Goal: Contribute content: Add original content to the website for others to see

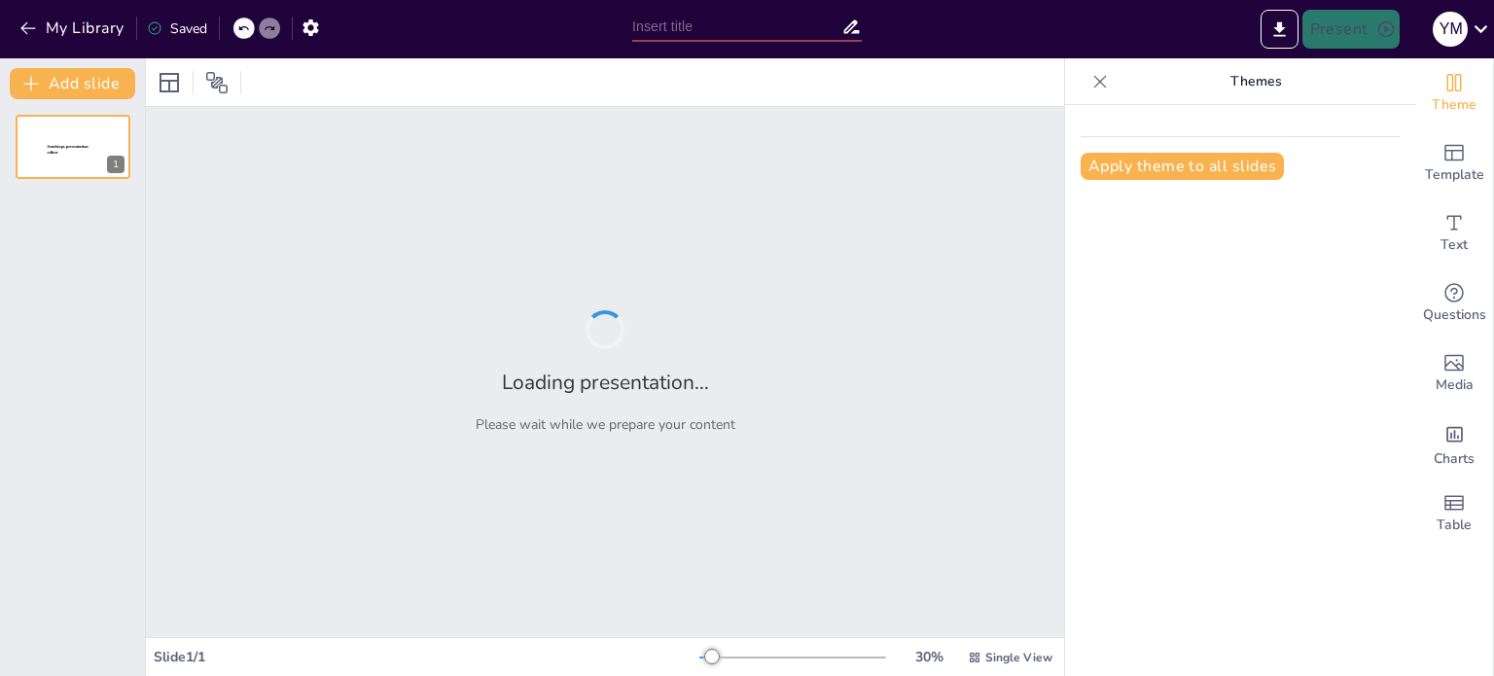
type input "Nanotechnology's Impact on the Efficacy of Fillers and [MEDICAL_DATA]"
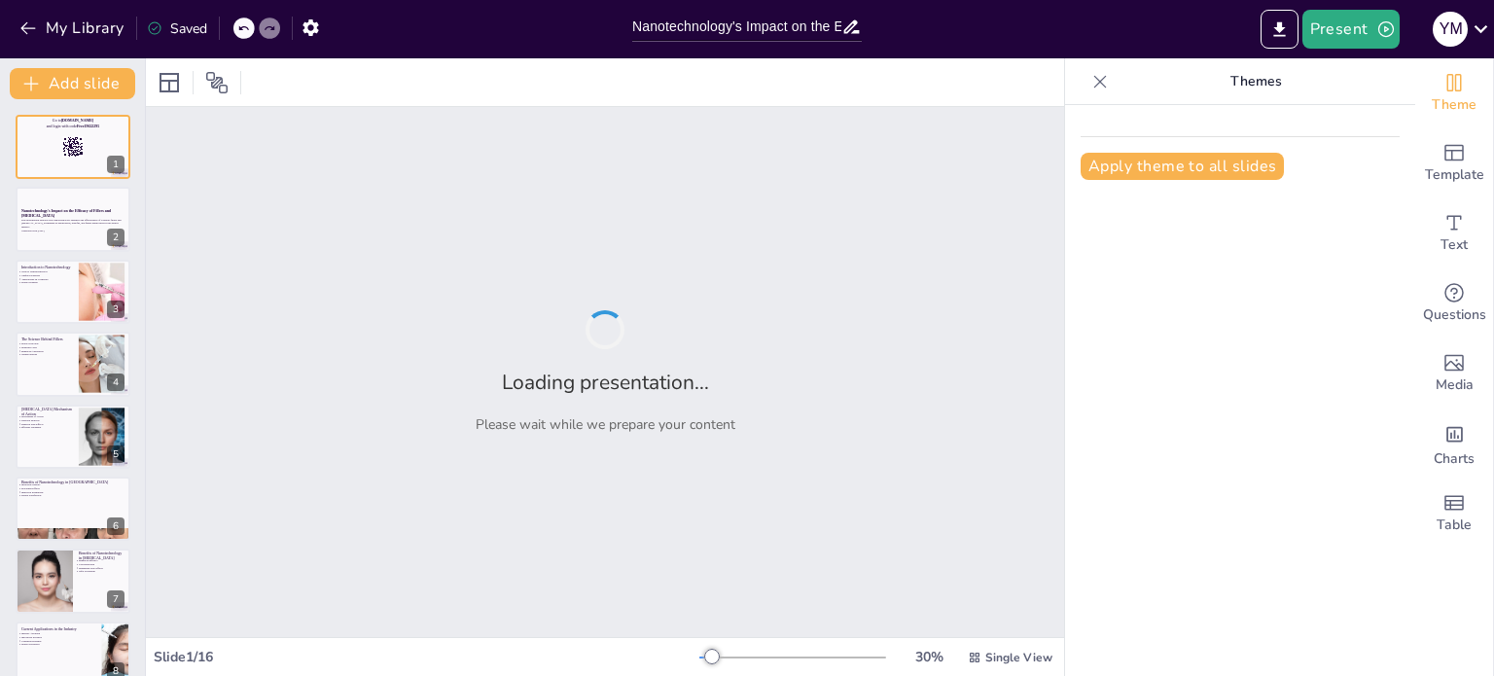
checkbox input "true"
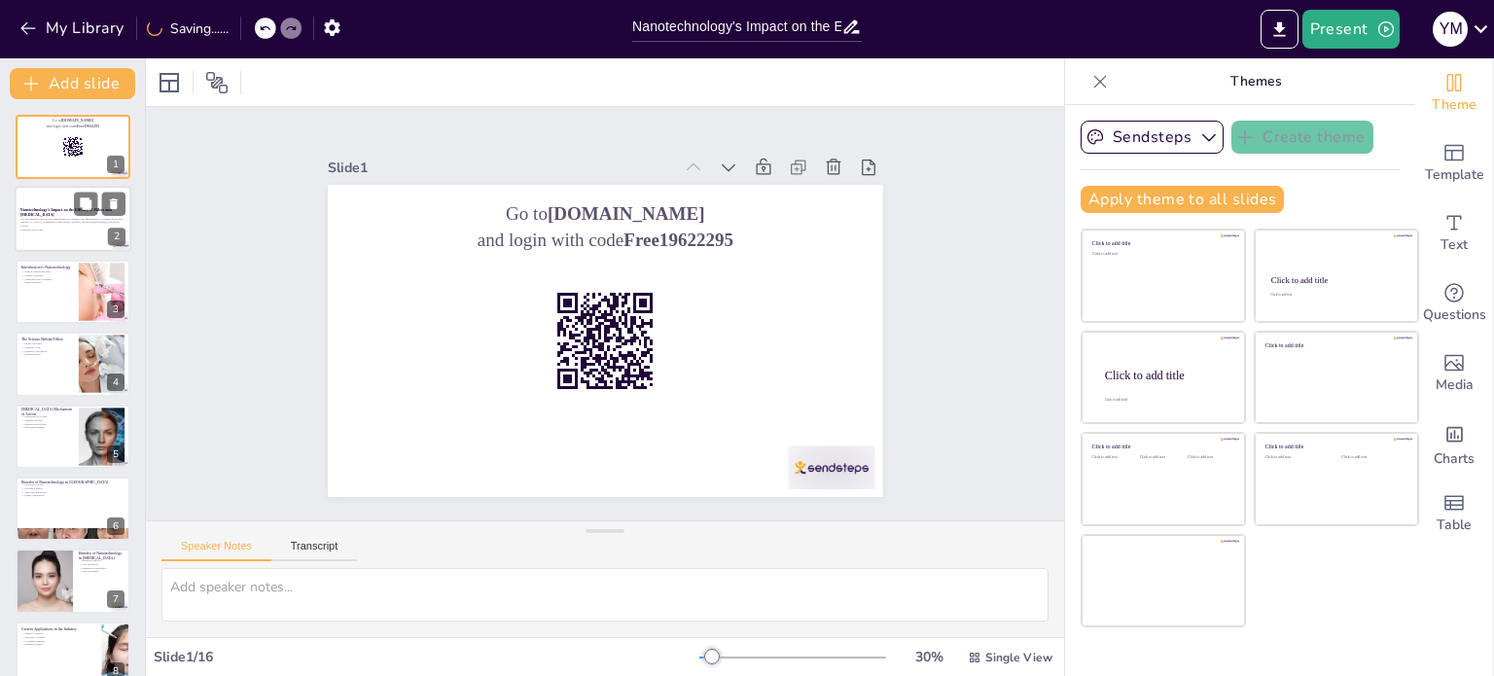
click at [98, 200] on div at bounding box center [100, 204] width 52 height 23
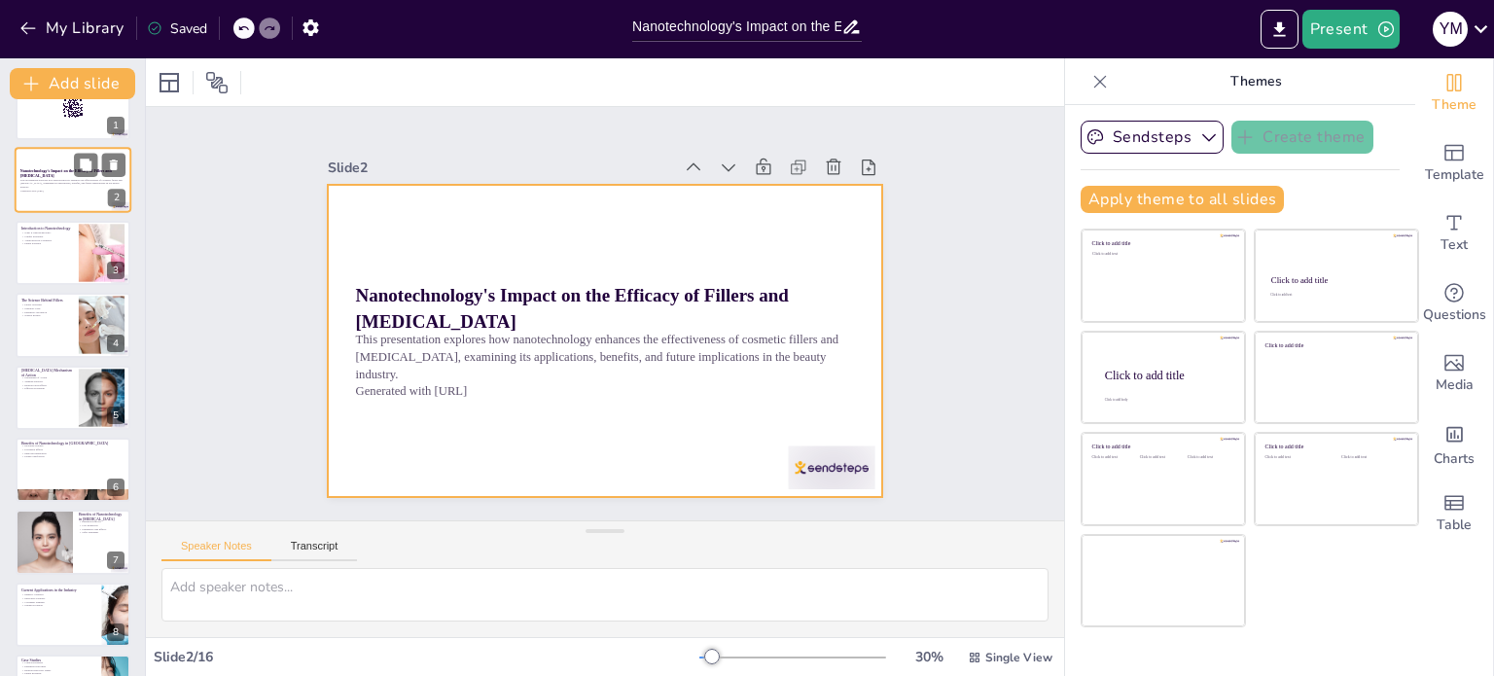
scroll to position [78, 0]
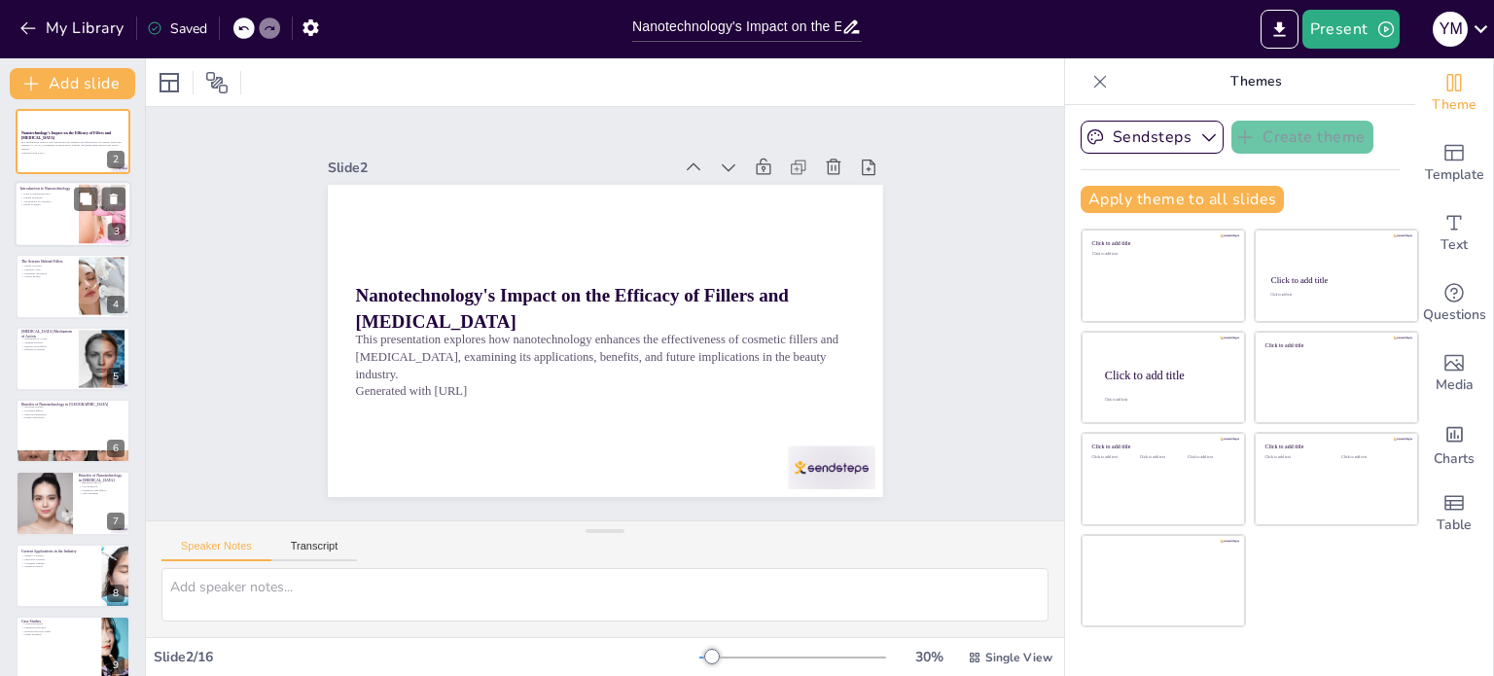
checkbox input "true"
click at [53, 229] on div at bounding box center [73, 214] width 117 height 66
type textarea "Nanotechnology is a field focused on manipulating matter at a very small scale,…"
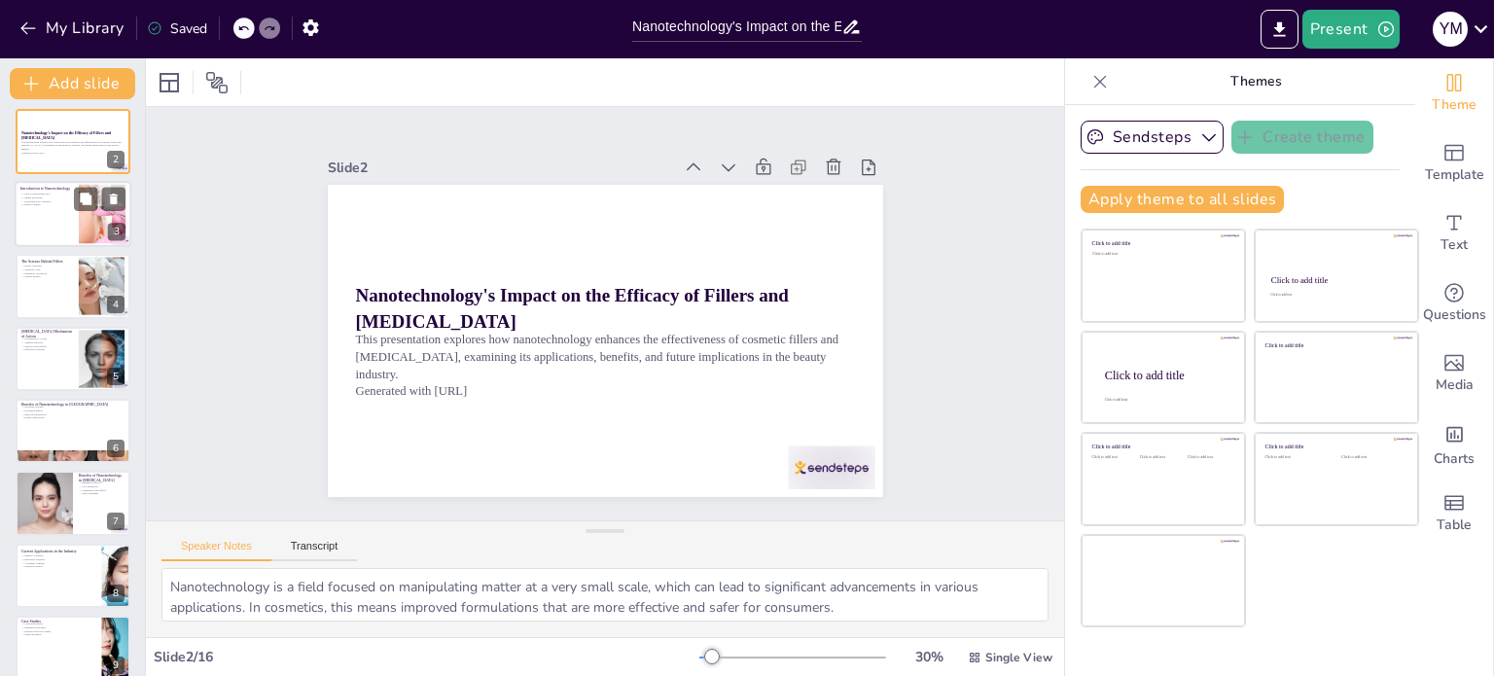
scroll to position [0, 0]
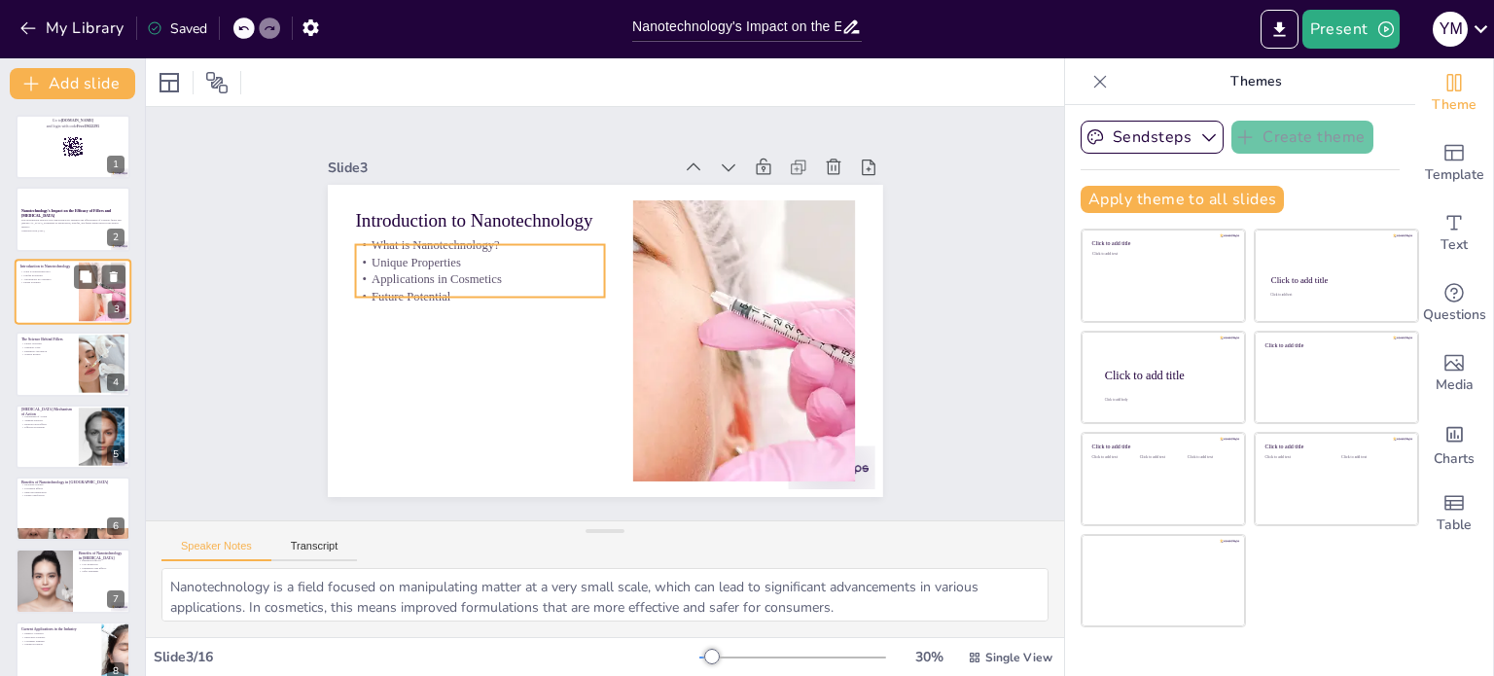
click at [53, 278] on p "Applications in Cosmetics" at bounding box center [46, 279] width 53 height 4
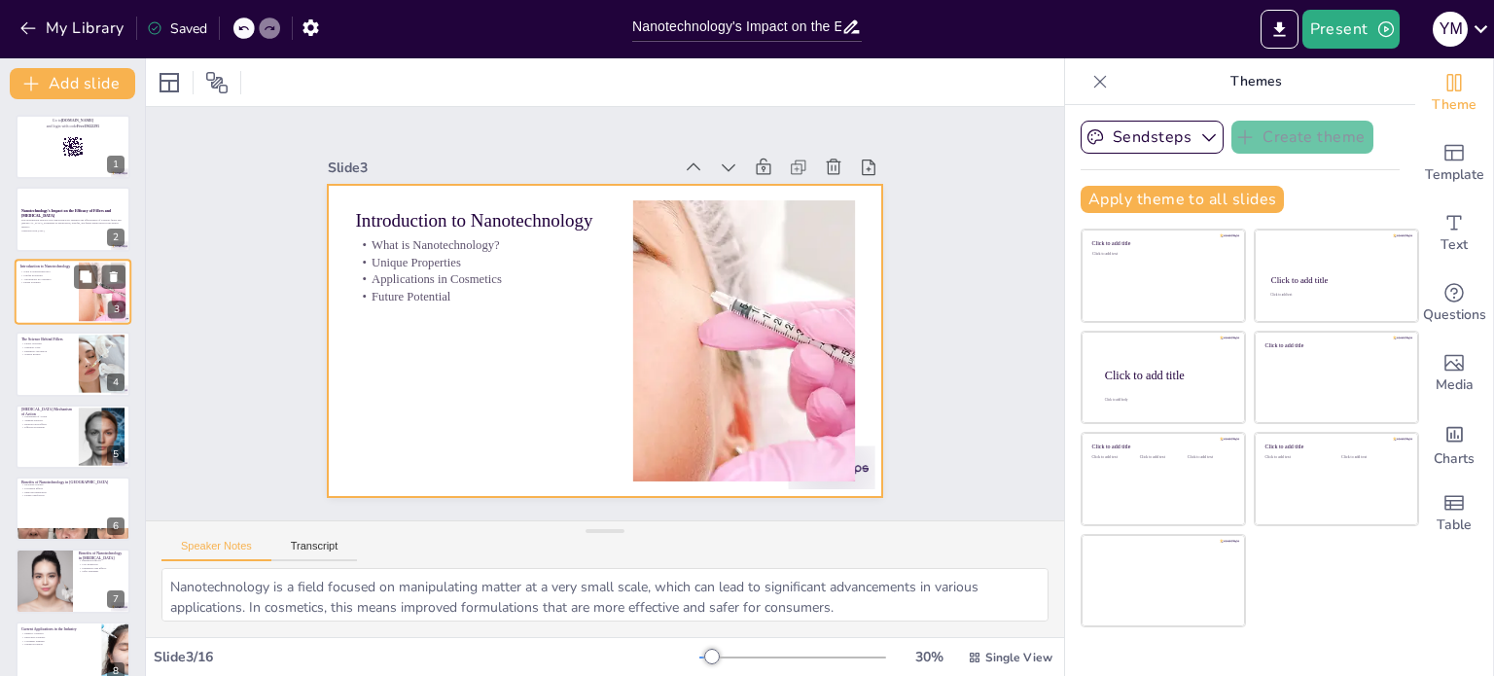
click at [66, 298] on div at bounding box center [73, 292] width 117 height 66
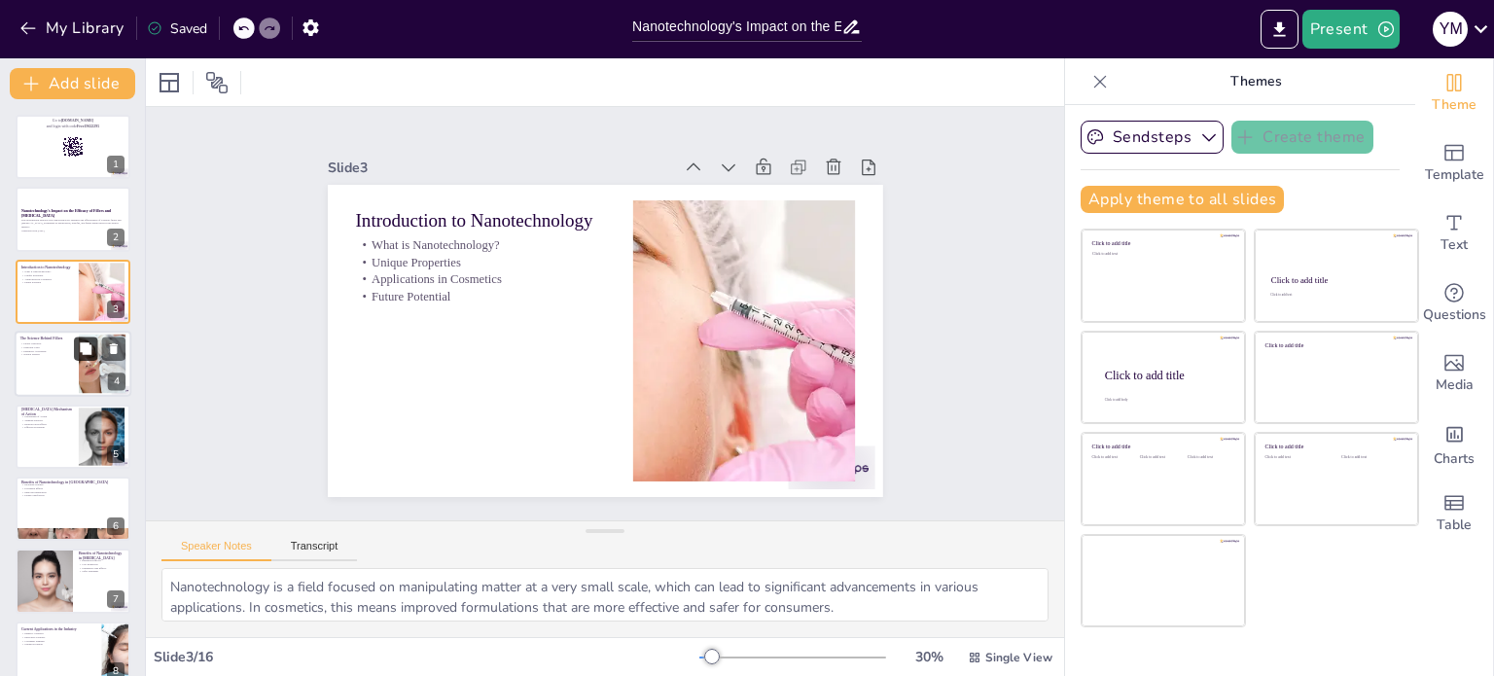
checkbox input "true"
click at [77, 354] on button at bounding box center [85, 349] width 23 height 23
type textarea "Fillers play a crucial role in cosmetic procedures by providing volume and redu…"
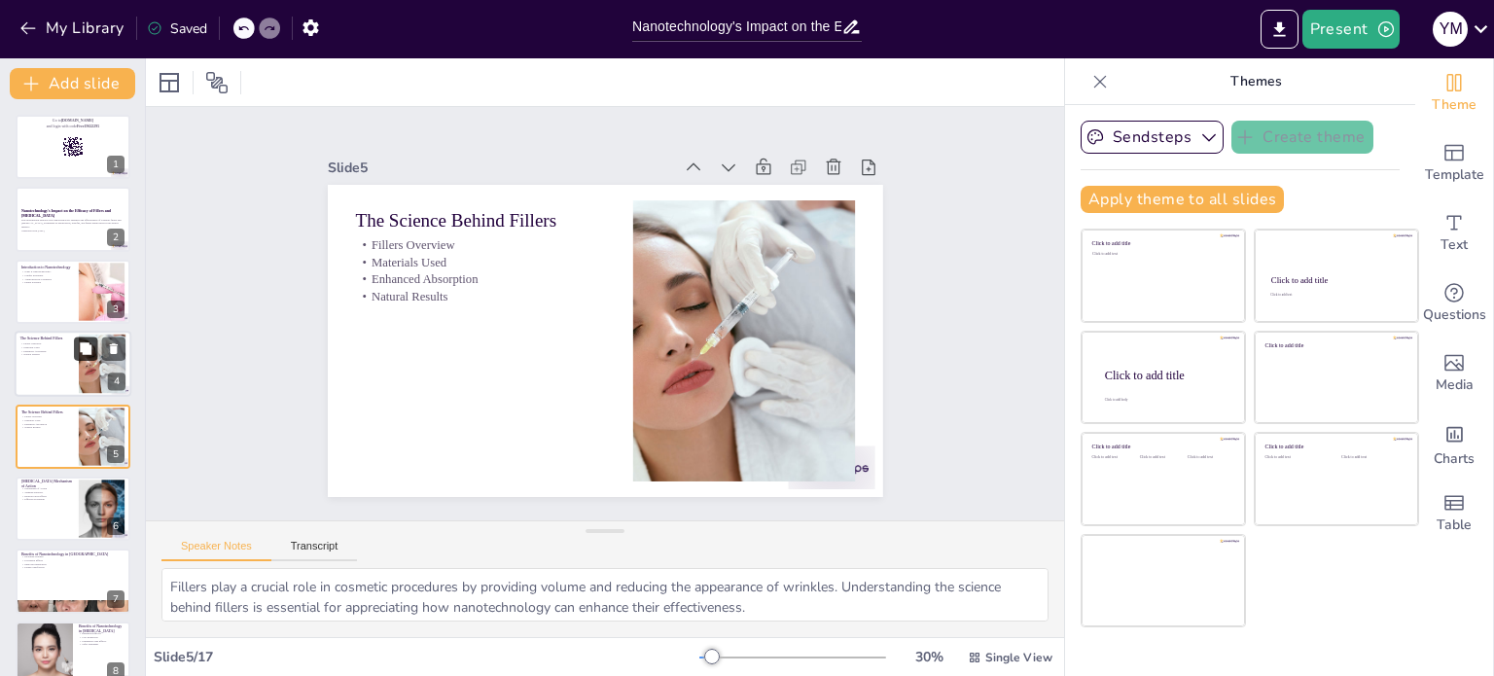
scroll to position [49, 0]
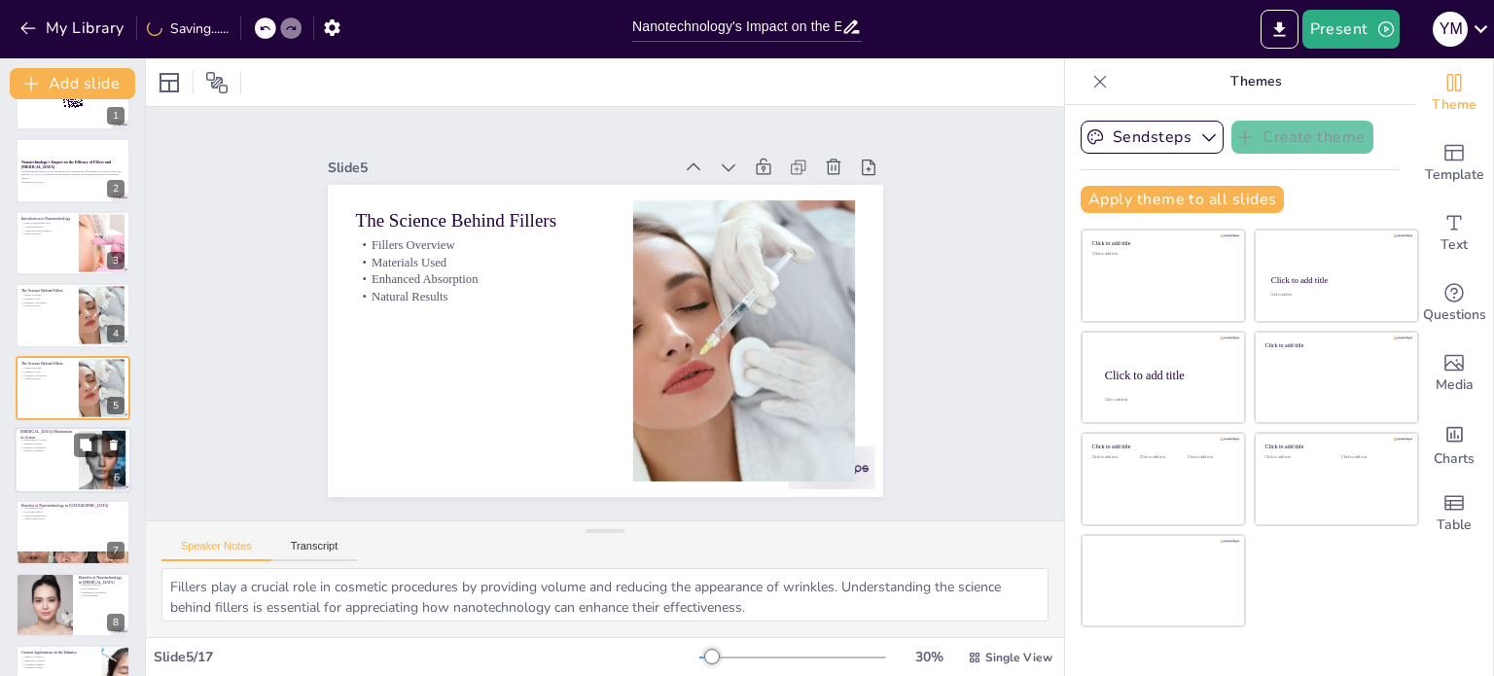
checkbox input "true"
click at [62, 463] on div at bounding box center [73, 460] width 117 height 66
type textarea "Understanding how [MEDICAL_DATA] works is essential for appreciating its benefi…"
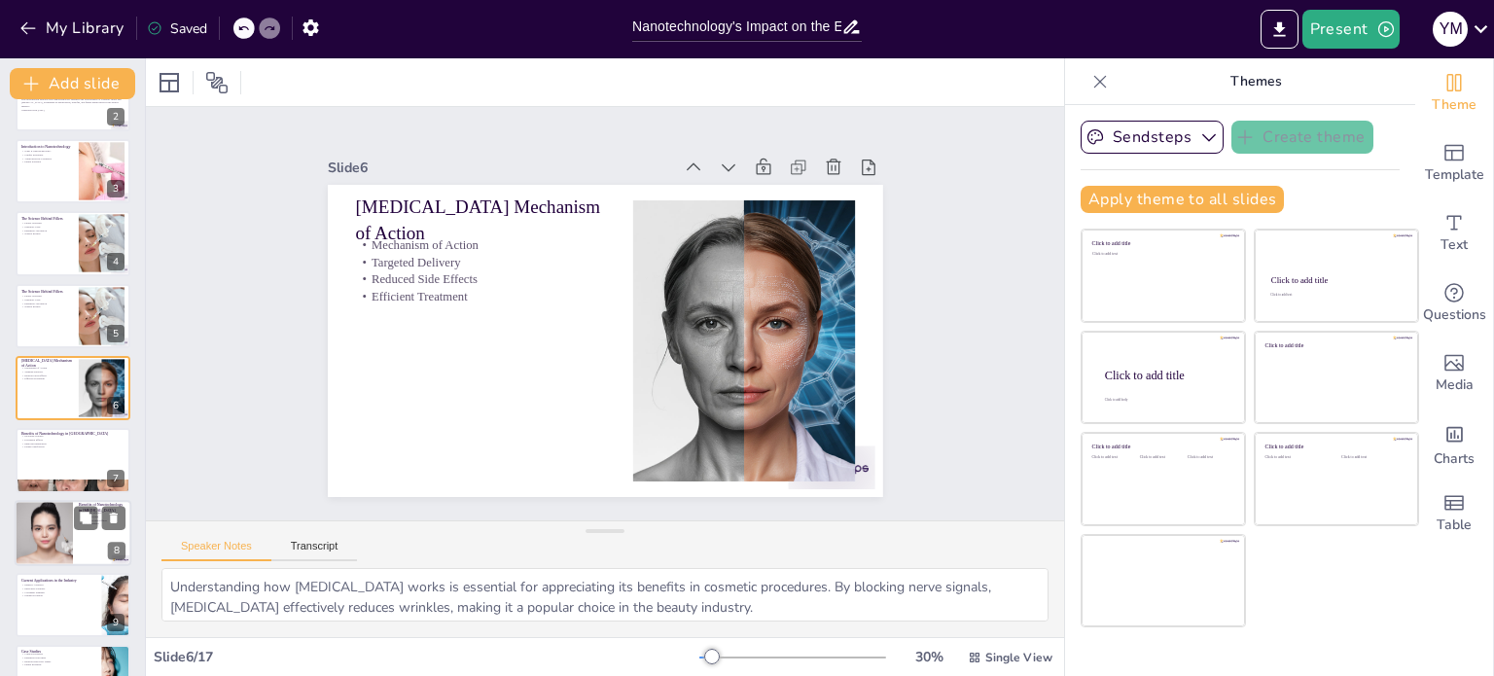
checkbox input "true"
click at [42, 517] on div at bounding box center [43, 533] width 99 height 66
type textarea "The enhancement of [MEDICAL_DATA] efficacy through nanotechnology is a key bene…"
checkbox input "true"
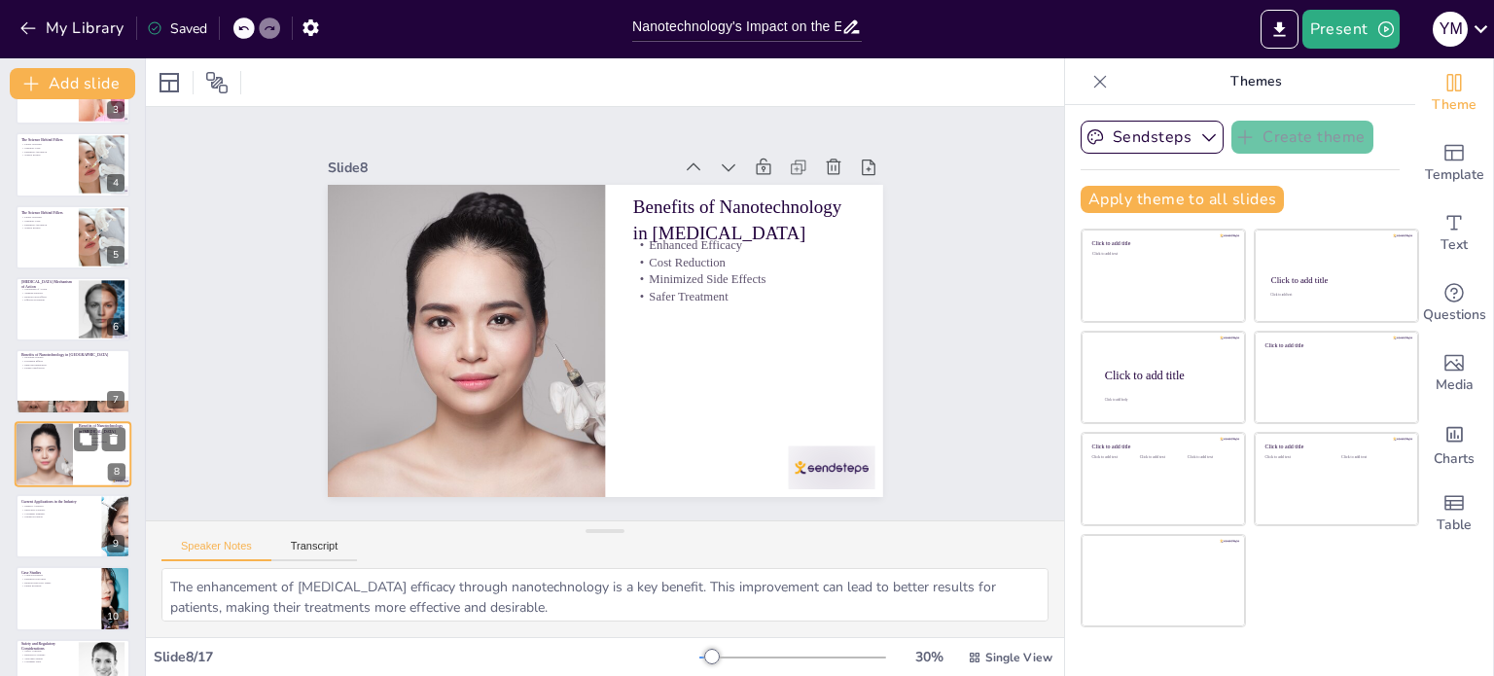
scroll to position [0, 0]
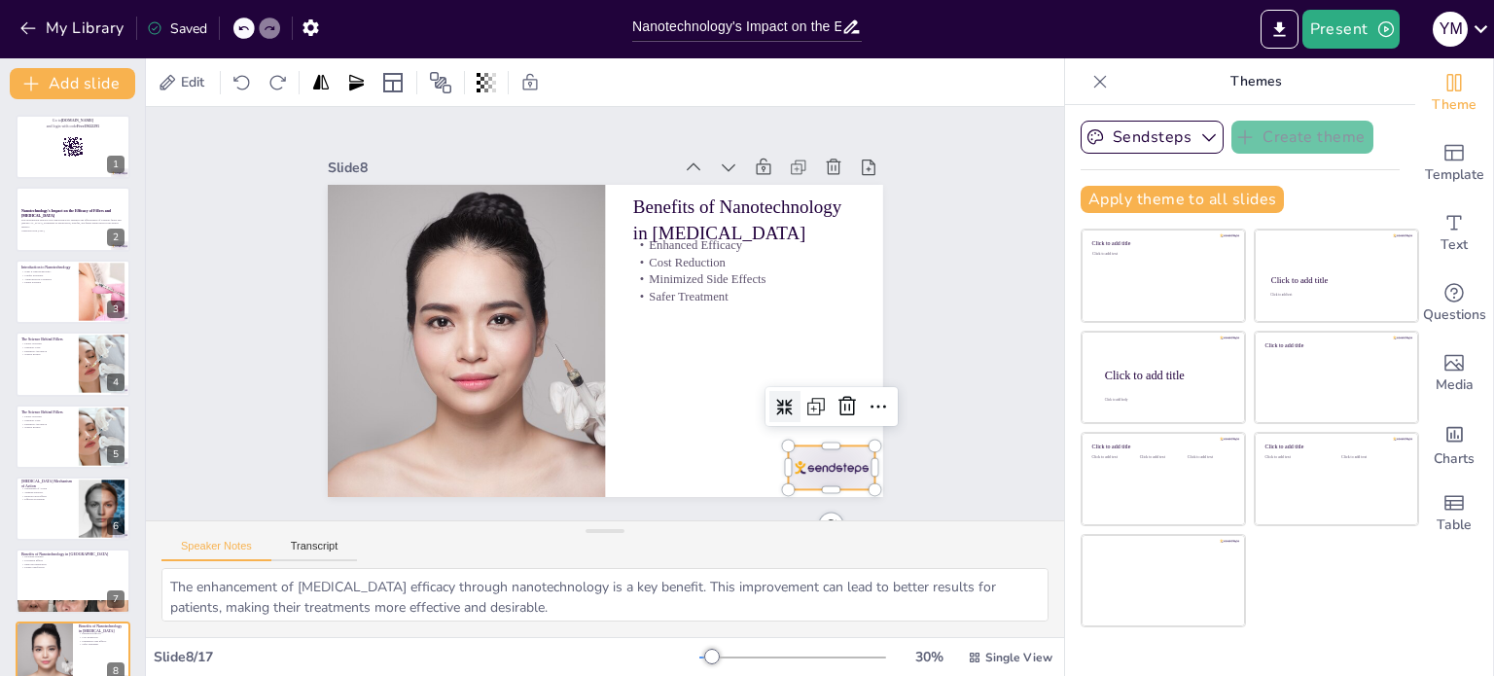
click at [716, 99] on div at bounding box center [682, 51] width 68 height 96
checkbox input "true"
click at [26, 127] on p "and login with code Free19622295" at bounding box center [72, 126] width 105 height 6
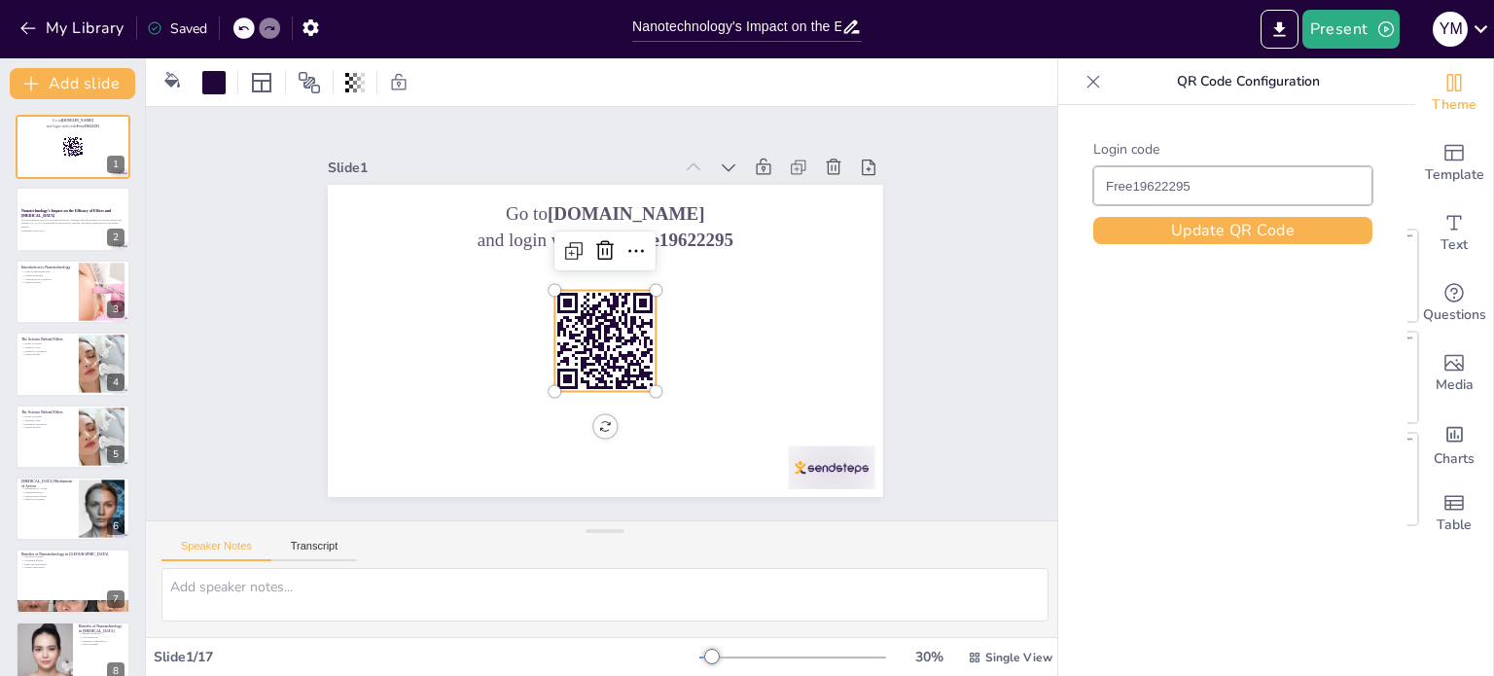
click at [569, 367] on rect at bounding box center [599, 340] width 120 height 120
checkbox input "true"
click at [863, 288] on icon at bounding box center [876, 301] width 26 height 26
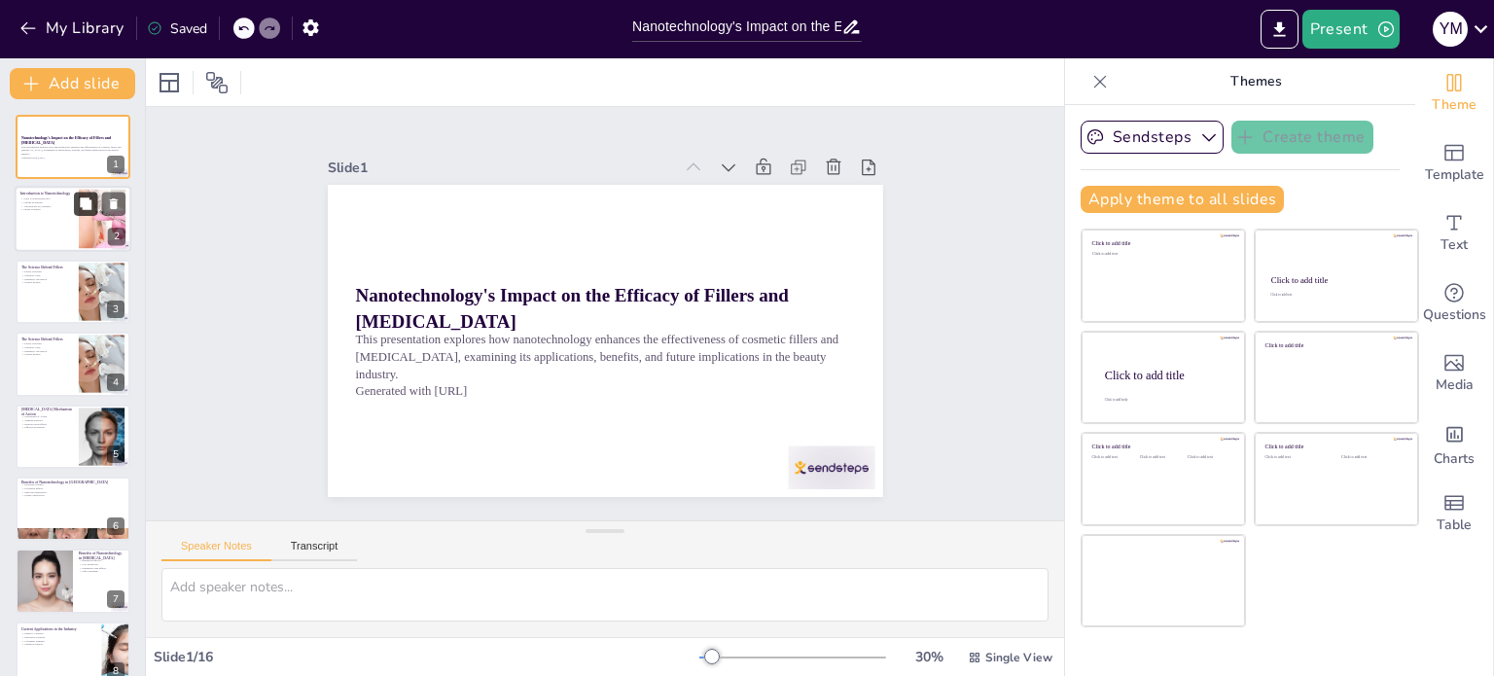
checkbox input "true"
click at [89, 215] on button at bounding box center [85, 204] width 23 height 23
type textarea "Nanotechnology is a field focused on manipulating matter at a very small scale,…"
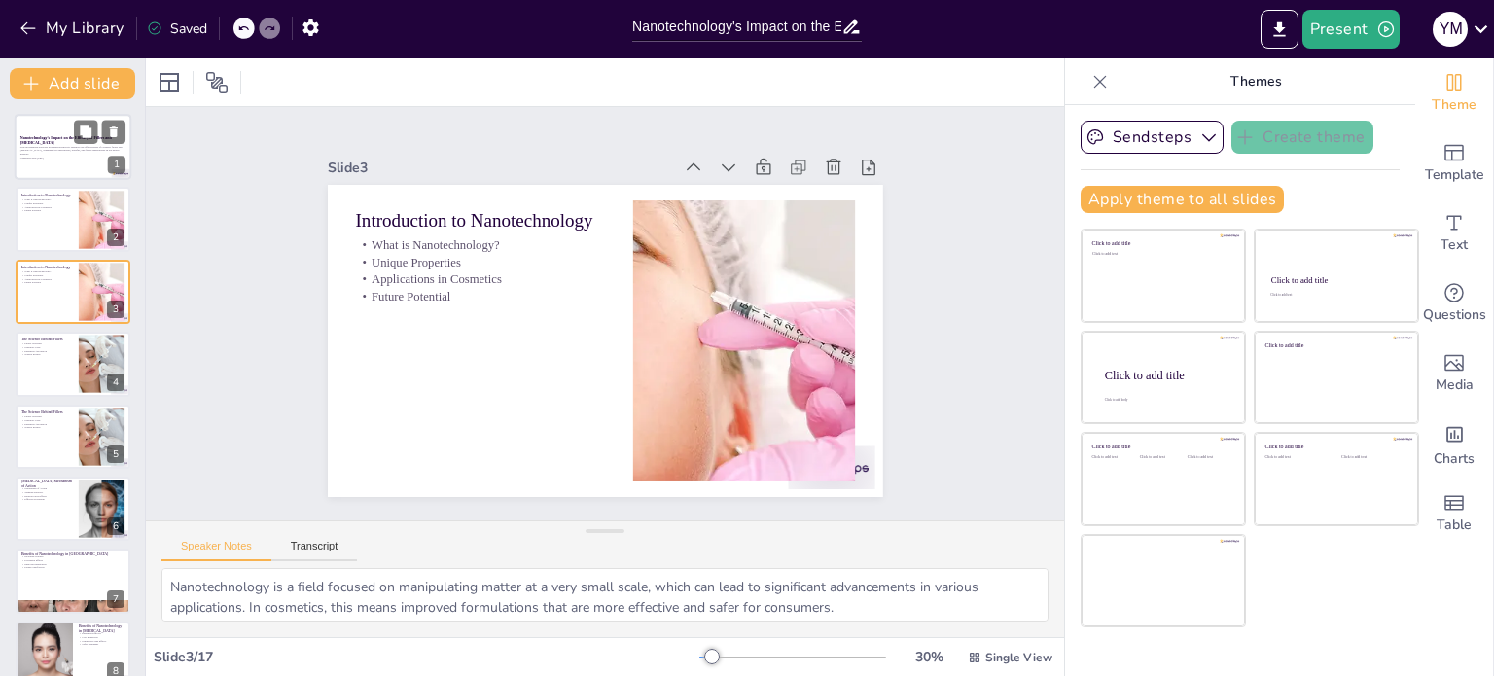
checkbox input "true"
click at [58, 139] on strong "Nanotechnology's Impact on the Efficacy of Fillers and [MEDICAL_DATA]" at bounding box center [65, 140] width 91 height 10
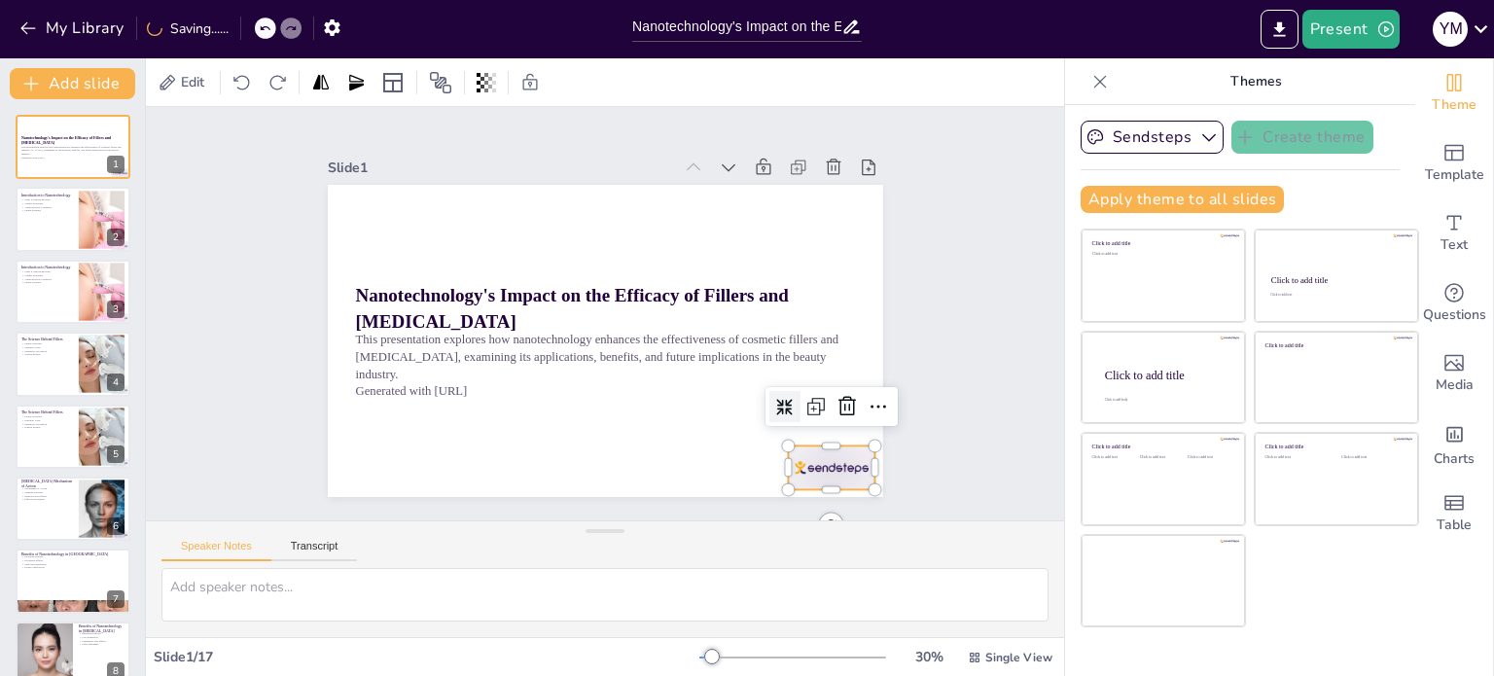
click at [839, 464] on div at bounding box center [813, 490] width 90 height 53
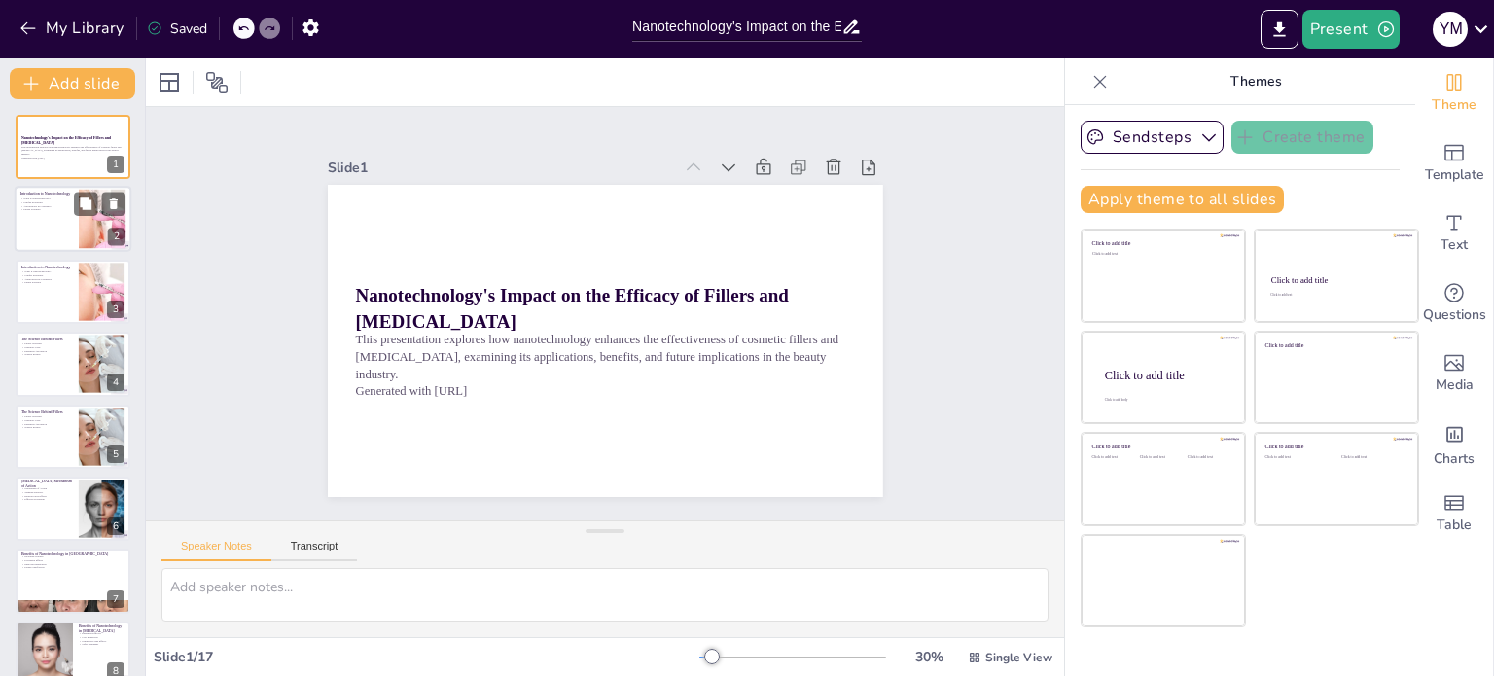
checkbox input "true"
click at [58, 218] on div at bounding box center [73, 220] width 117 height 66
type textarea "Nanotechnology is a field focused on manipulating matter at a very small scale,…"
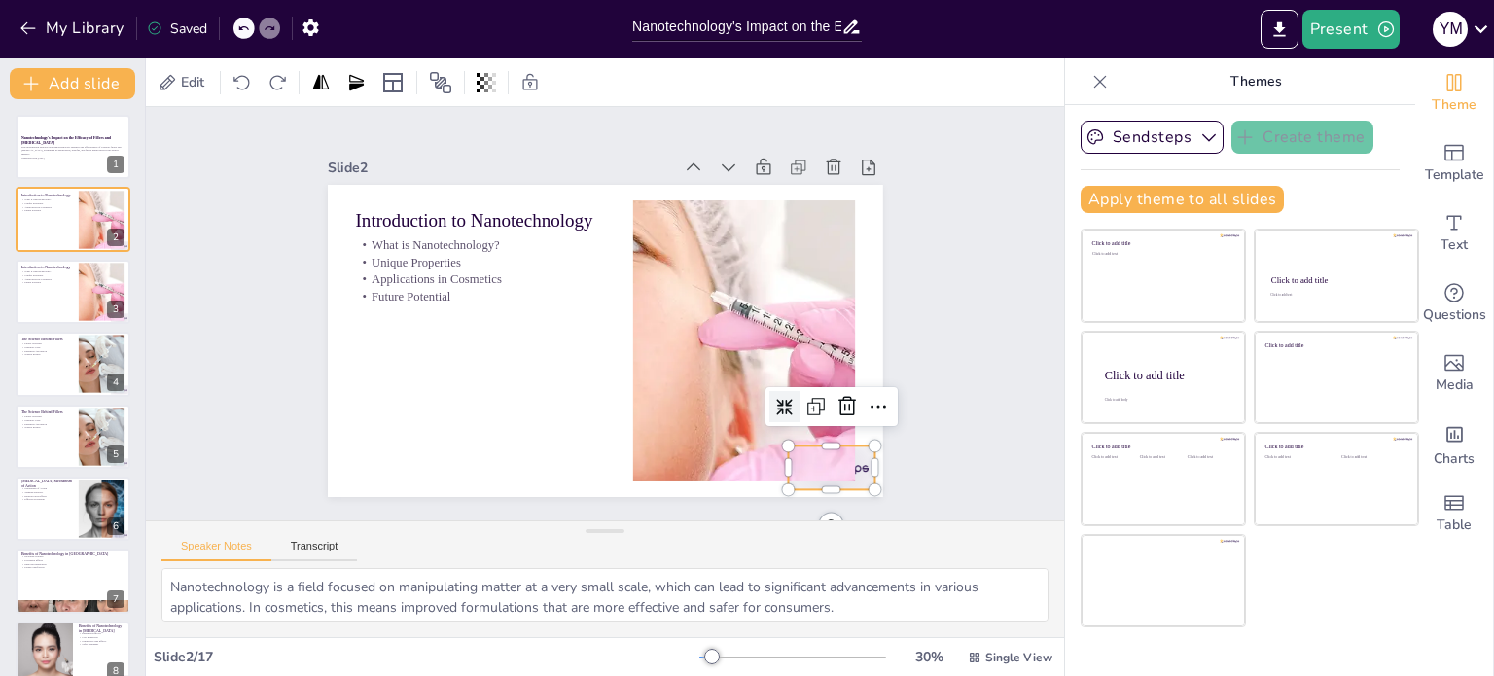
click at [422, 182] on div at bounding box center [379, 160] width 87 height 44
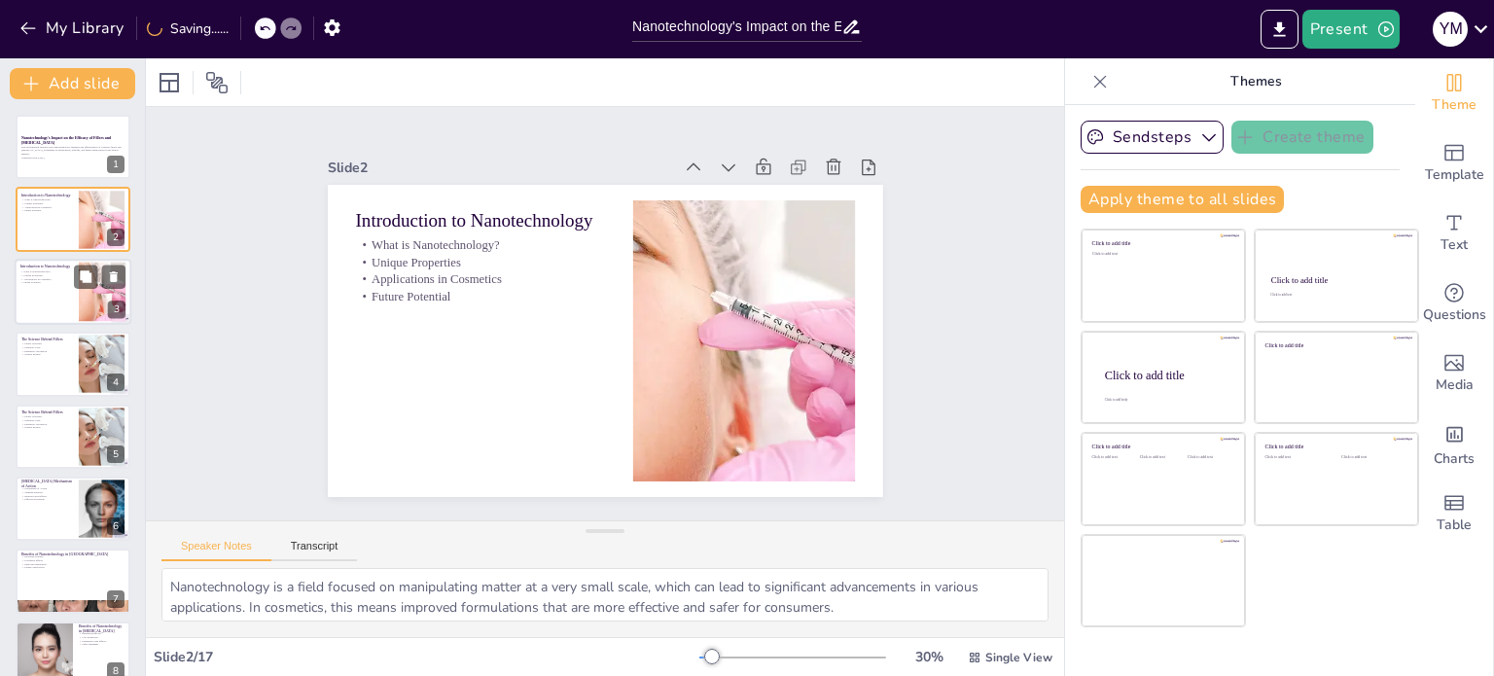
click at [57, 300] on div at bounding box center [73, 292] width 117 height 66
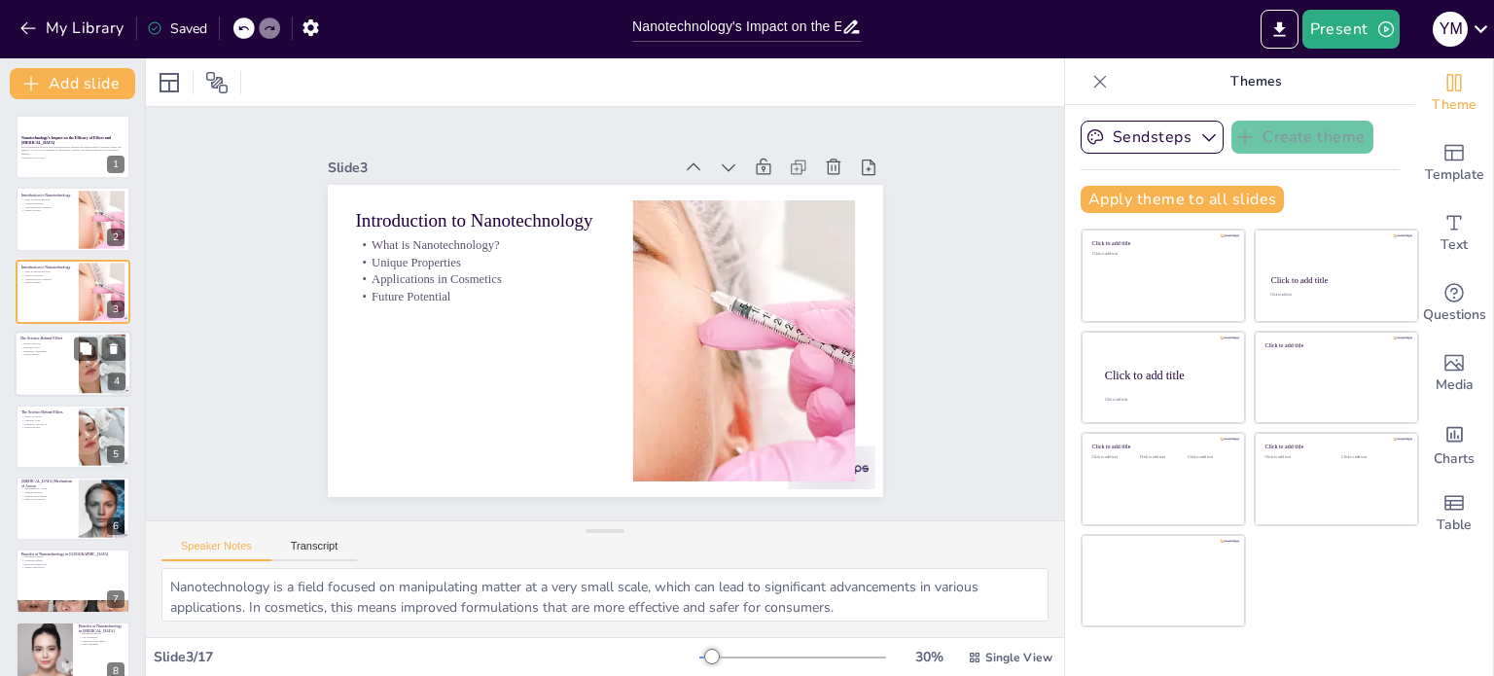
checkbox input "true"
click at [76, 369] on div at bounding box center [73, 364] width 117 height 66
type textarea "Fillers play a crucial role in cosmetic procedures by providing volume and redu…"
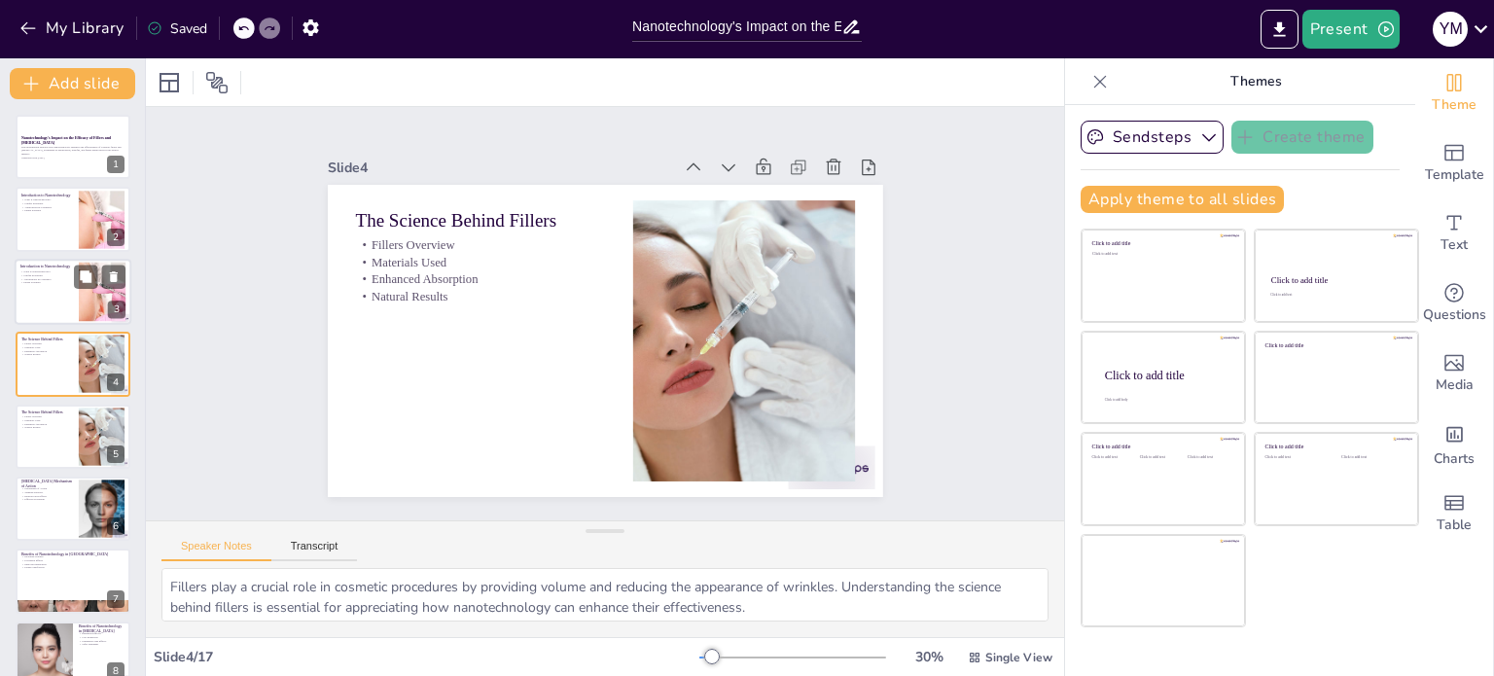
checkbox input "true"
click at [65, 306] on div at bounding box center [73, 292] width 117 height 66
type textarea "Nanotechnology is a field focused on manipulating matter at a very small scale,…"
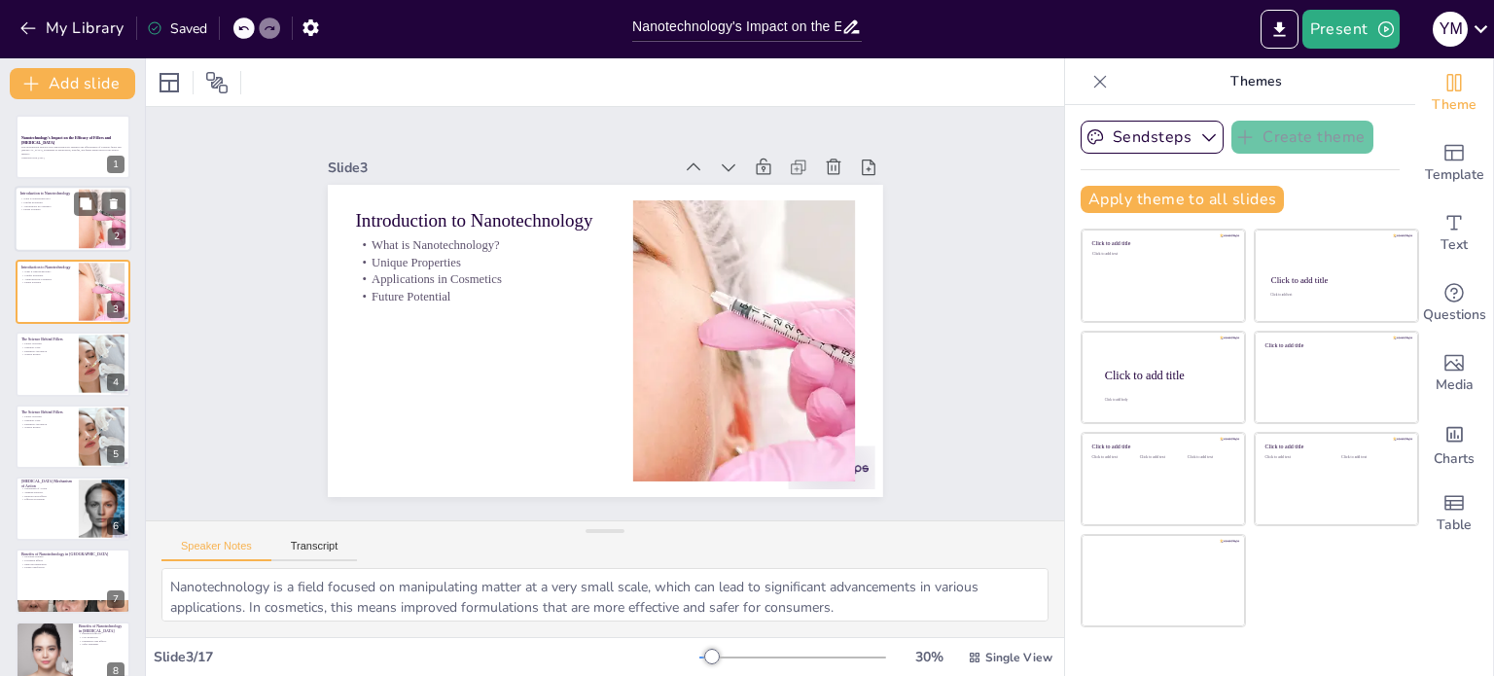
click at [54, 229] on div at bounding box center [73, 220] width 117 height 66
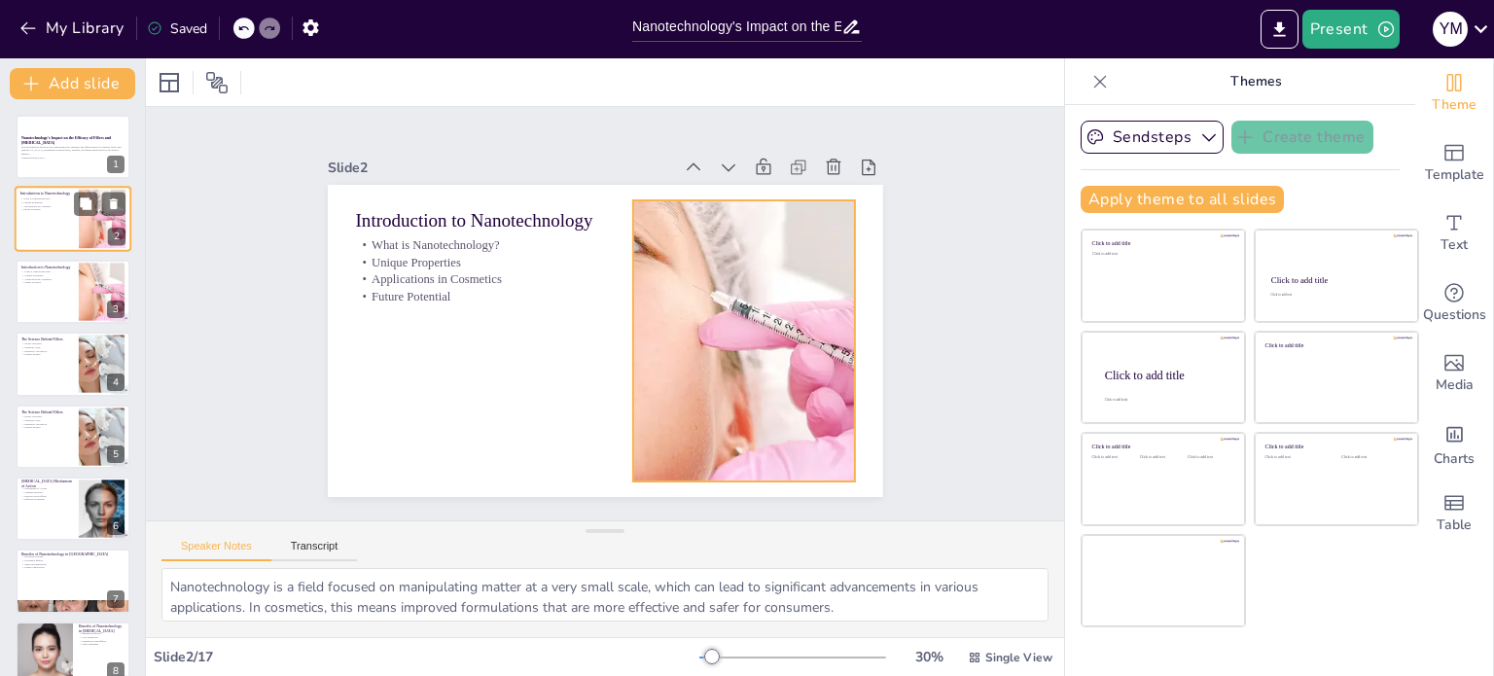
click at [94, 226] on div at bounding box center [103, 219] width 106 height 59
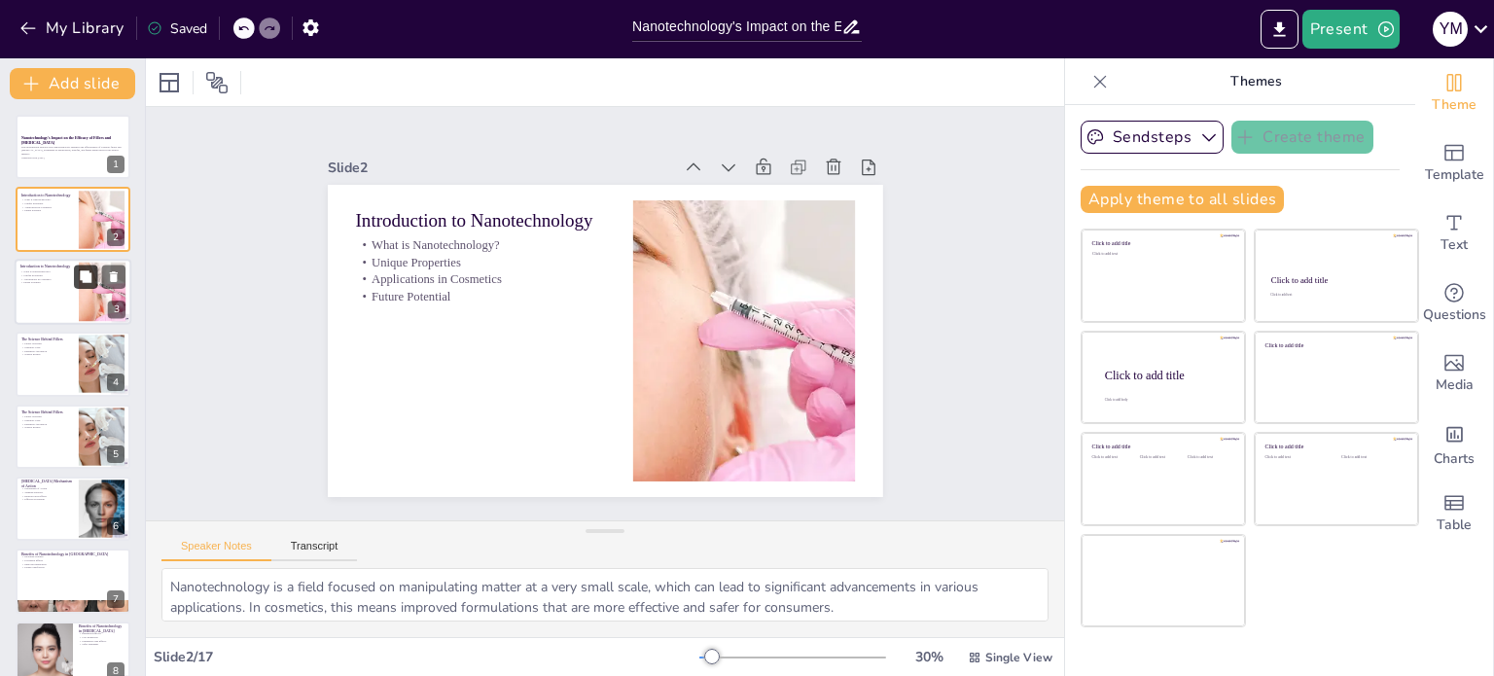
checkbox input "true"
click at [92, 287] on button at bounding box center [85, 276] width 23 height 23
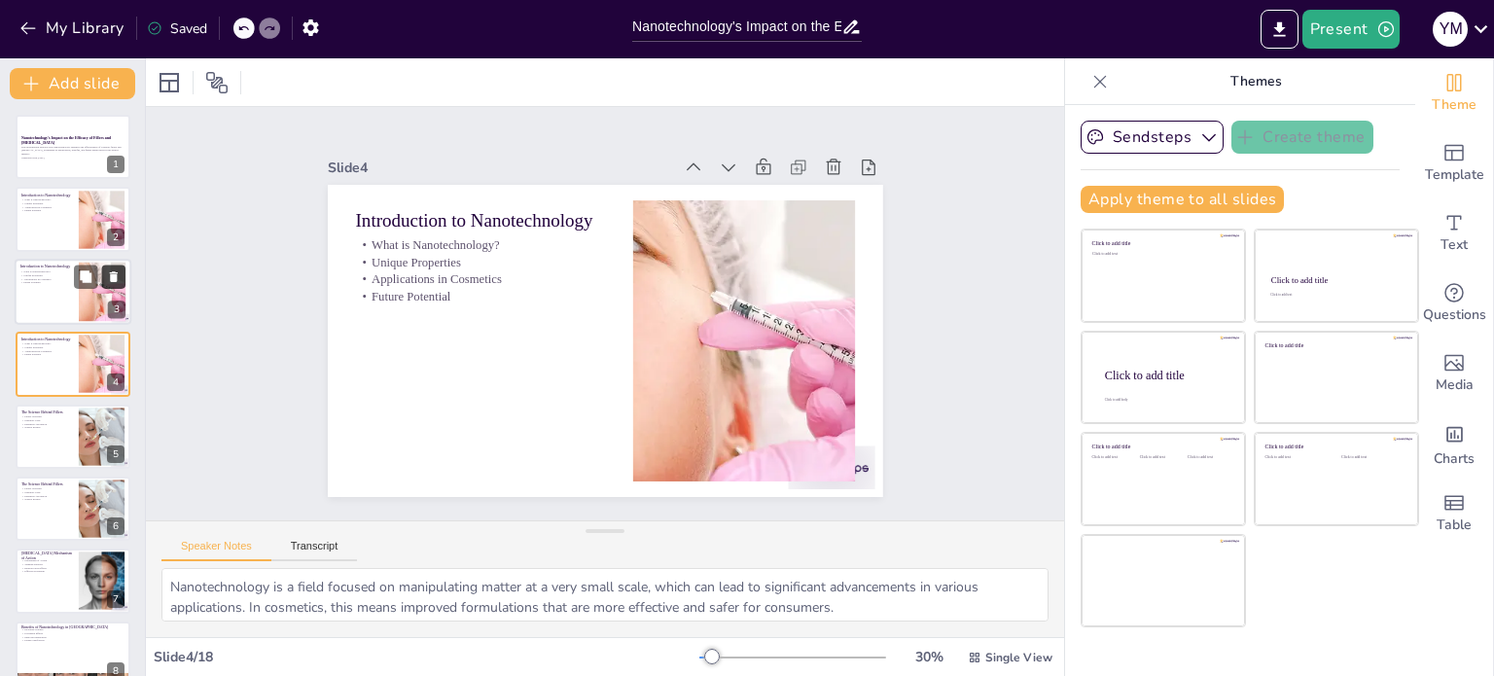
checkbox input "true"
click at [117, 272] on icon at bounding box center [114, 276] width 14 height 14
type textarea "Fillers play a crucial role in cosmetic procedures by providing volume and redu…"
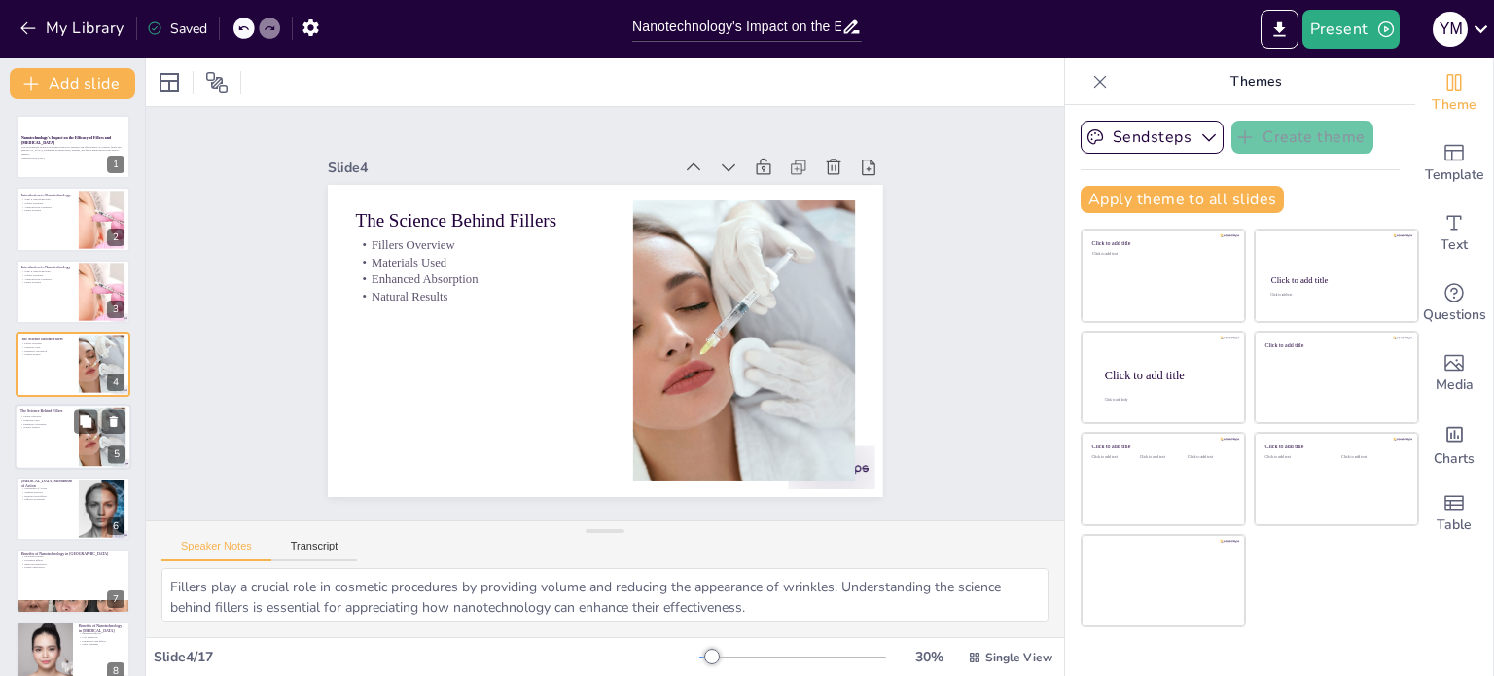
click at [65, 429] on div at bounding box center [73, 437] width 117 height 66
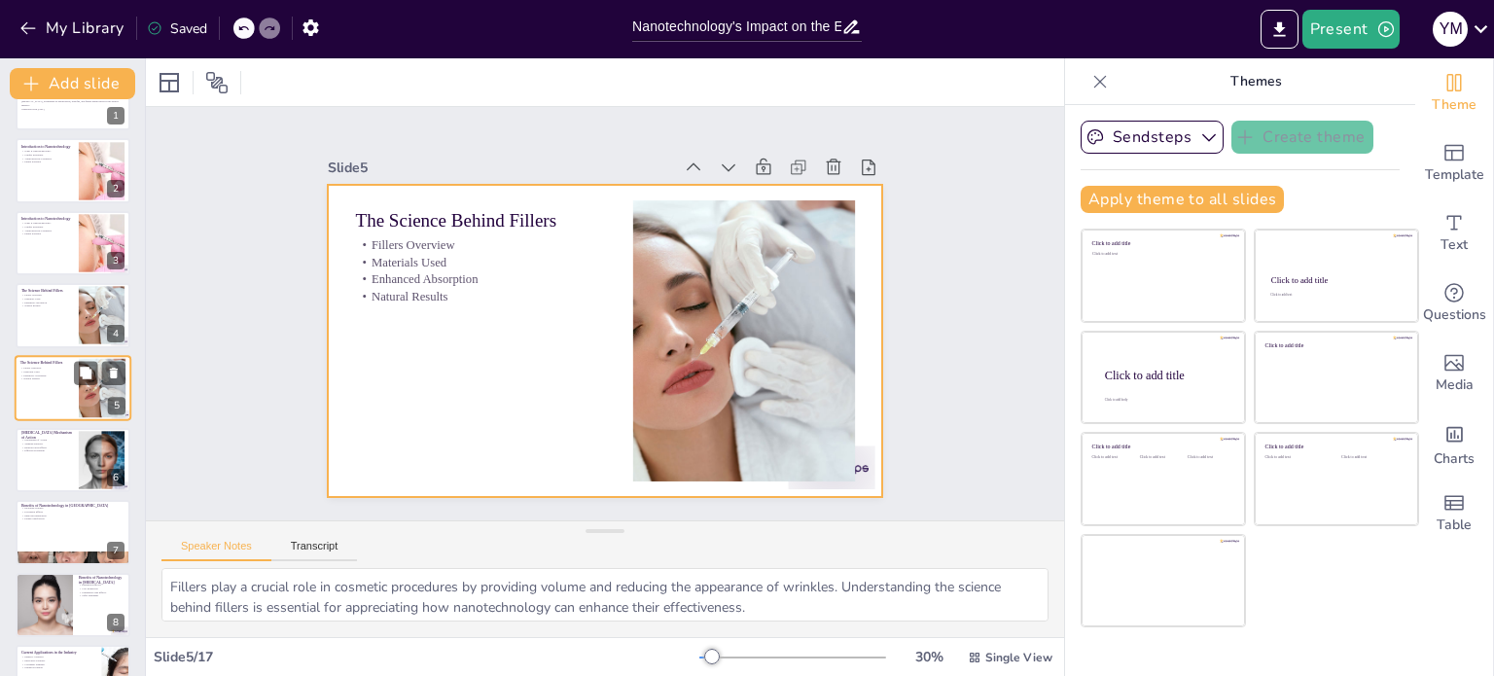
click at [37, 381] on div at bounding box center [73, 388] width 117 height 66
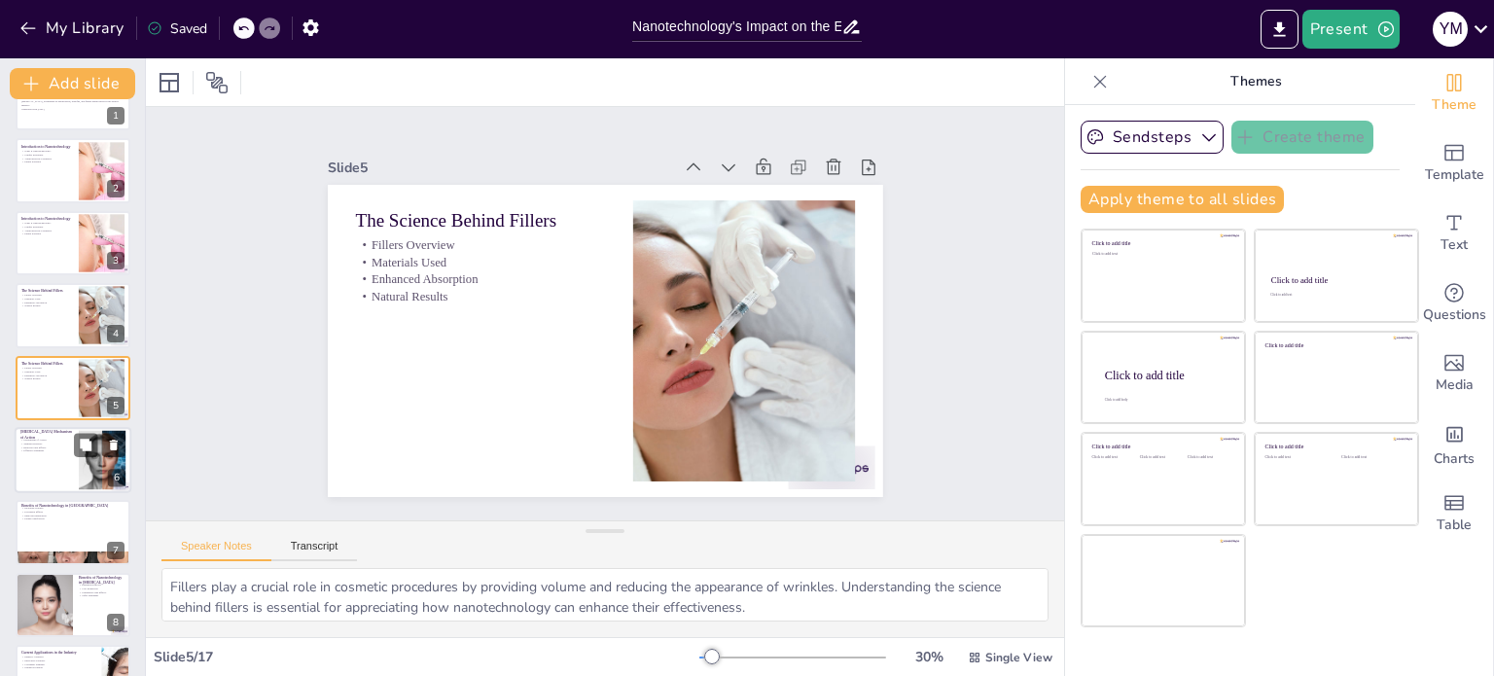
checkbox input "true"
click at [51, 439] on p "Mechanism of Action" at bounding box center [46, 440] width 53 height 4
type textarea "Understanding how [MEDICAL_DATA] works is essential for appreciating its benefi…"
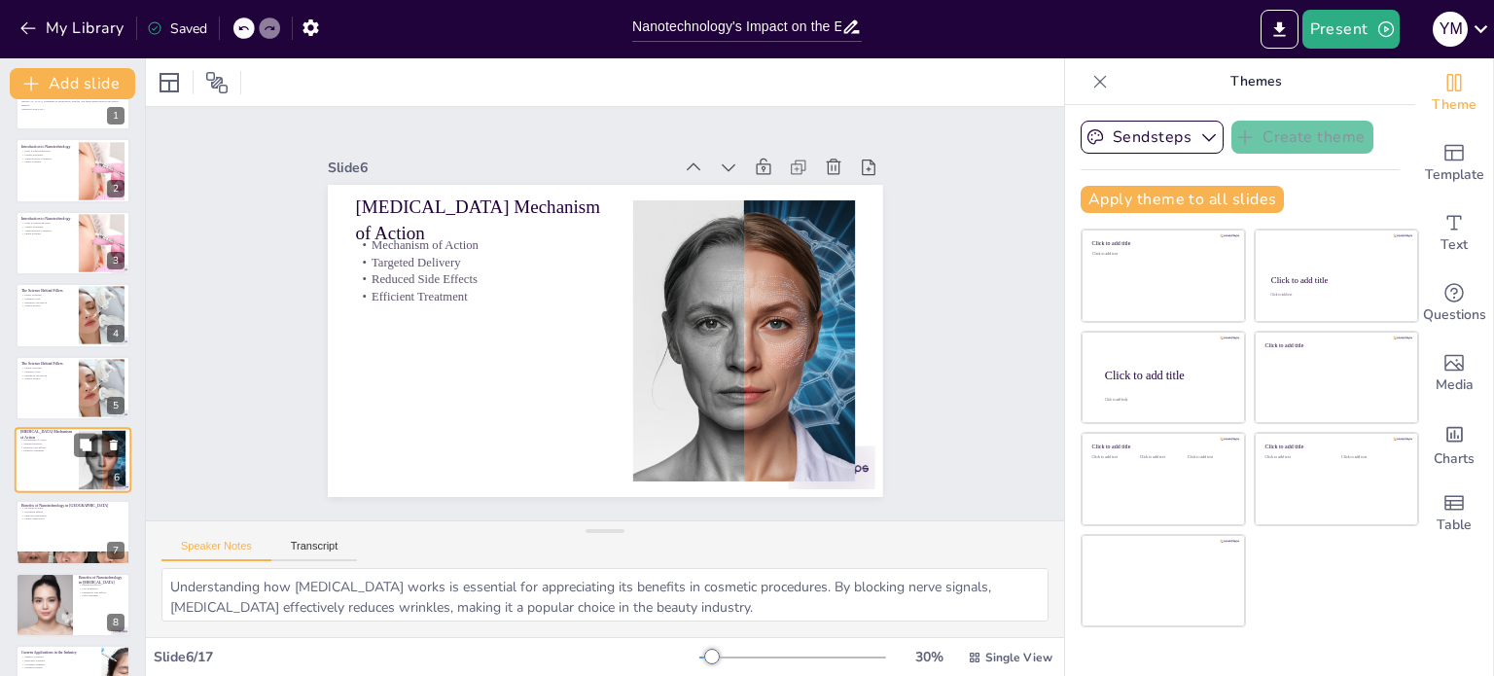
scroll to position [121, 0]
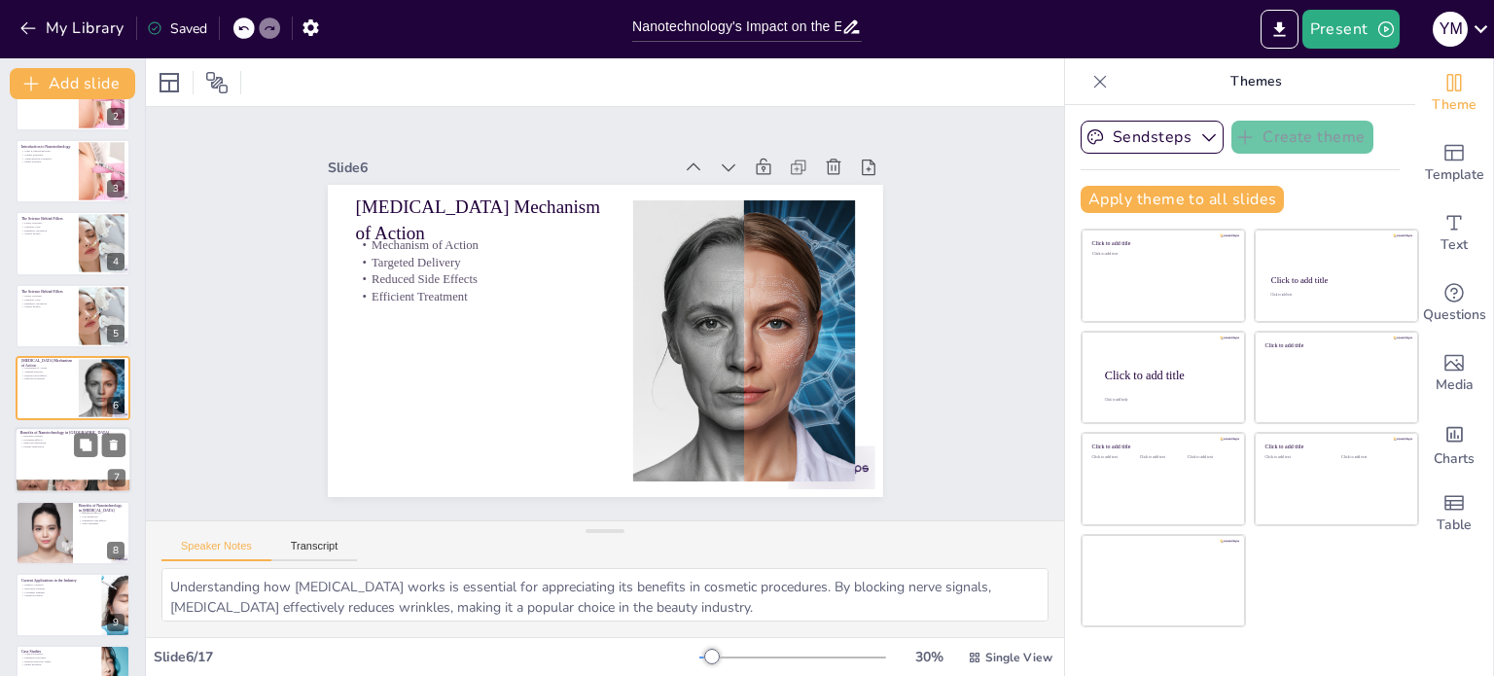
checkbox input "true"
click at [53, 460] on div at bounding box center [73, 461] width 117 height 66
type textarea "One of the primary benefits of nanotechnology in fillers is increased stability…"
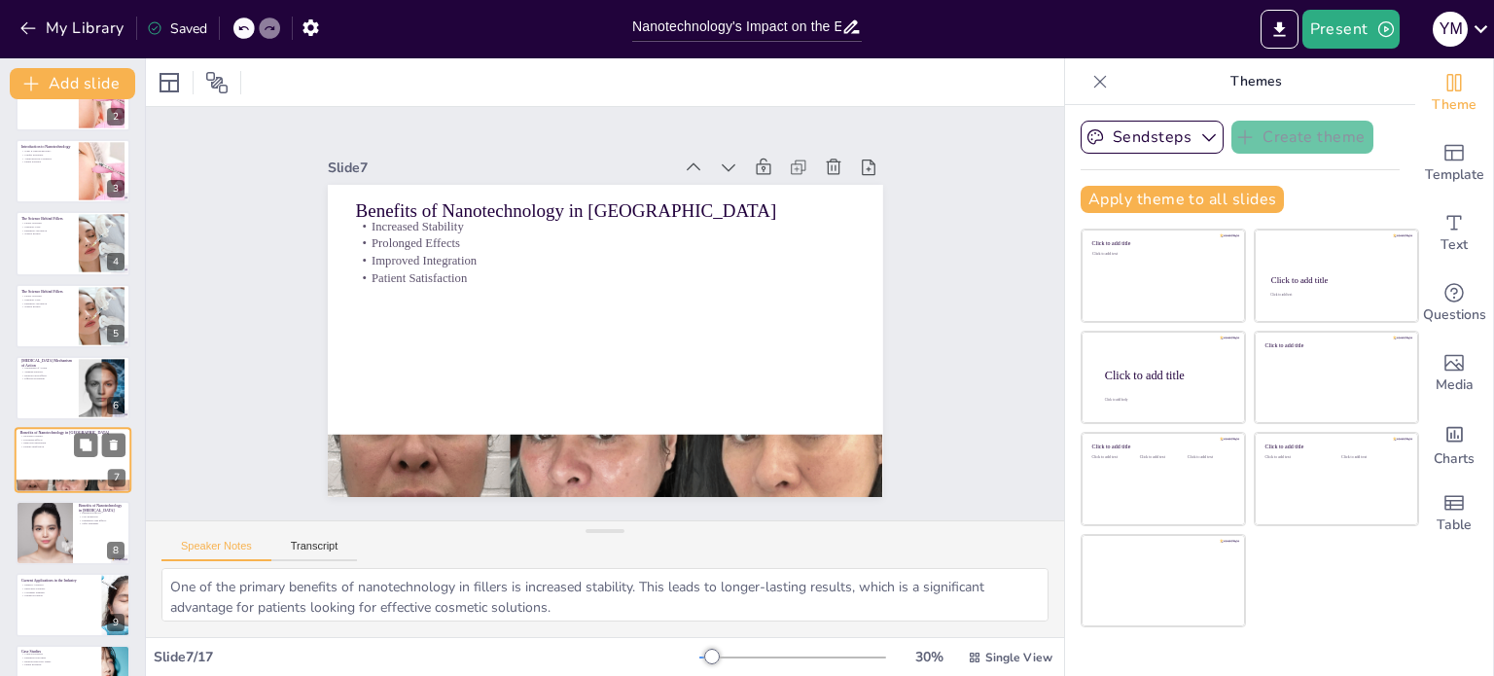
scroll to position [194, 0]
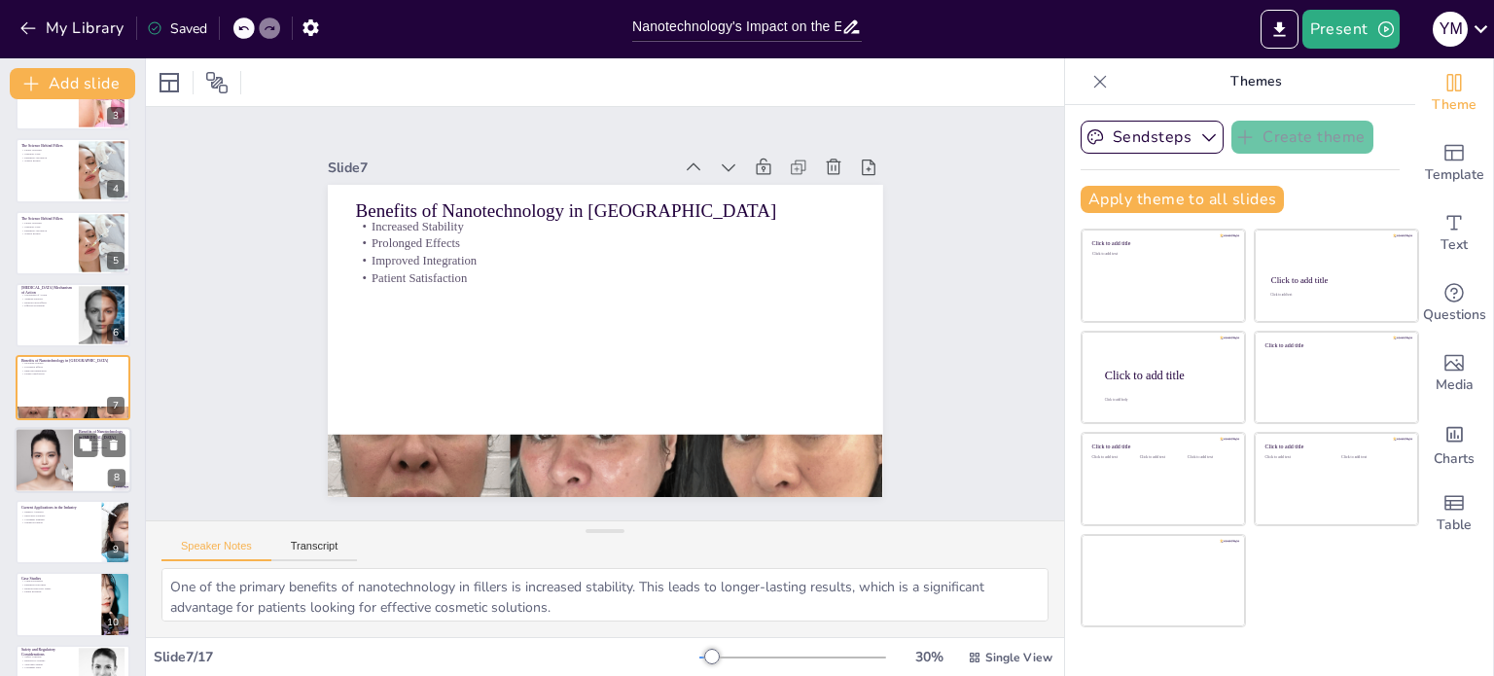
checkbox input "true"
click at [51, 464] on div at bounding box center [43, 460] width 99 height 66
type textarea "The enhancement of [MEDICAL_DATA] efficacy through nanotechnology is a key bene…"
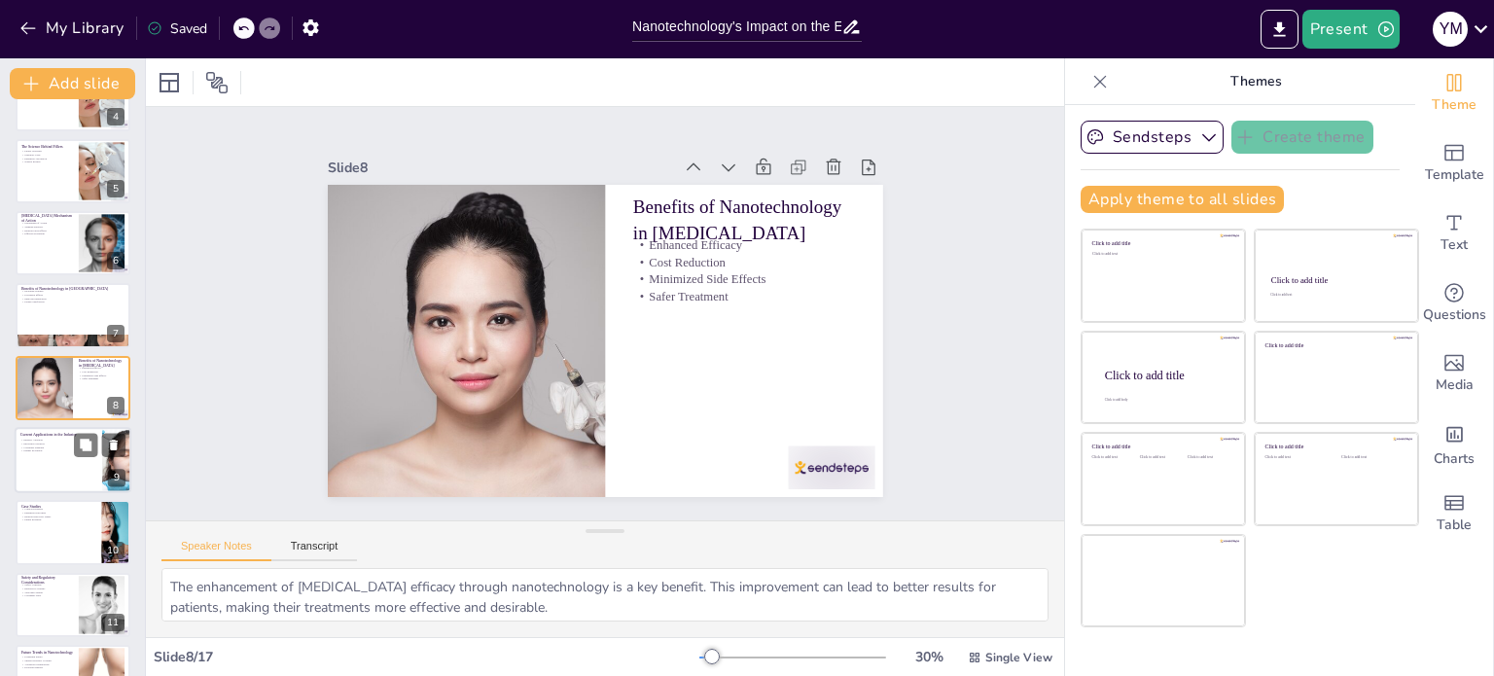
checkbox input "true"
click at [50, 459] on div at bounding box center [73, 460] width 117 height 66
type textarea "The adoption of nanotechnology by cosmetic companies highlights the importance …"
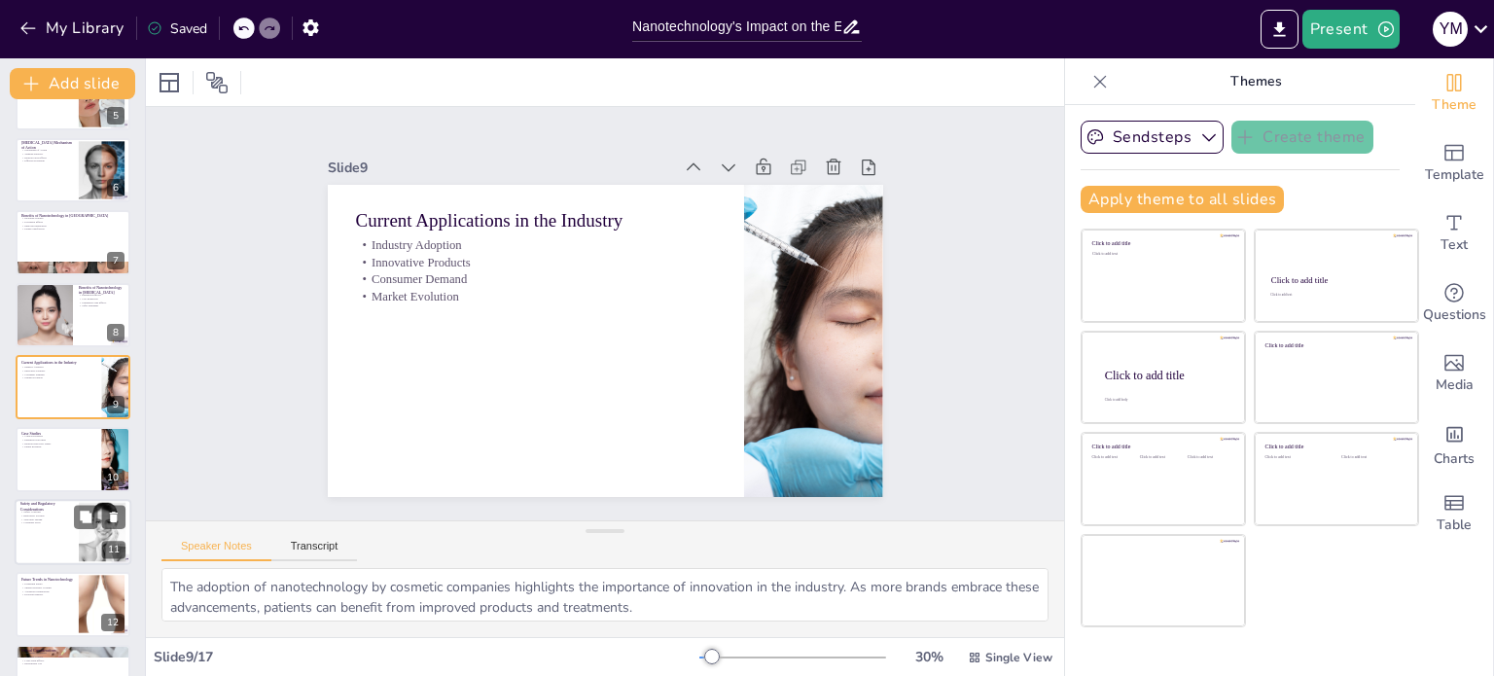
checkbox input "true"
click at [52, 515] on p "Regulatory Scrutiny" at bounding box center [46, 516] width 53 height 4
type textarea "Safety concerns associated with nanotechnology in cosmetics must be addressed t…"
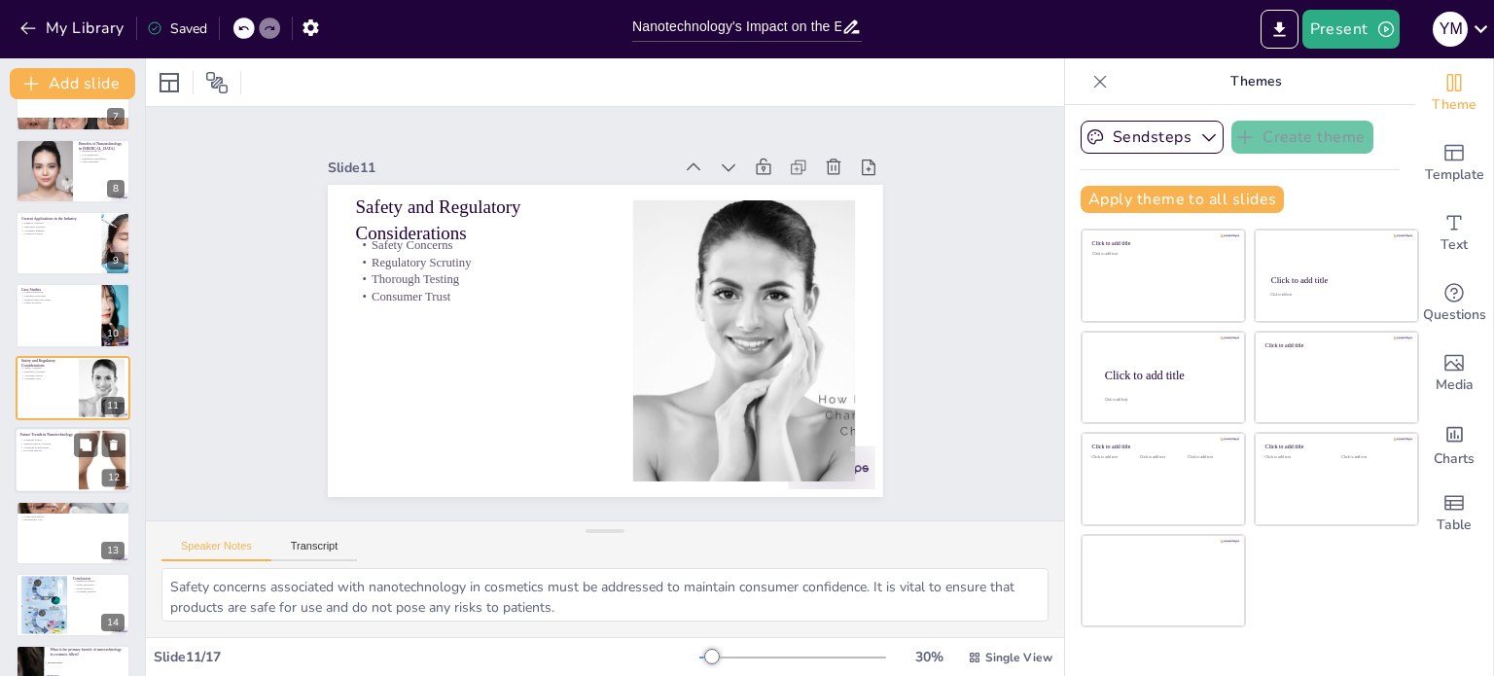
checkbox input "true"
click at [51, 482] on div at bounding box center [73, 460] width 117 height 66
type textarea "The promising future of nanotechnology in cosmetics suggests that we can expect…"
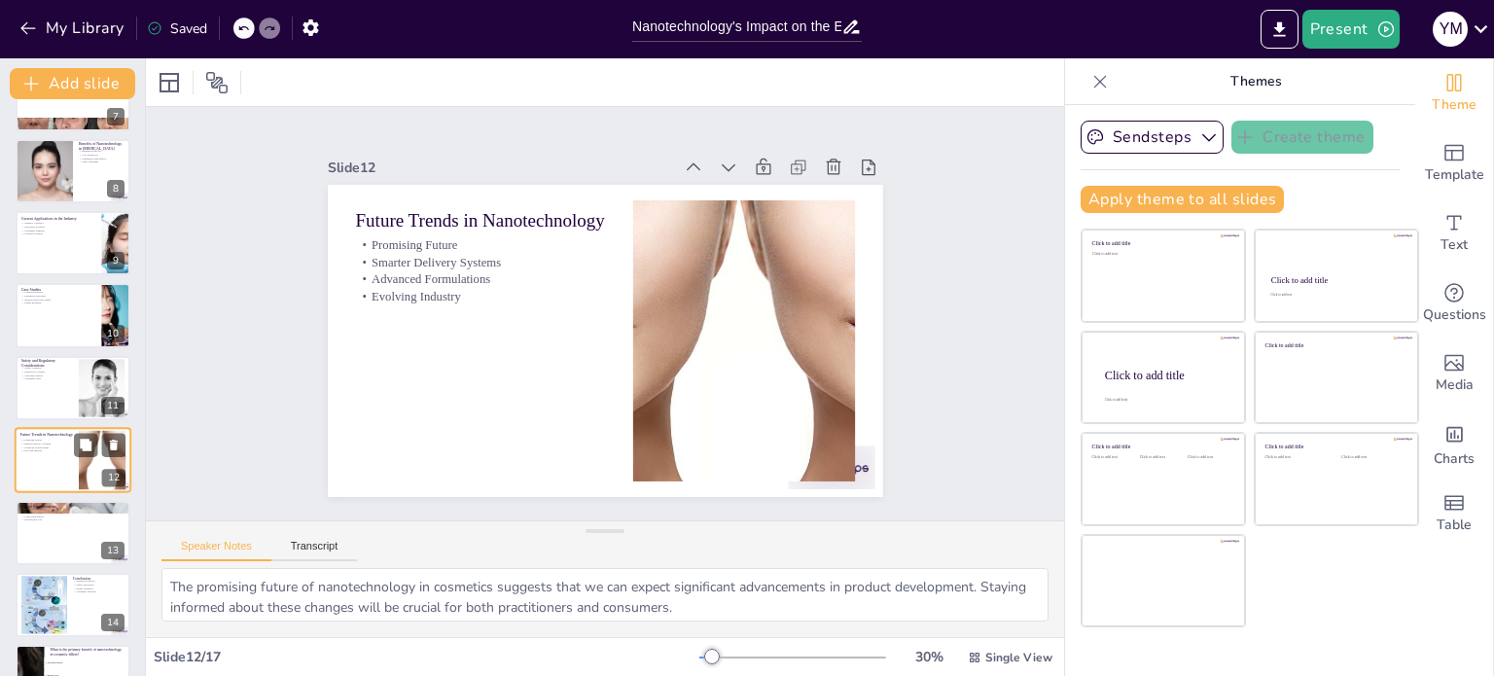
scroll to position [555, 0]
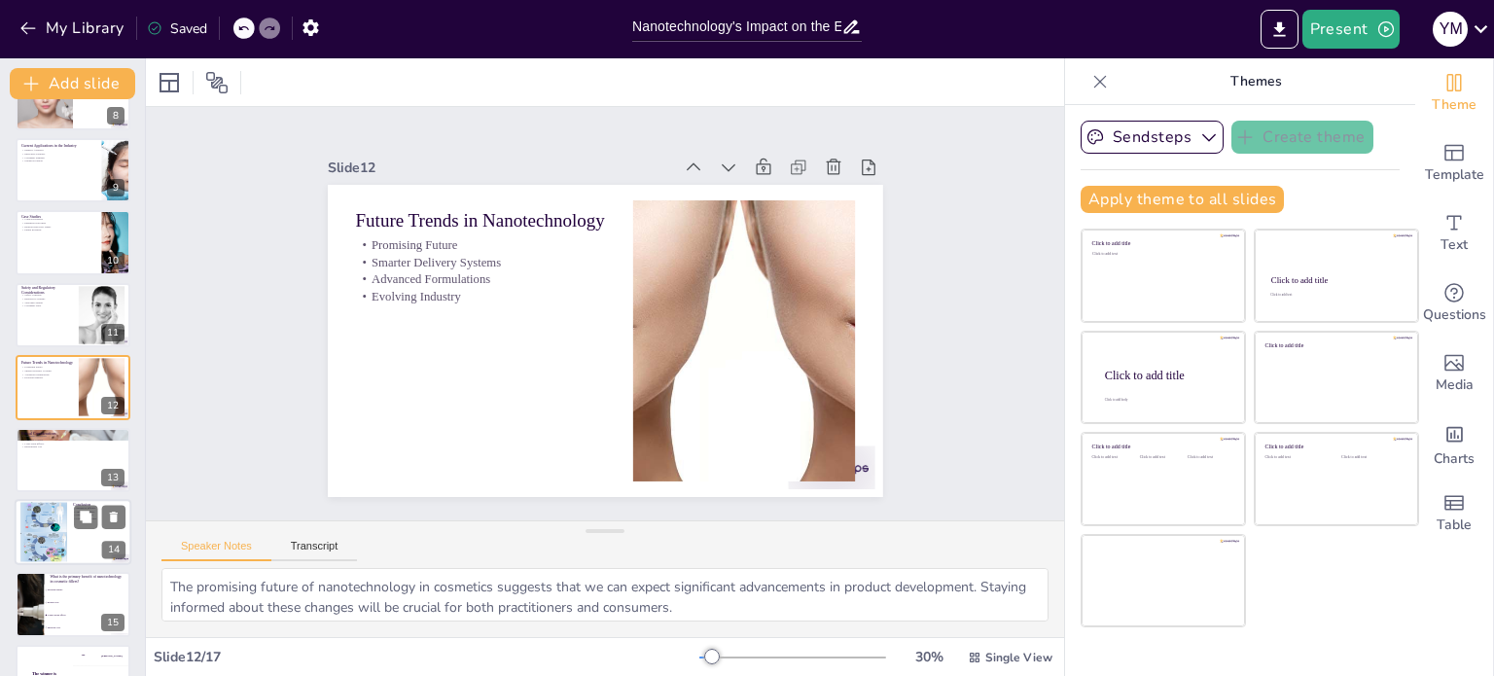
checkbox input "true"
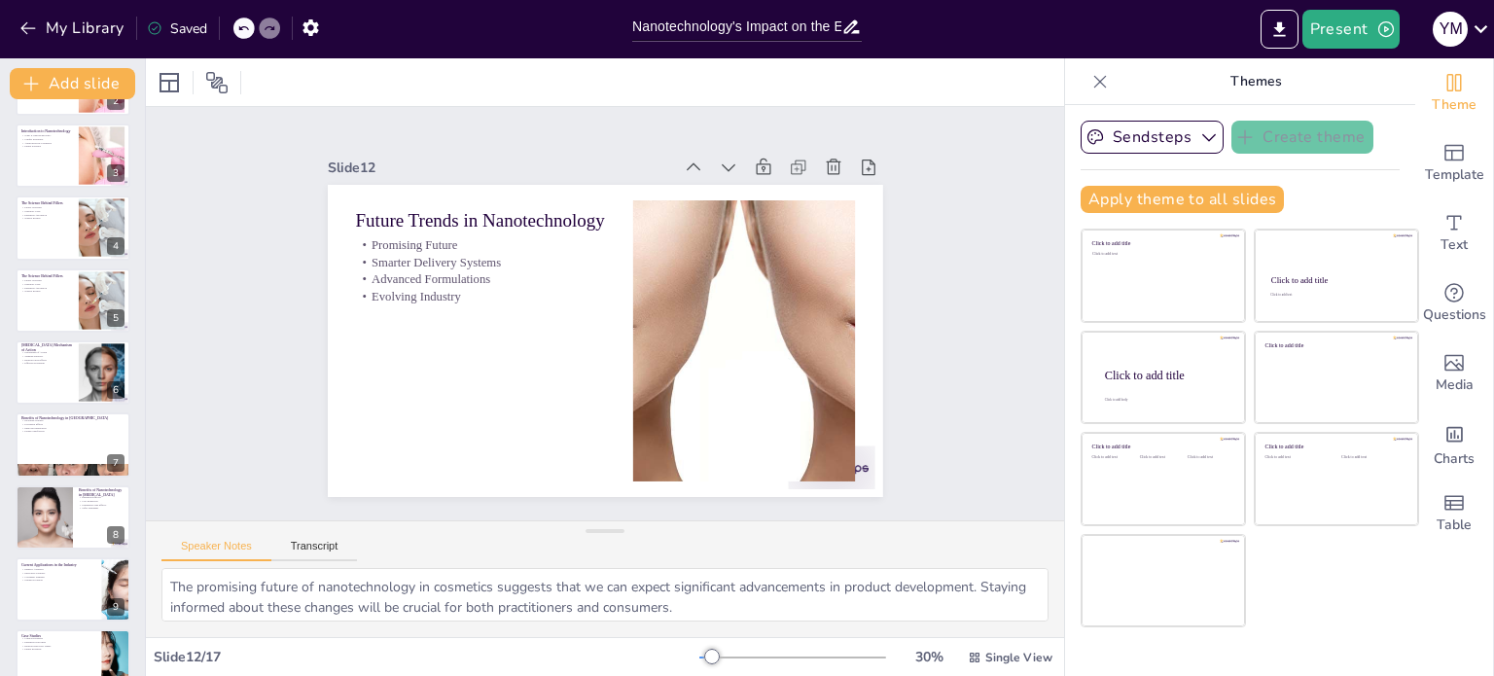
scroll to position [0, 0]
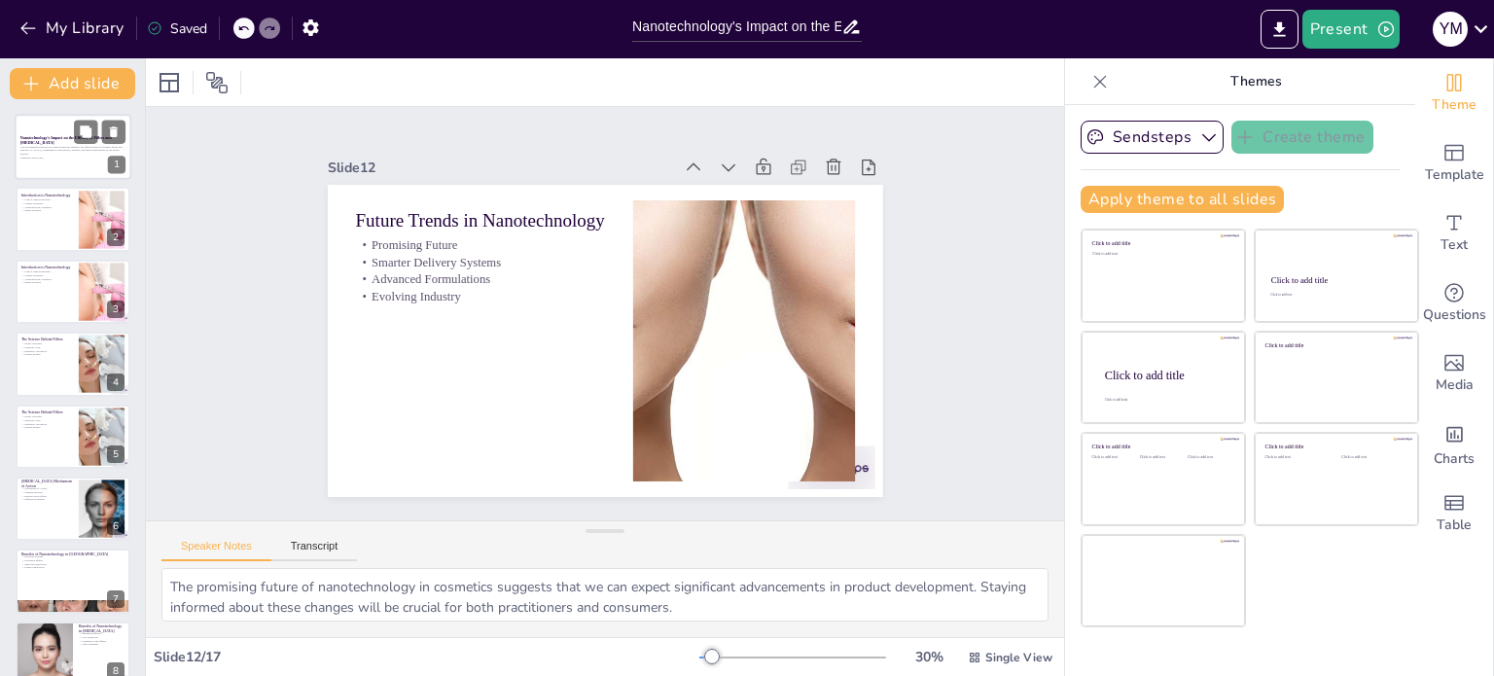
checkbox input "true"
click at [63, 158] on div "This presentation explores how nanotechnology enhances the effectiveness of cos…" at bounding box center [72, 152] width 105 height 14
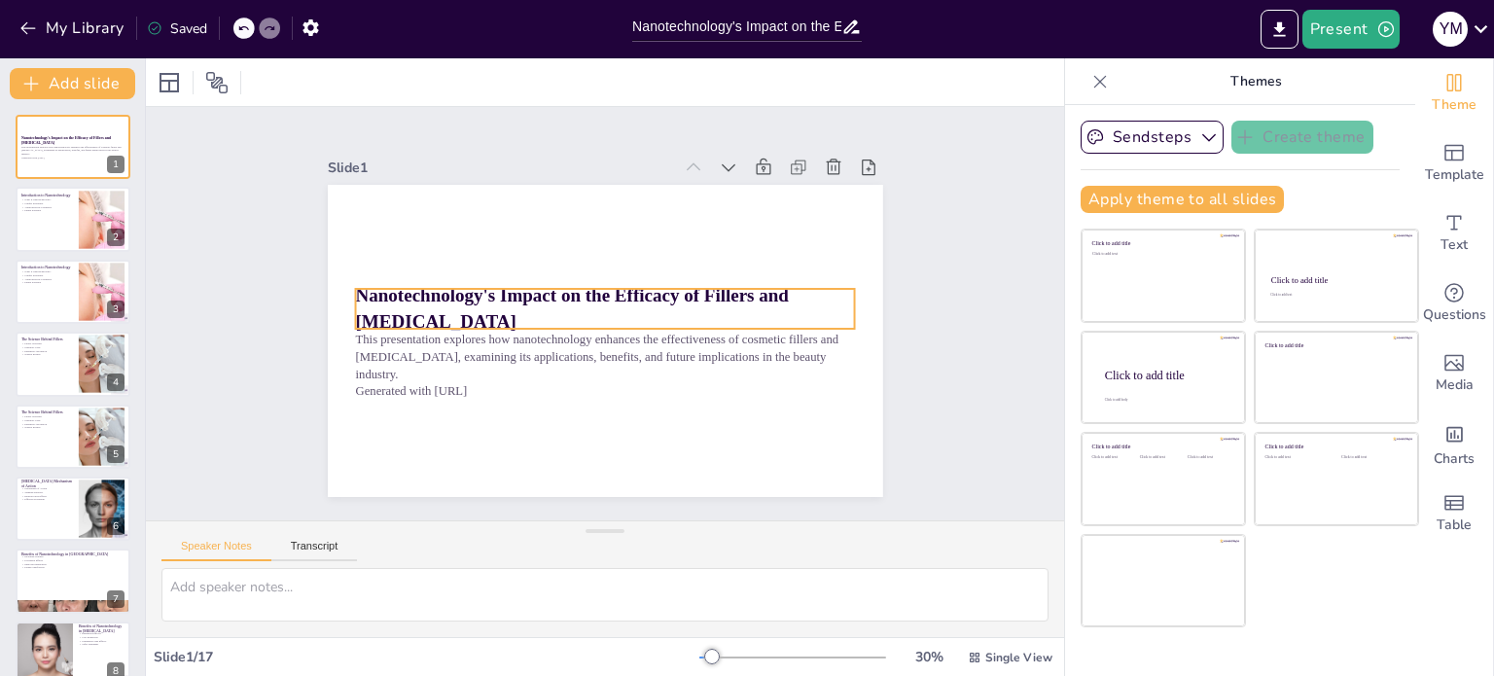
checkbox input "true"
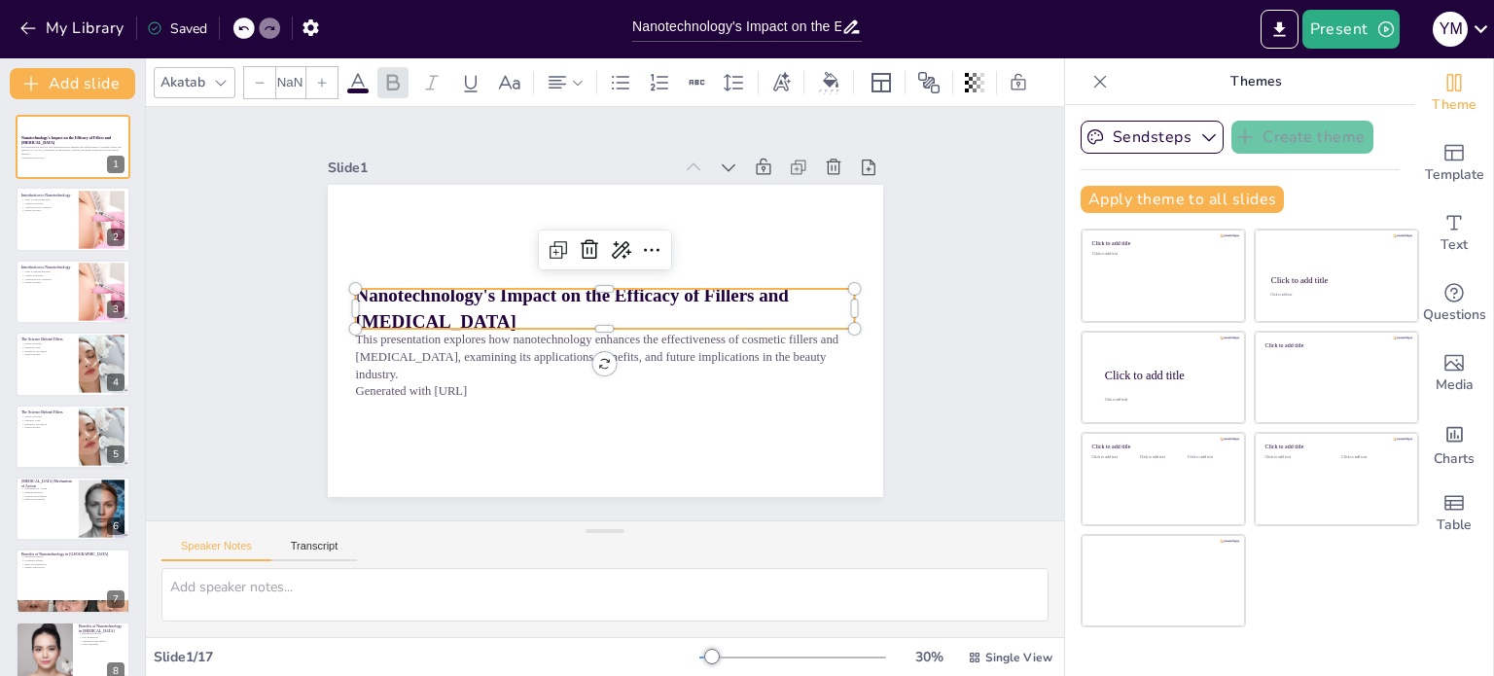
type input "48"
click at [481, 295] on strong "Nanotechnology's Impact on the Efficacy of Fillers and [MEDICAL_DATA]" at bounding box center [574, 289] width 434 height 110
click at [447, 297] on strong "Nanotechnology's Impact on the Efficacy of Fillers and [MEDICAL_DATA]" at bounding box center [573, 292] width 436 height 65
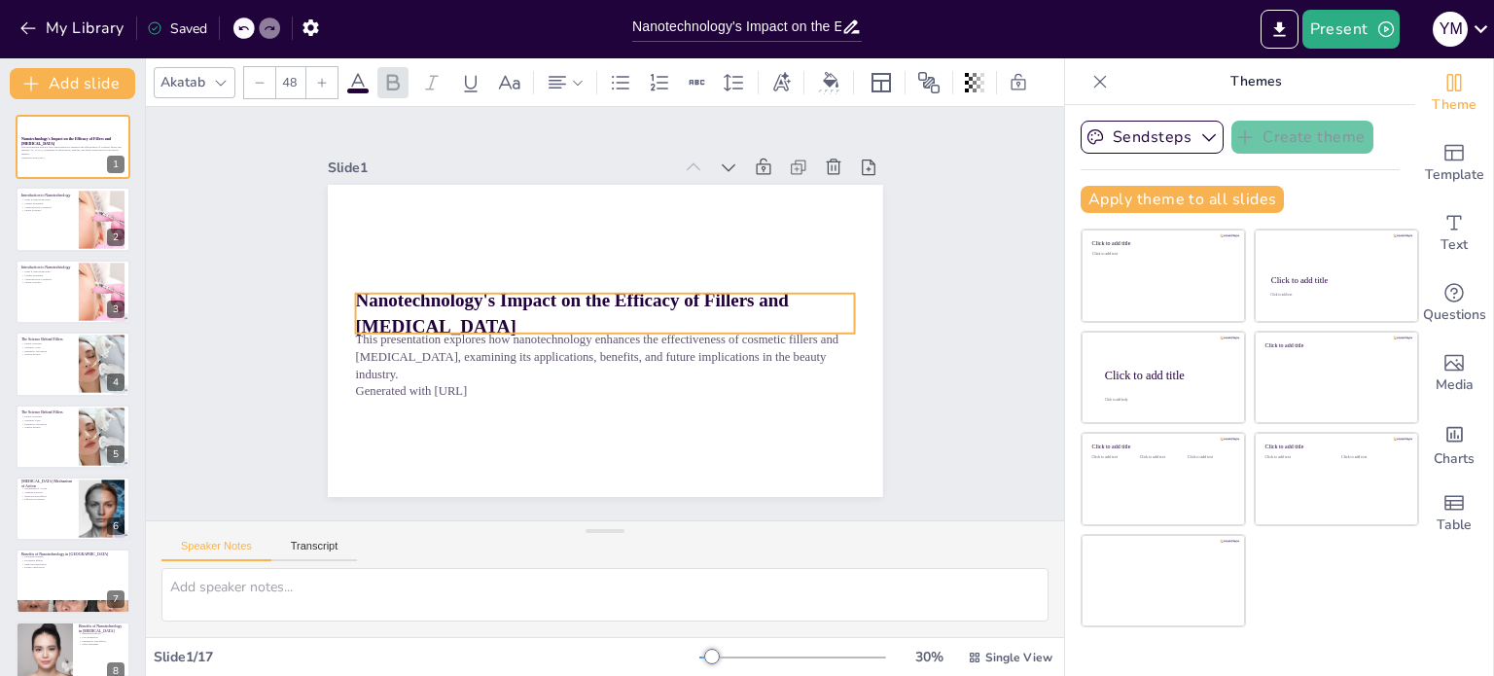
click at [447, 297] on strong "Nanotechnology's Impact on the Efficacy of Fillers and [MEDICAL_DATA]" at bounding box center [574, 291] width 426 height 154
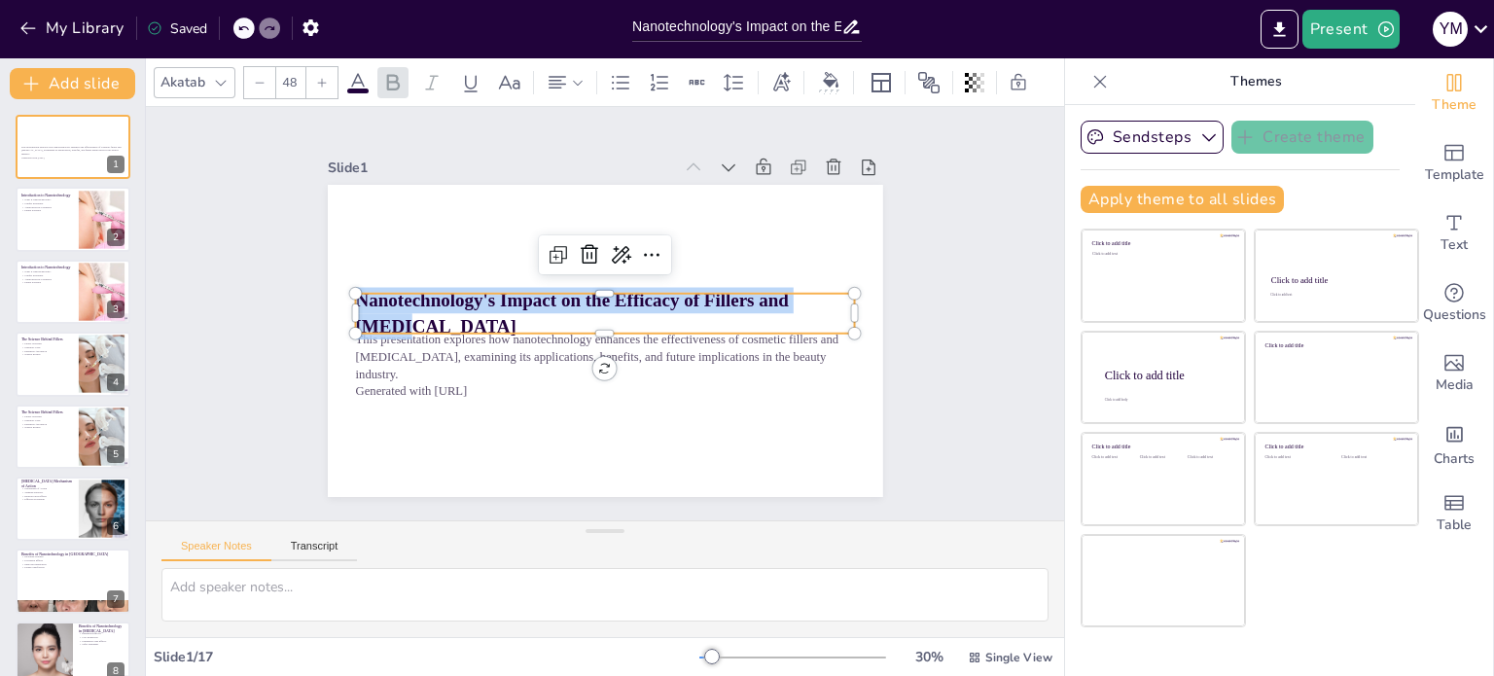
click at [447, 297] on strong "Nanotechnology's Impact on the Efficacy of Fillers and [MEDICAL_DATA]" at bounding box center [570, 319] width 428 height 135
checkbox input "true"
click at [56, 220] on div at bounding box center [73, 220] width 117 height 66
type textarea "Nanotechnology is a field focused on manipulating matter at a very small scale,…"
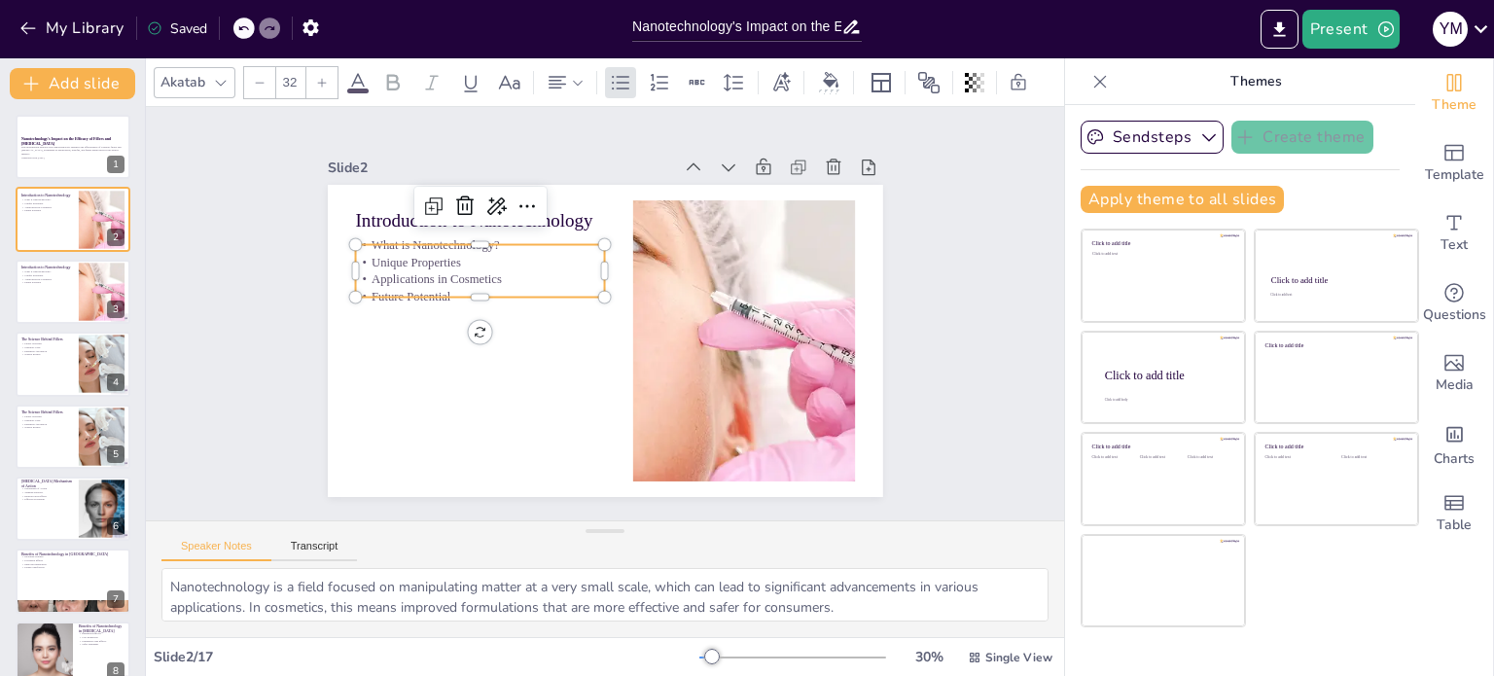
click at [420, 284] on p "Future Potential" at bounding box center [487, 270] width 248 height 69
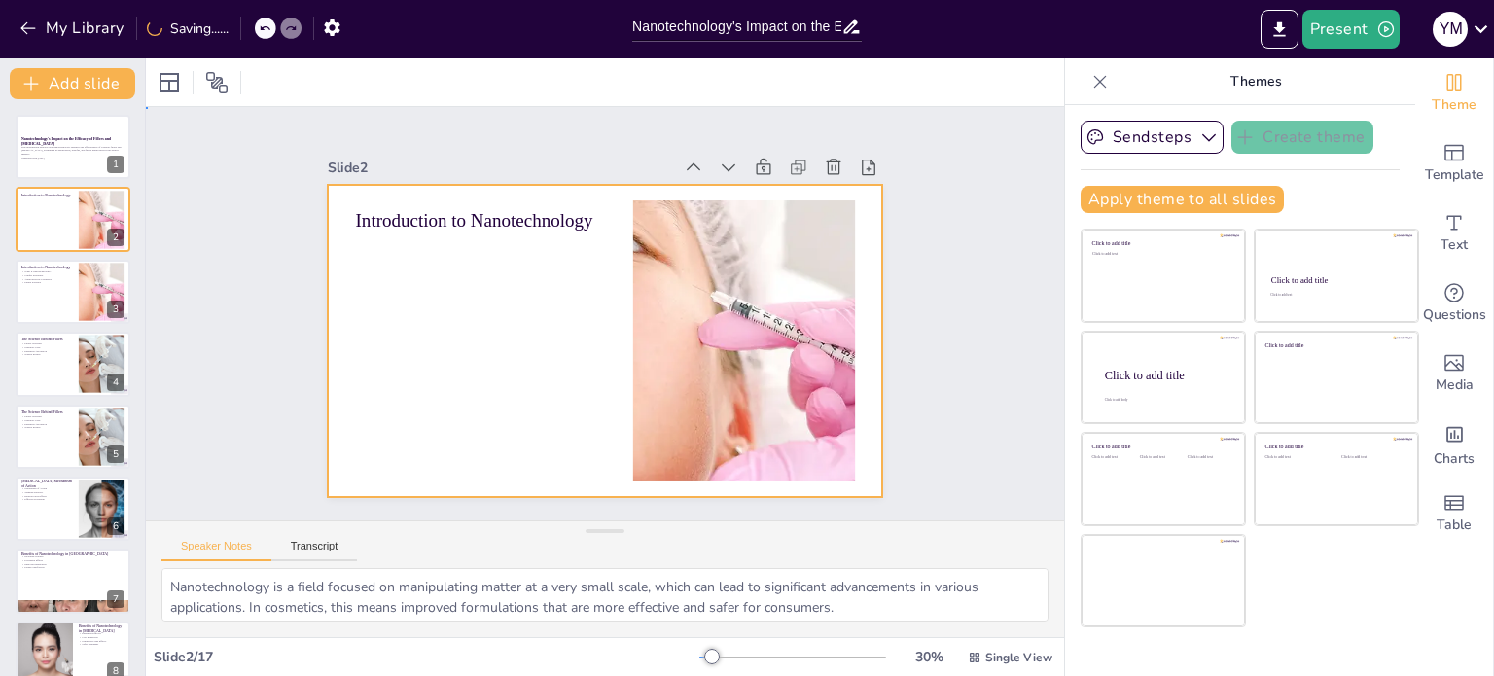
click at [494, 284] on div at bounding box center [591, 337] width 637 height 548
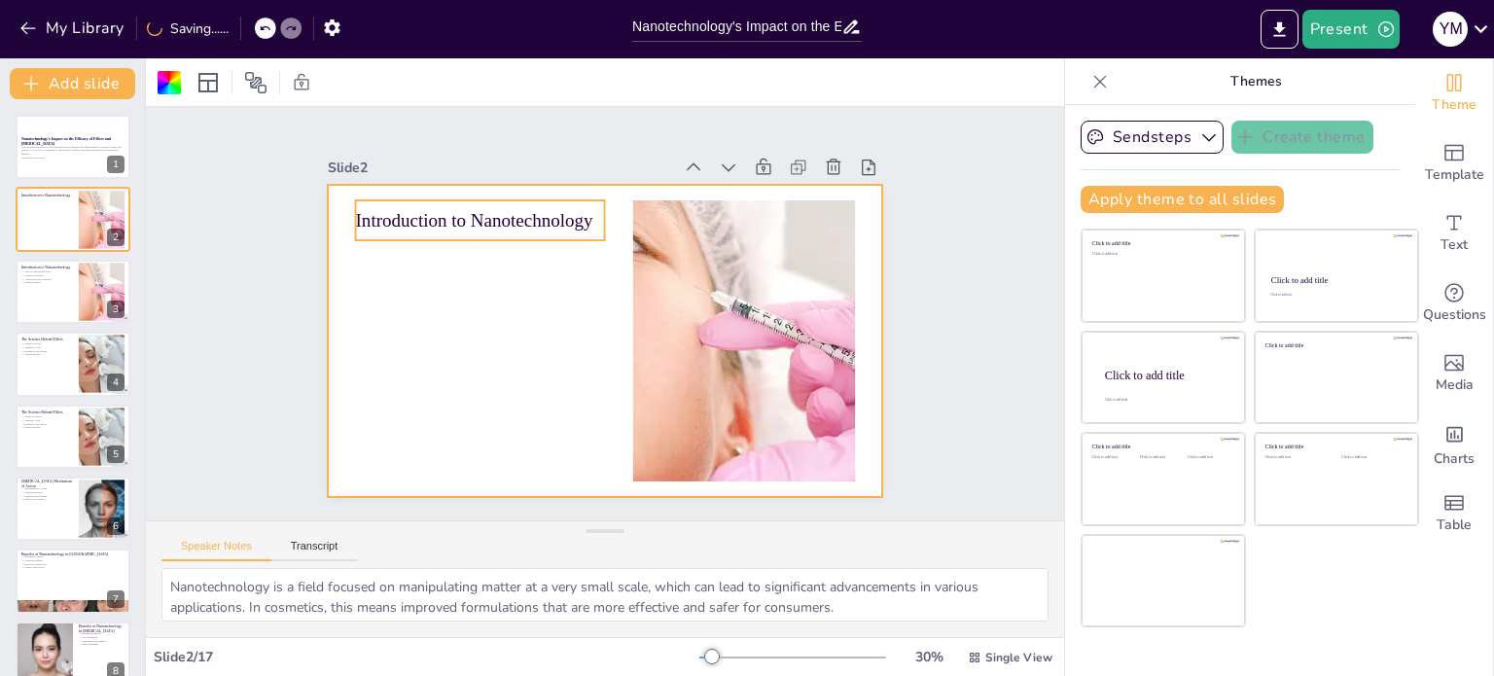
checkbox input "true"
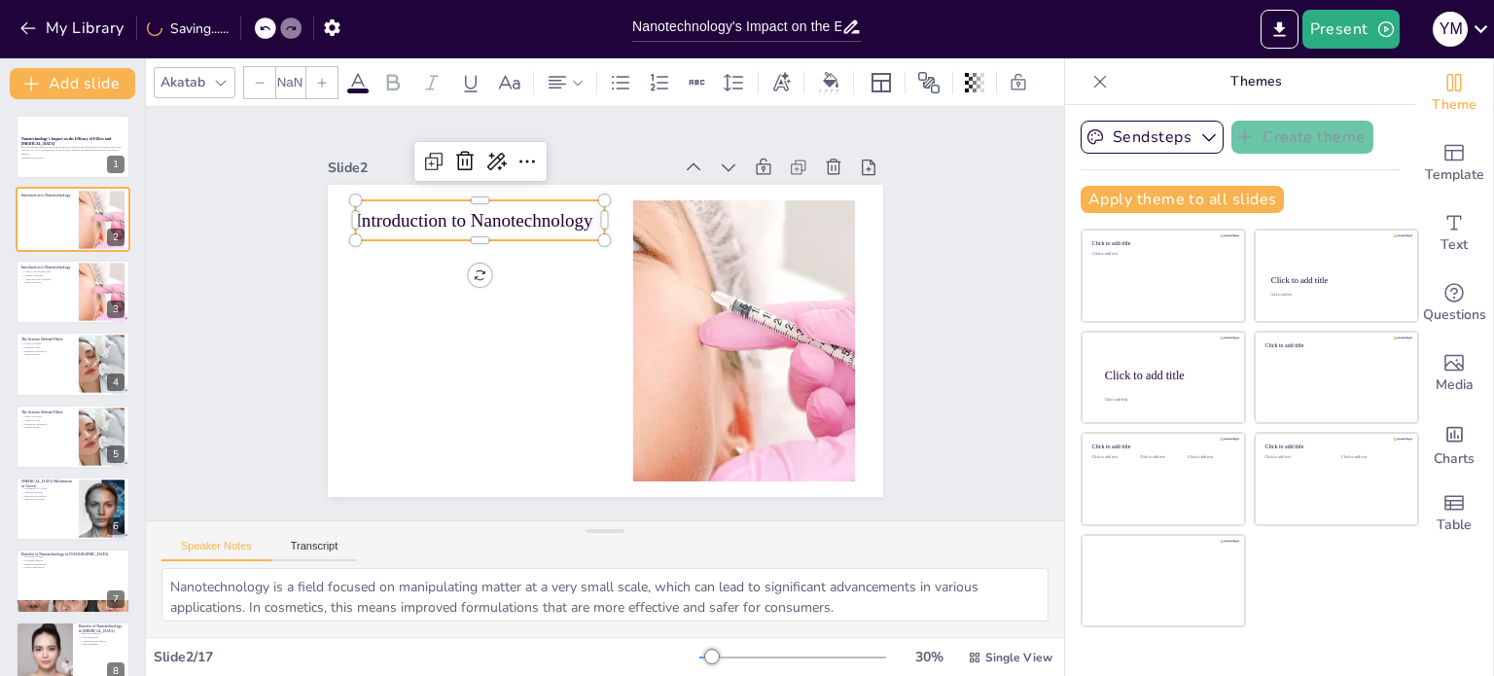
type input "48"
click at [480, 225] on p "Introduction to Nanotechnology" at bounding box center [544, 169] width 230 height 147
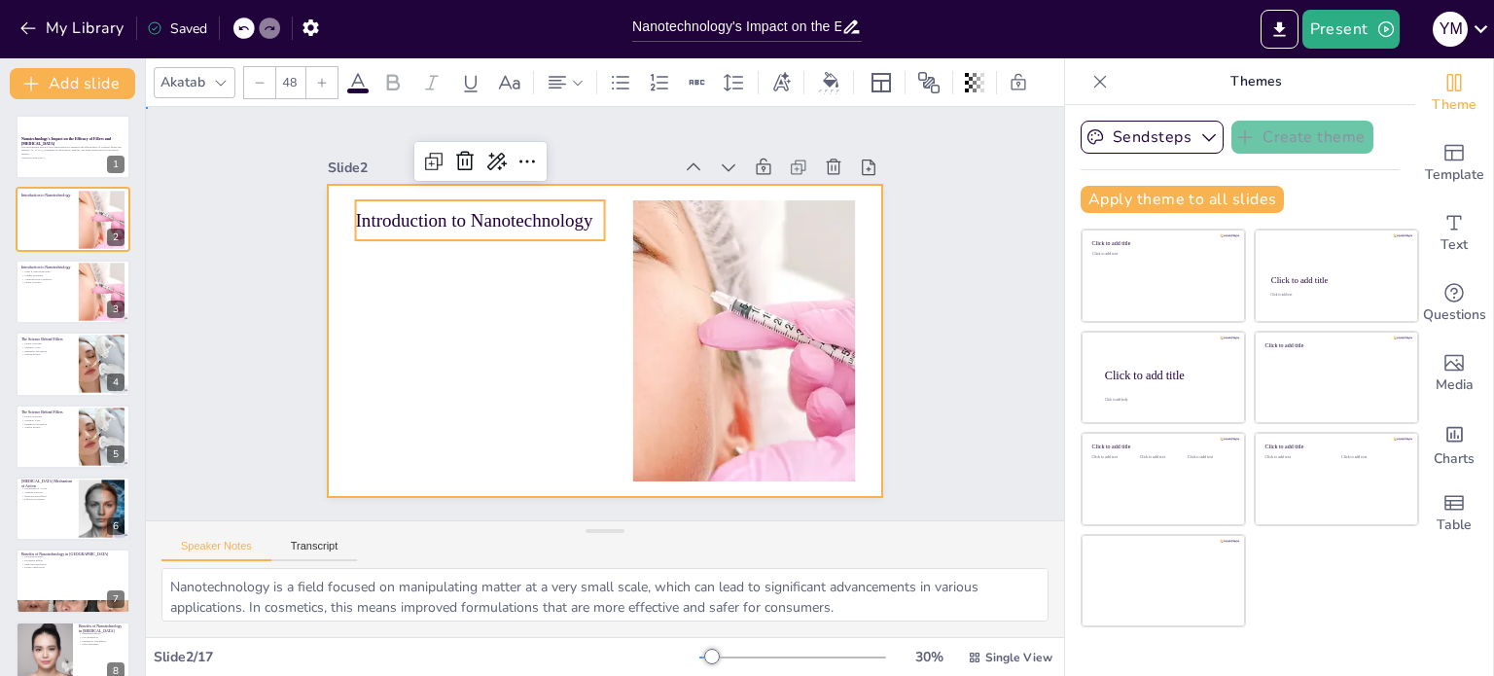
click at [480, 284] on div at bounding box center [594, 339] width 634 height 512
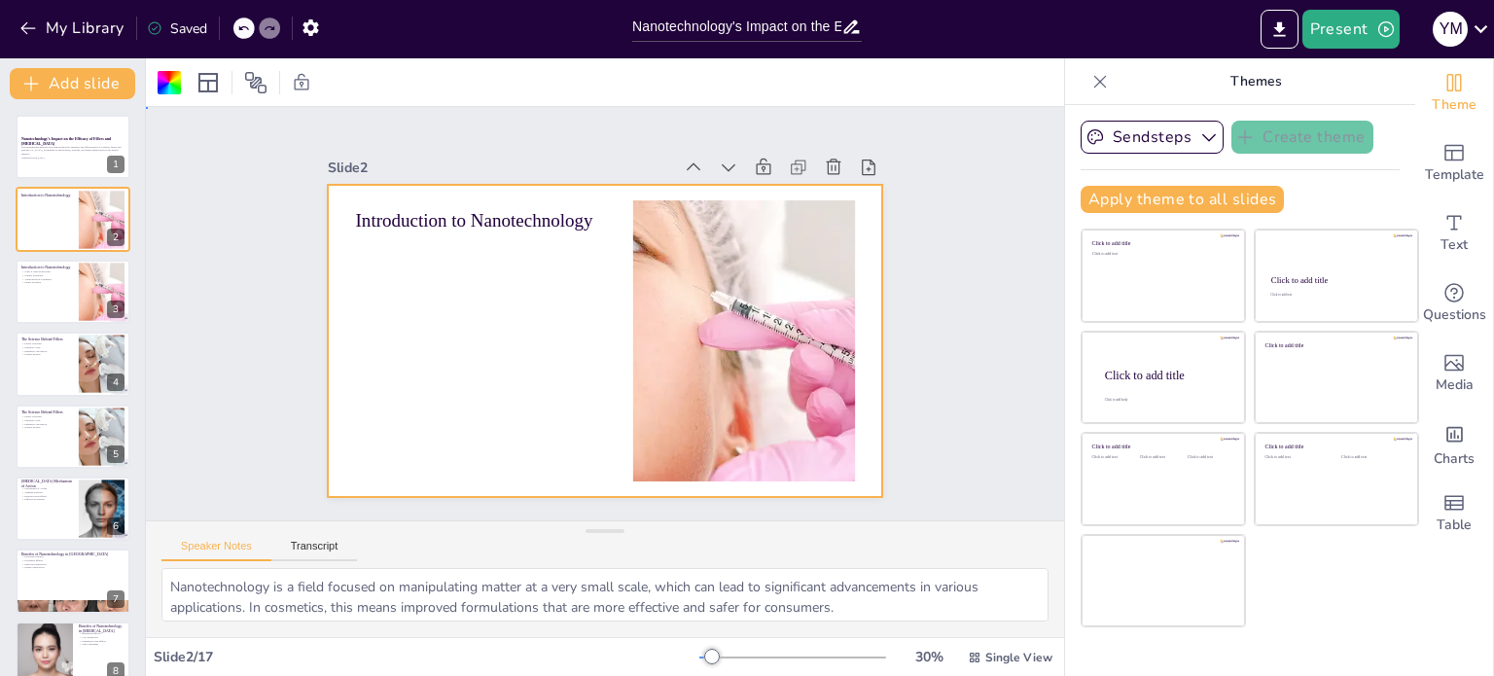
click at [428, 271] on div at bounding box center [594, 338] width 634 height 511
checkbox input "true"
click at [104, 279] on button at bounding box center [113, 276] width 23 height 23
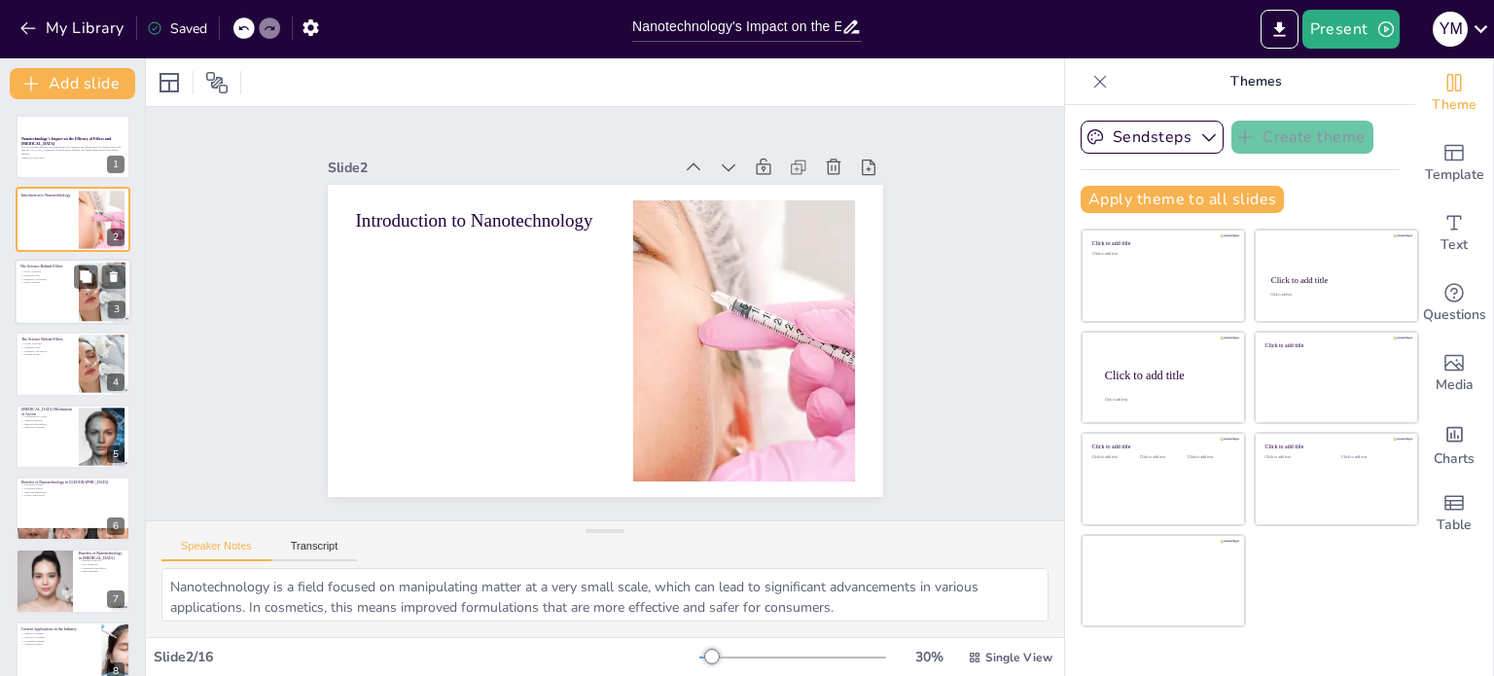
checkbox input "true"
click at [57, 283] on p "Natural Results" at bounding box center [46, 282] width 53 height 4
type textarea "Fillers play a crucial role in cosmetic procedures by providing volume and redu…"
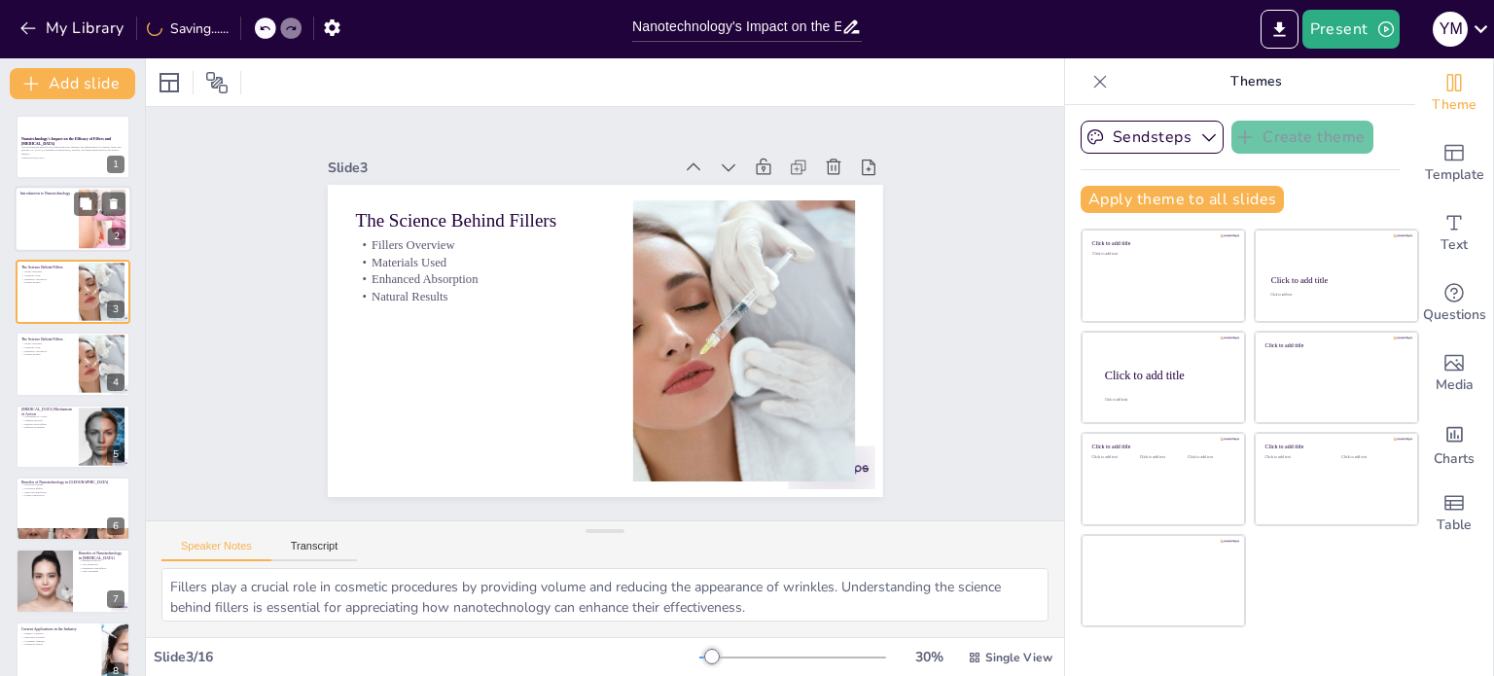
checkbox input "true"
click at [47, 227] on div at bounding box center [73, 220] width 117 height 66
type textarea "Nanotechnology is a field focused on manipulating matter at a very small scale,…"
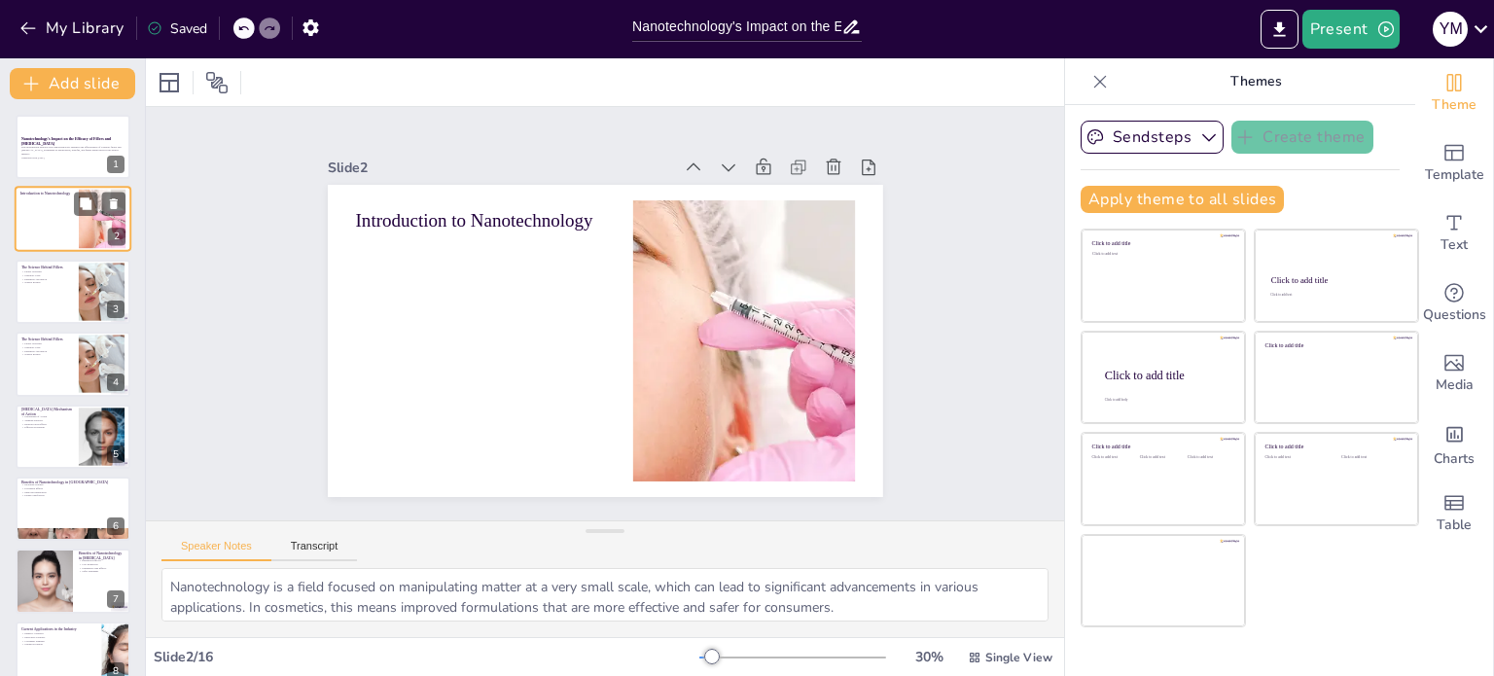
click at [44, 238] on div at bounding box center [73, 220] width 117 height 66
checkbox input "true"
click at [87, 207] on icon at bounding box center [86, 204] width 12 height 12
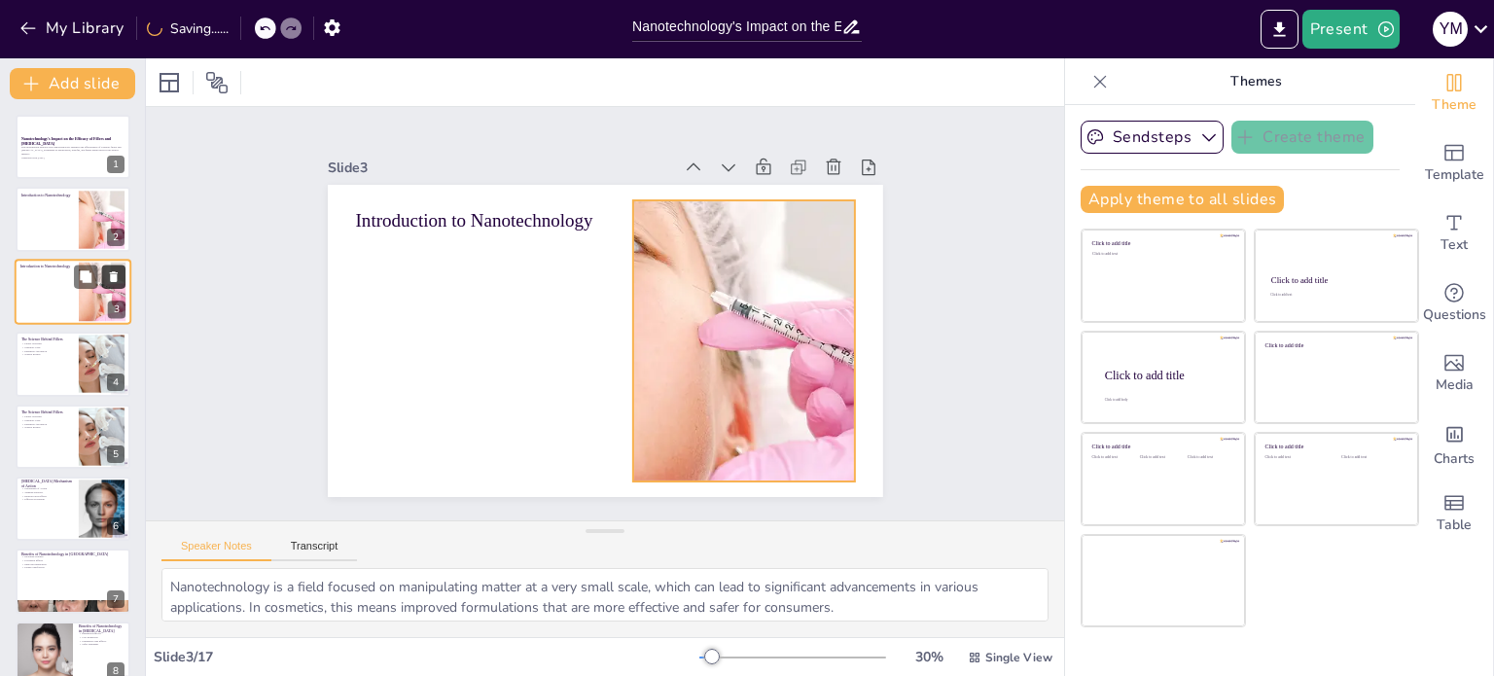
checkbox input "true"
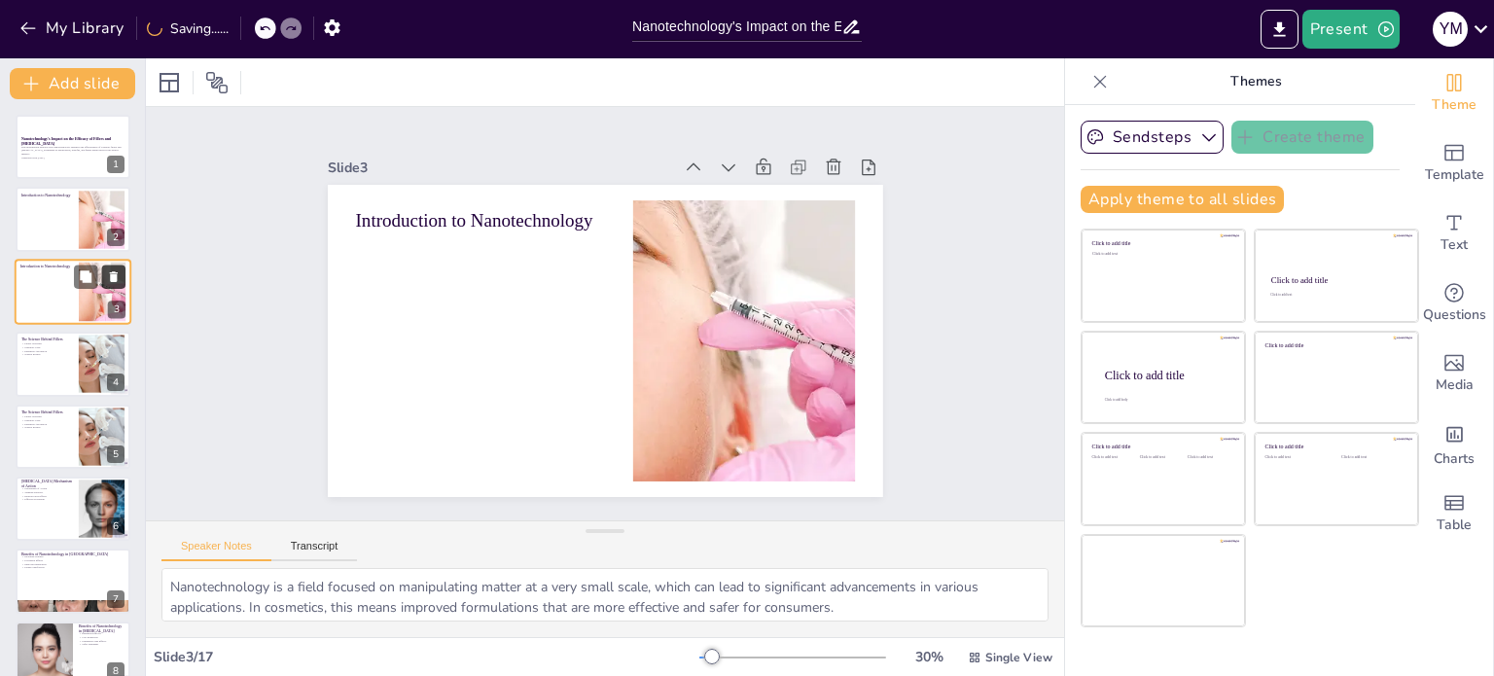
click at [109, 274] on icon at bounding box center [114, 276] width 14 height 14
type textarea "Fillers play a crucial role in cosmetic procedures by providing volume and redu…"
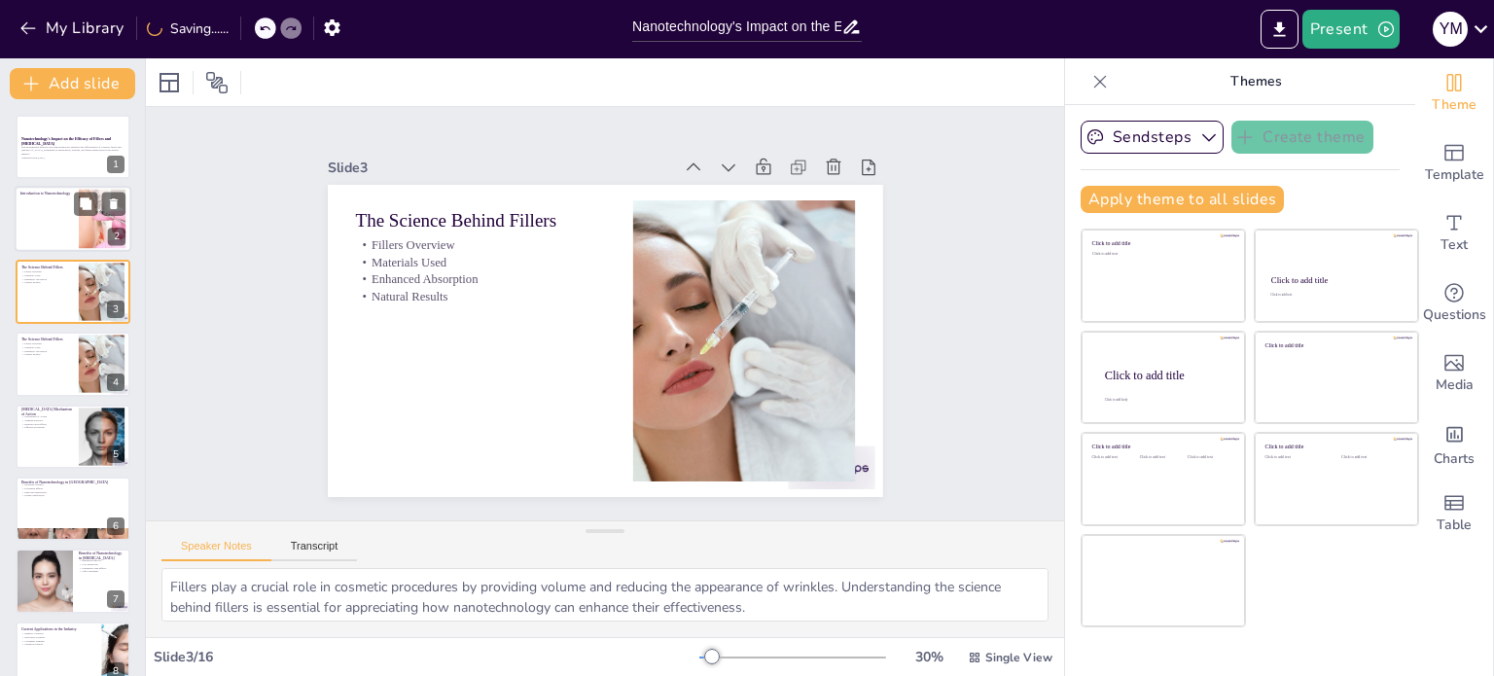
checkbox input "true"
click at [113, 232] on div "2" at bounding box center [117, 238] width 18 height 18
type textarea "Nanotechnology is a field focused on manipulating matter at a very small scale,…"
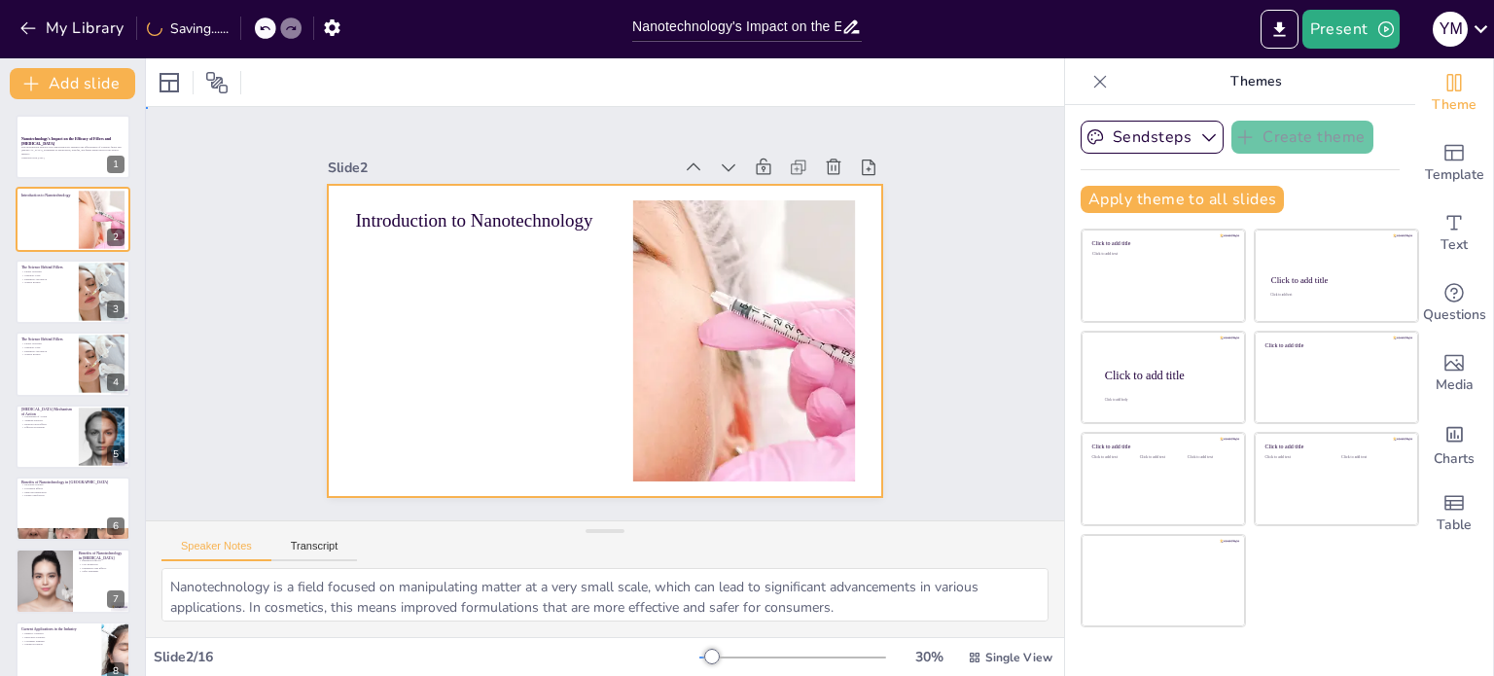
click at [458, 304] on div at bounding box center [587, 333] width 622 height 603
checkbox input "true"
click at [266, 32] on icon at bounding box center [265, 28] width 12 height 12
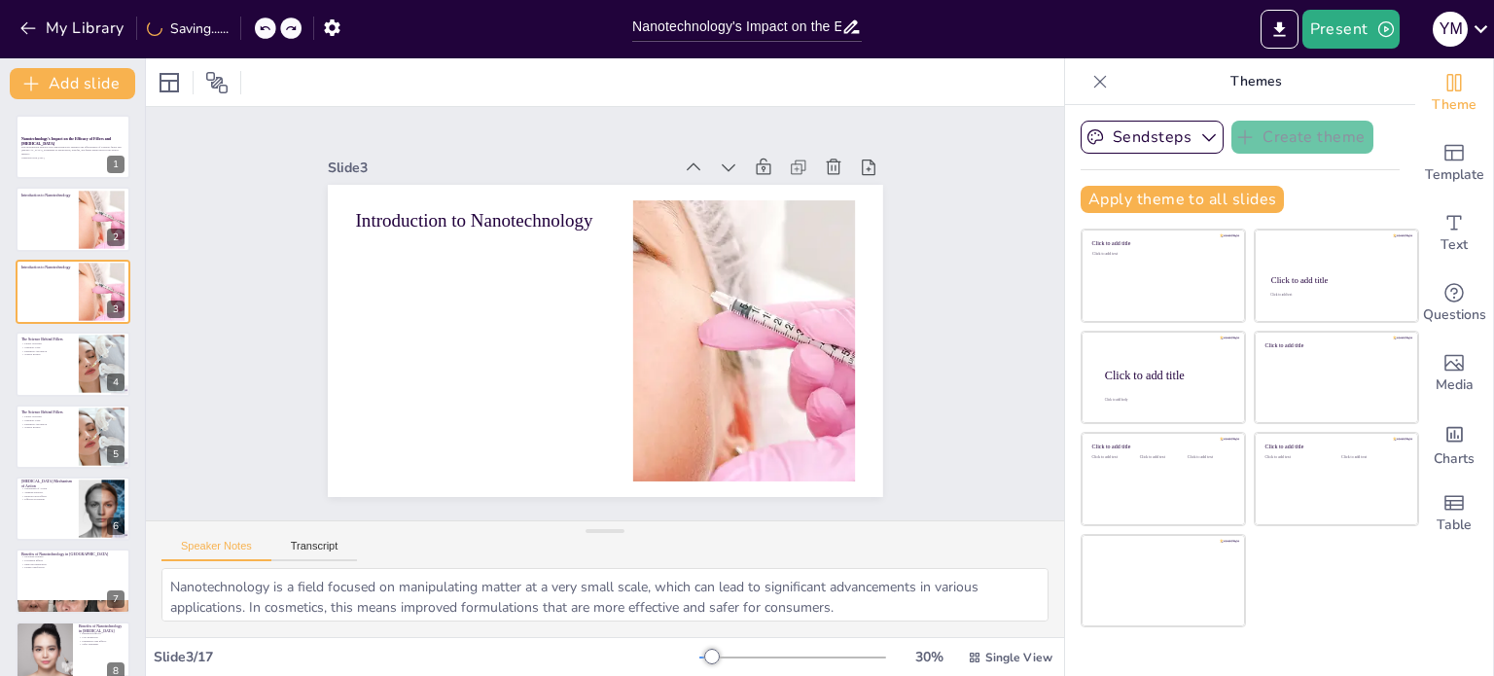
click at [239, 25] on div "My Library Saving......" at bounding box center [175, 27] width 350 height 35
click at [265, 27] on icon at bounding box center [265, 28] width 10 height 5
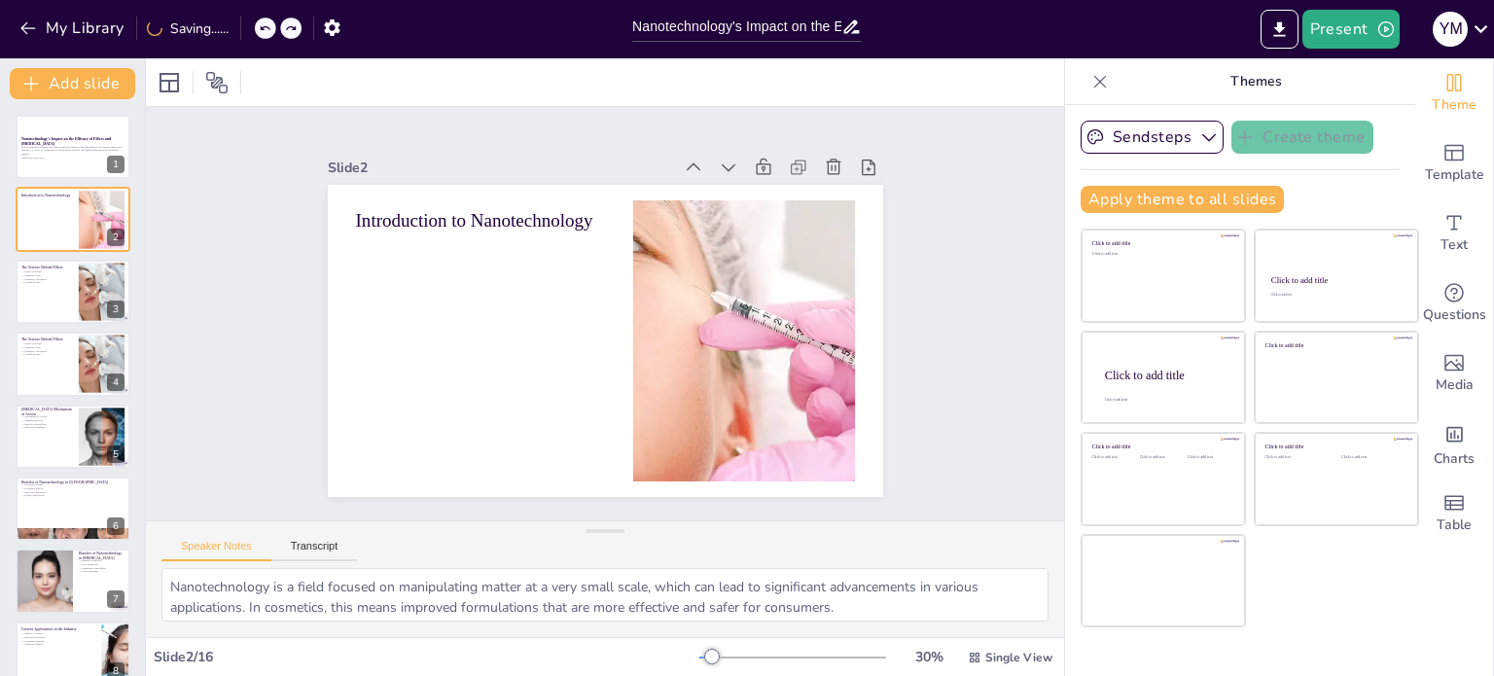
click at [254, 25] on div "My Library Saving......" at bounding box center [175, 27] width 350 height 35
click at [261, 25] on div at bounding box center [256, 28] width 47 height 21
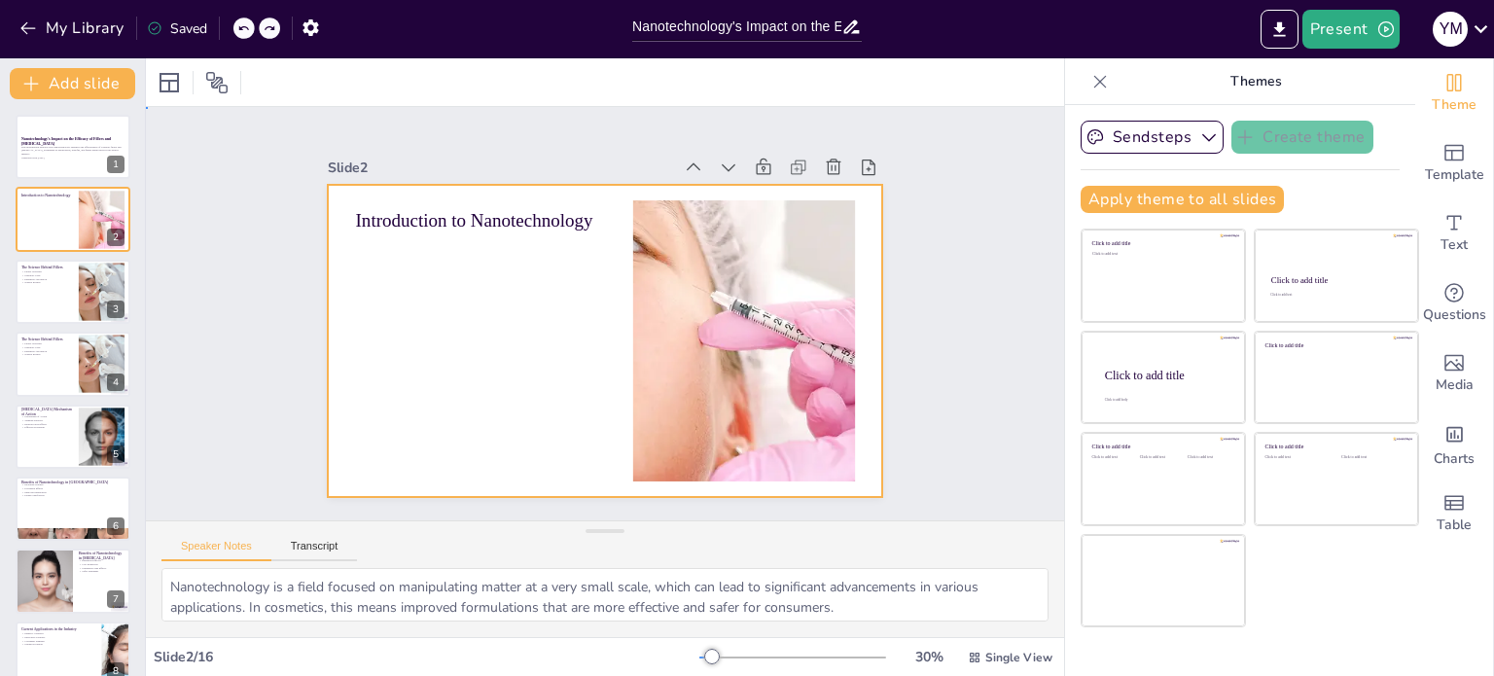
click at [562, 240] on div at bounding box center [596, 339] width 624 height 468
click at [507, 288] on div at bounding box center [620, 291] width 632 height 579
click at [1446, 234] on span "Text" at bounding box center [1454, 244] width 27 height 21
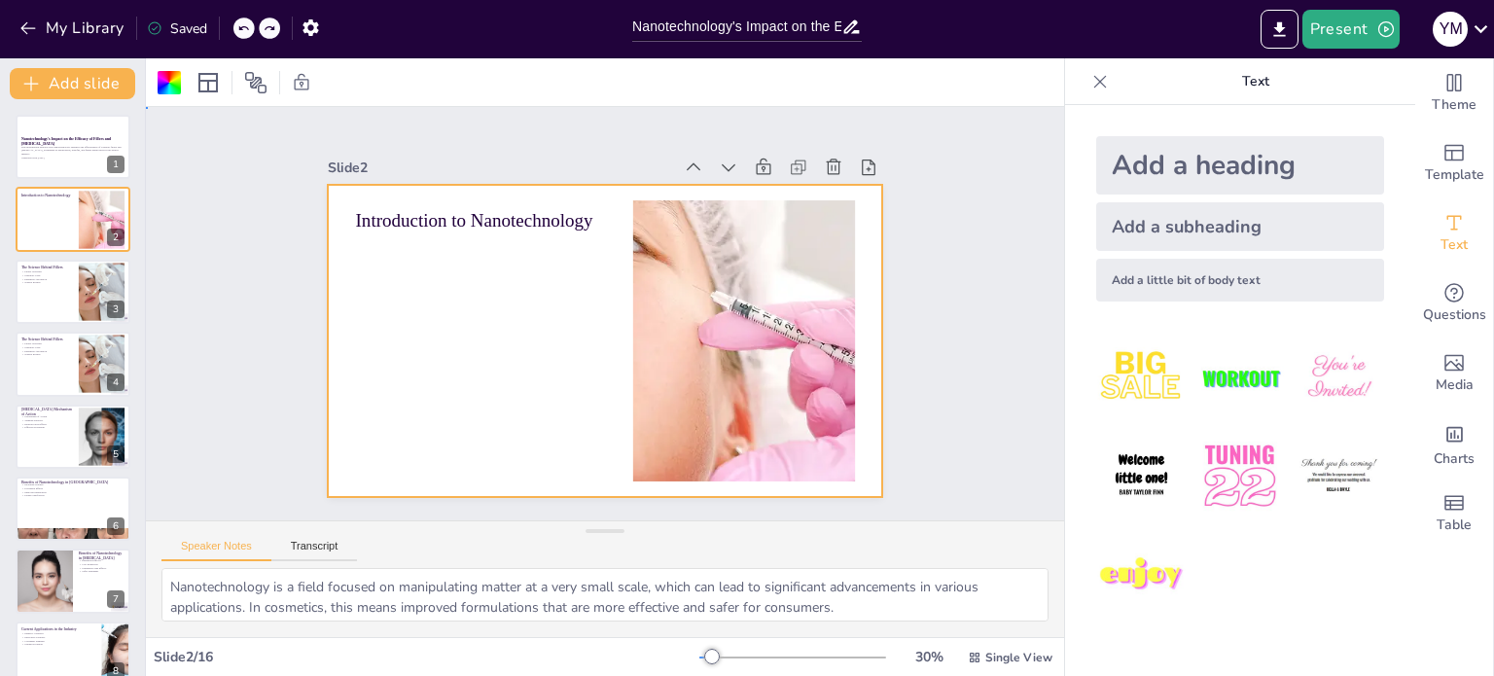
click at [510, 303] on div at bounding box center [594, 338] width 634 height 511
click at [1155, 211] on div "Add a subheading" at bounding box center [1240, 226] width 288 height 49
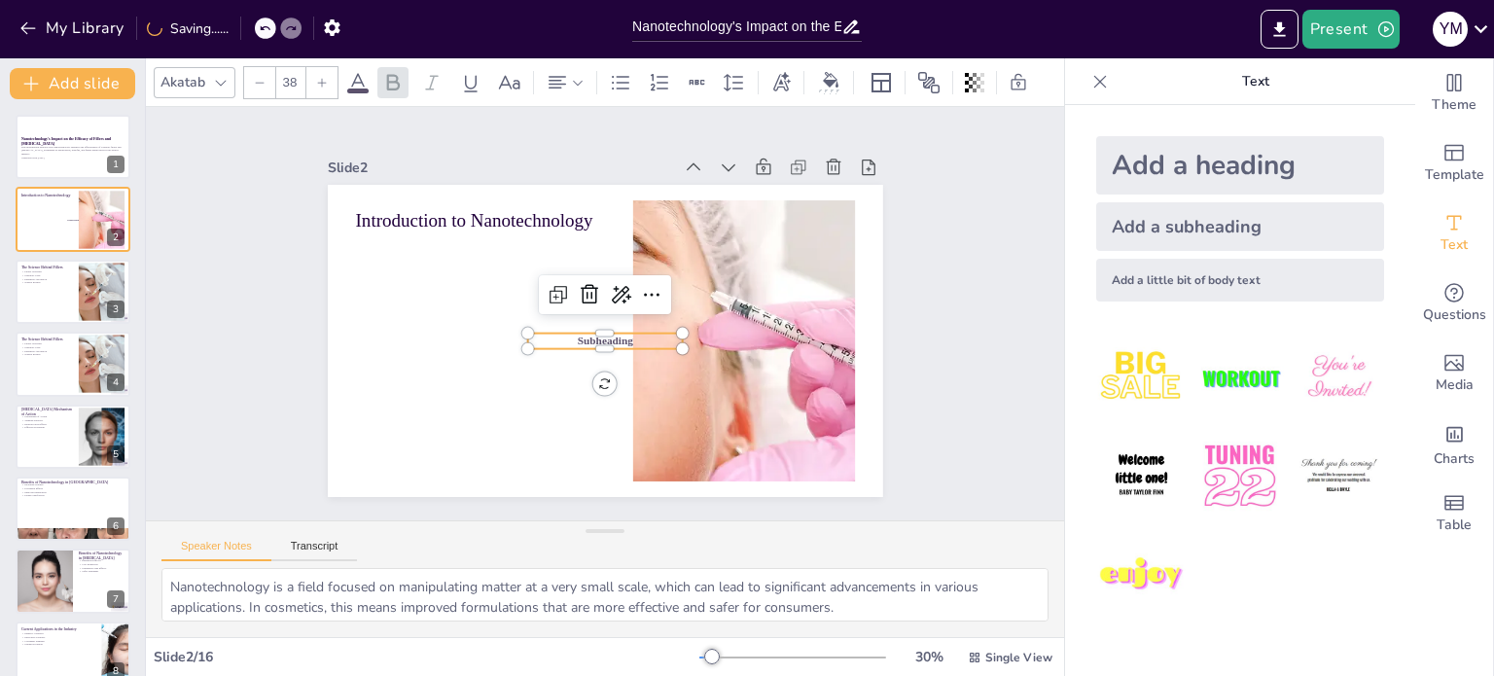
click at [573, 330] on span "Subheading" at bounding box center [599, 340] width 56 height 23
checkbox input "true"
type input "54.9"
checkbox input "true"
type input "117.6"
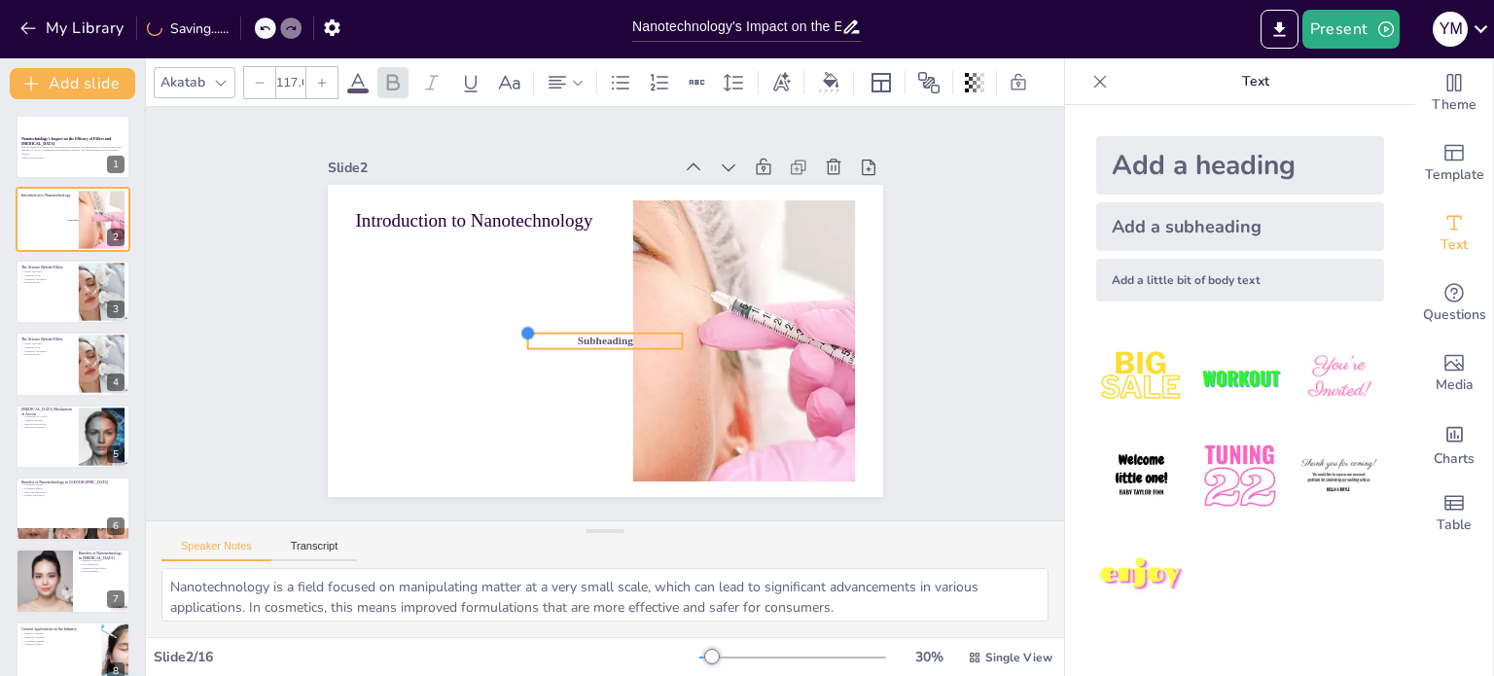
checkbox input "true"
type input "129.7"
checkbox input "true"
type input "136.9"
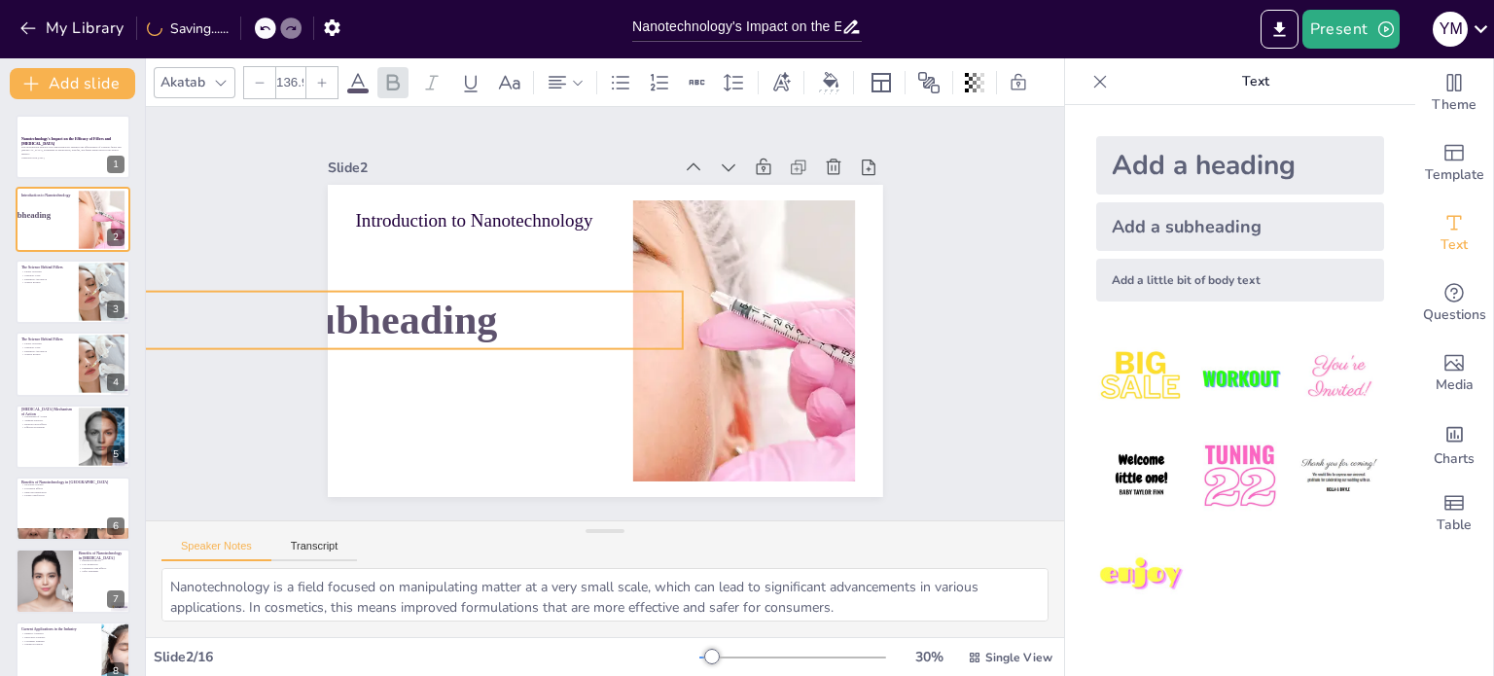
checkbox input "true"
type input "141.7"
checkbox input "true"
type input "146.6"
drag, startPoint x: 514, startPoint y: 327, endPoint x: 425, endPoint y: 282, distance: 99.2
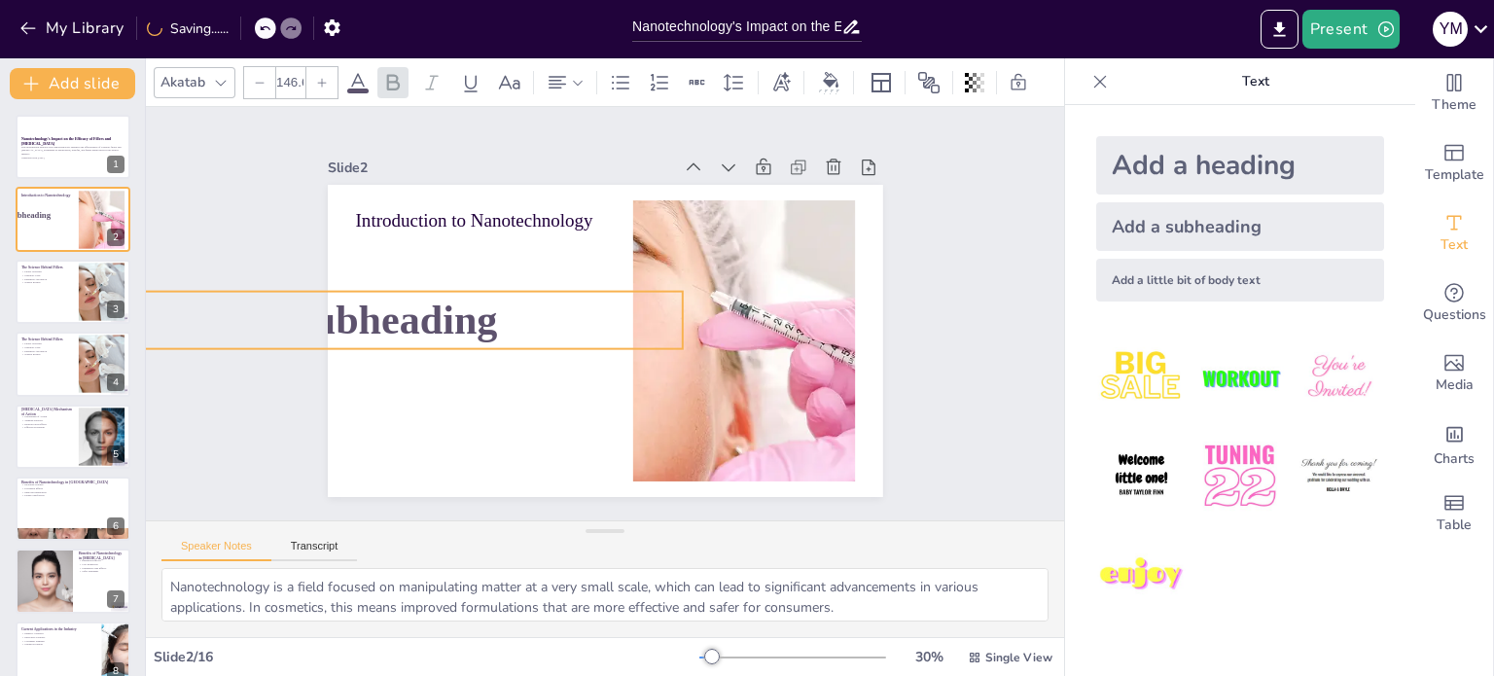
click at [425, 282] on div "Introduction to Nanotechnology Subheading" at bounding box center [602, 341] width 585 height 369
checkbox input "true"
type input "149"
click at [361, 283] on p "Subheading" at bounding box center [379, 295] width 611 height 124
click at [377, 304] on span "Subheading" at bounding box center [382, 270] width 223 height 91
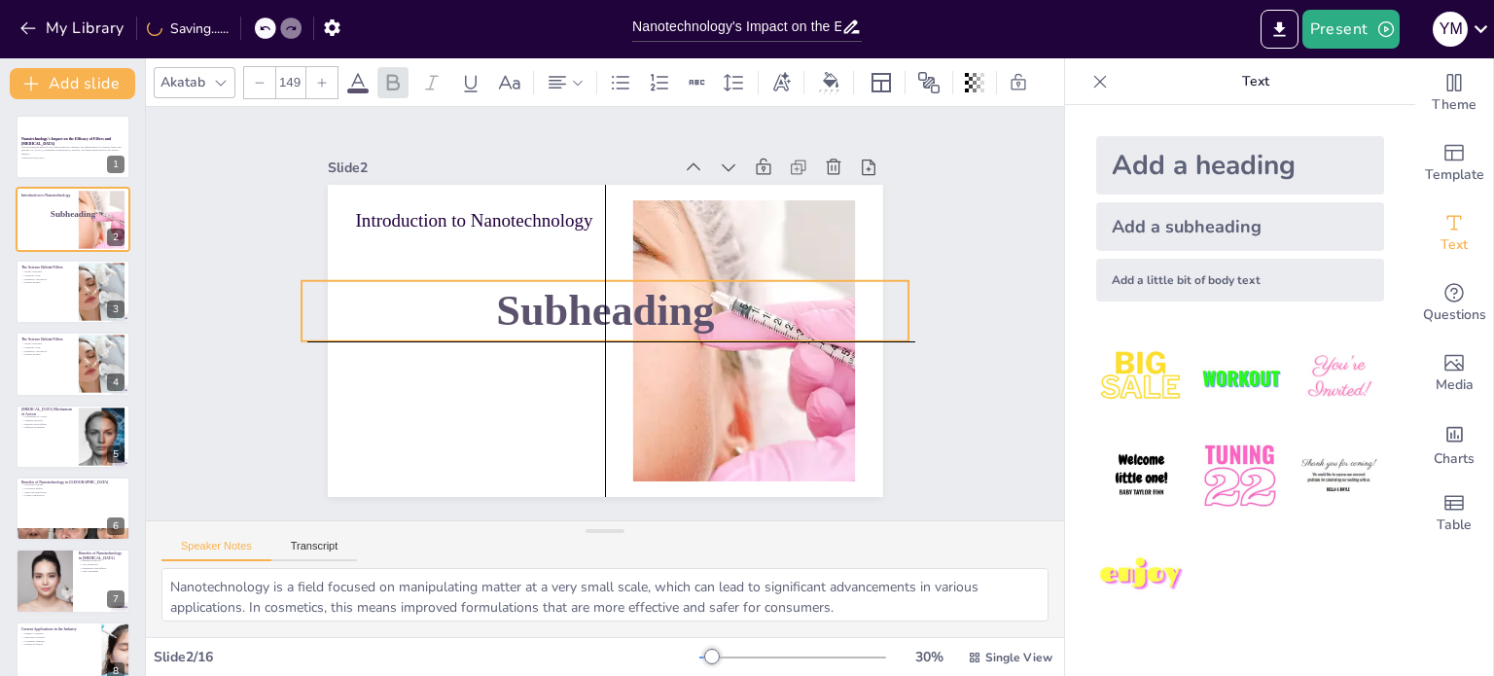
drag, startPoint x: 445, startPoint y: 312, endPoint x: 677, endPoint y: 303, distance: 232.7
click at [677, 303] on span "Subheading" at bounding box center [606, 310] width 219 height 132
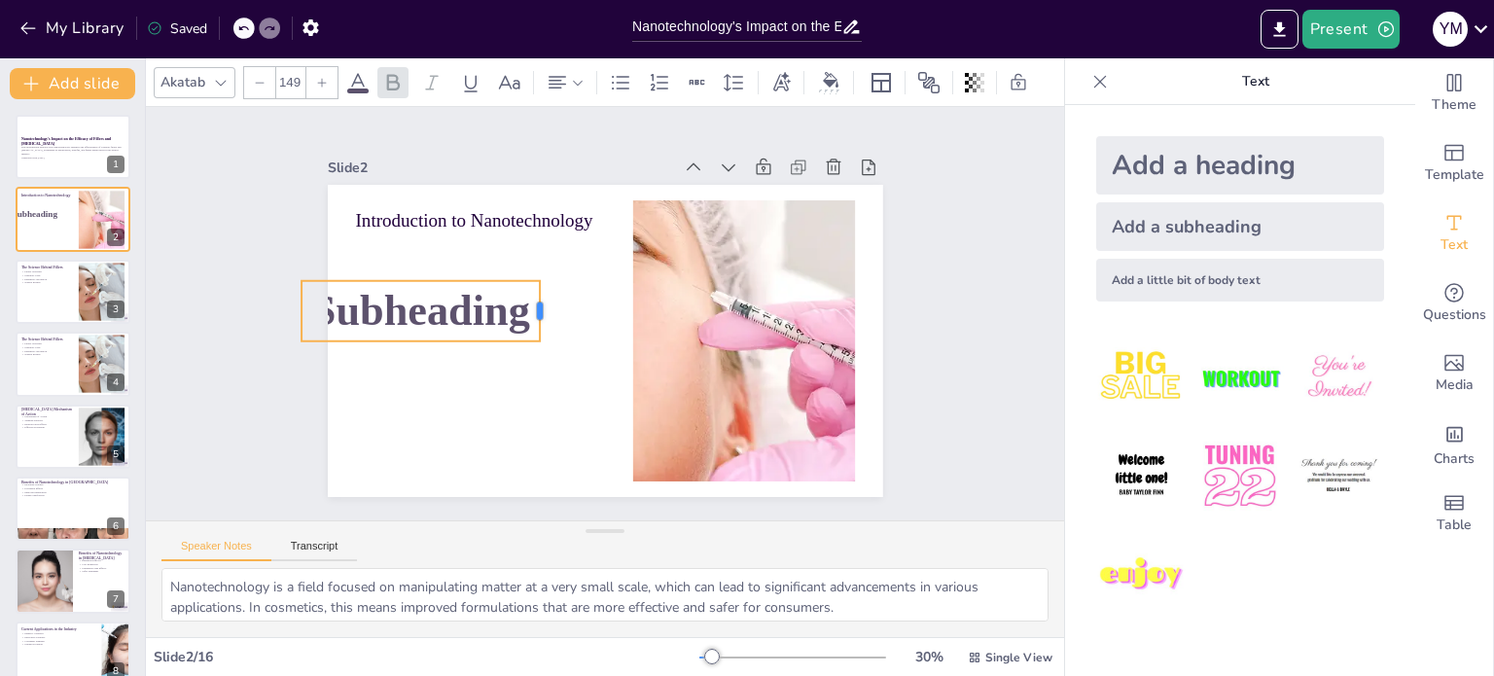
drag, startPoint x: 895, startPoint y: 302, endPoint x: 526, endPoint y: 305, distance: 368.7
click at [535, 305] on div at bounding box center [551, 294] width 33 height 62
click at [475, 306] on span "Subheading" at bounding box center [422, 291] width 222 height 70
click at [475, 306] on span "Subheading" at bounding box center [425, 272] width 223 height 92
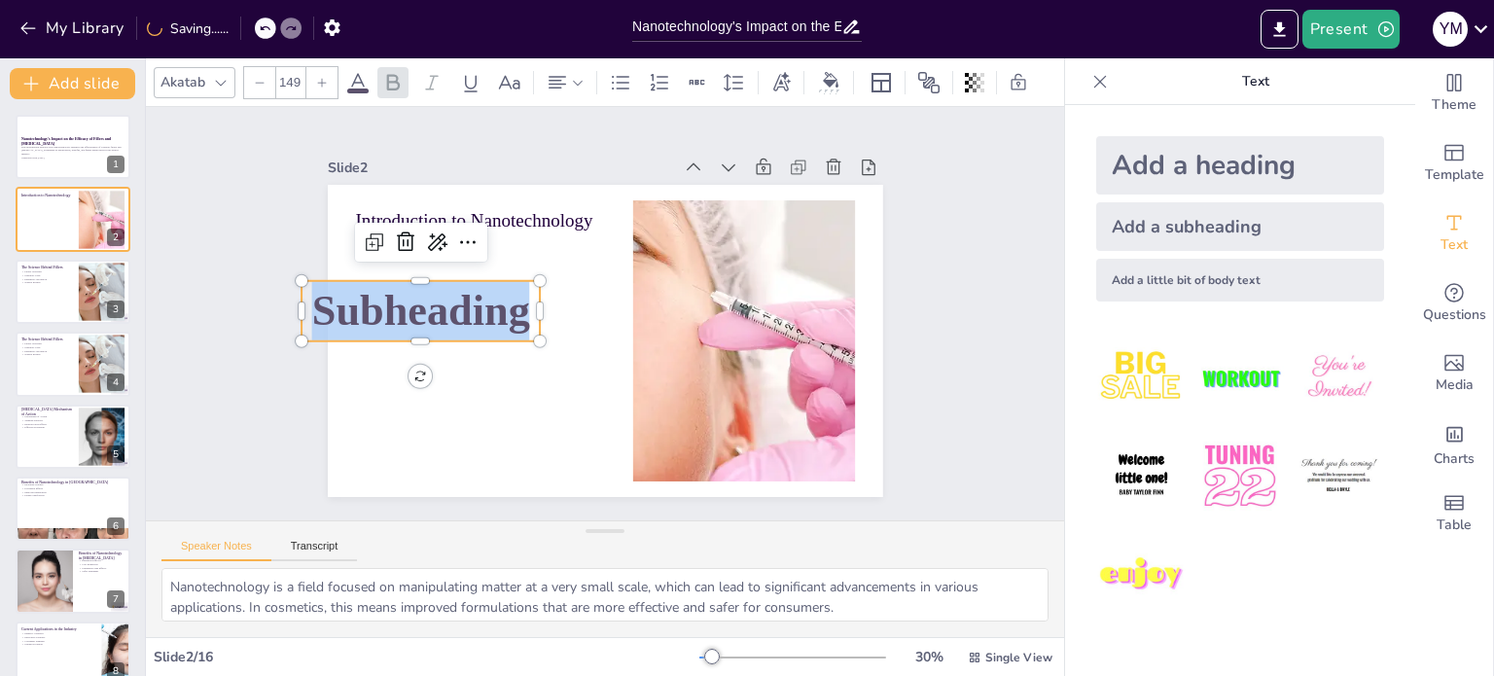
click at [475, 306] on span "Subheading" at bounding box center [431, 253] width 222 height 113
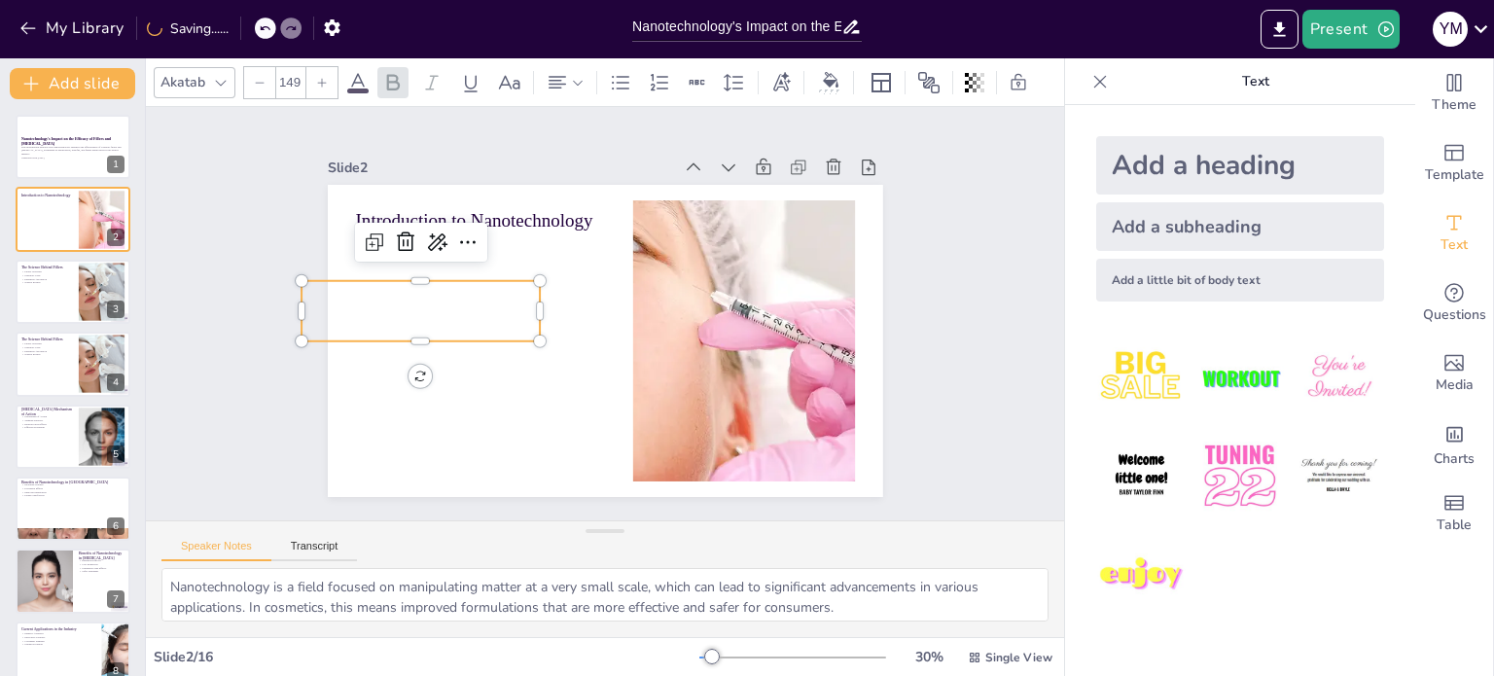
scroll to position [369, 0]
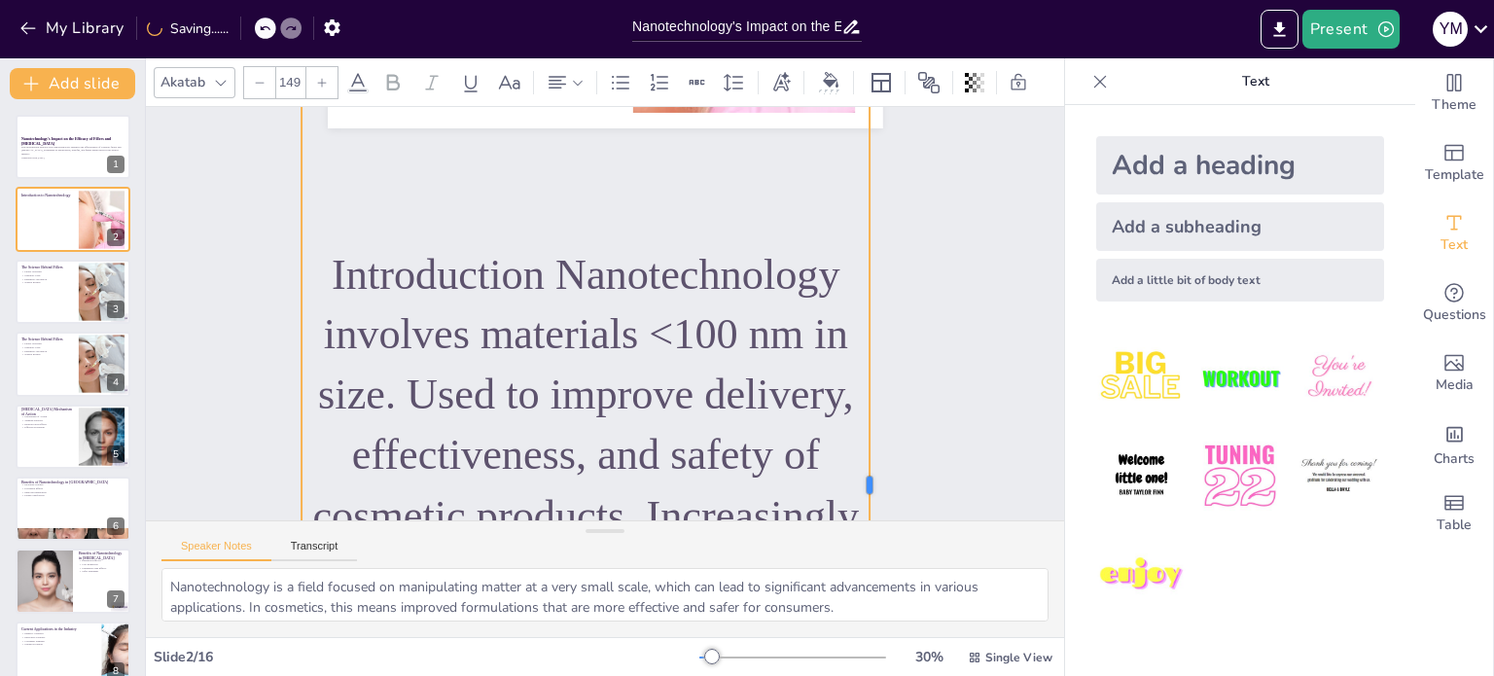
drag, startPoint x: 530, startPoint y: 236, endPoint x: 860, endPoint y: 245, distance: 329.9
click at [860, 245] on div at bounding box center [835, 538] width 253 height 1124
click at [267, 74] on div at bounding box center [259, 82] width 31 height 31
checkbox input "true"
type input "148"
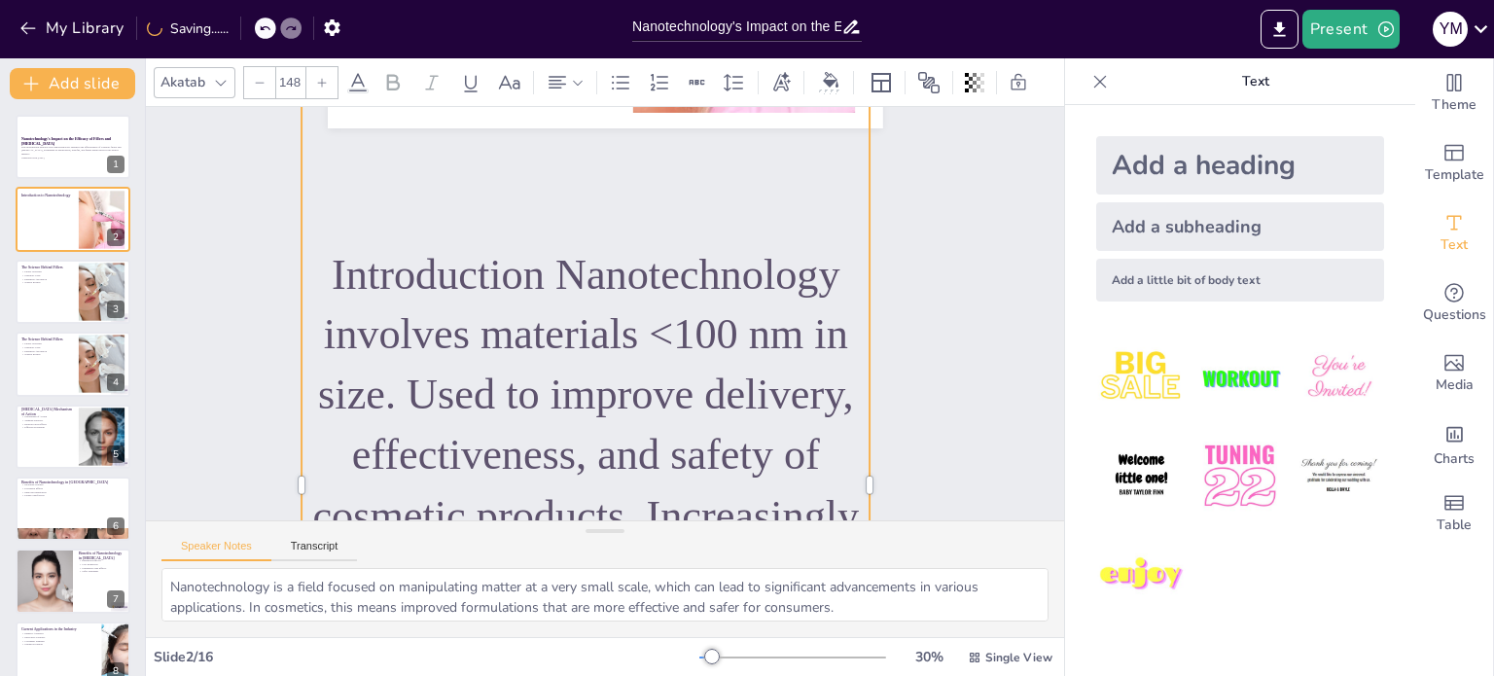
click at [267, 74] on div at bounding box center [259, 82] width 31 height 31
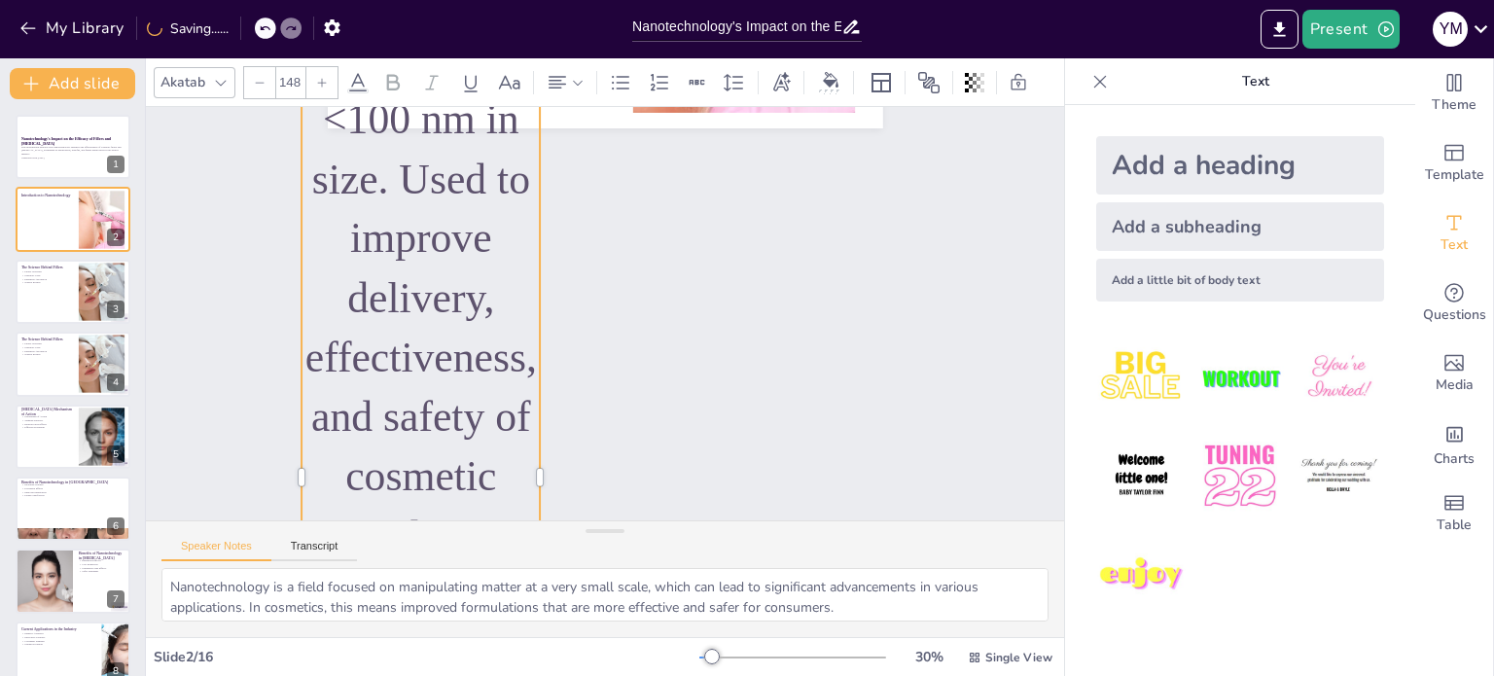
checkbox input "true"
type input "147"
click at [267, 74] on div at bounding box center [259, 82] width 31 height 31
checkbox input "true"
type input "146"
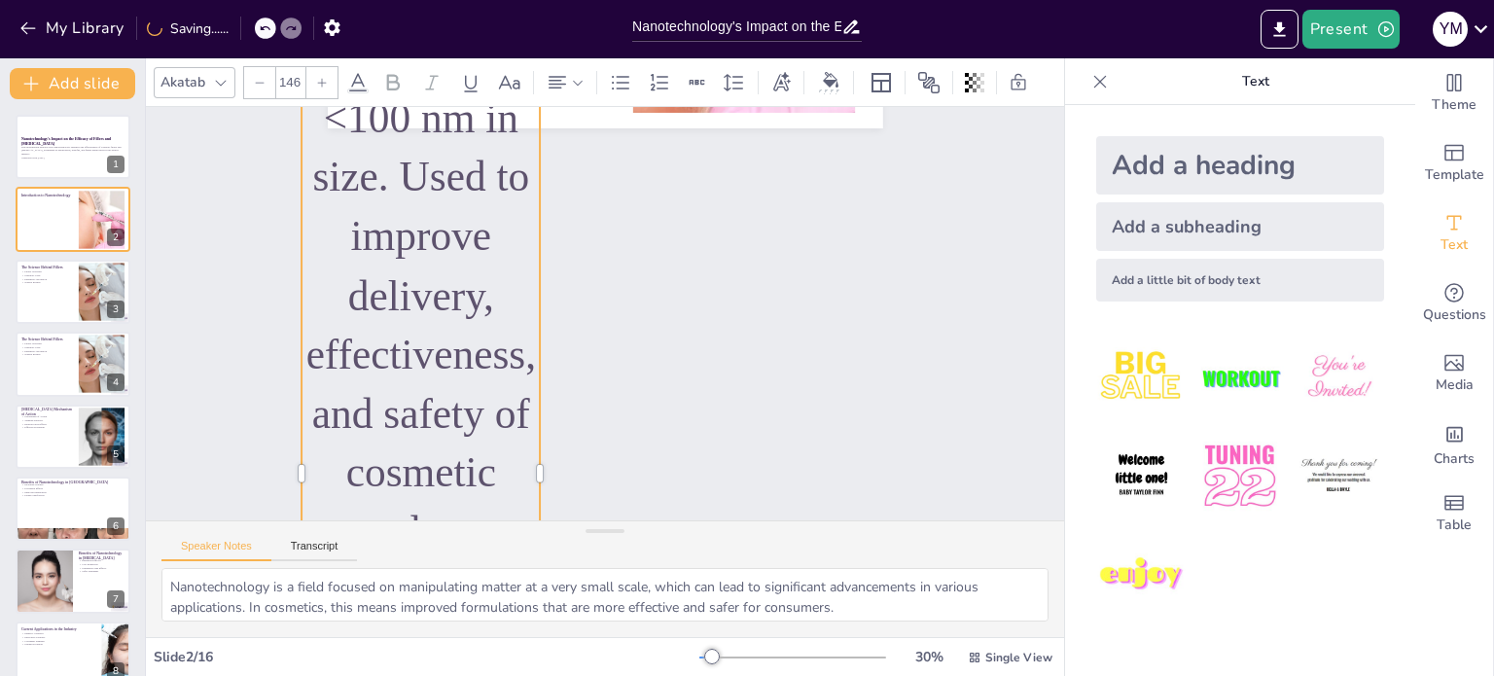
click at [267, 74] on div at bounding box center [259, 82] width 31 height 31
checkbox input "true"
type input "145"
click at [267, 74] on div at bounding box center [259, 82] width 31 height 31
checkbox input "true"
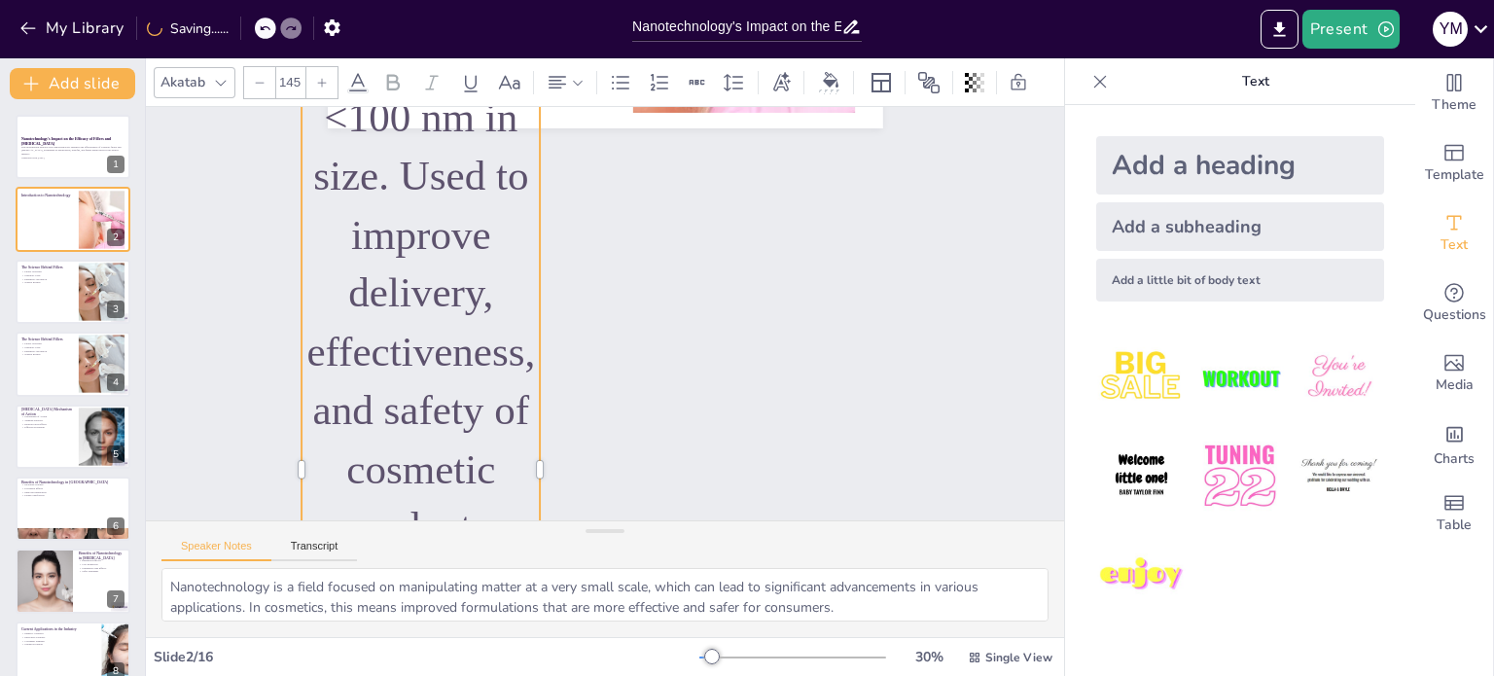
type input "144"
click at [267, 74] on div at bounding box center [259, 82] width 31 height 31
checkbox input "true"
type input "143"
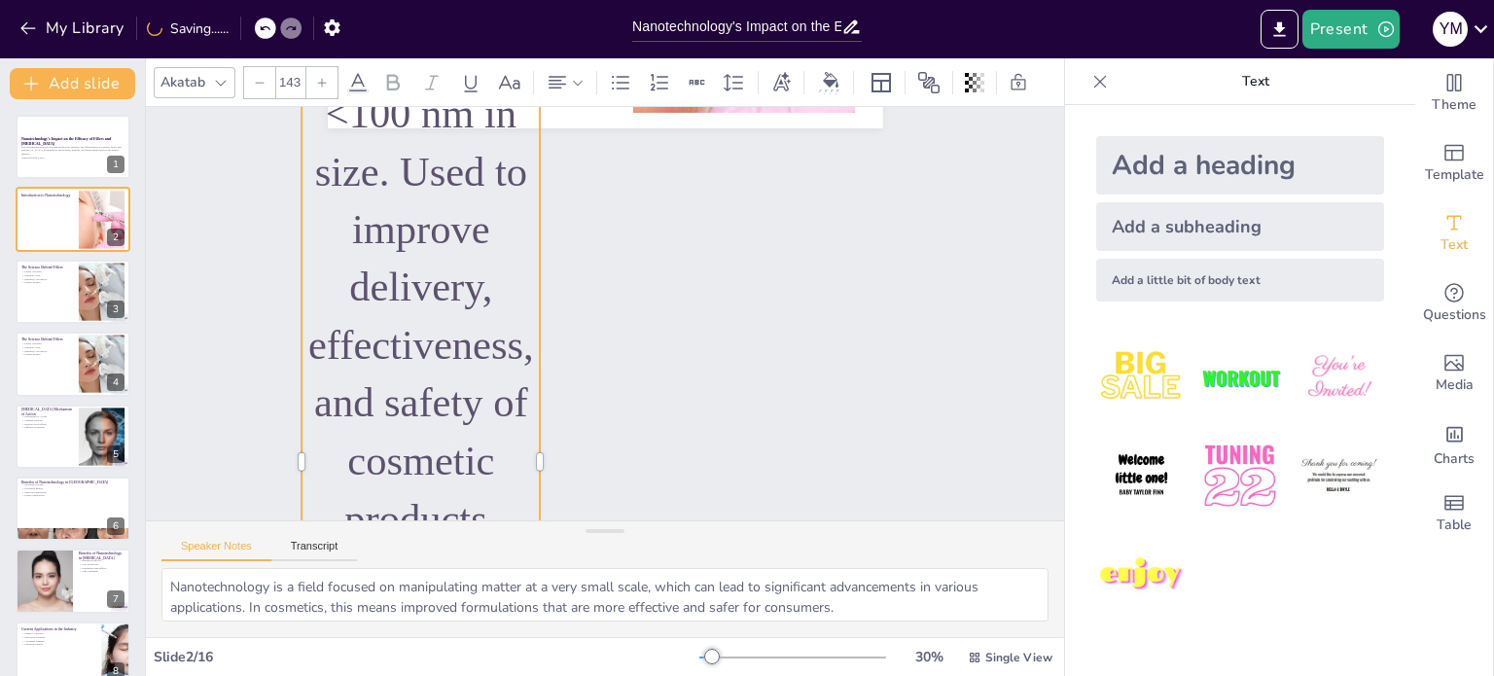
click at [267, 74] on div at bounding box center [259, 82] width 31 height 31
checkbox input "true"
type input "142"
click at [267, 74] on div at bounding box center [259, 82] width 31 height 31
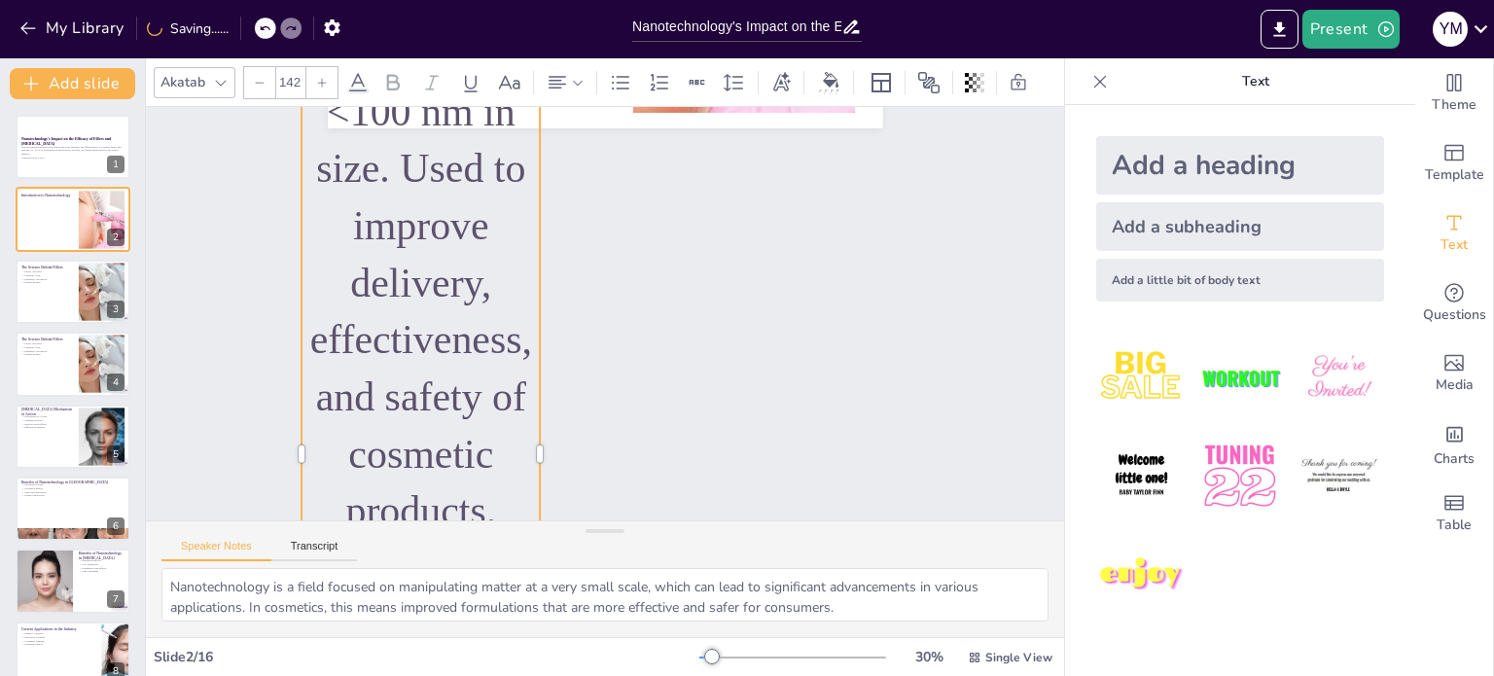
checkbox input "true"
type input "141"
click at [267, 74] on div at bounding box center [259, 82] width 31 height 31
checkbox input "true"
type input "140"
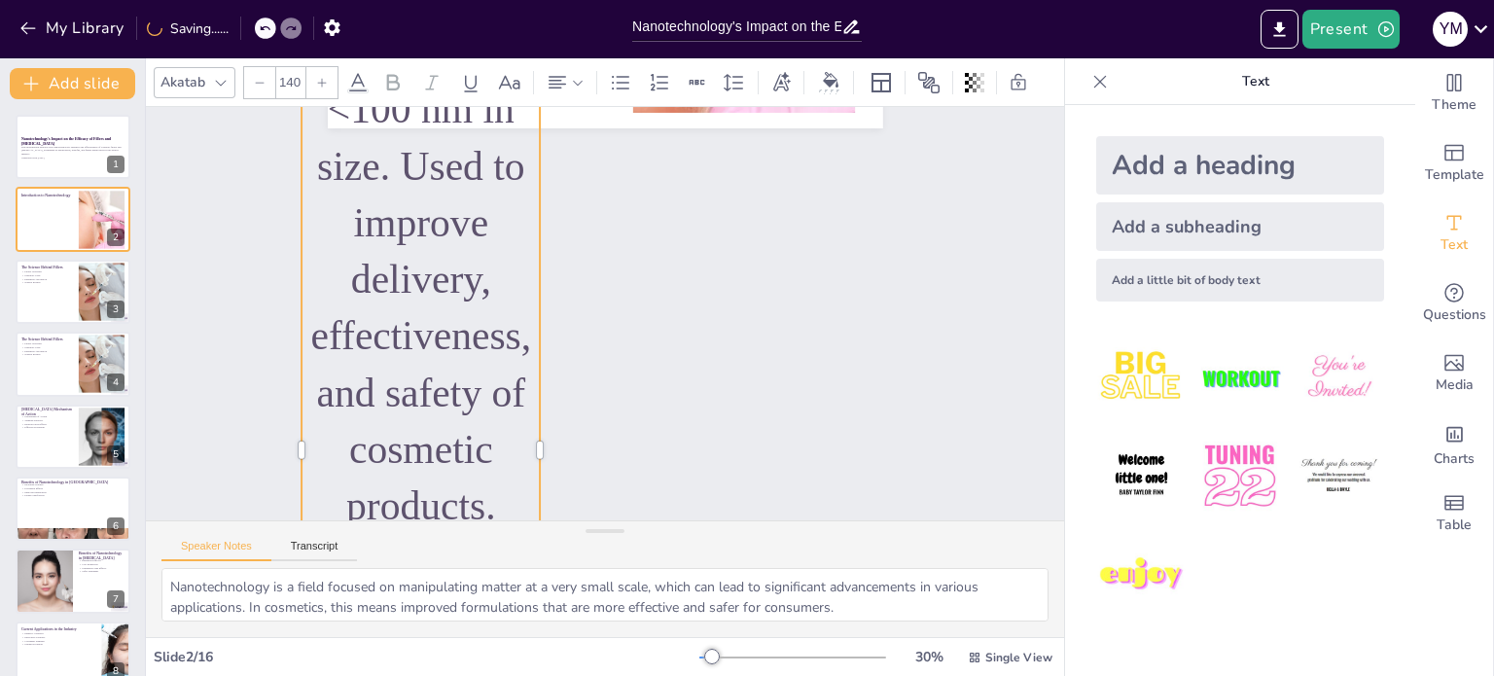
click at [267, 74] on div at bounding box center [259, 82] width 31 height 31
checkbox input "true"
type input "139"
click at [267, 74] on div at bounding box center [259, 82] width 31 height 31
checkbox input "true"
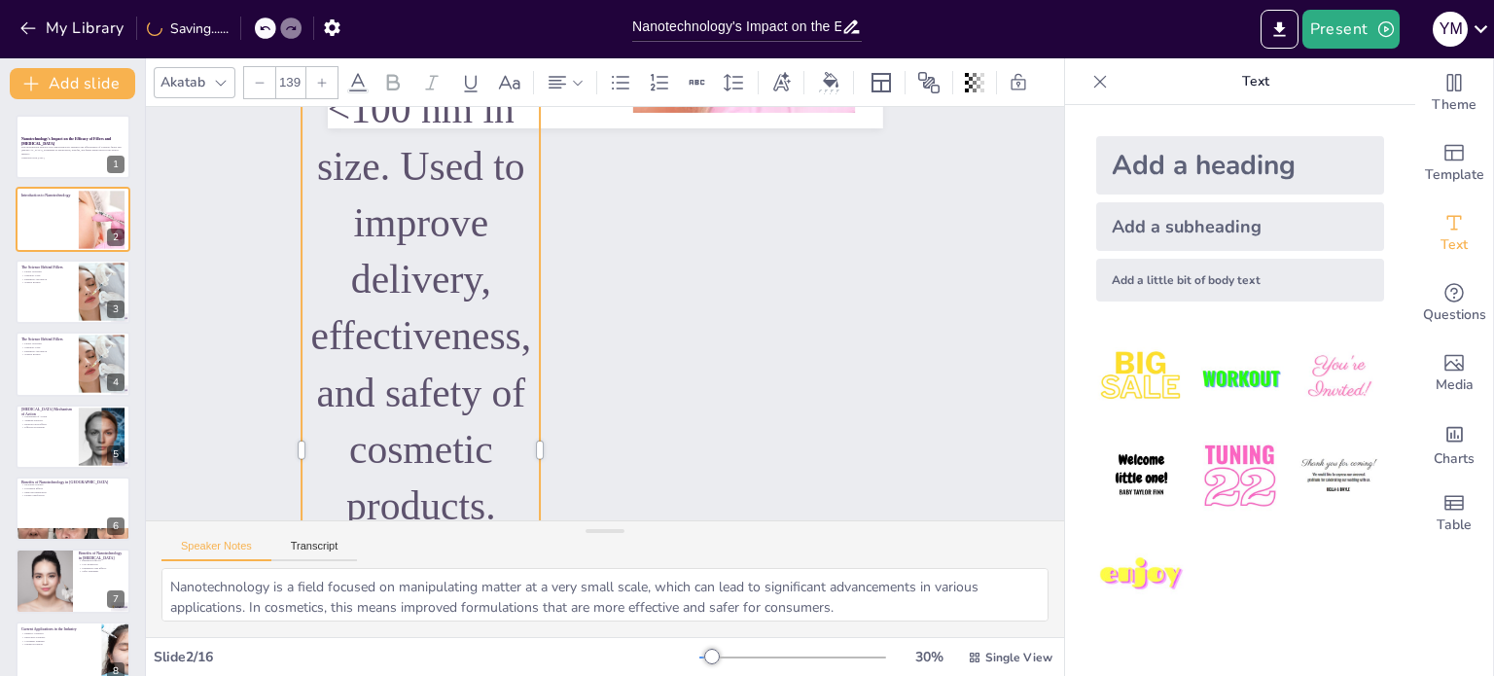
type input "138"
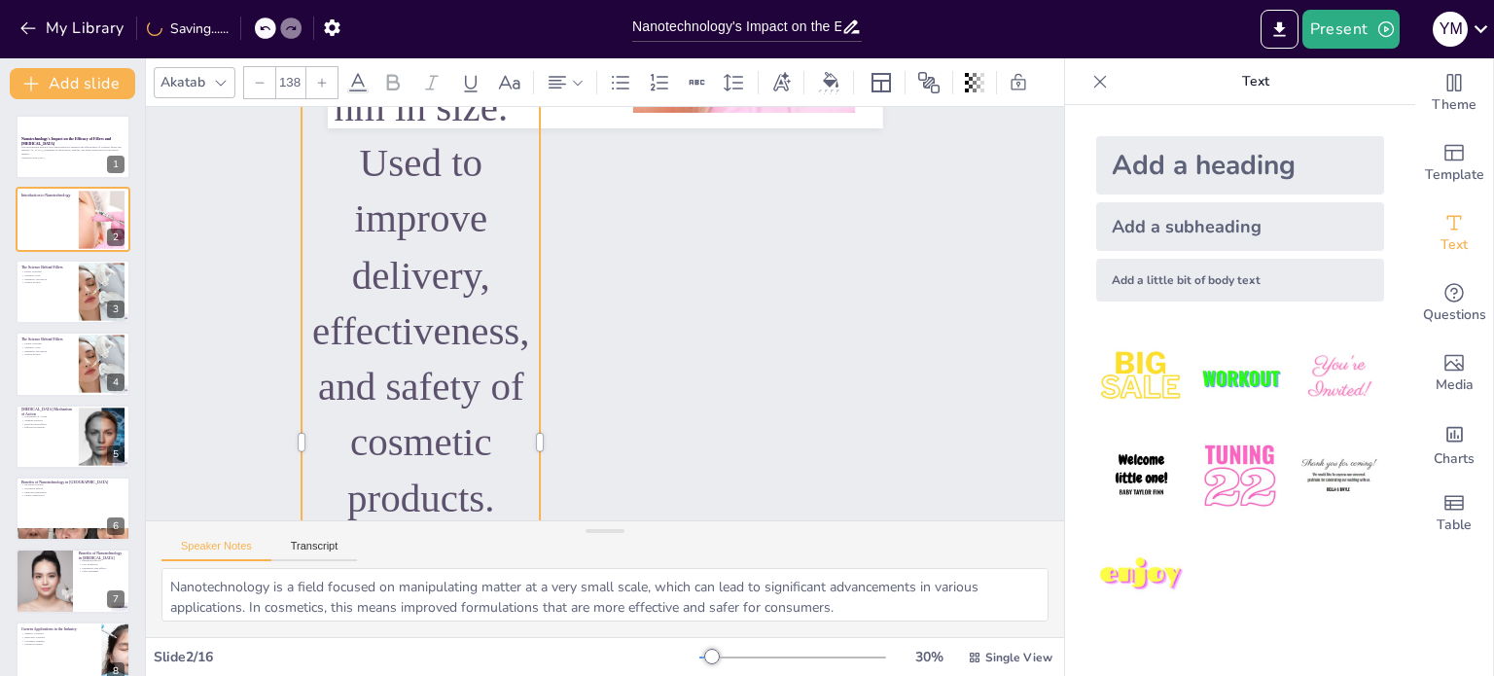
click at [267, 74] on div at bounding box center [259, 82] width 31 height 31
checkbox input "true"
type input "137"
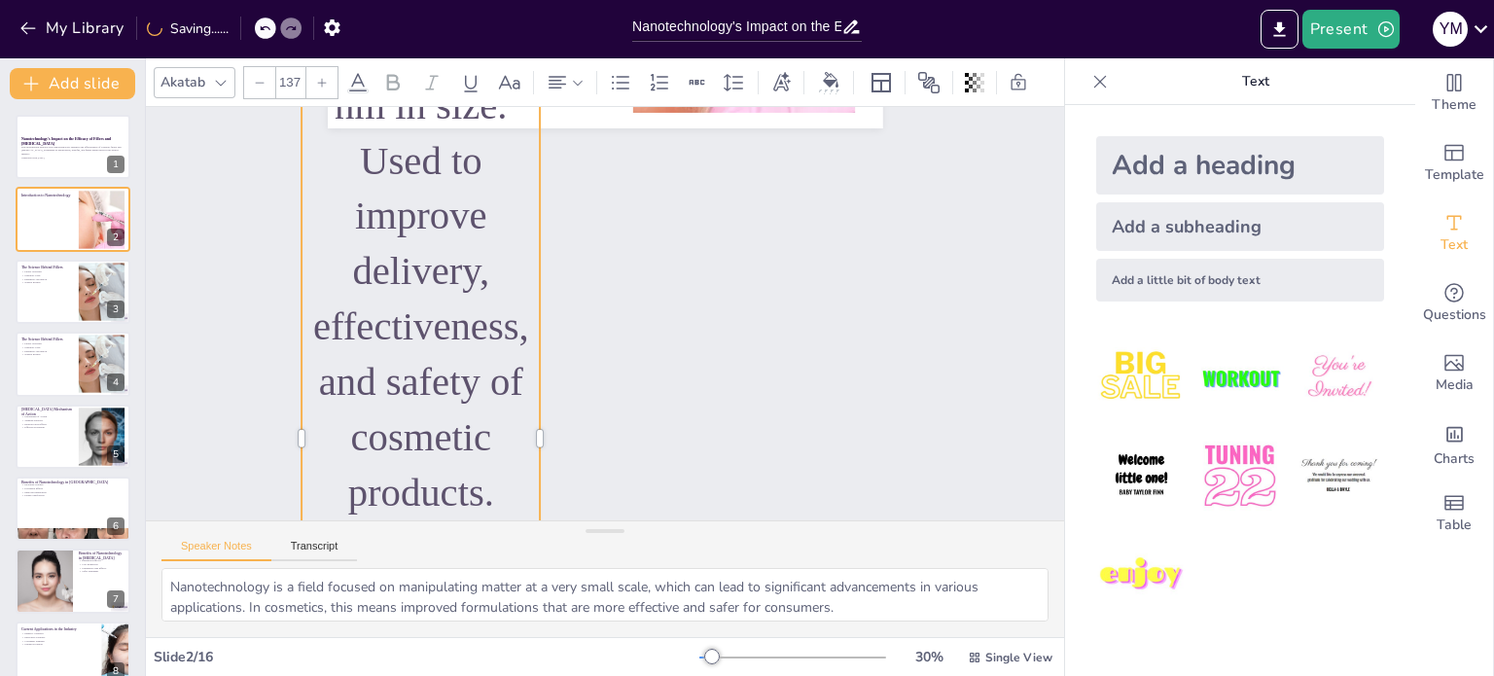
click at [267, 74] on div at bounding box center [259, 82] width 31 height 31
checkbox input "true"
type input "136"
click at [267, 74] on div at bounding box center [259, 82] width 31 height 31
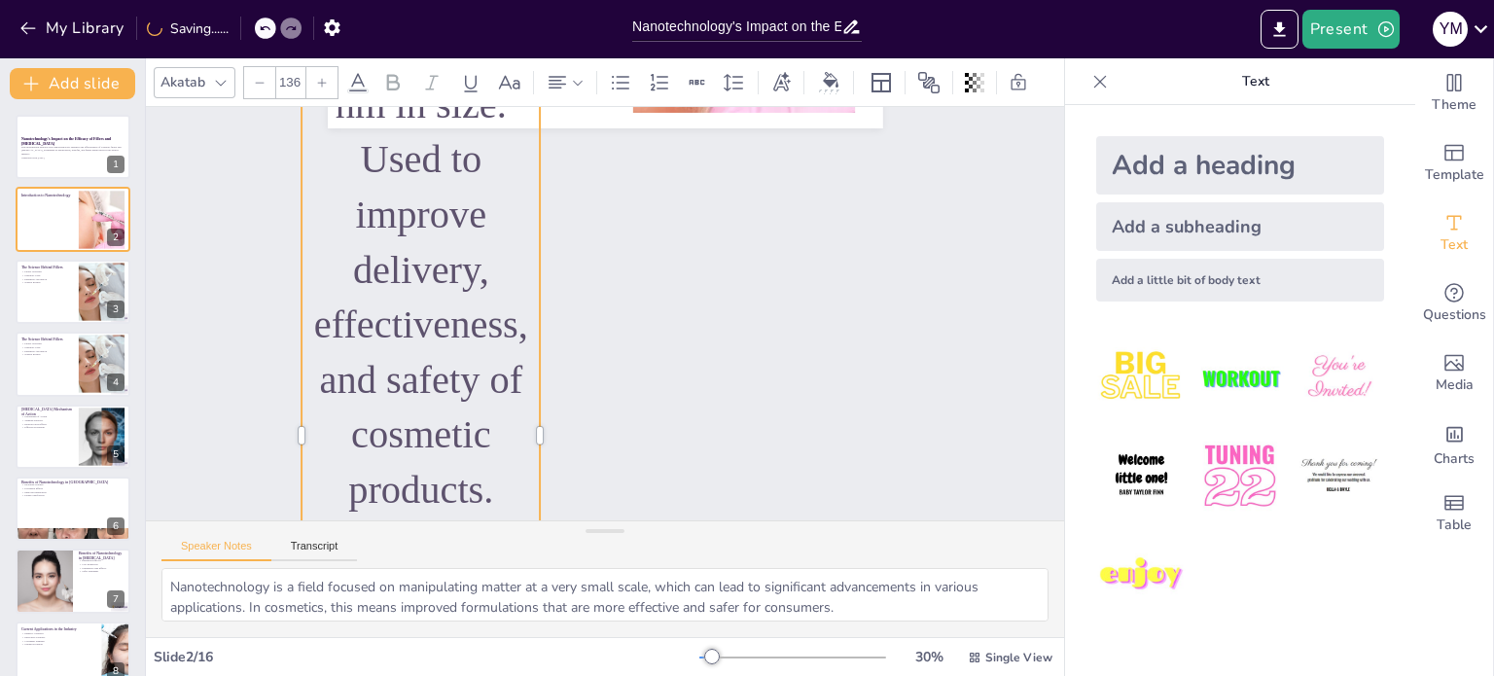
checkbox input "true"
type input "134"
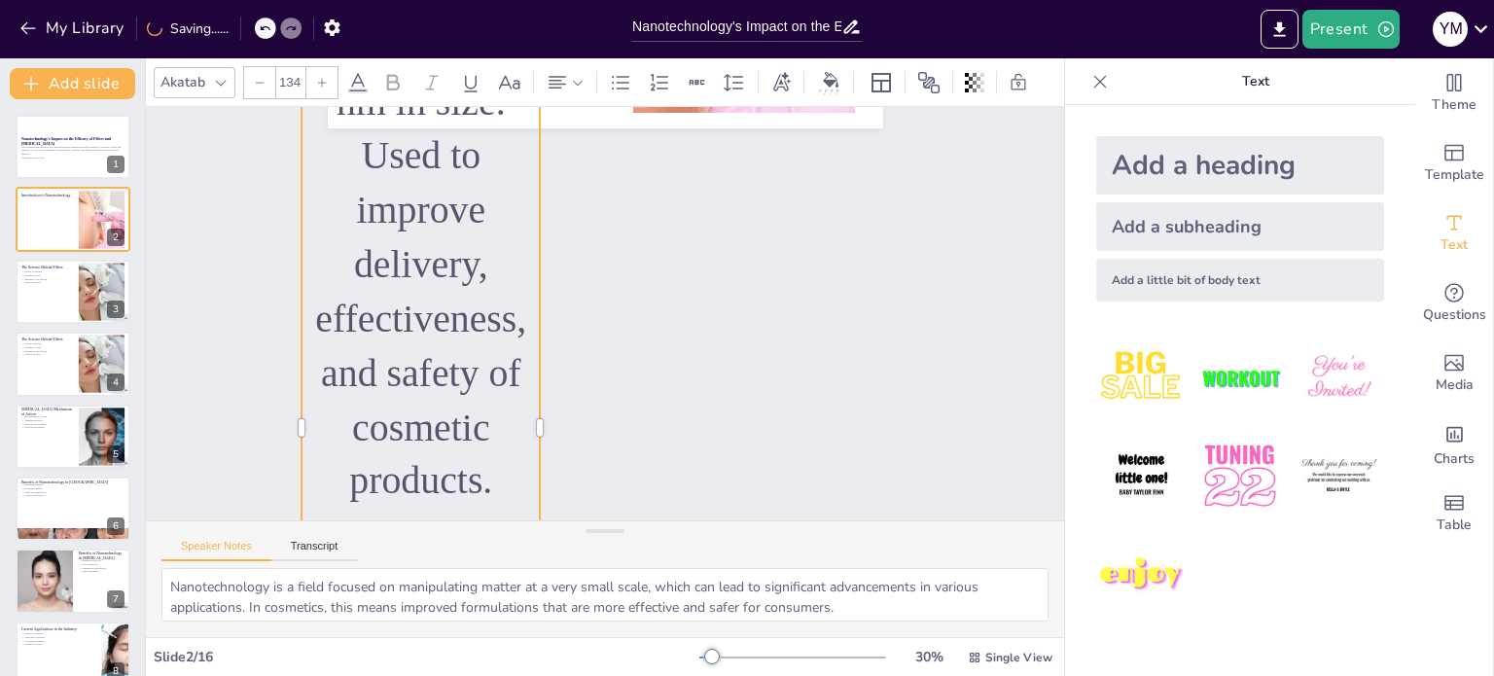
click at [291, 73] on input "134" at bounding box center [289, 82] width 27 height 31
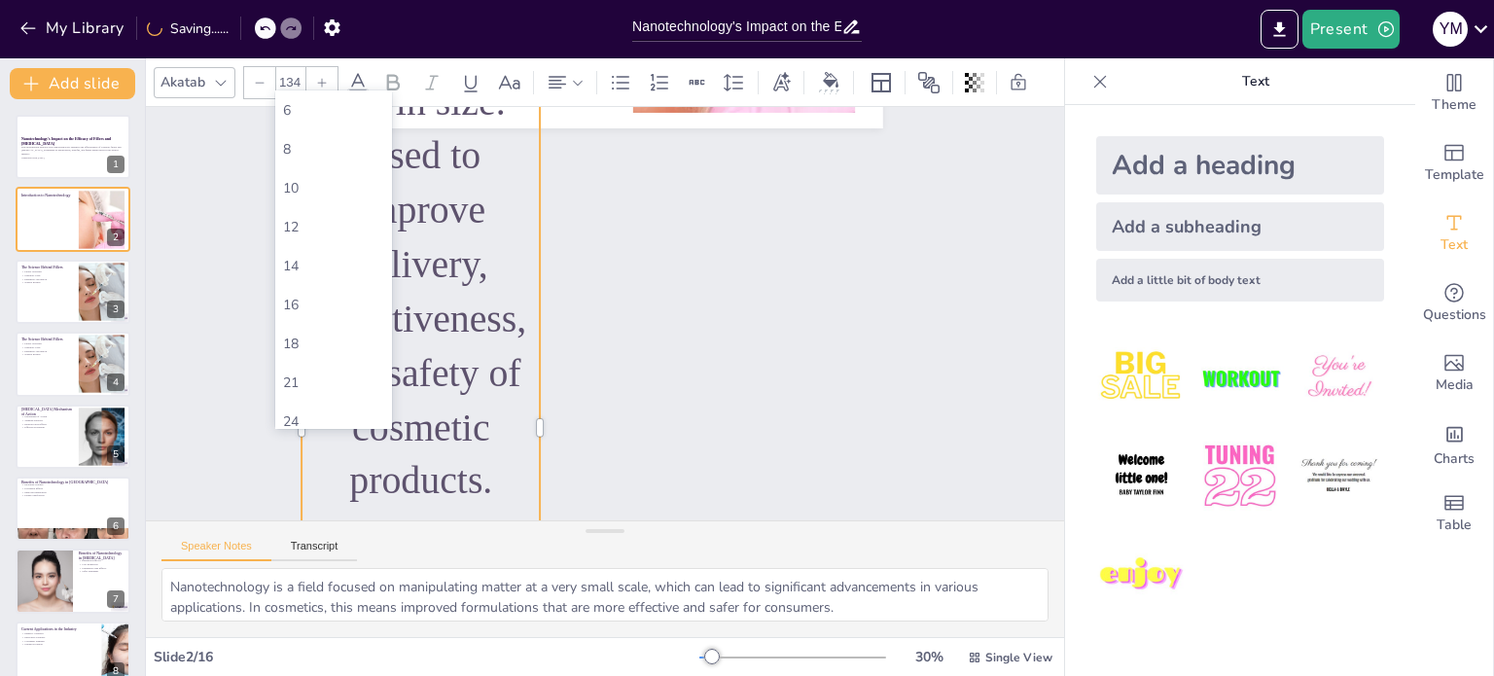
click at [291, 73] on input "134" at bounding box center [289, 82] width 27 height 31
click at [352, 224] on div "12" at bounding box center [333, 227] width 101 height 18
checkbox input "true"
type input "12"
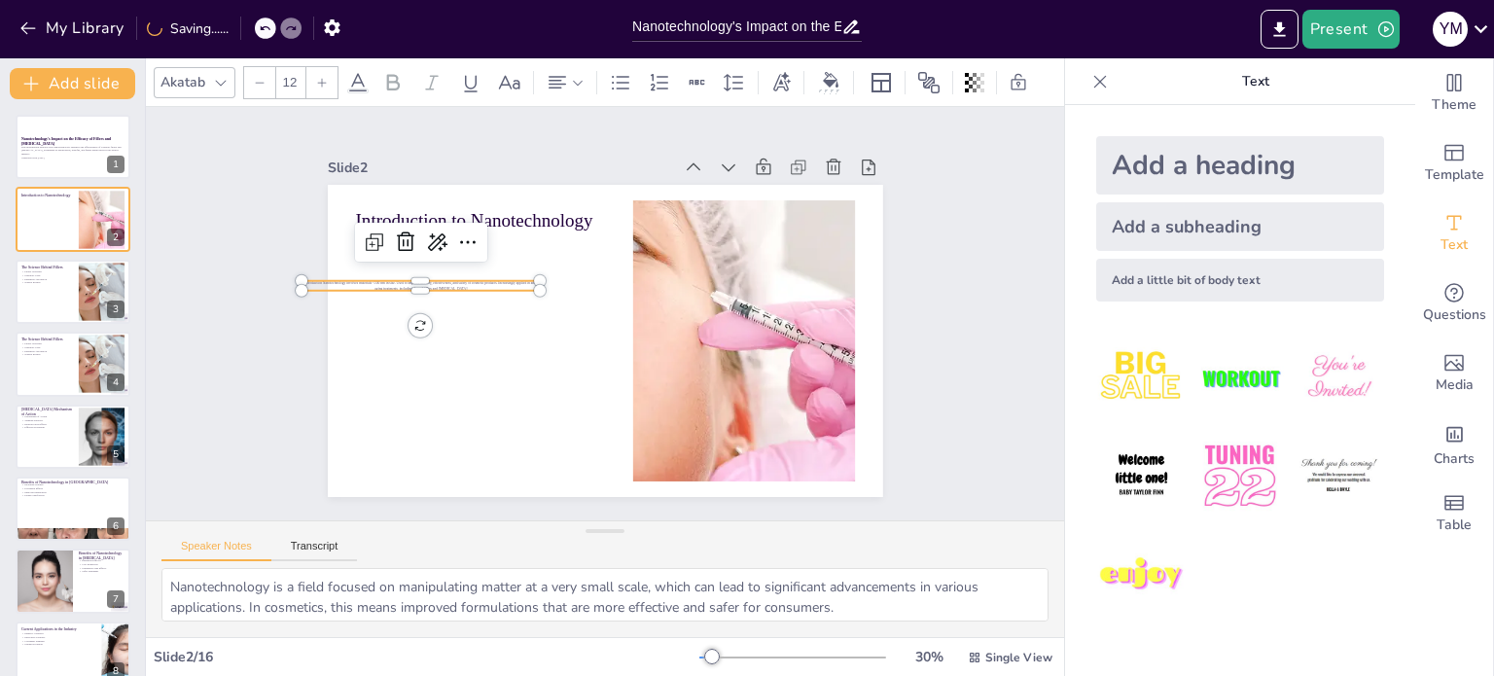
scroll to position [0, 0]
click at [316, 77] on icon at bounding box center [322, 83] width 12 height 12
checkbox input "true"
type input "13"
click at [316, 77] on icon at bounding box center [322, 83] width 12 height 12
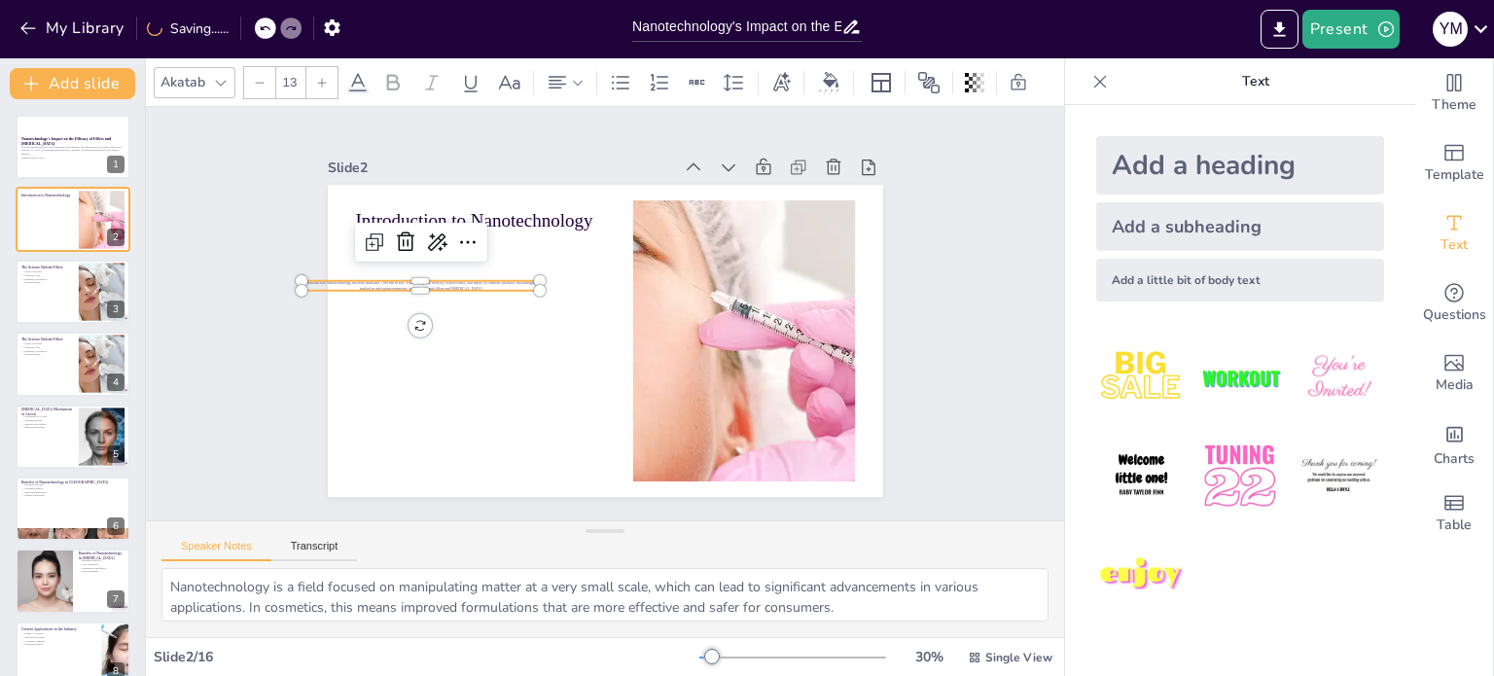
checkbox input "true"
type input "14"
click at [316, 77] on icon at bounding box center [322, 83] width 12 height 12
checkbox input "true"
type input "15"
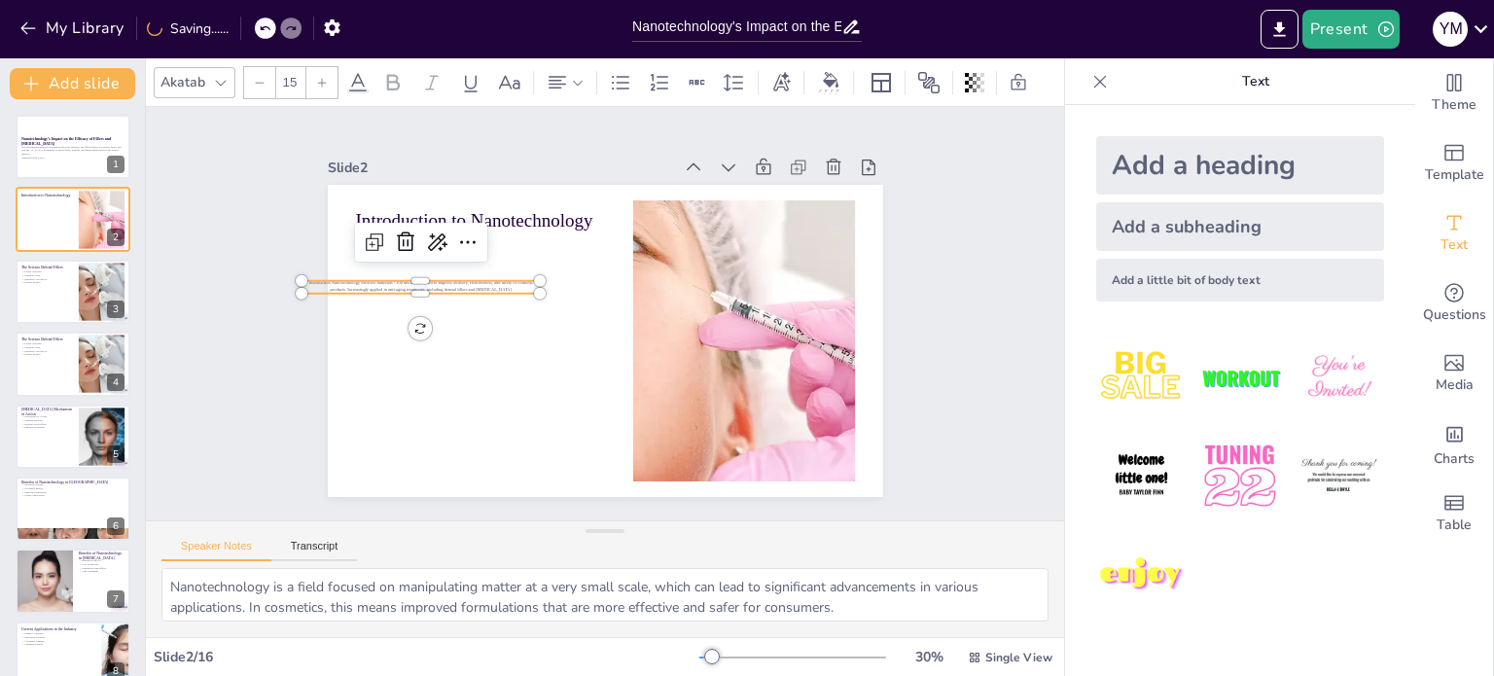
click at [316, 77] on icon at bounding box center [322, 83] width 12 height 12
checkbox input "true"
type input "16"
click at [316, 77] on icon at bounding box center [322, 83] width 12 height 12
checkbox input "true"
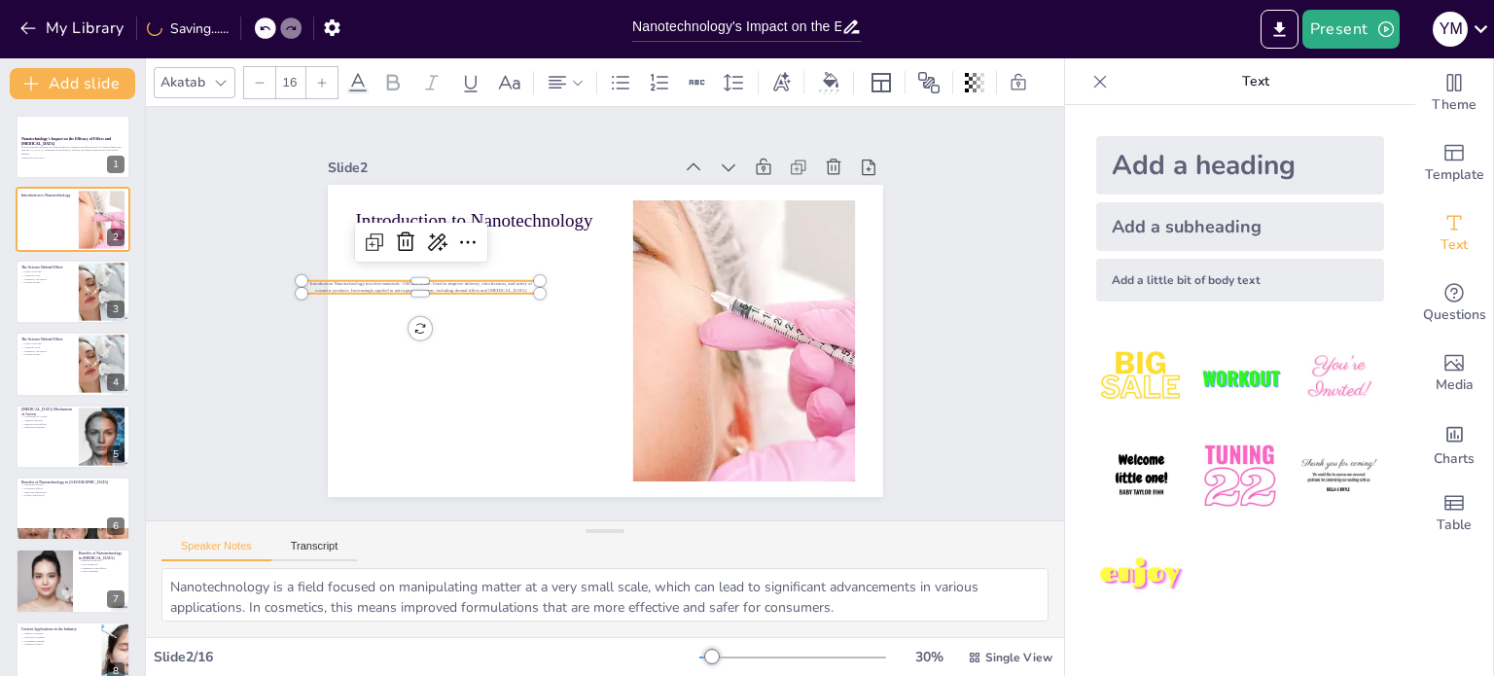
type input "17"
click at [316, 77] on icon at bounding box center [322, 83] width 12 height 12
checkbox input "true"
type input "18"
click at [316, 77] on icon at bounding box center [322, 83] width 12 height 12
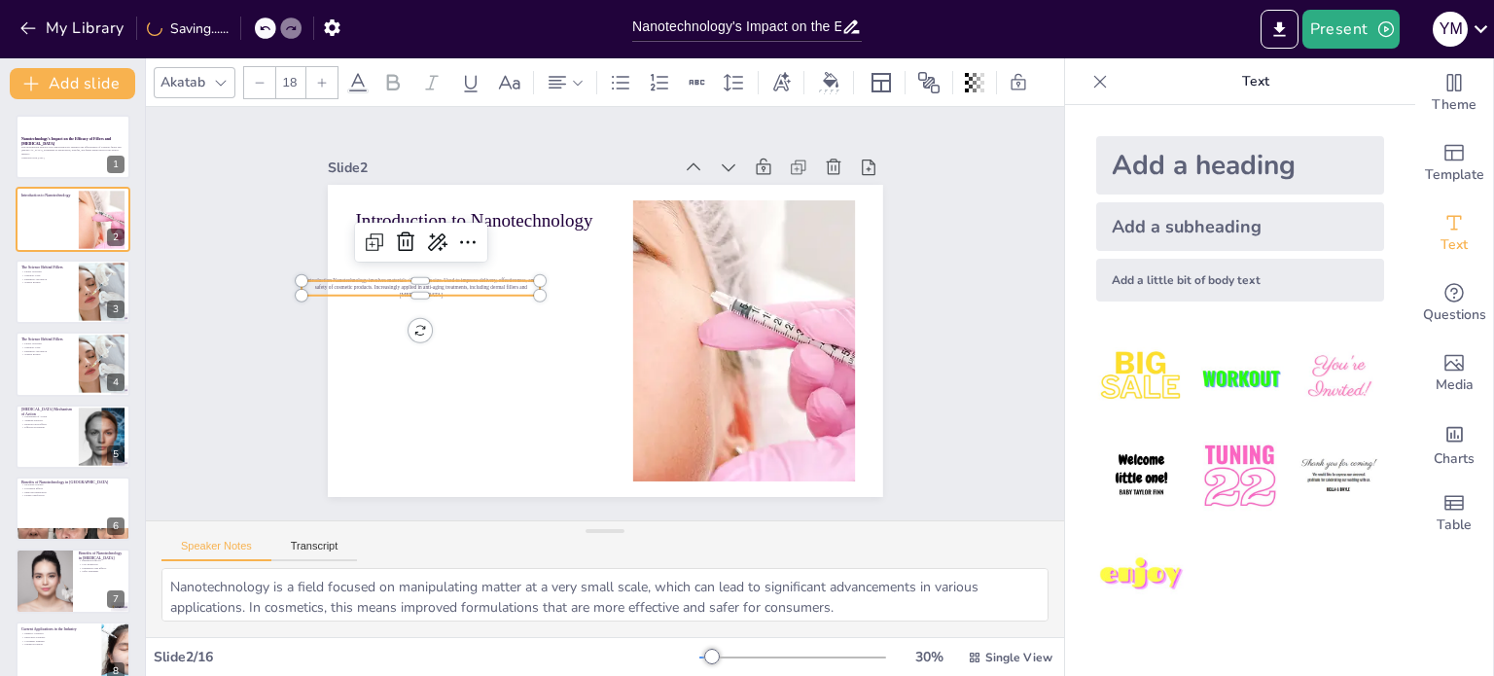
checkbox input "true"
type input "19"
click at [316, 77] on icon at bounding box center [322, 83] width 12 height 12
checkbox input "true"
type input "20"
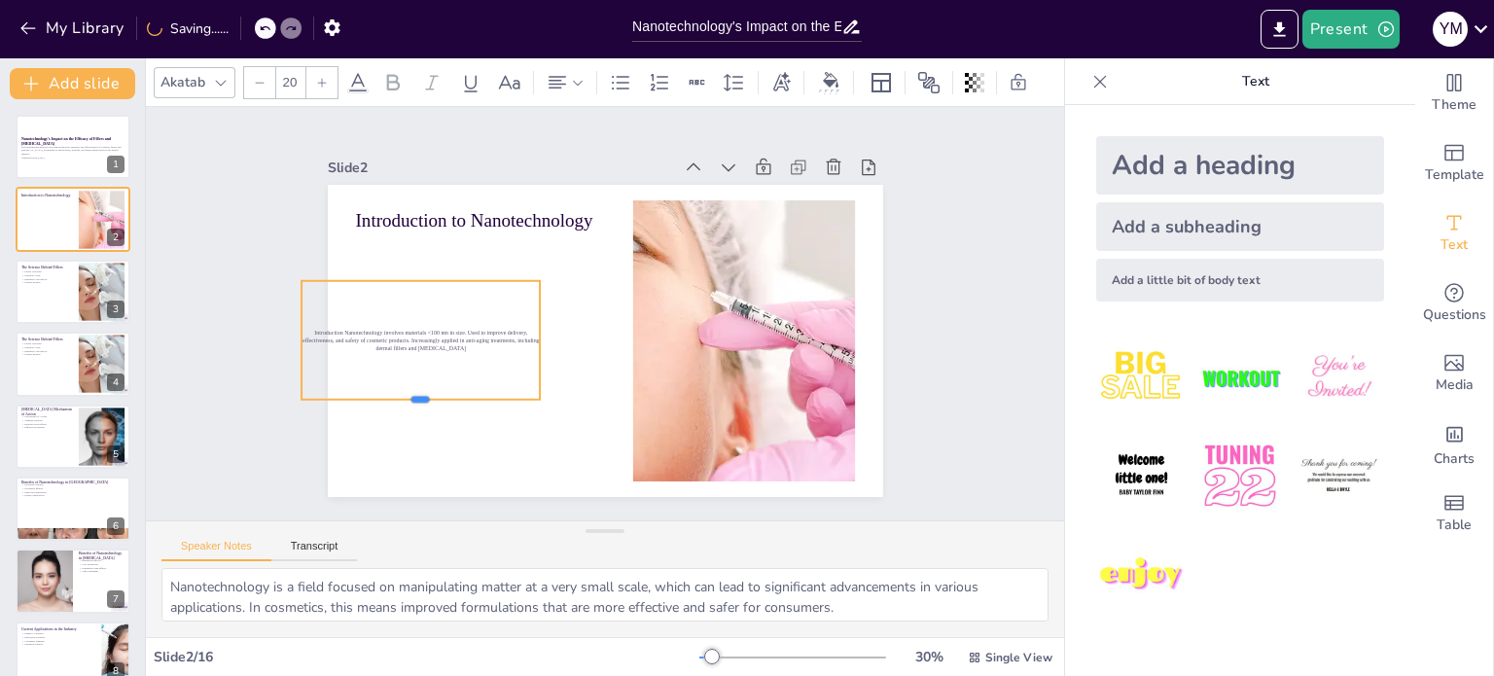
drag, startPoint x: 408, startPoint y: 299, endPoint x: 433, endPoint y: 398, distance: 102.4
click at [433, 321] on div at bounding box center [420, 220] width 153 height 202
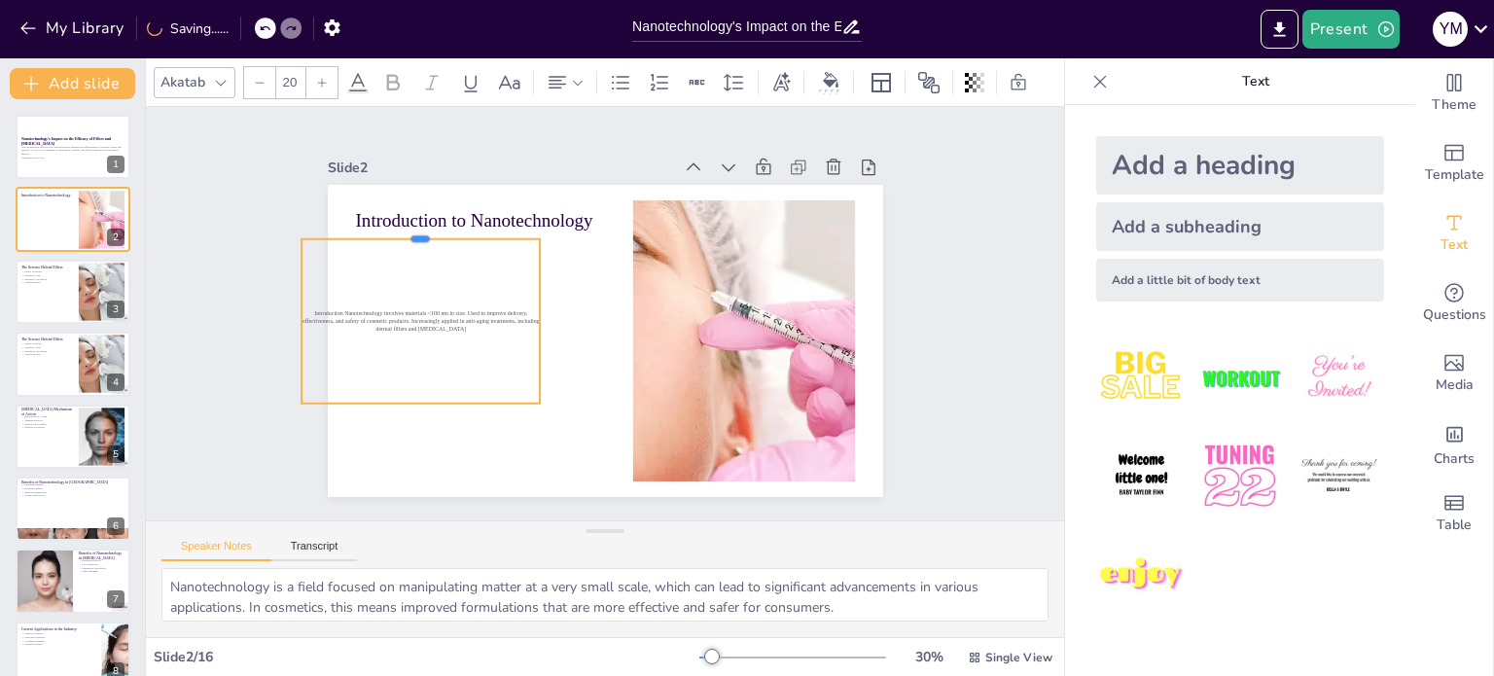
drag, startPoint x: 405, startPoint y: 270, endPoint x: 402, endPoint y: 226, distance: 44.8
click at [402, 226] on div at bounding box center [430, 213] width 239 height 41
drag, startPoint x: 284, startPoint y: 309, endPoint x: 347, endPoint y: 360, distance: 81.0
click at [347, 352] on div at bounding box center [361, 268] width 50 height 167
click at [316, 77] on icon at bounding box center [322, 83] width 12 height 12
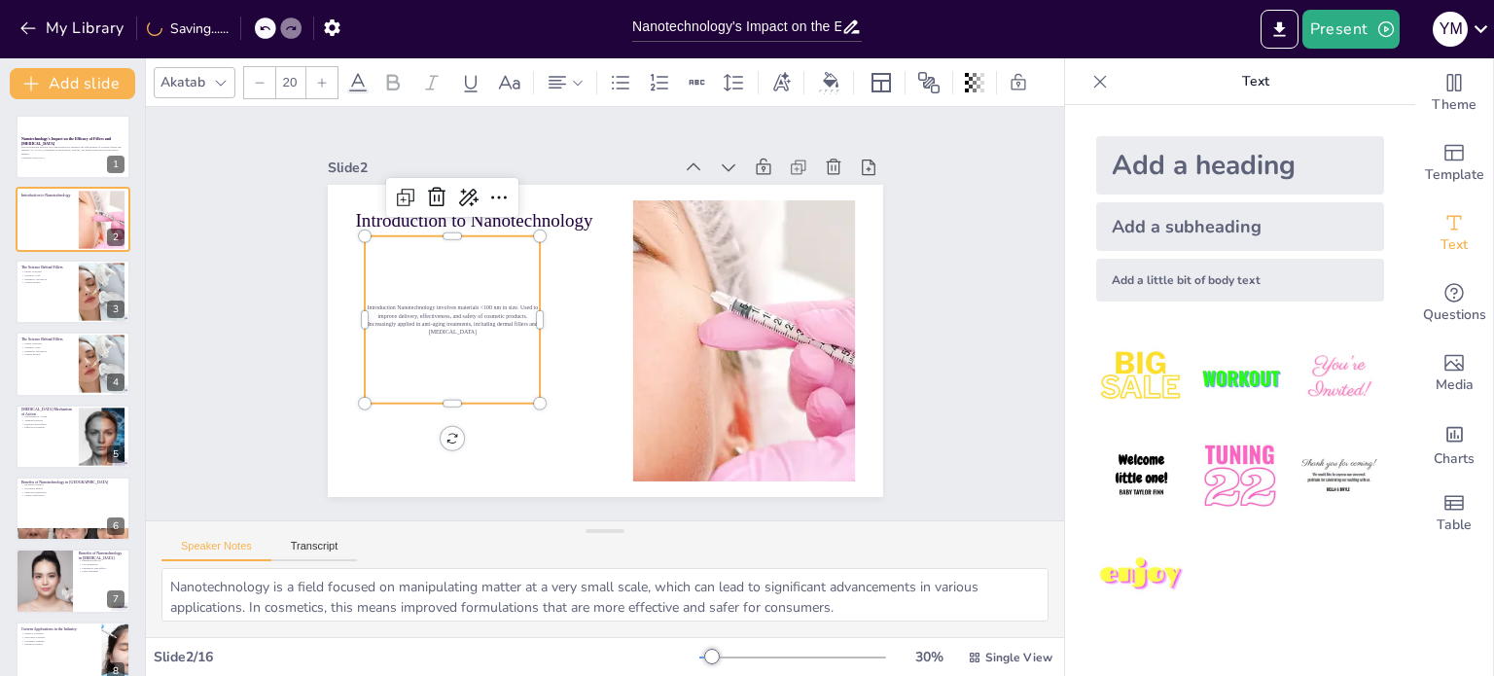
checkbox input "true"
type input "21"
click at [316, 77] on icon at bounding box center [322, 83] width 12 height 12
checkbox input "true"
type input "22"
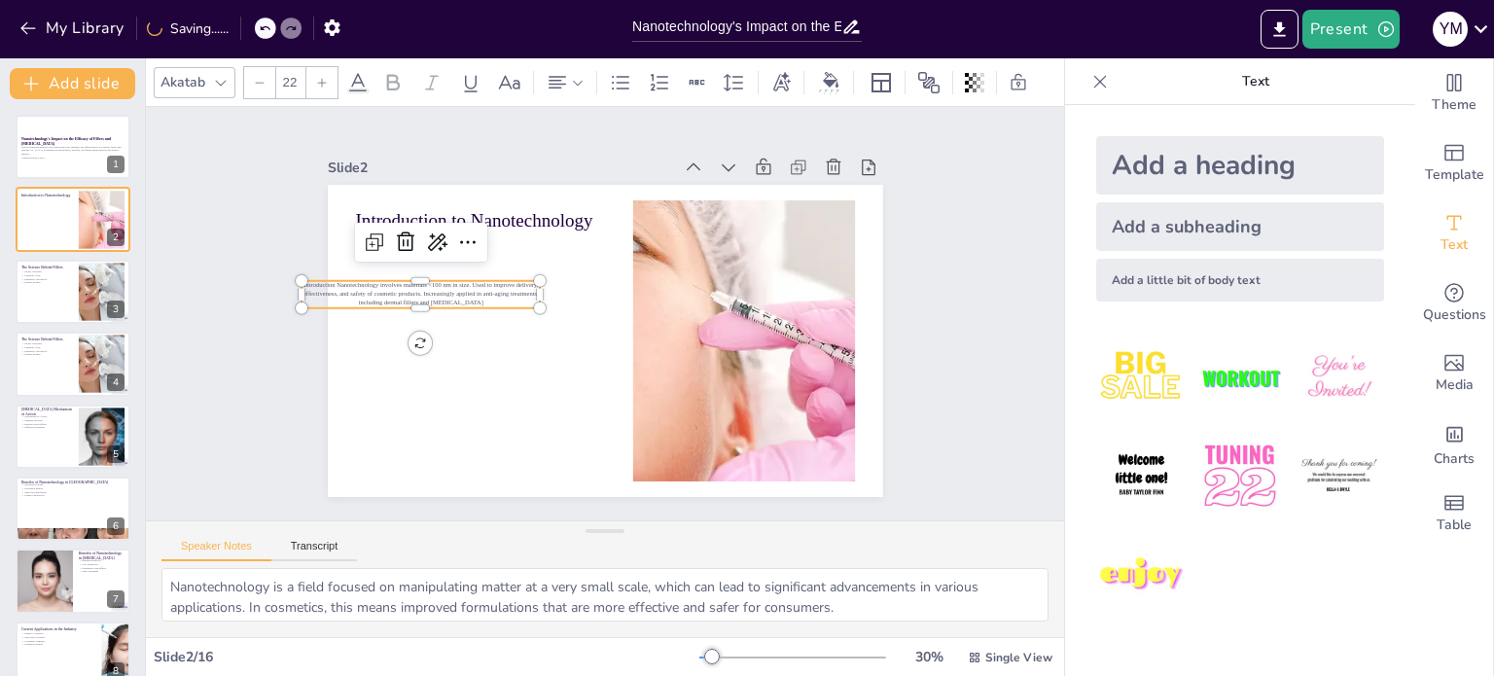
click at [316, 77] on icon at bounding box center [322, 83] width 12 height 12
checkbox input "true"
type input "23"
click at [316, 77] on icon at bounding box center [322, 83] width 12 height 12
checkbox input "true"
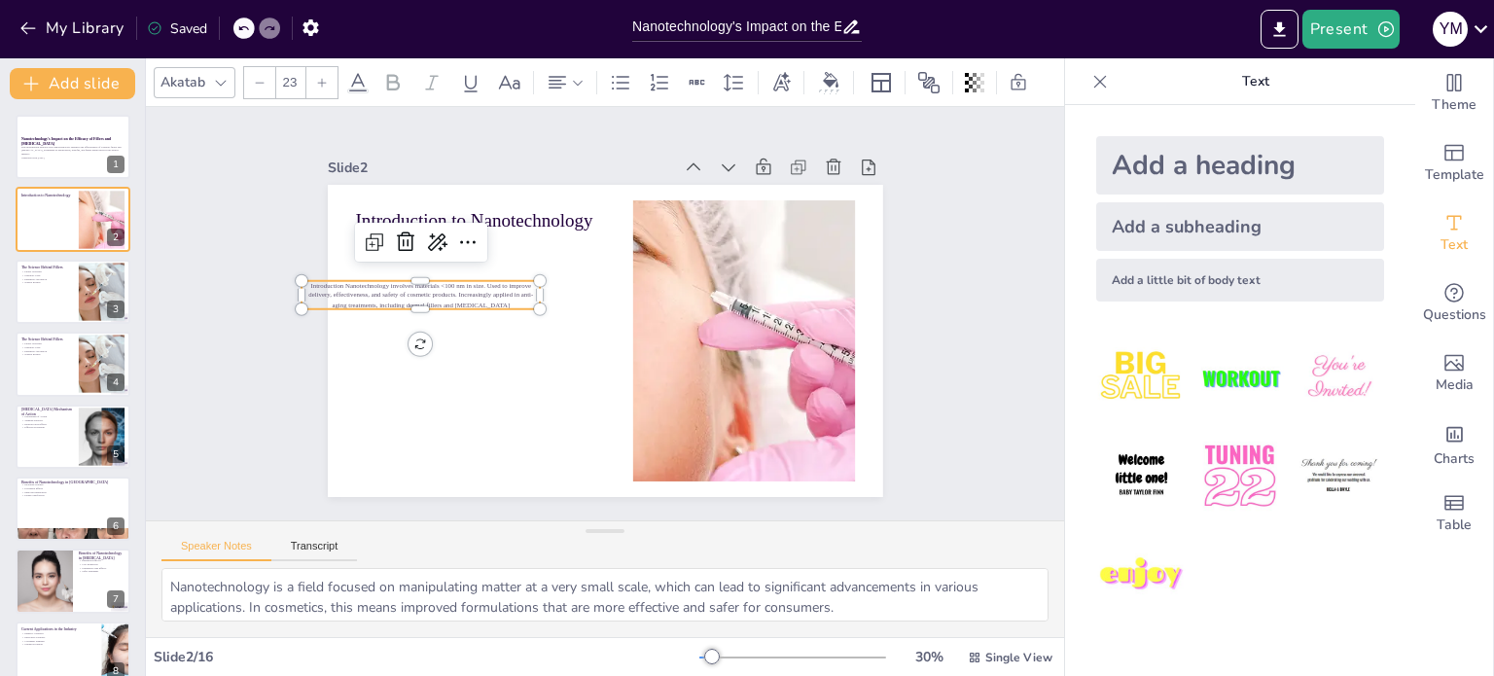
type input "24"
click at [316, 77] on icon at bounding box center [322, 83] width 12 height 12
checkbox input "true"
type input "25"
click at [316, 77] on icon at bounding box center [322, 83] width 12 height 12
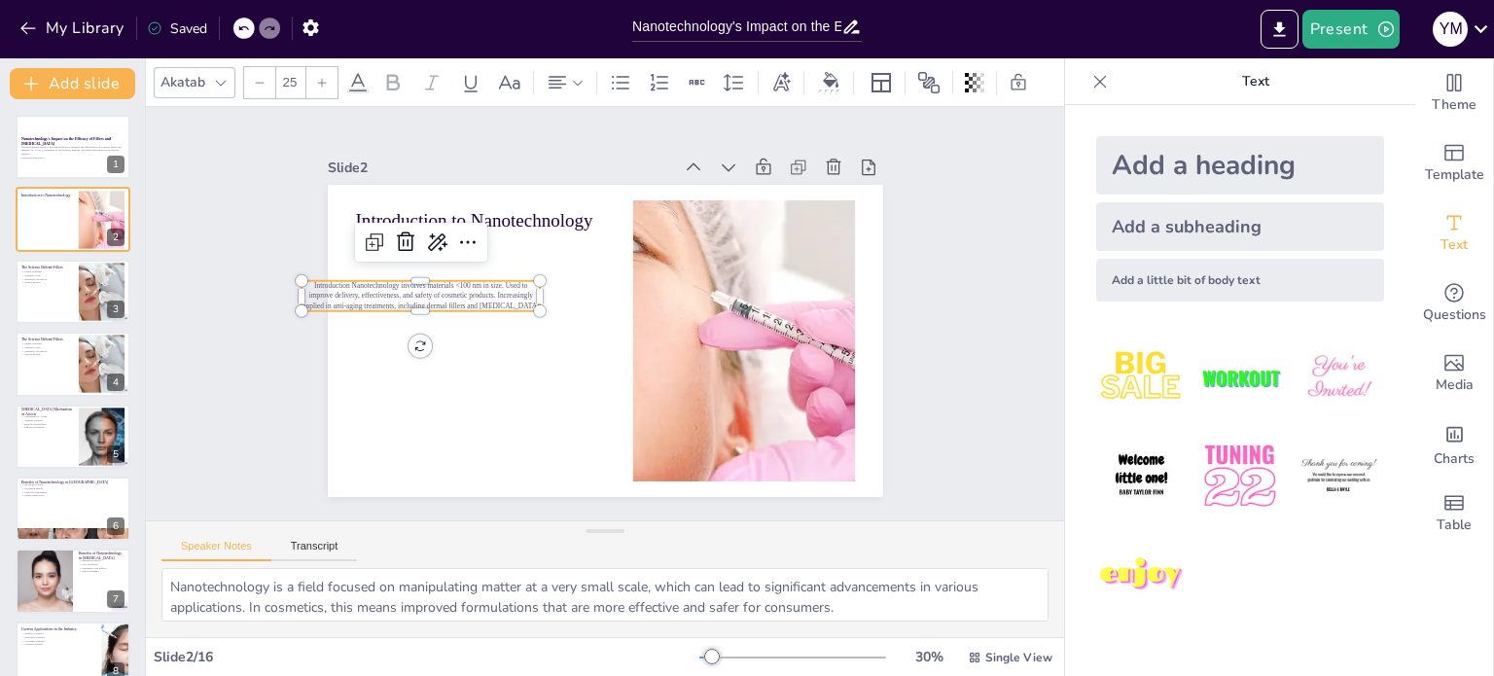
checkbox input "true"
type input "26"
click at [316, 77] on icon at bounding box center [322, 83] width 12 height 12
checkbox input "true"
type input "27"
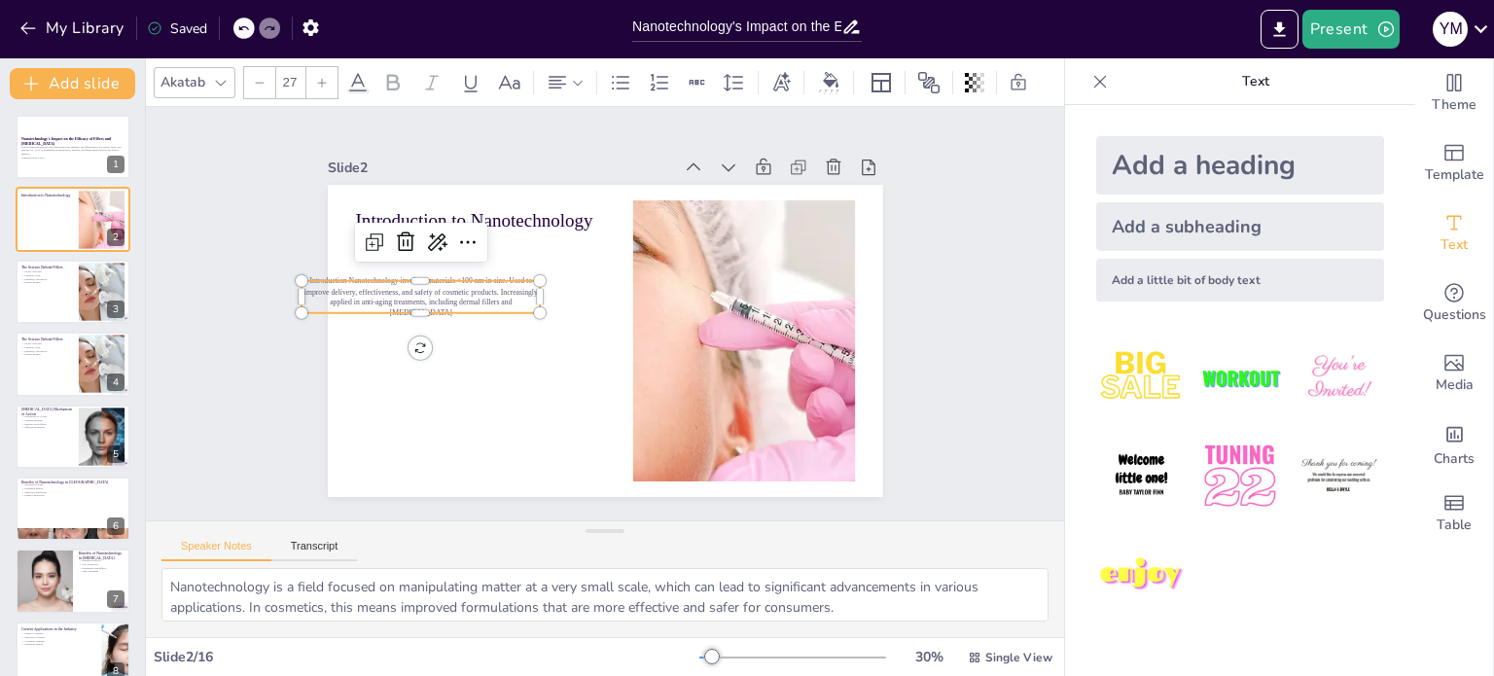
click at [316, 77] on icon at bounding box center [322, 83] width 12 height 12
checkbox input "true"
type input "28"
click at [316, 77] on icon at bounding box center [322, 83] width 12 height 12
checkbox input "true"
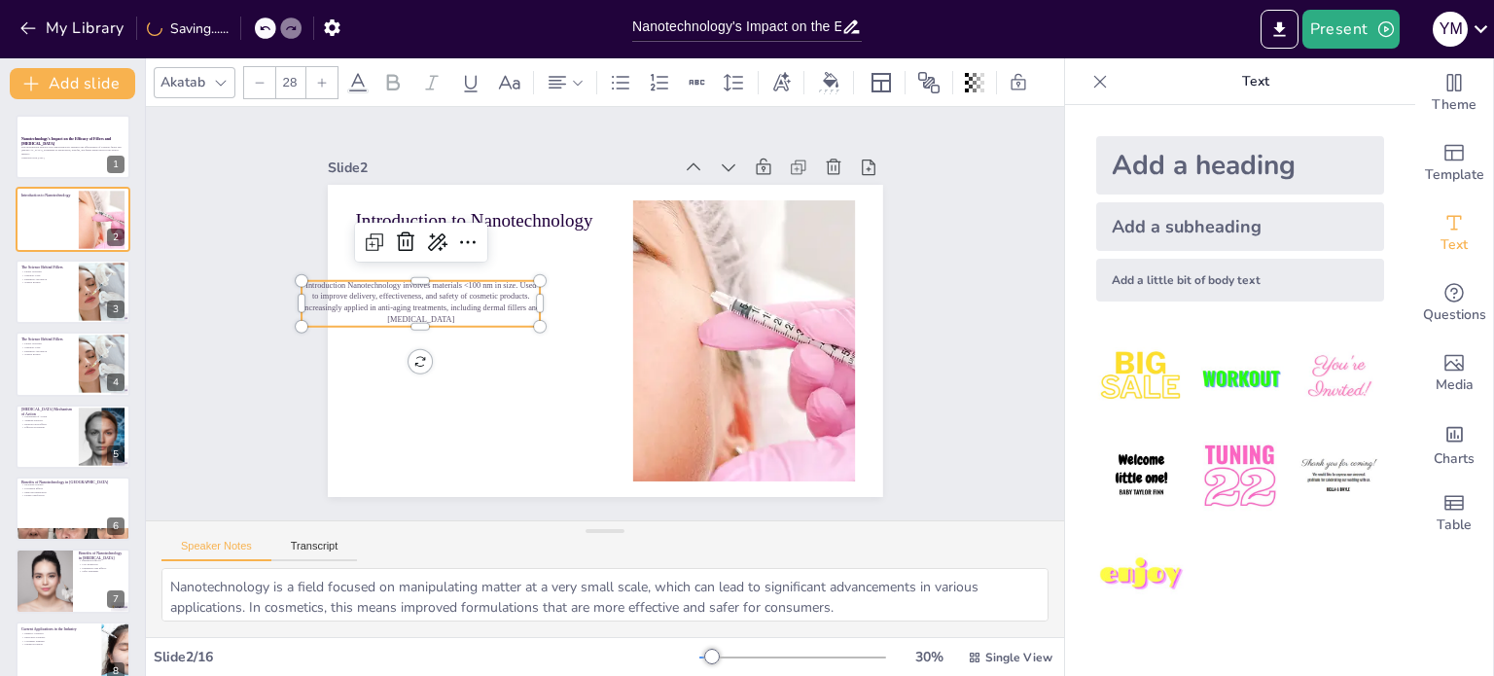
type input "29"
click at [316, 77] on icon at bounding box center [322, 83] width 12 height 12
checkbox input "true"
type input "30"
click at [316, 77] on icon at bounding box center [322, 83] width 12 height 12
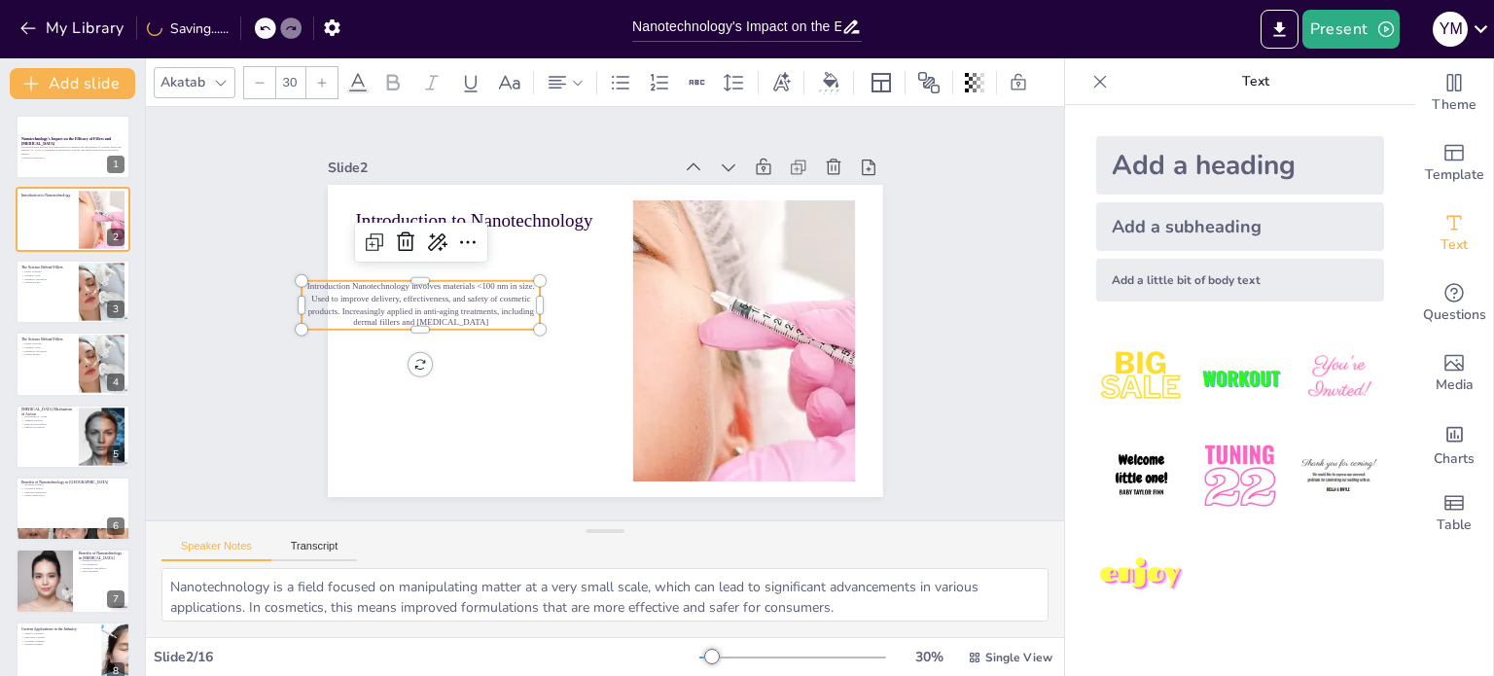
checkbox input "true"
type input "31"
click at [316, 77] on icon at bounding box center [322, 83] width 12 height 12
checkbox input "true"
type input "32"
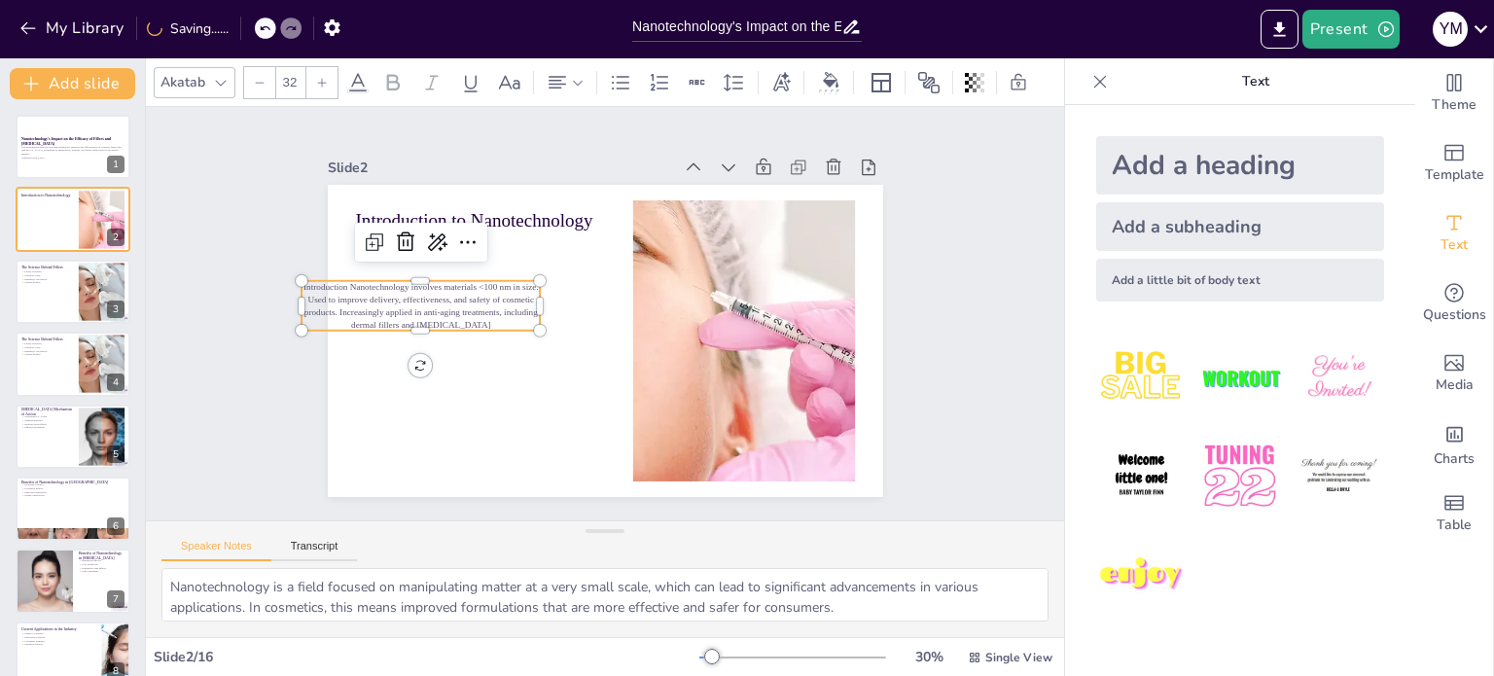
click at [316, 77] on icon at bounding box center [322, 83] width 12 height 12
checkbox input "true"
type input "33"
click at [316, 77] on icon at bounding box center [322, 83] width 12 height 12
checkbox input "true"
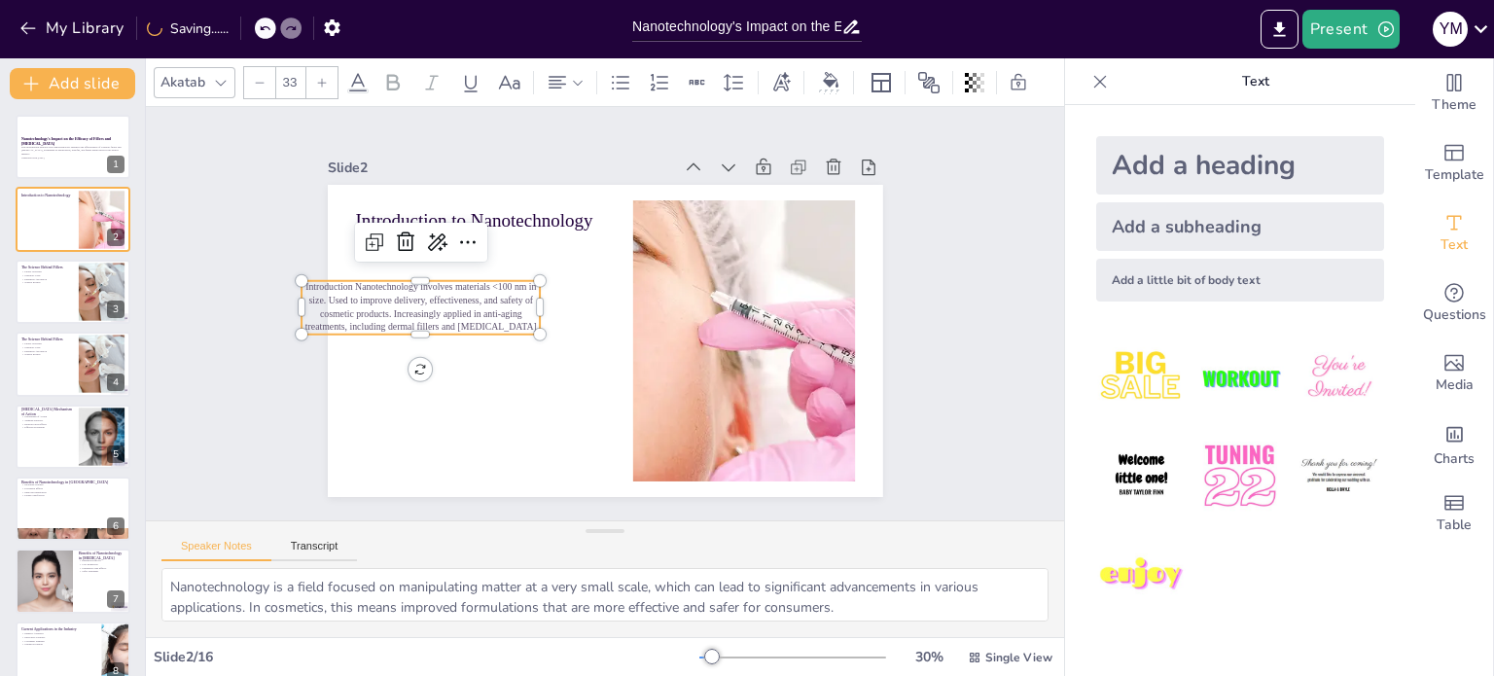
type input "34"
click at [316, 77] on icon at bounding box center [322, 83] width 12 height 12
checkbox input "true"
type input "35"
click at [316, 77] on icon at bounding box center [322, 83] width 12 height 12
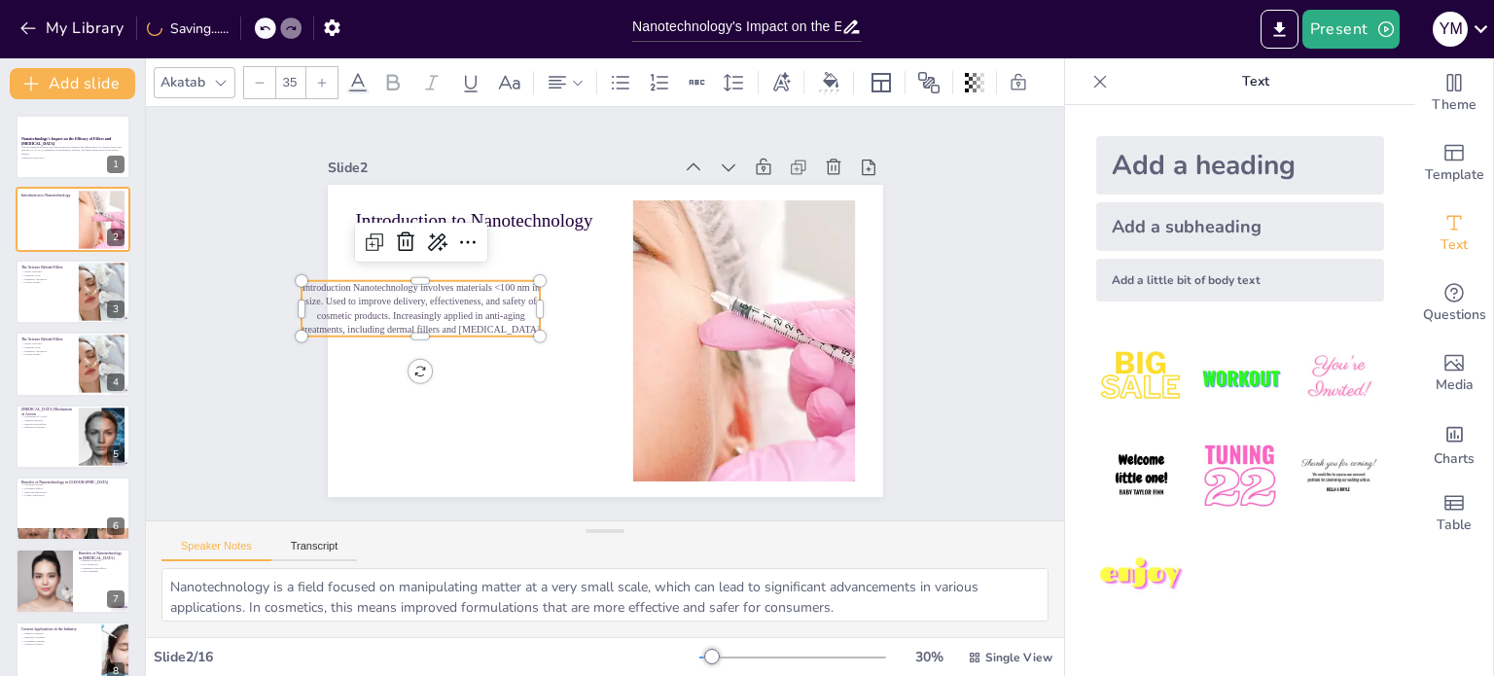
checkbox input "true"
type input "36"
click at [316, 77] on icon at bounding box center [322, 83] width 12 height 12
checkbox input "true"
type input "37"
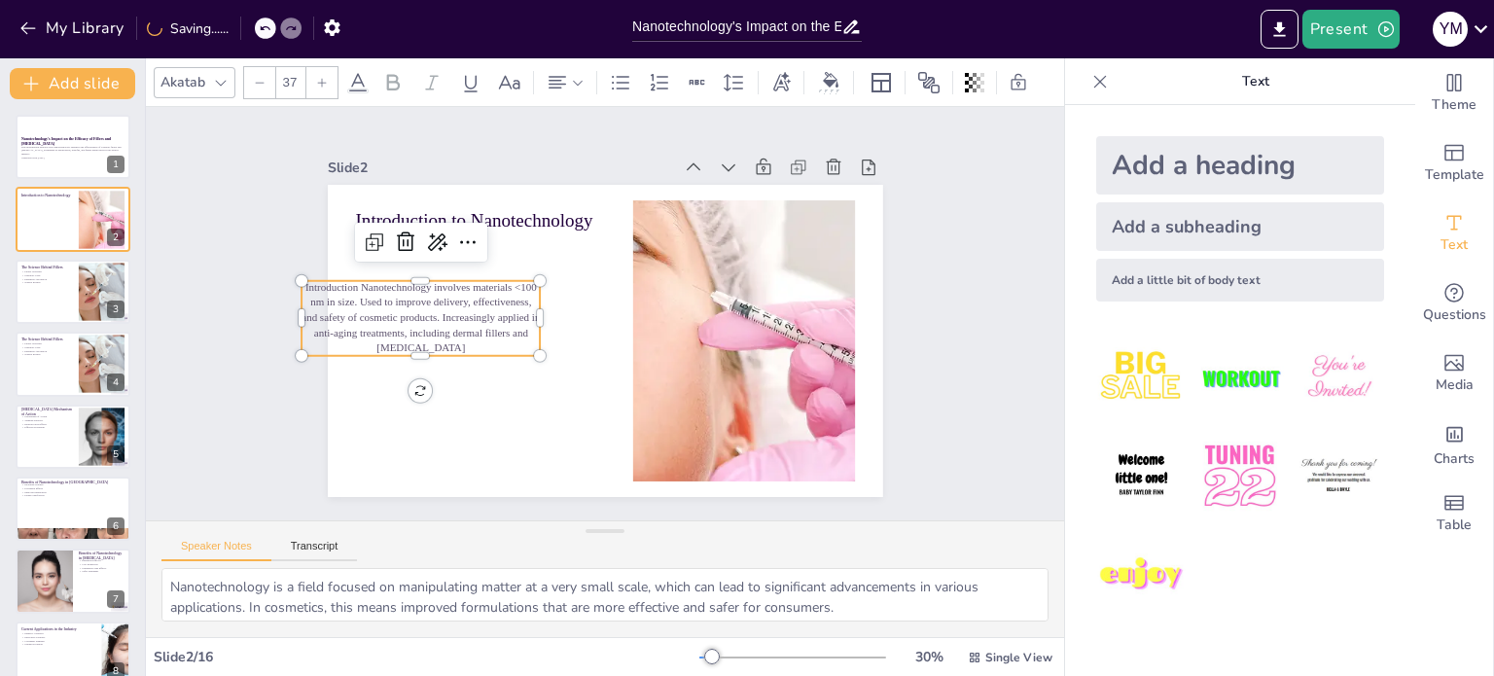
click at [316, 77] on icon at bounding box center [322, 83] width 12 height 12
checkbox input "true"
type input "38"
click at [316, 77] on icon at bounding box center [322, 83] width 12 height 12
checkbox input "true"
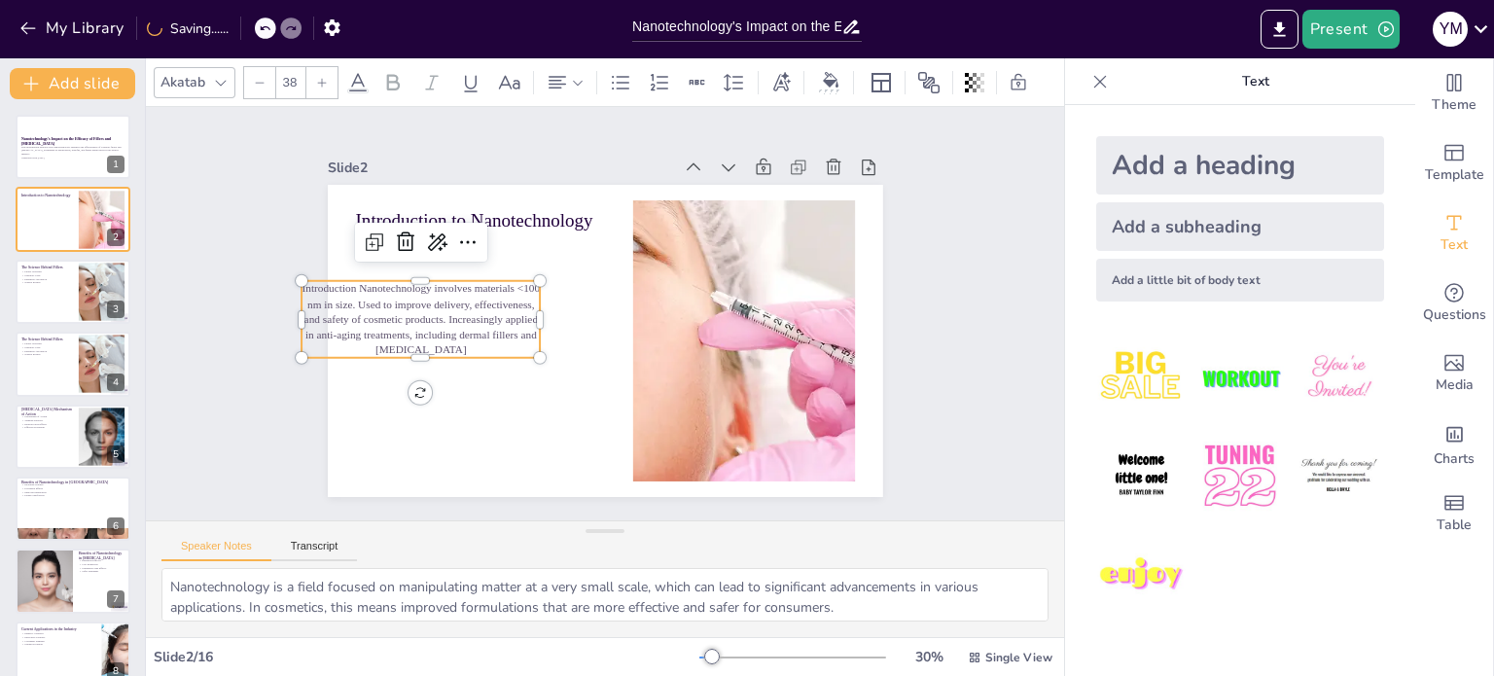
type input "39"
click at [316, 77] on icon at bounding box center [322, 83] width 12 height 12
checkbox input "true"
type input "40"
click at [316, 77] on icon at bounding box center [322, 83] width 12 height 12
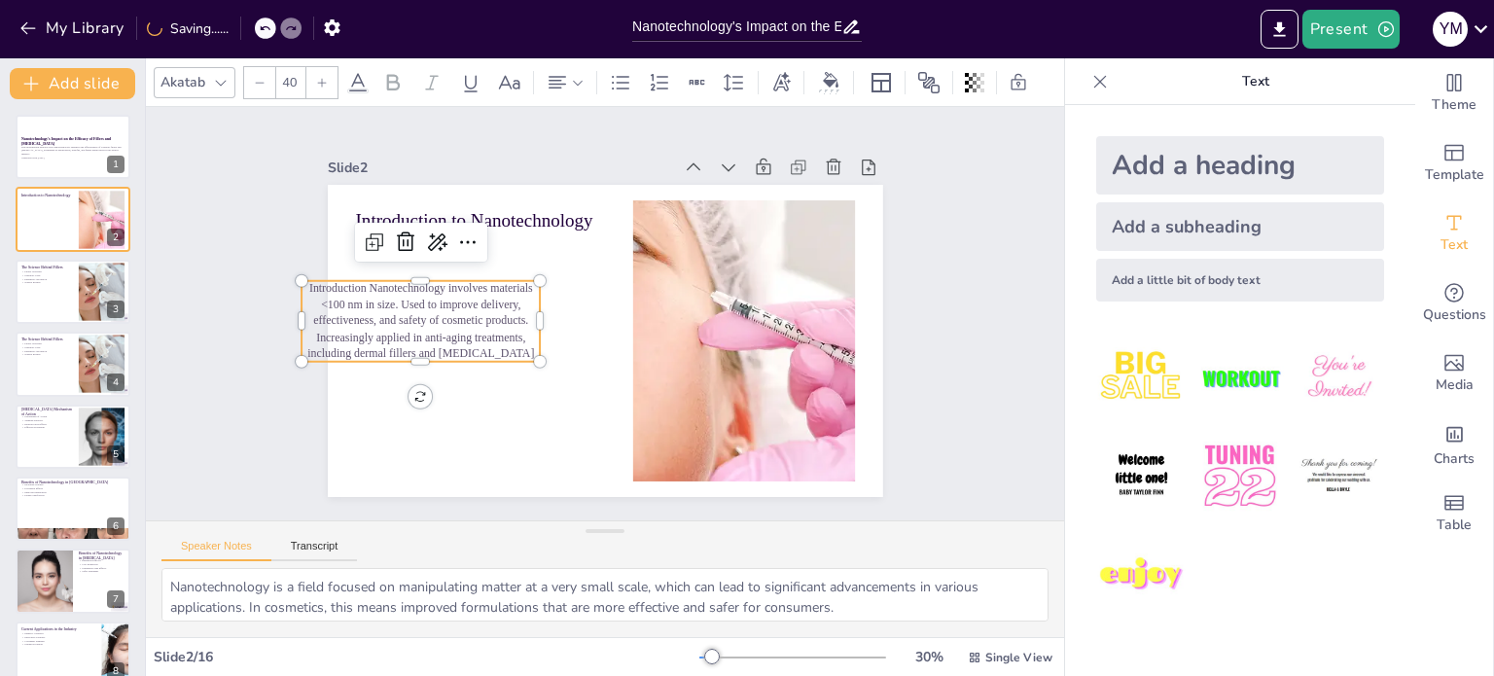
checkbox input "true"
type input "41"
click at [316, 77] on icon at bounding box center [322, 83] width 12 height 12
checkbox input "true"
type input "42"
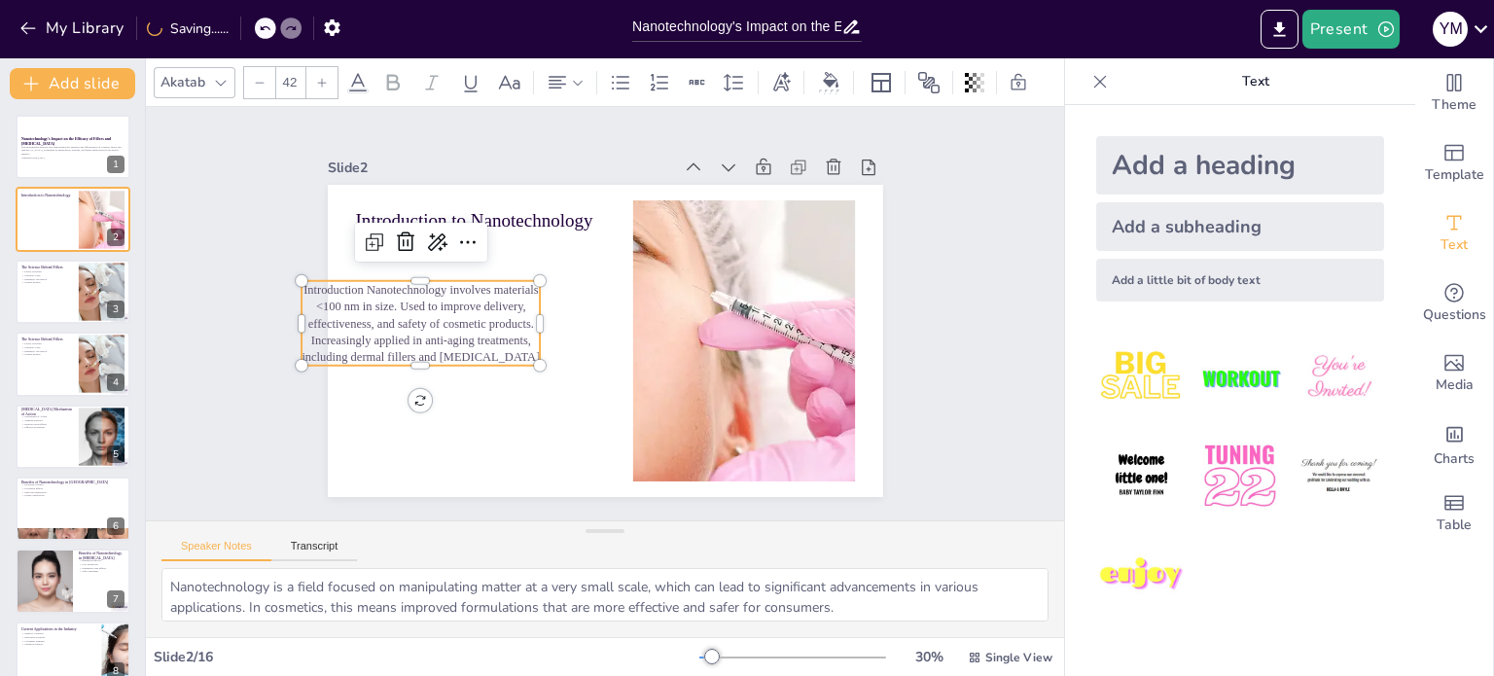
click at [316, 77] on icon at bounding box center [322, 83] width 12 height 12
checkbox input "true"
type input "43"
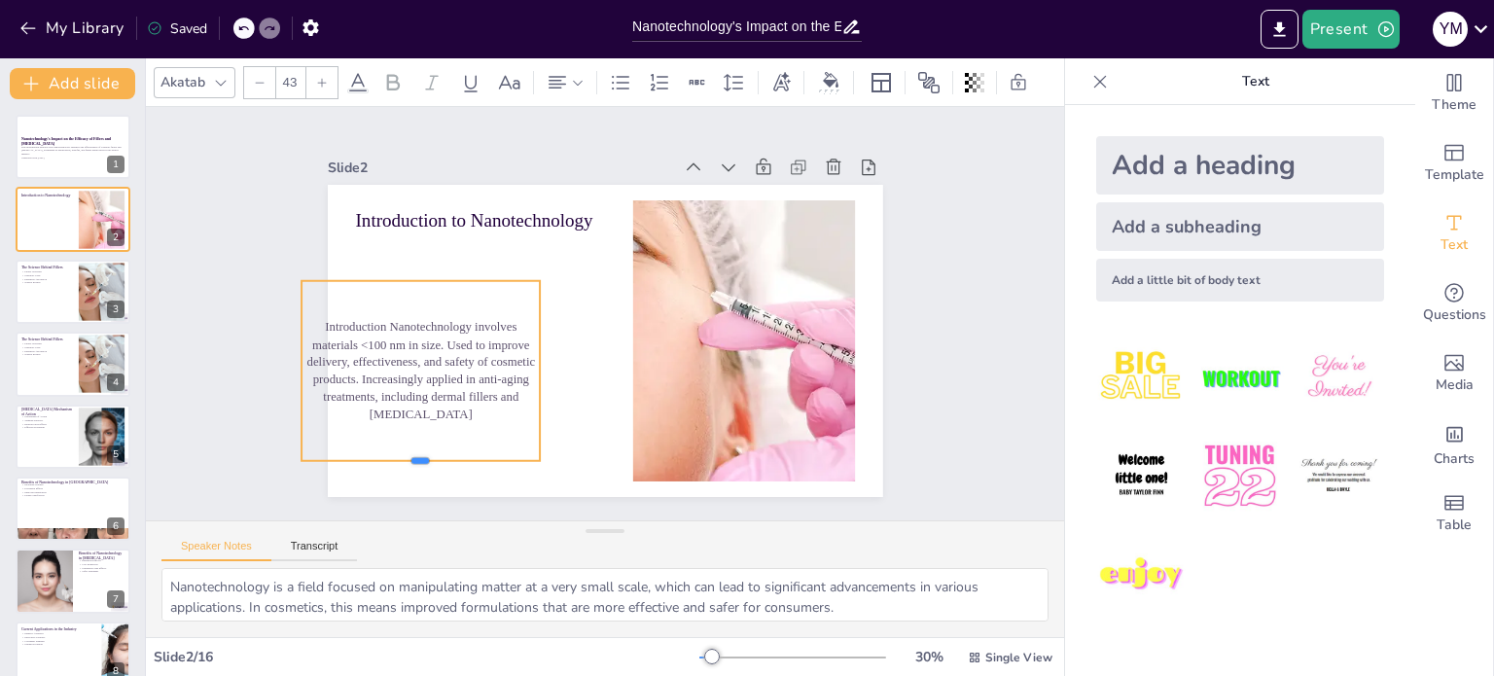
drag, startPoint x: 407, startPoint y: 363, endPoint x: 419, endPoint y: 455, distance: 93.3
click at [419, 267] on div at bounding box center [431, 146] width 41 height 239
drag, startPoint x: 404, startPoint y: 450, endPoint x: 458, endPoint y: 451, distance: 54.5
click at [458, 409] on div "Introduction Nanotechnology involves materials <100 nm in size. Used to improve…" at bounding box center [416, 270] width 297 height 275
drag, startPoint x: 405, startPoint y: 271, endPoint x: 485, endPoint y: 274, distance: 80.8
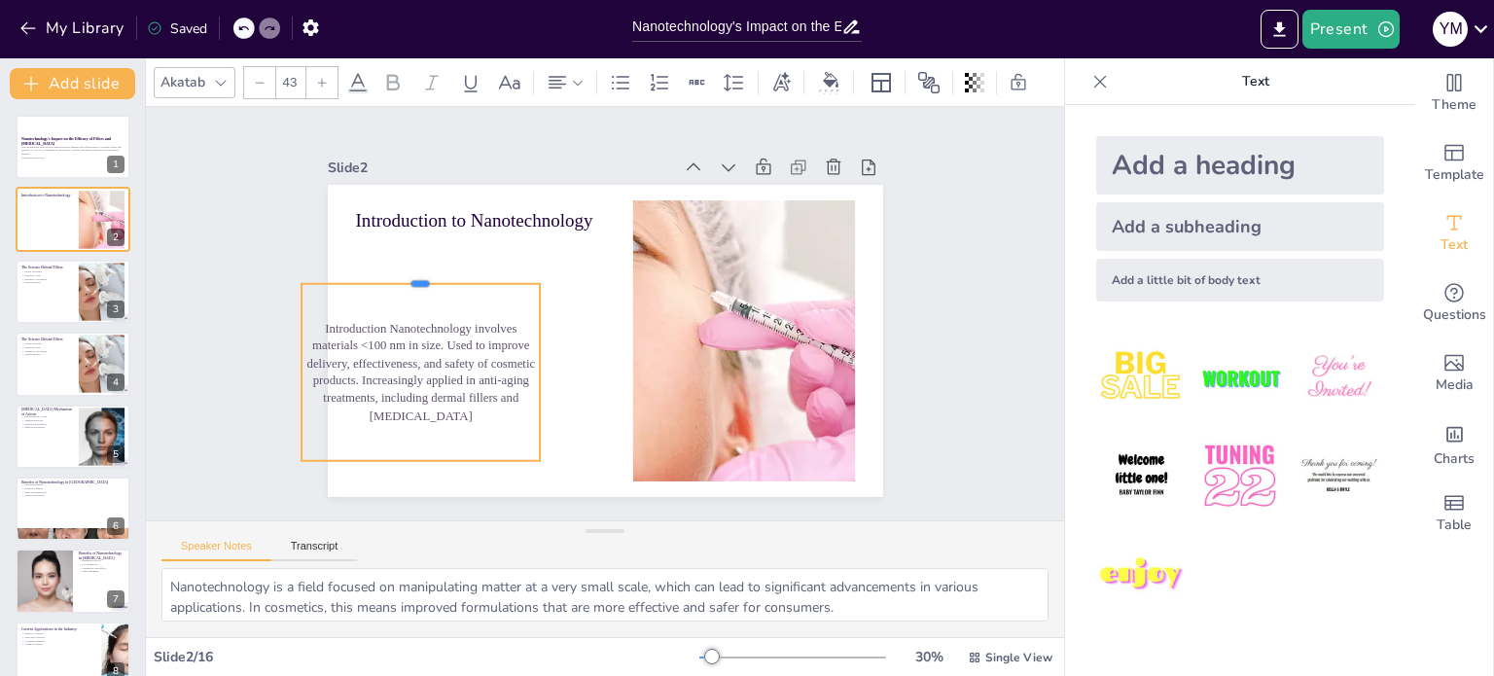
click at [485, 251] on div at bounding box center [477, 174] width 202 height 153
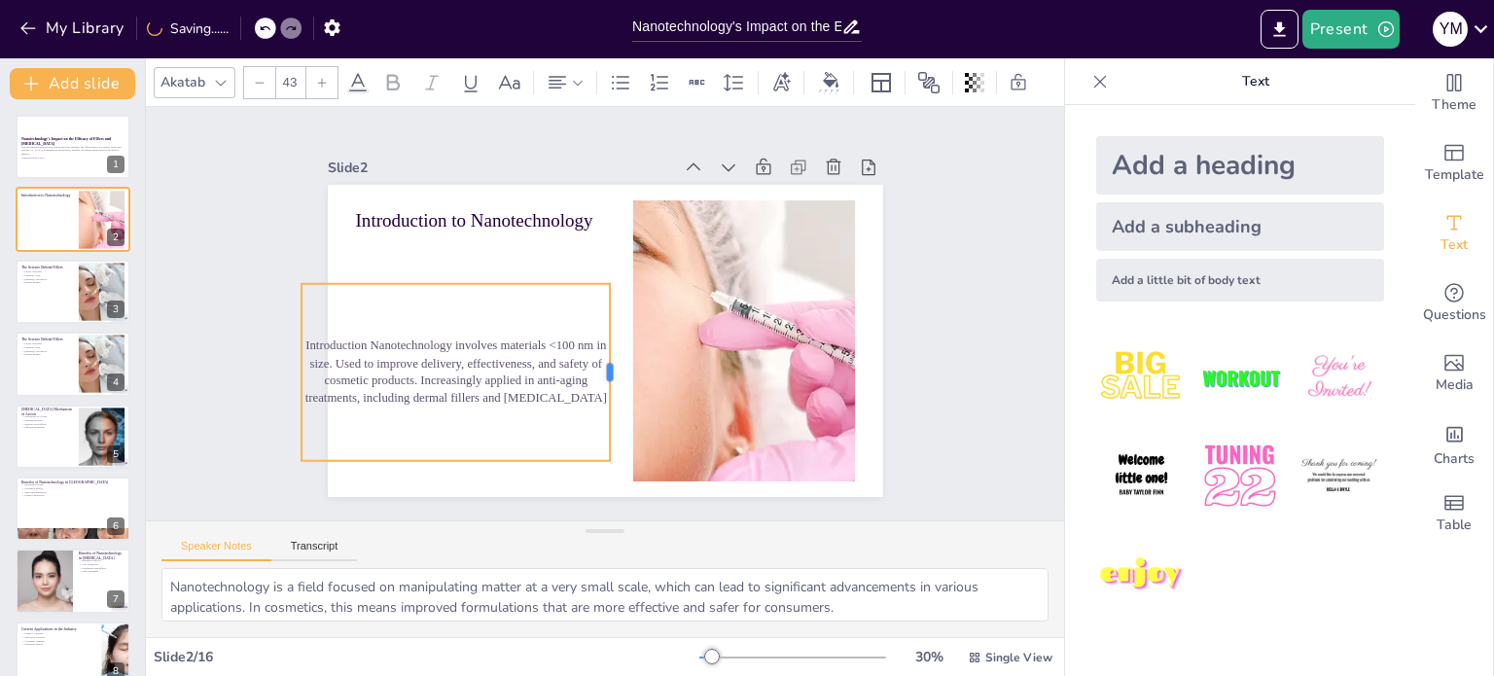
drag, startPoint x: 525, startPoint y: 365, endPoint x: 595, endPoint y: 335, distance: 76.3
click at [610, 335] on div at bounding box center [618, 372] width 16 height 177
click at [618, 284] on div at bounding box center [629, 295] width 22 height 22
checkbox input "true"
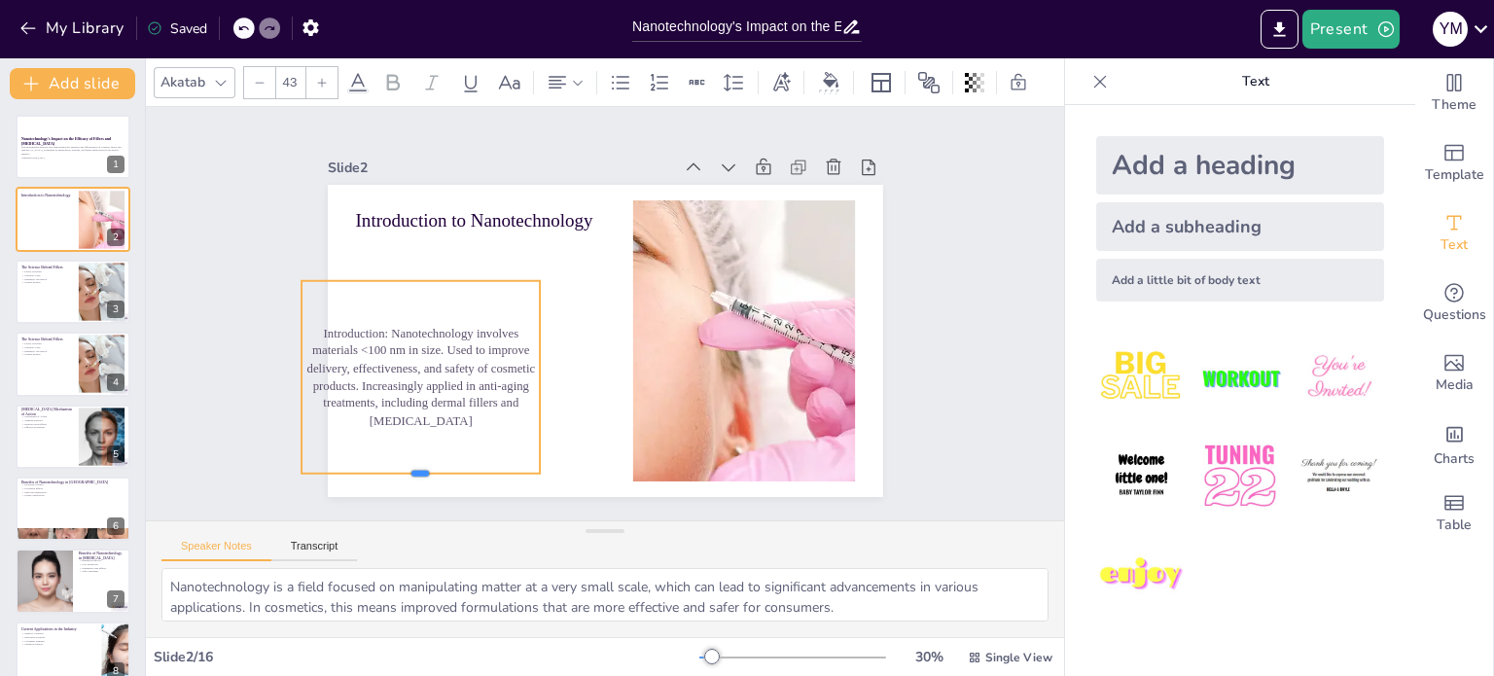
drag, startPoint x: 404, startPoint y: 345, endPoint x: 423, endPoint y: 467, distance: 123.1
click at [423, 447] on div at bounding box center [368, 392] width 225 height 111
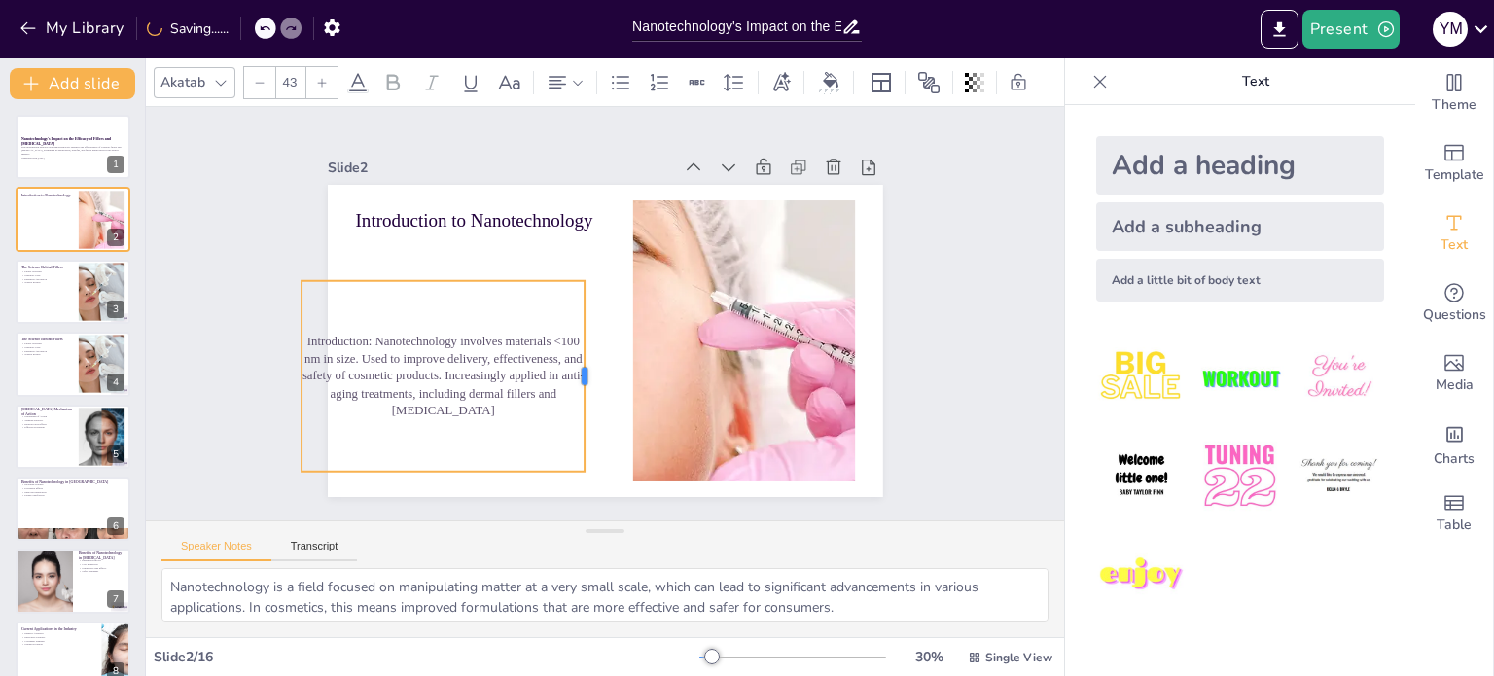
drag, startPoint x: 525, startPoint y: 366, endPoint x: 566, endPoint y: 314, distance: 65.8
click at [568, 314] on div at bounding box center [585, 375] width 35 height 192
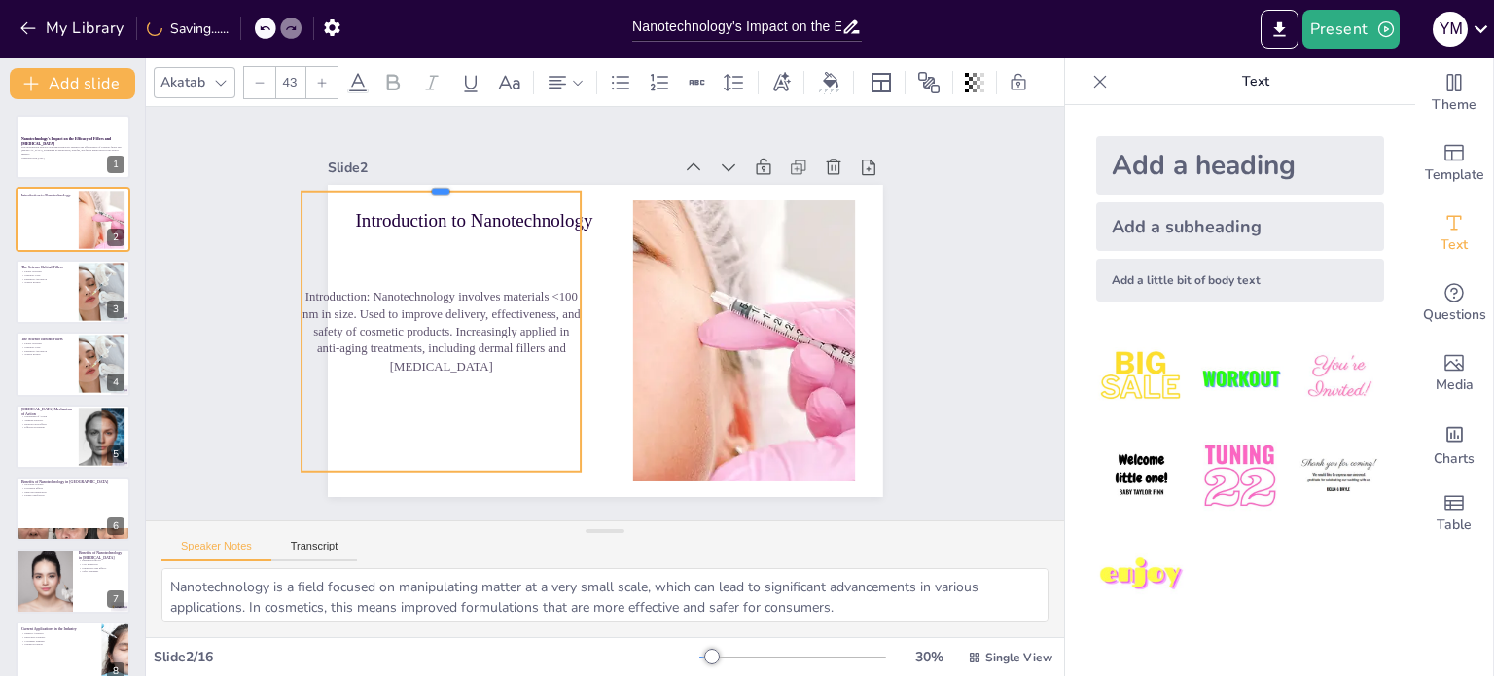
drag, startPoint x: 444, startPoint y: 271, endPoint x: 599, endPoint y: 182, distance: 179.5
click at [599, 182] on div "Introduction to Nanotechnology Introduction: Nanotechnology involves materials …" at bounding box center [596, 339] width 624 height 469
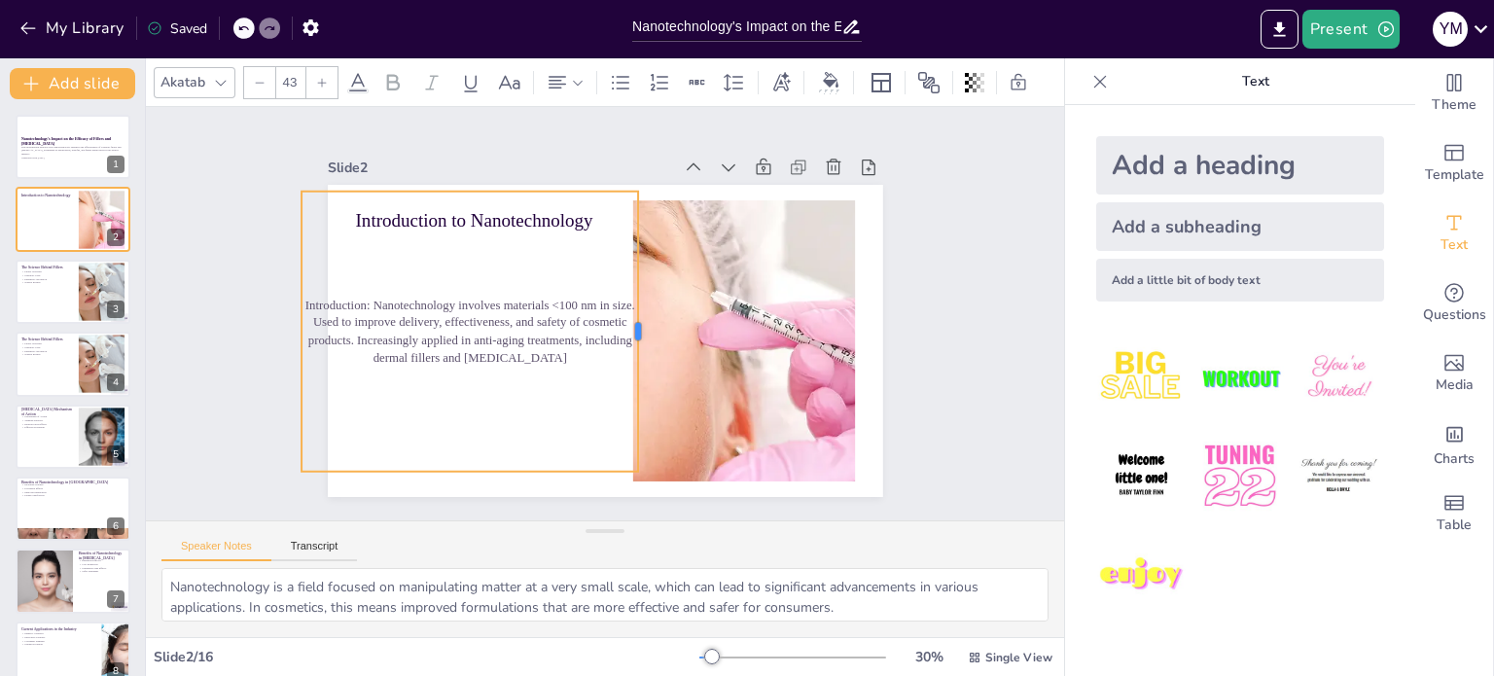
drag, startPoint x: 565, startPoint y: 322, endPoint x: 615, endPoint y: 325, distance: 49.7
click at [615, 325] on div "Introduction to Nanotechnology Introduction: Nanotechnology involves materials …" at bounding box center [600, 340] width 608 height 420
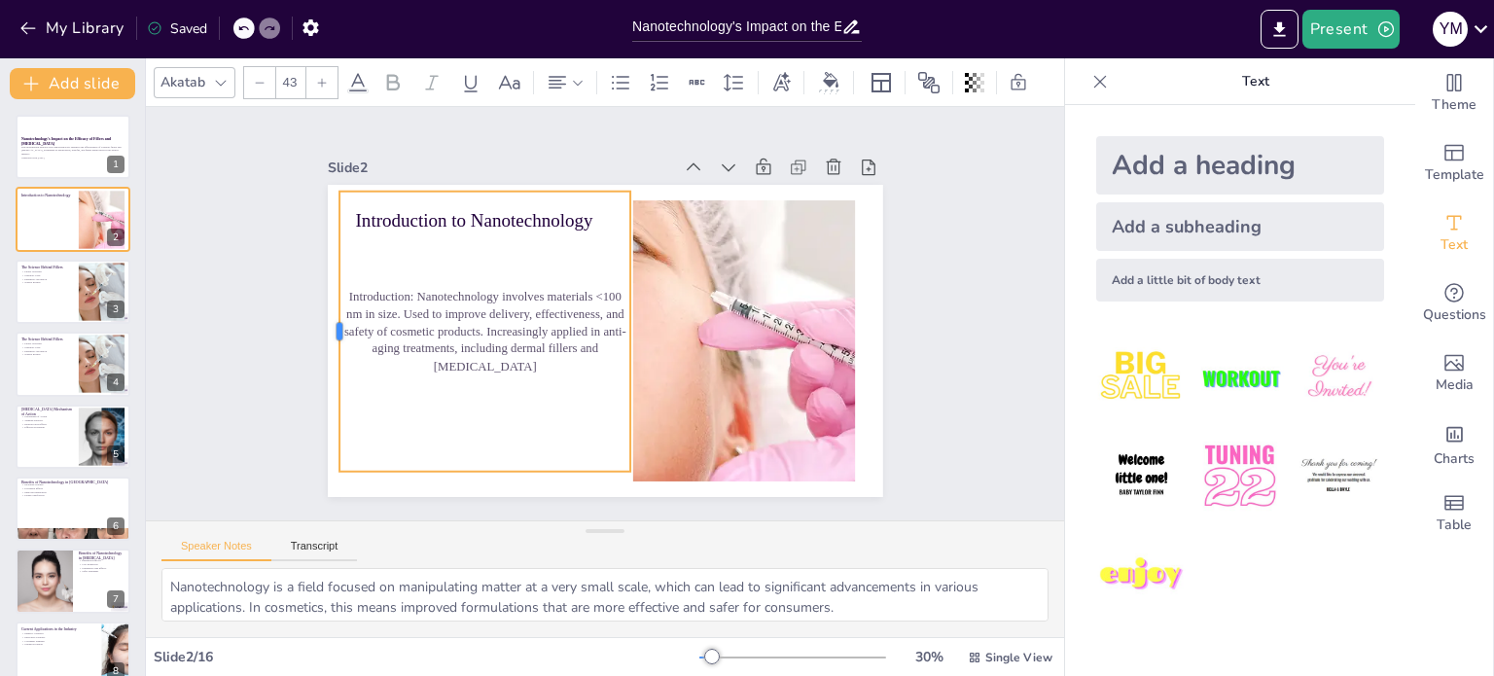
drag, startPoint x: 284, startPoint y: 320, endPoint x: 322, endPoint y: 332, distance: 39.7
click at [322, 332] on div at bounding box center [334, 273] width 74 height 277
click at [404, 297] on p "Introduction: Nanotechnology involves materials <100 nm in size. Used to improv…" at bounding box center [504, 247] width 274 height 260
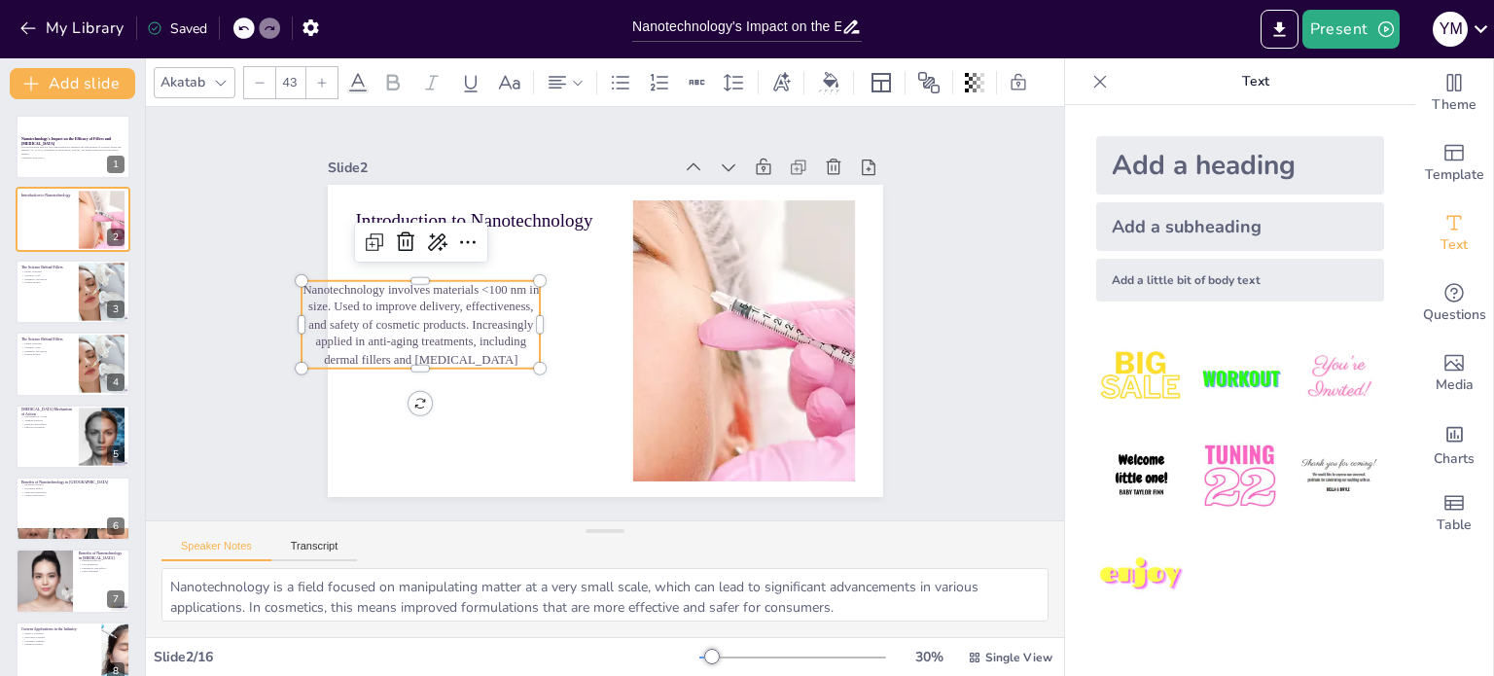
click at [328, 296] on p "Nanotechnology involves materials <100 nm in size. Used to improve delivery, ef…" at bounding box center [450, 214] width 244 height 211
click at [458, 323] on p "Used to improve the delivery, effectiveness, and safety of cosmetic products. I…" at bounding box center [444, 217] width 224 height 211
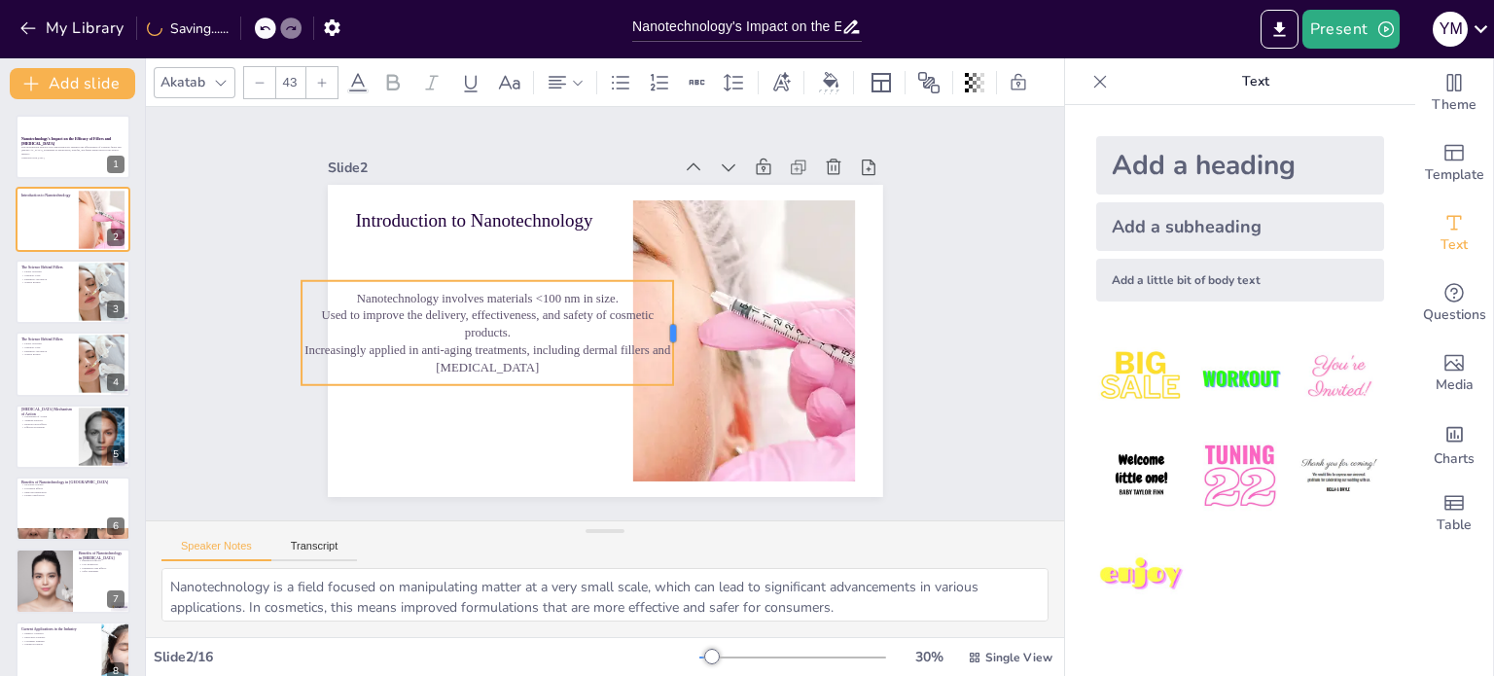
drag, startPoint x: 525, startPoint y: 325, endPoint x: 659, endPoint y: 326, distance: 133.3
click at [659, 328] on div at bounding box center [656, 374] width 74 height 93
click at [470, 375] on div "Nanotechnology involves materials <100 nm in size. Used to improve the delivery…" at bounding box center [551, 208] width 214 height 386
click at [470, 375] on div "Nanotechnology involves materials <100 nm in size. Used to improve the delivery…" at bounding box center [493, 271] width 374 height 276
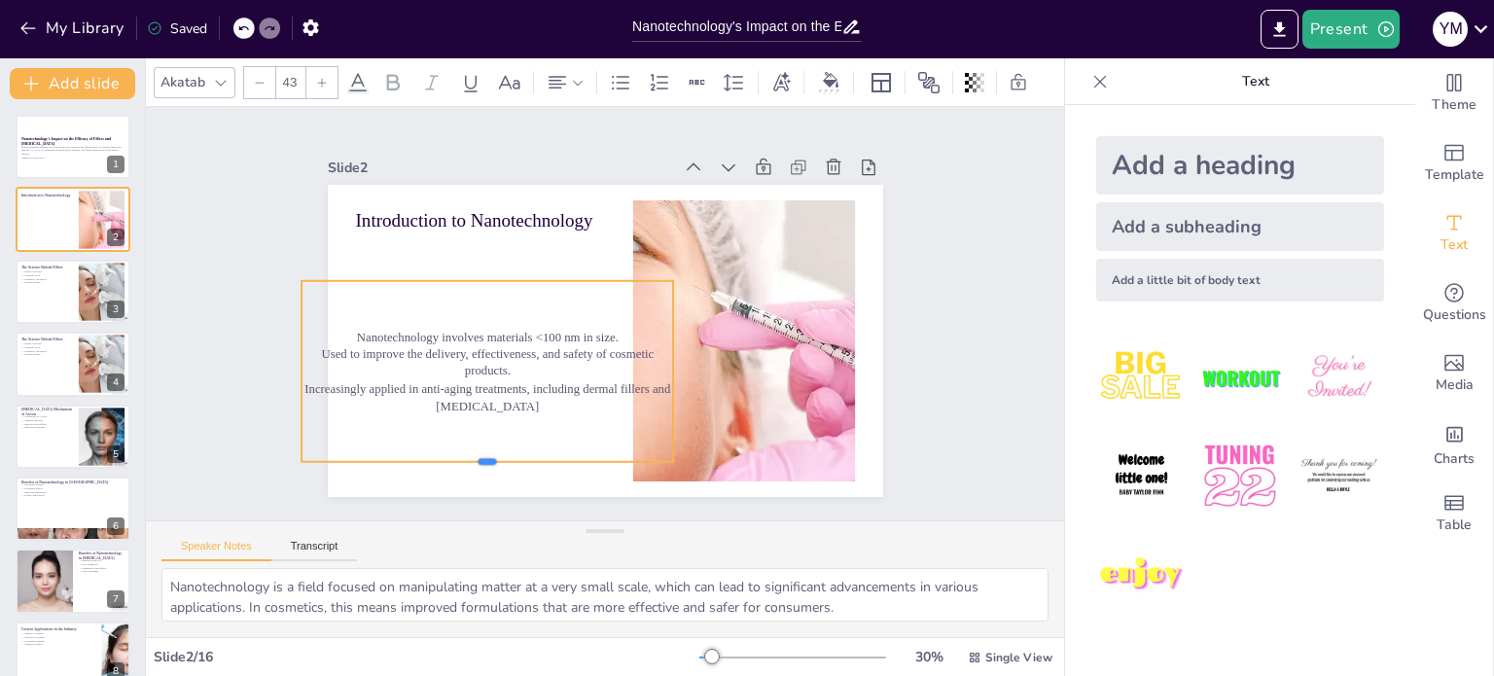
drag, startPoint x: 470, startPoint y: 377, endPoint x: 476, endPoint y: 454, distance: 77.1
click at [476, 454] on div at bounding box center [412, 351] width 287 height 261
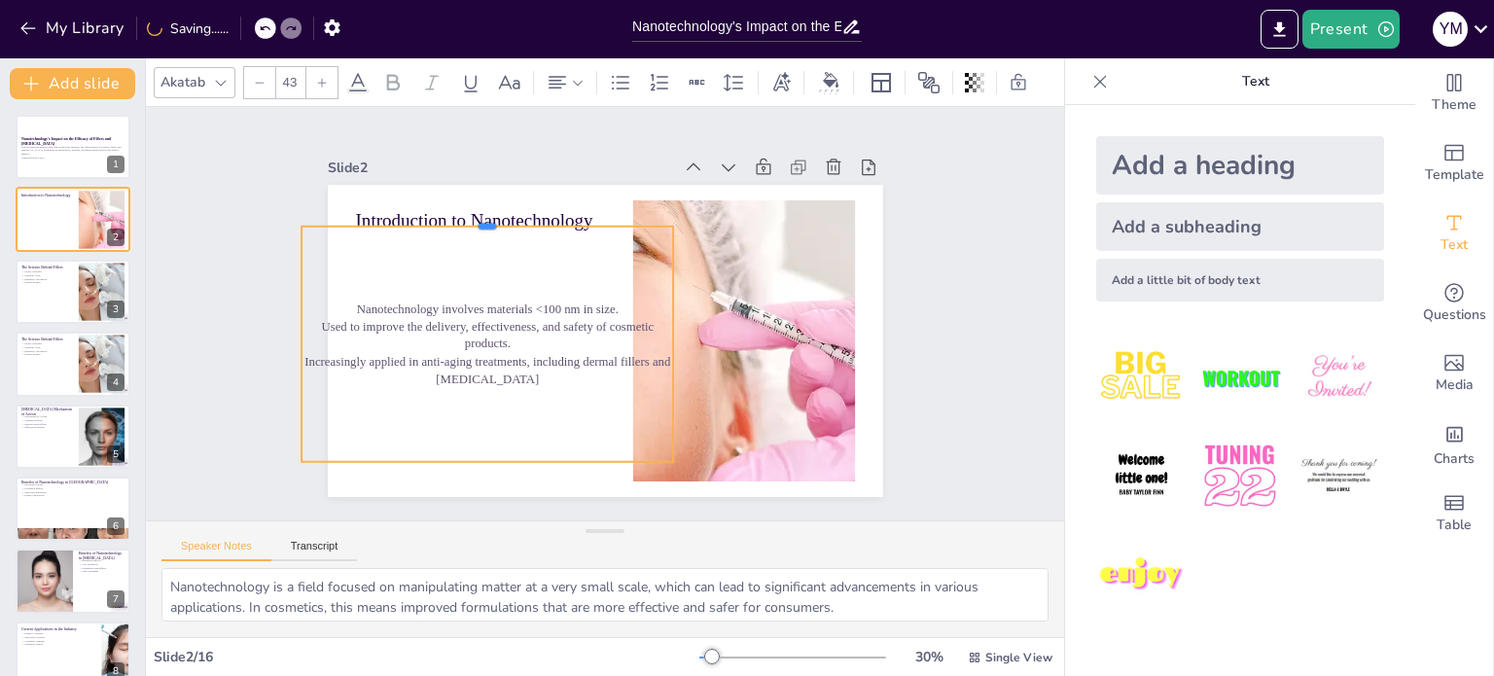
drag, startPoint x: 471, startPoint y: 271, endPoint x: 480, endPoint y: 217, distance: 55.2
click at [528, 217] on div at bounding box center [627, 164] width 199 height 330
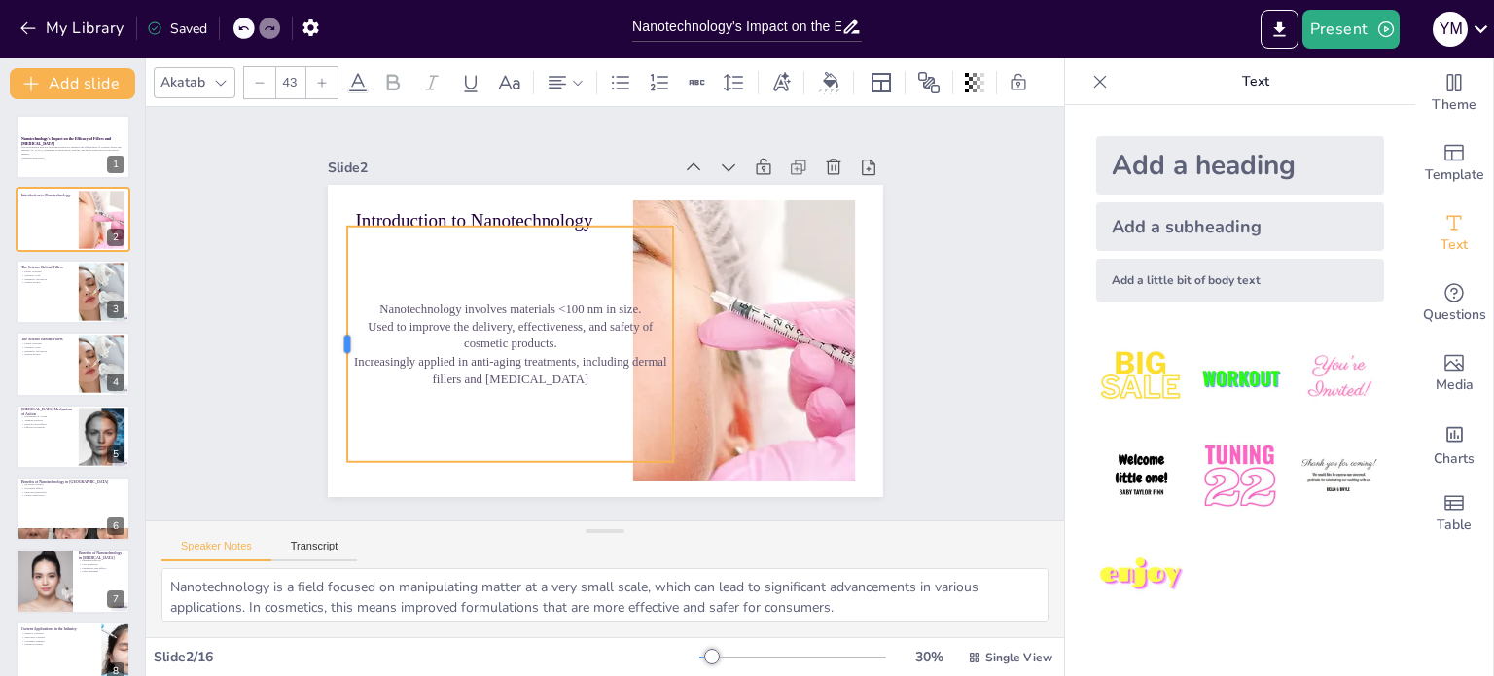
drag, startPoint x: 282, startPoint y: 336, endPoint x: 328, endPoint y: 342, distance: 46.2
click at [328, 313] on div at bounding box center [359, 207] width 131 height 212
drag, startPoint x: 661, startPoint y: 335, endPoint x: 606, endPoint y: 341, distance: 55.9
click at [606, 341] on div at bounding box center [569, 324] width 229 height 88
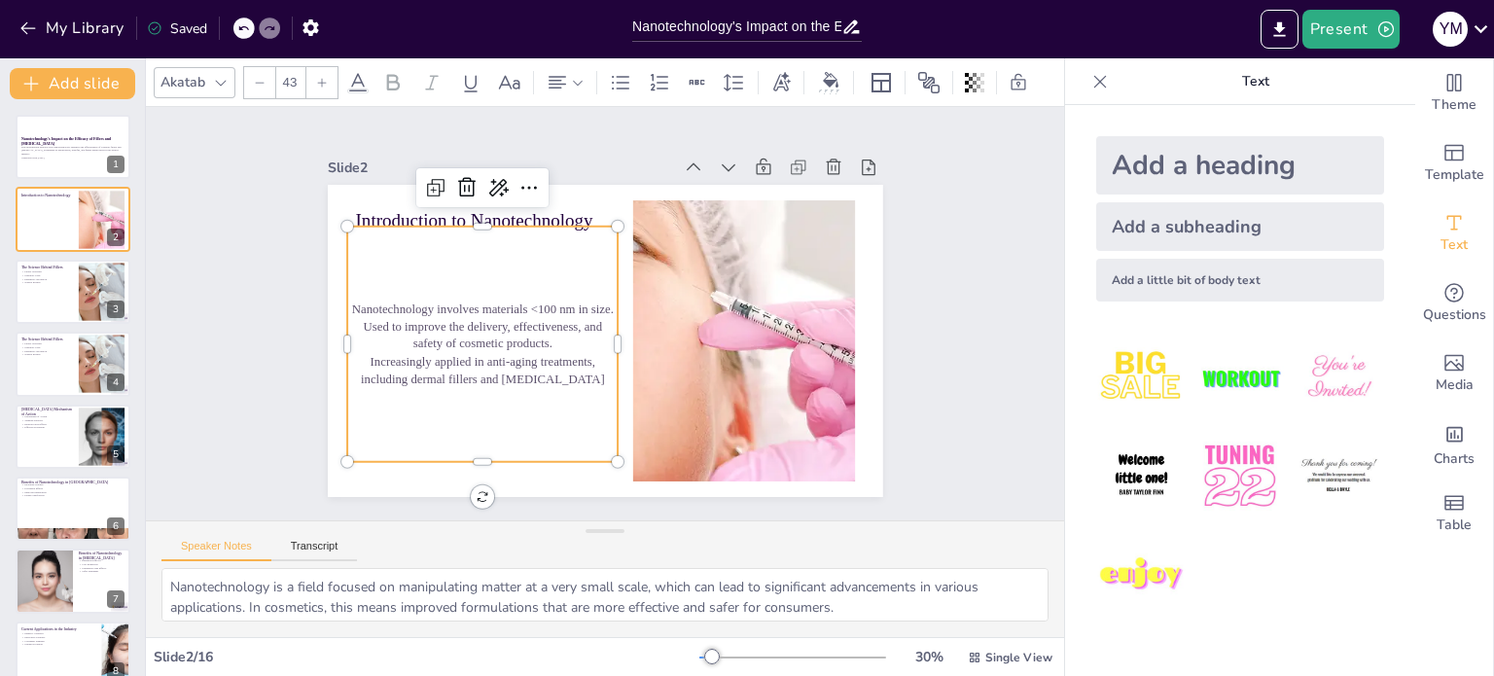
checkbox input "true"
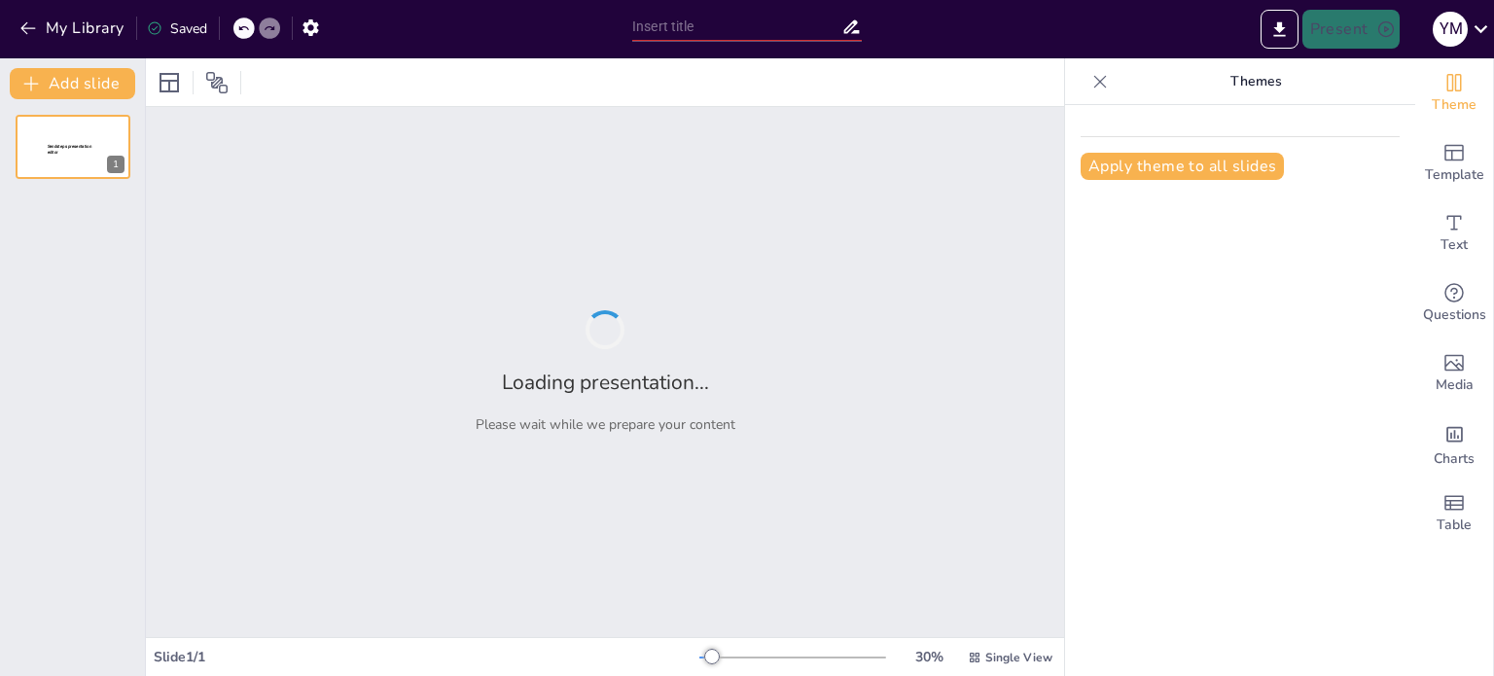
type input "Advancements in Nanotechnology: Transforming Fillers and Botox Efficacy"
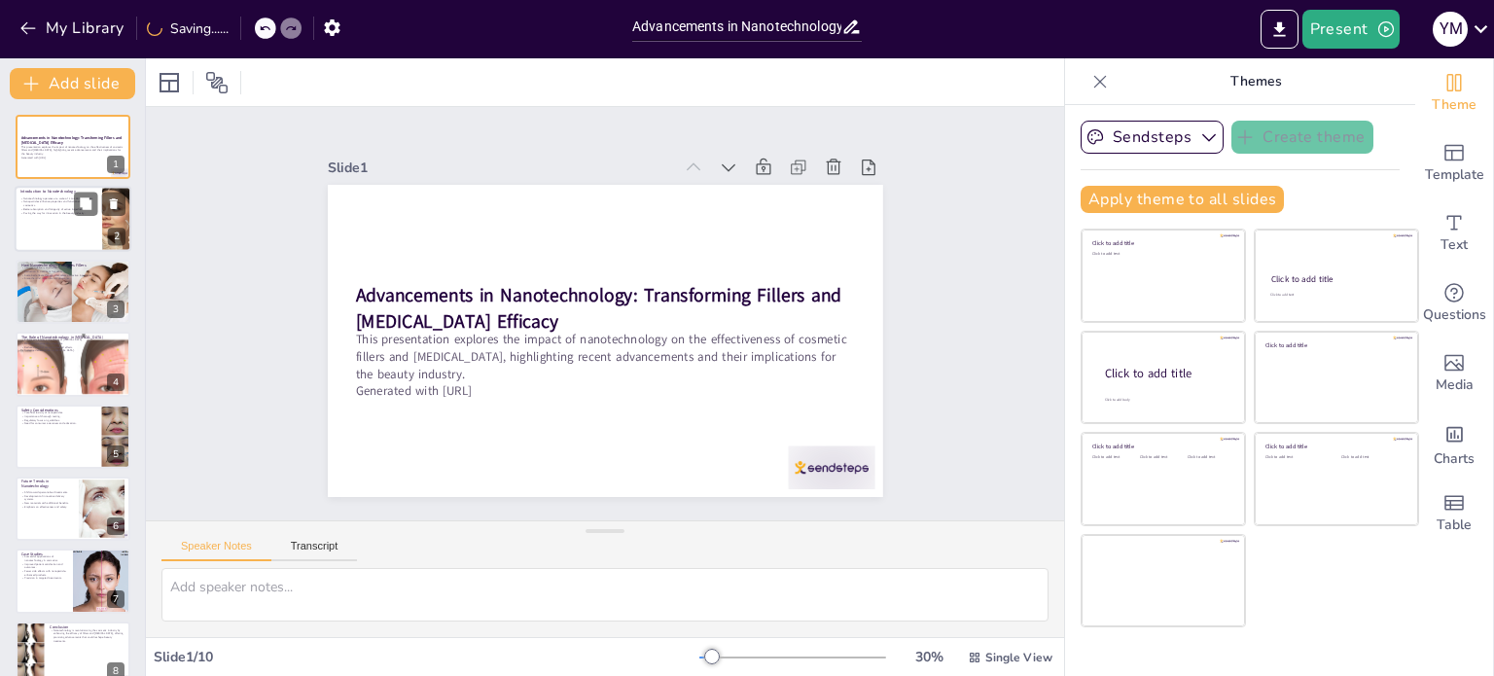
click at [62, 196] on div "Nanotechnology operates at a scale of 1 to 100 nanometers. Nanoparticles enhanc…" at bounding box center [58, 206] width 76 height 21
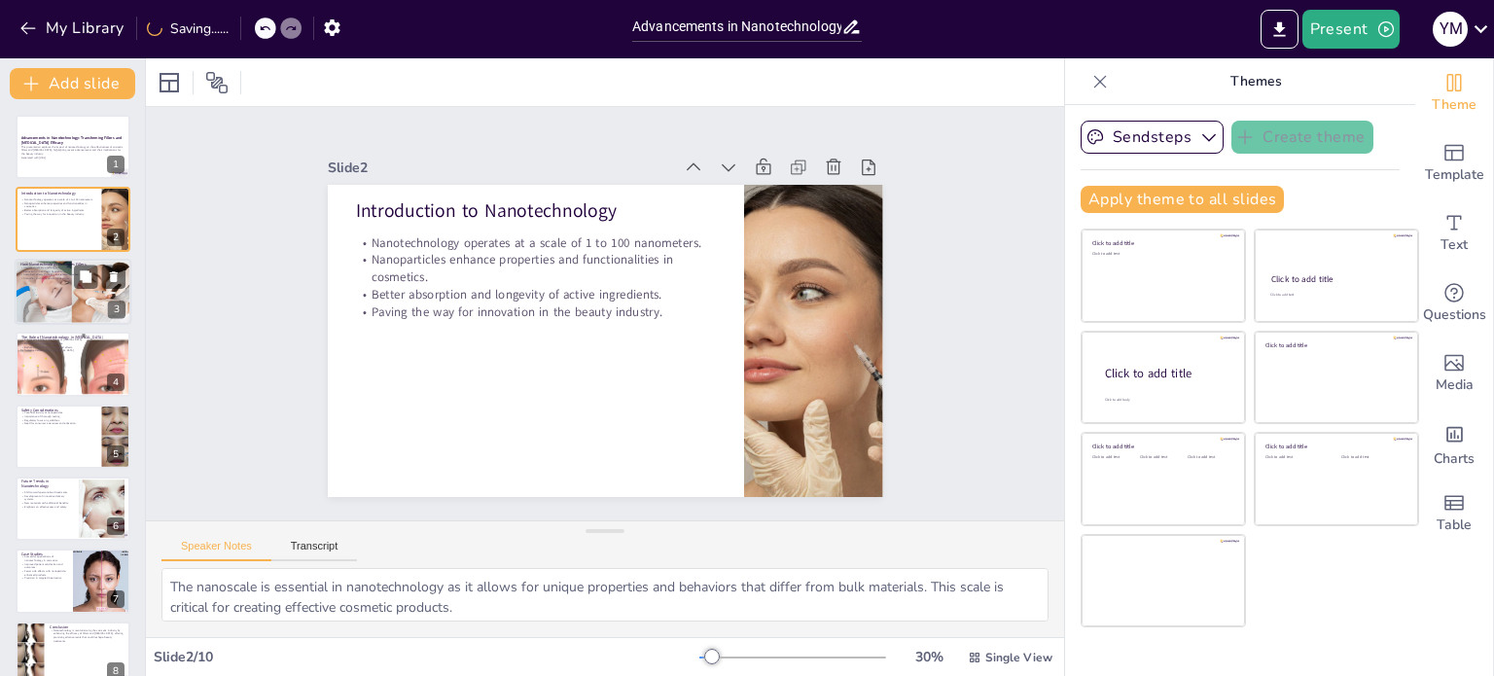
click at [35, 309] on div at bounding box center [73, 292] width 117 height 66
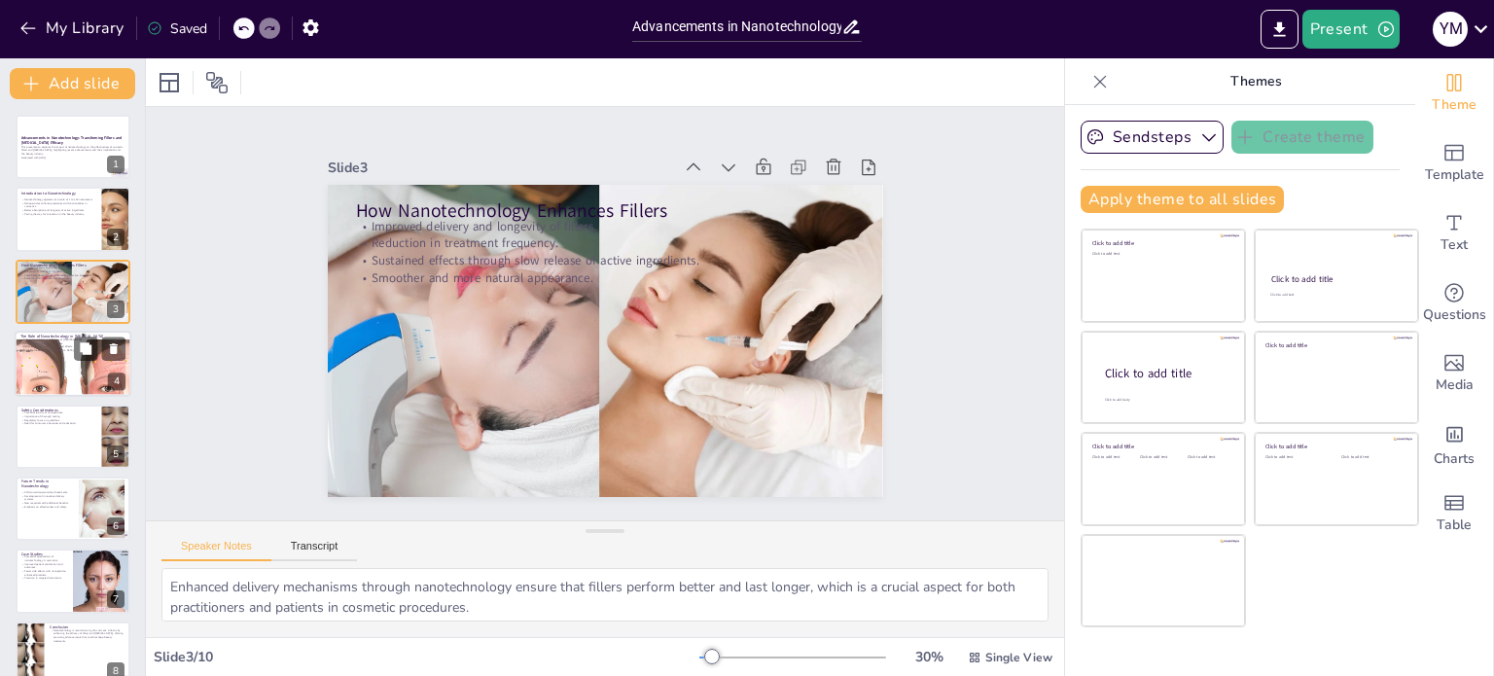
click at [38, 380] on div at bounding box center [72, 364] width 197 height 66
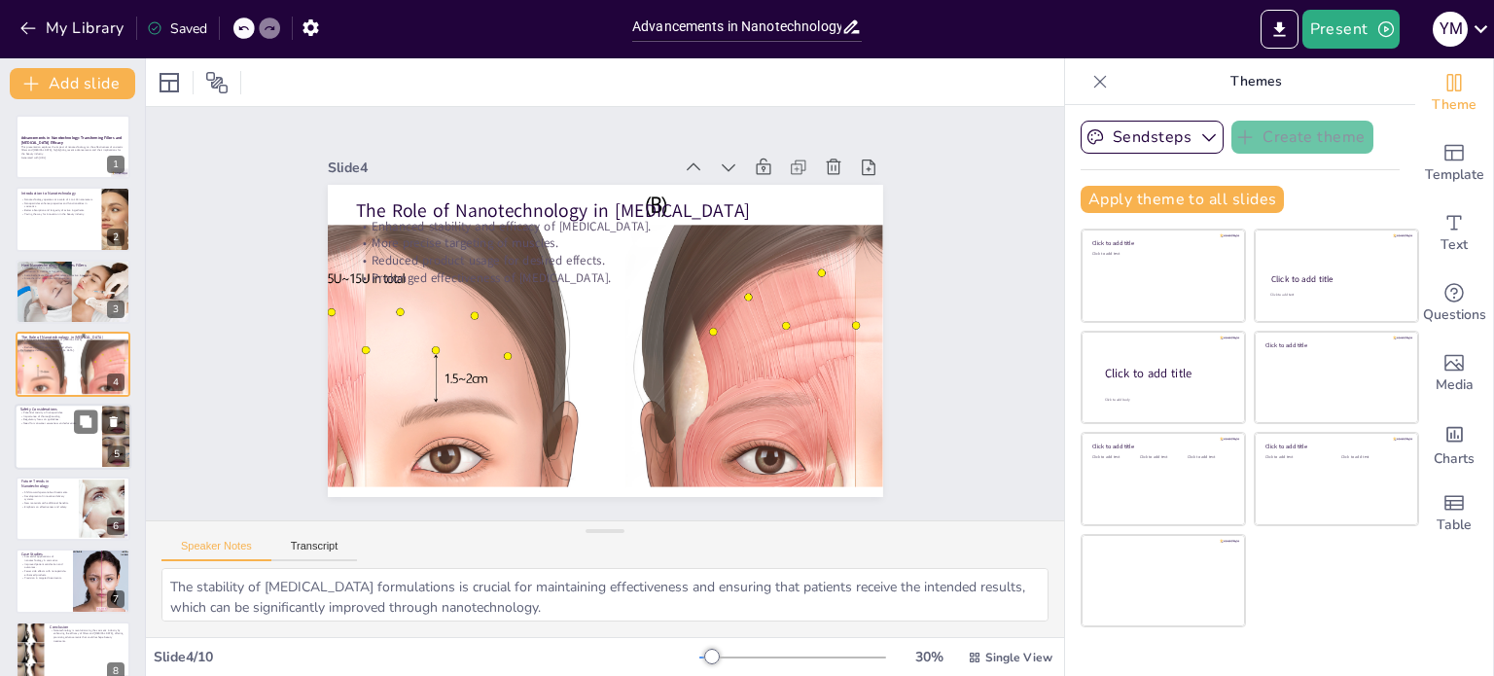
click at [55, 418] on p "Regulatory focus on guidelines." at bounding box center [58, 419] width 76 height 4
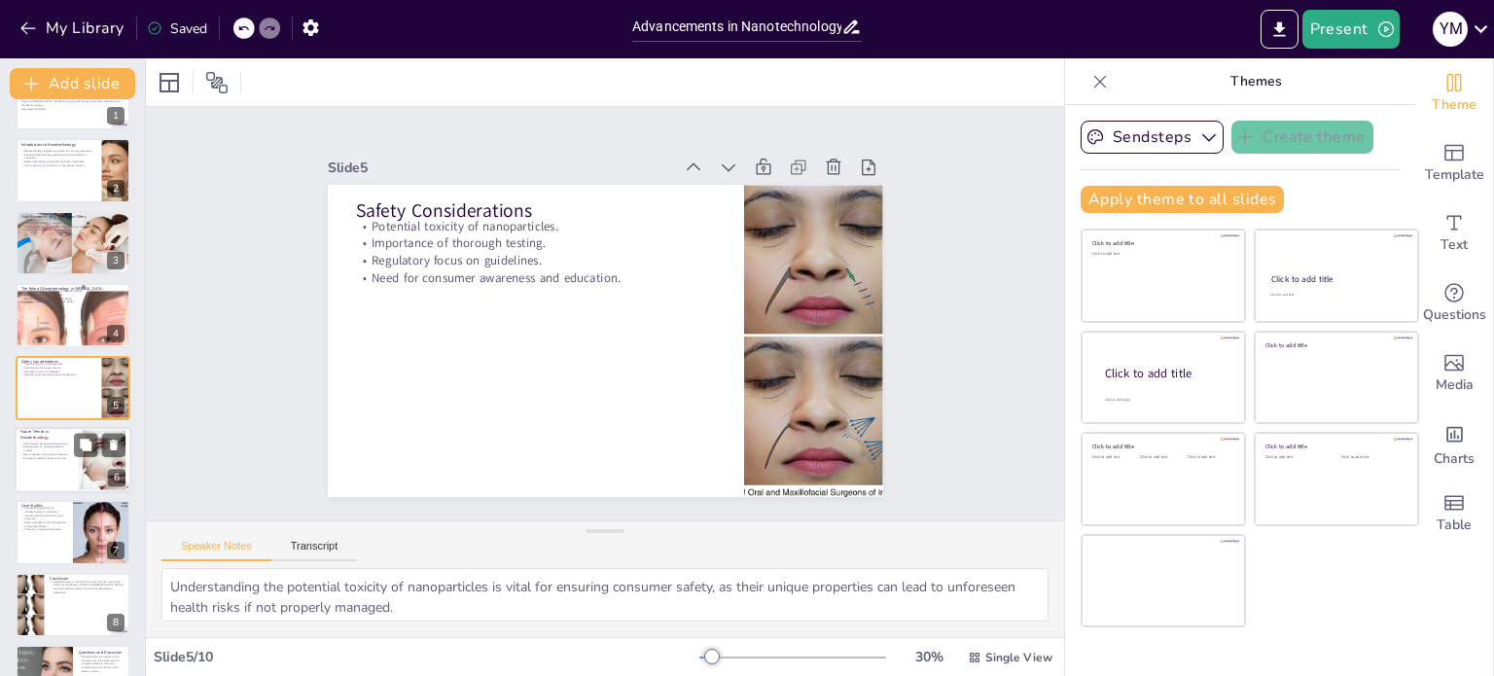
click at [51, 469] on div at bounding box center [73, 460] width 117 height 66
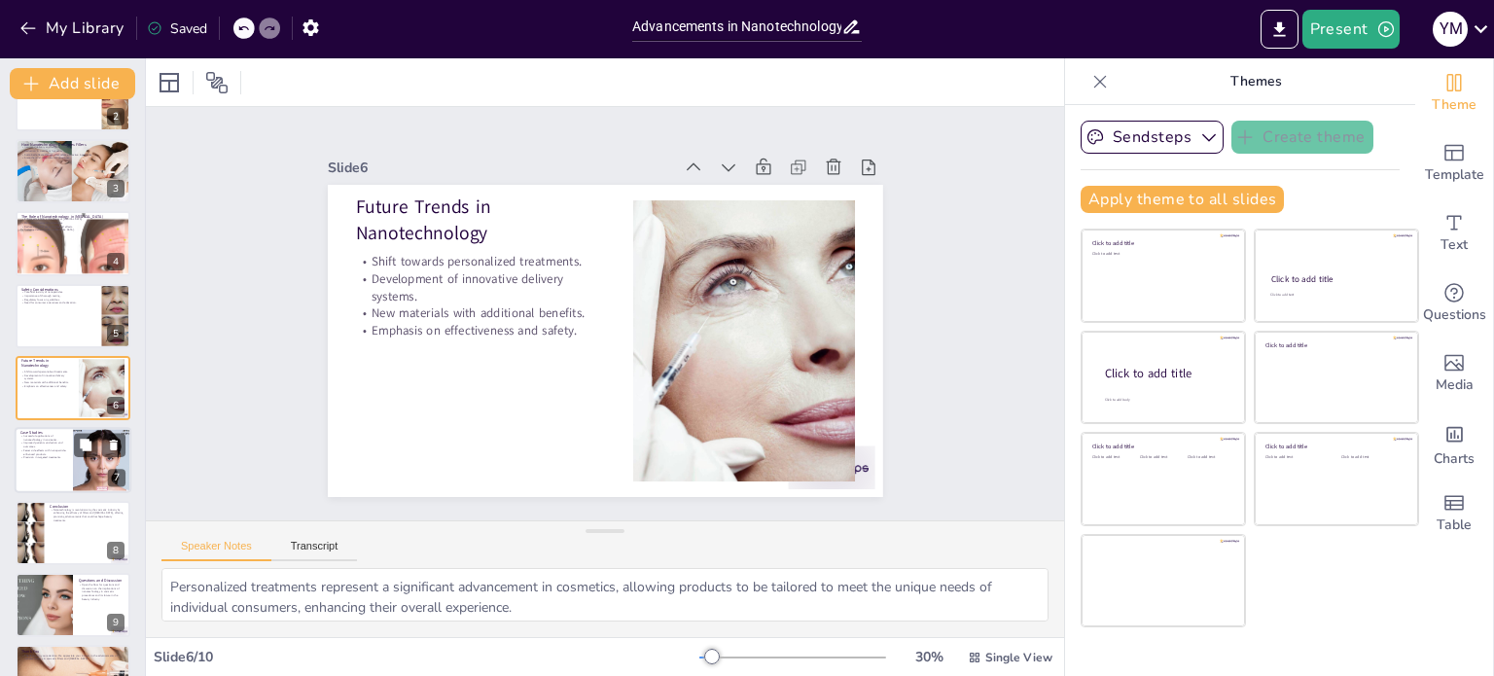
click at [51, 470] on div at bounding box center [73, 461] width 117 height 66
type textarea "The successful application of nanotechnology in cosmetic procedures demonstrate…"
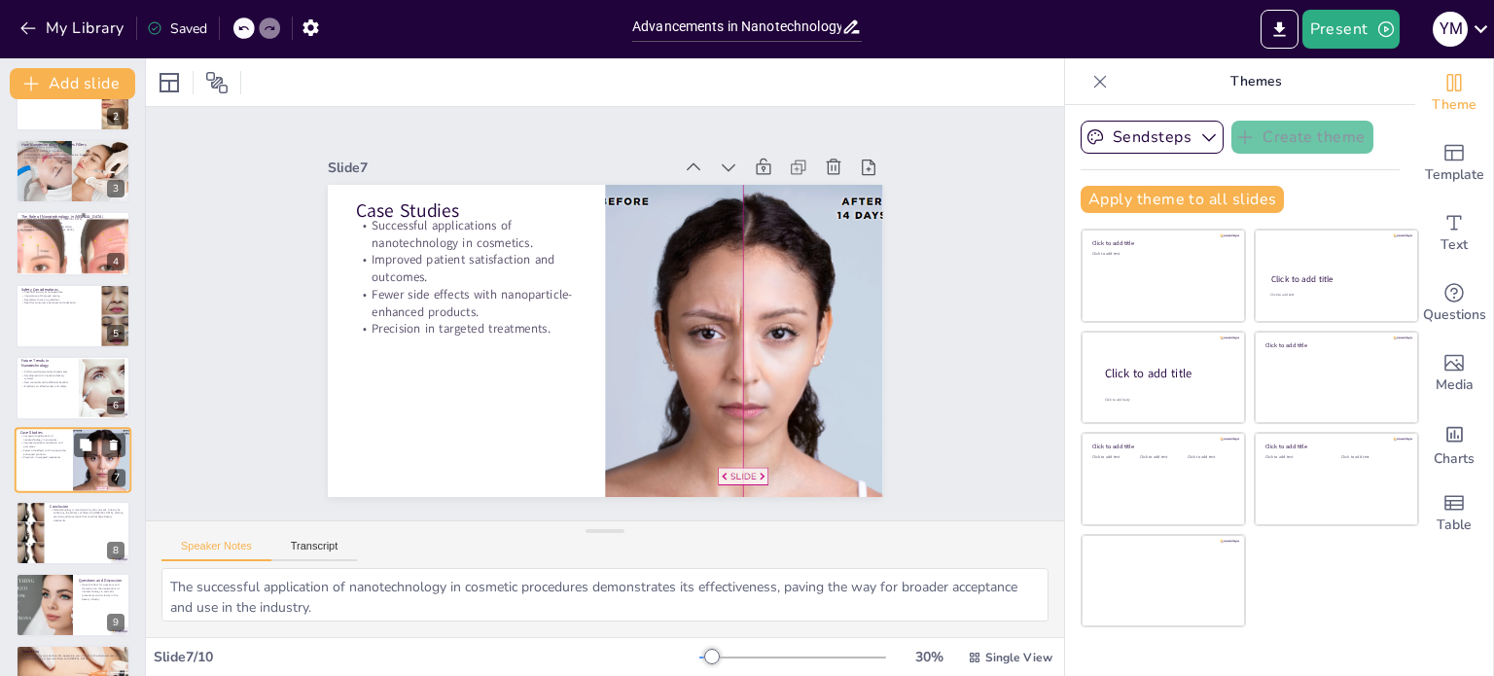
scroll to position [170, 0]
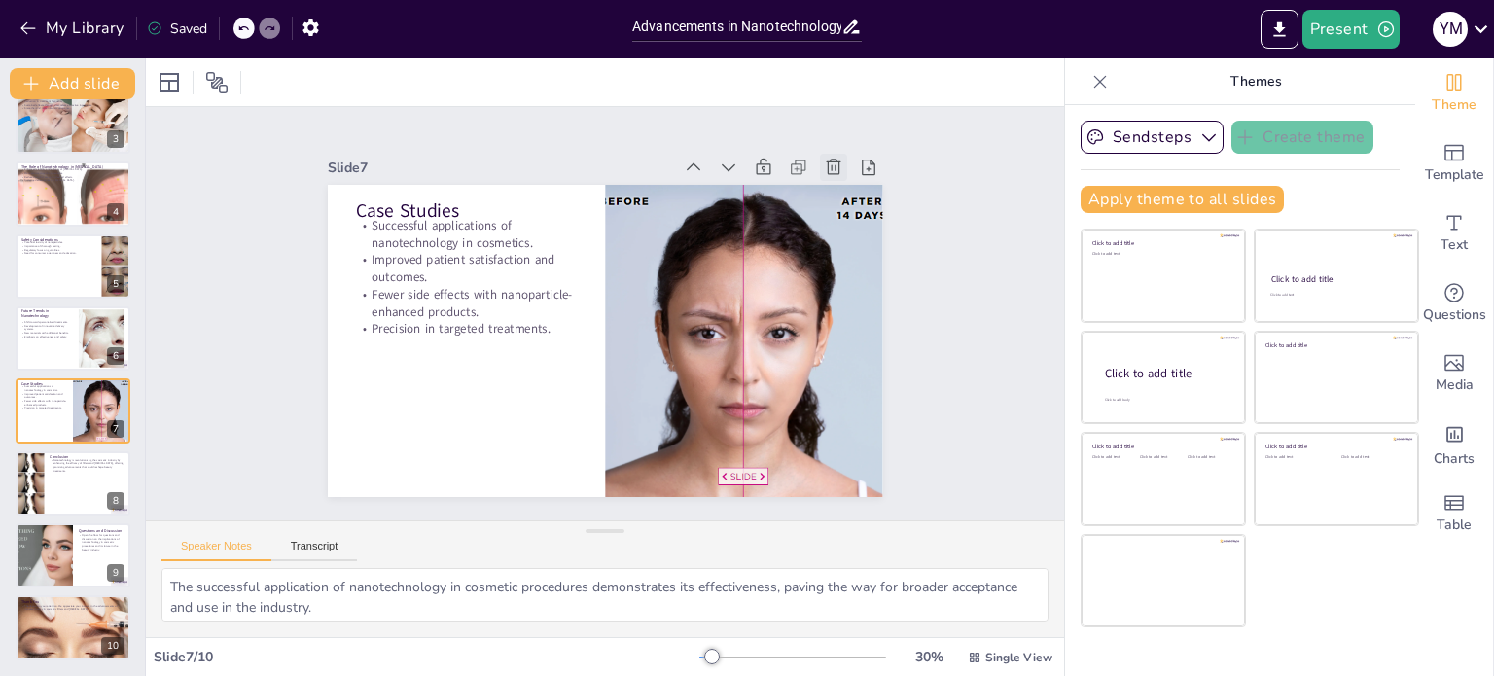
click at [686, 564] on icon at bounding box center [673, 576] width 24 height 24
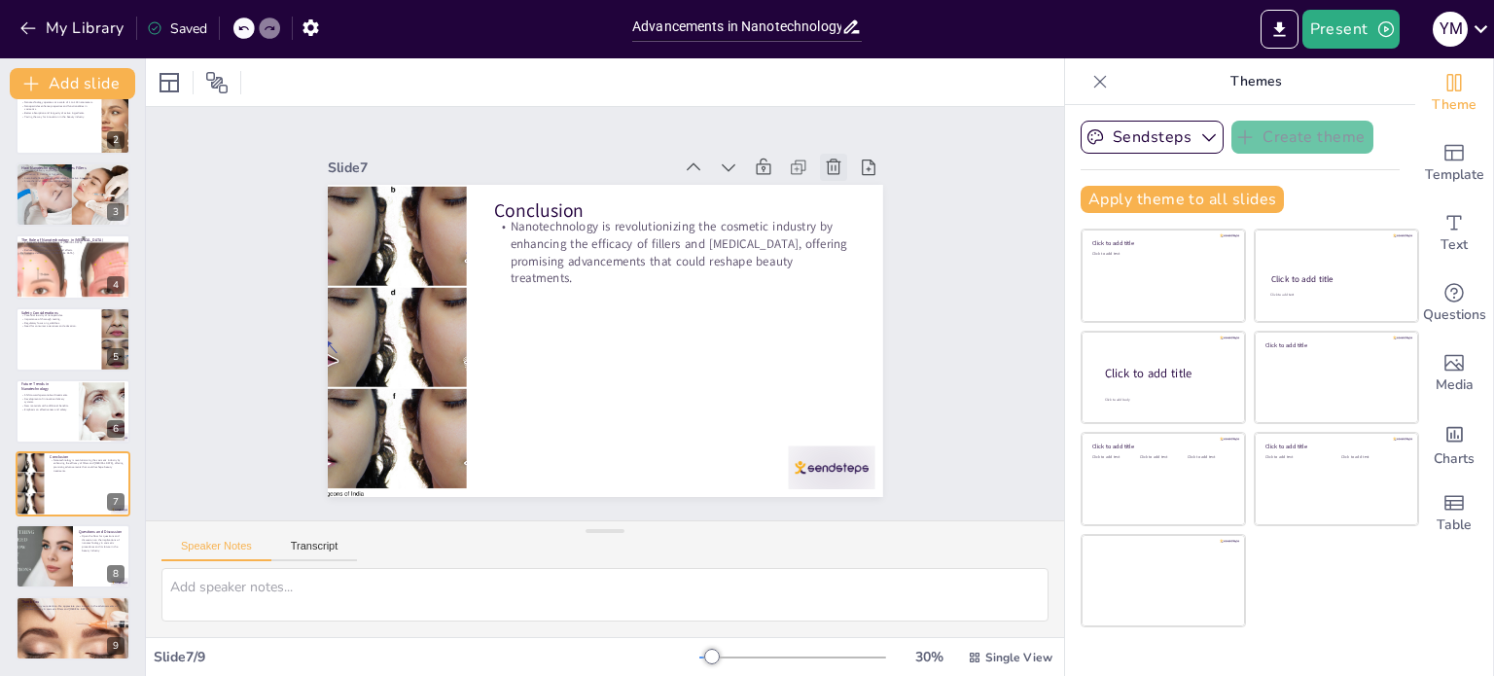
scroll to position [97, 0]
click at [47, 575] on div at bounding box center [43, 556] width 99 height 66
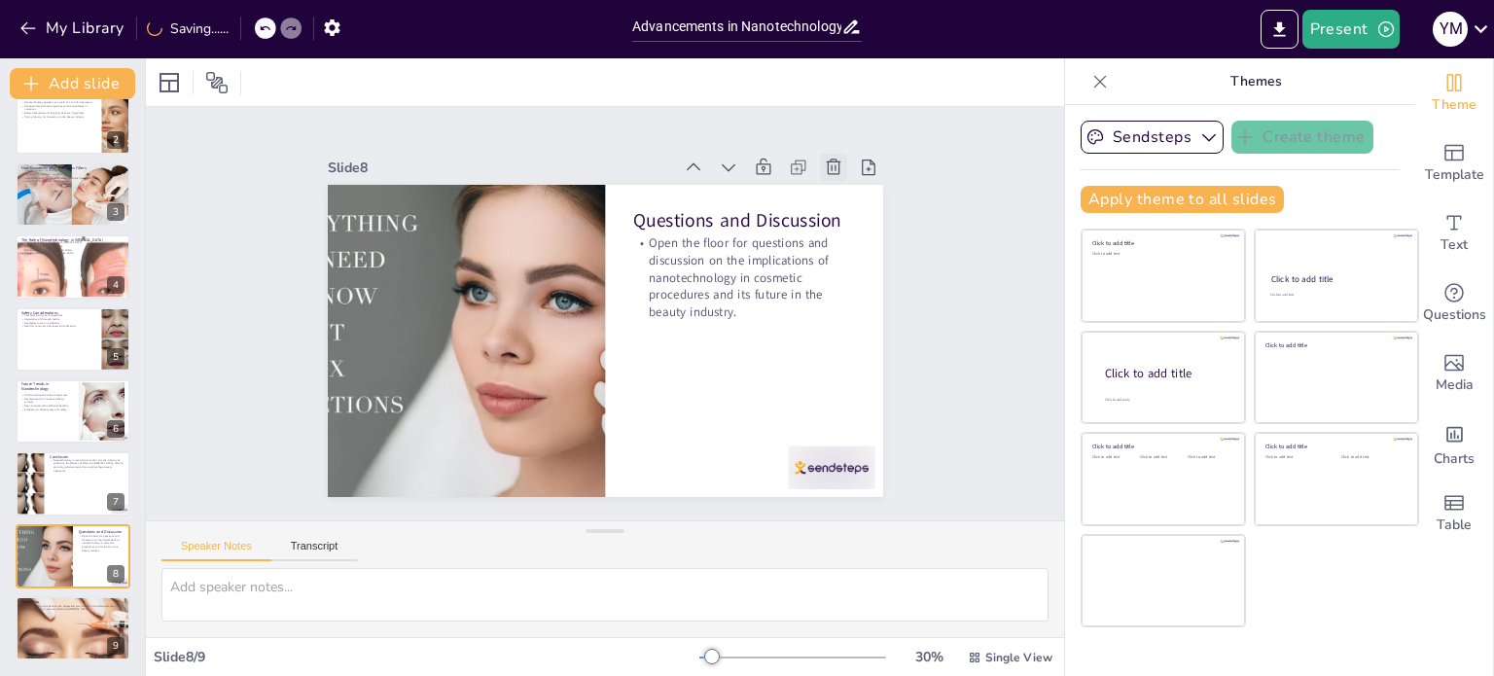
click at [837, 181] on icon at bounding box center [847, 191] width 21 height 21
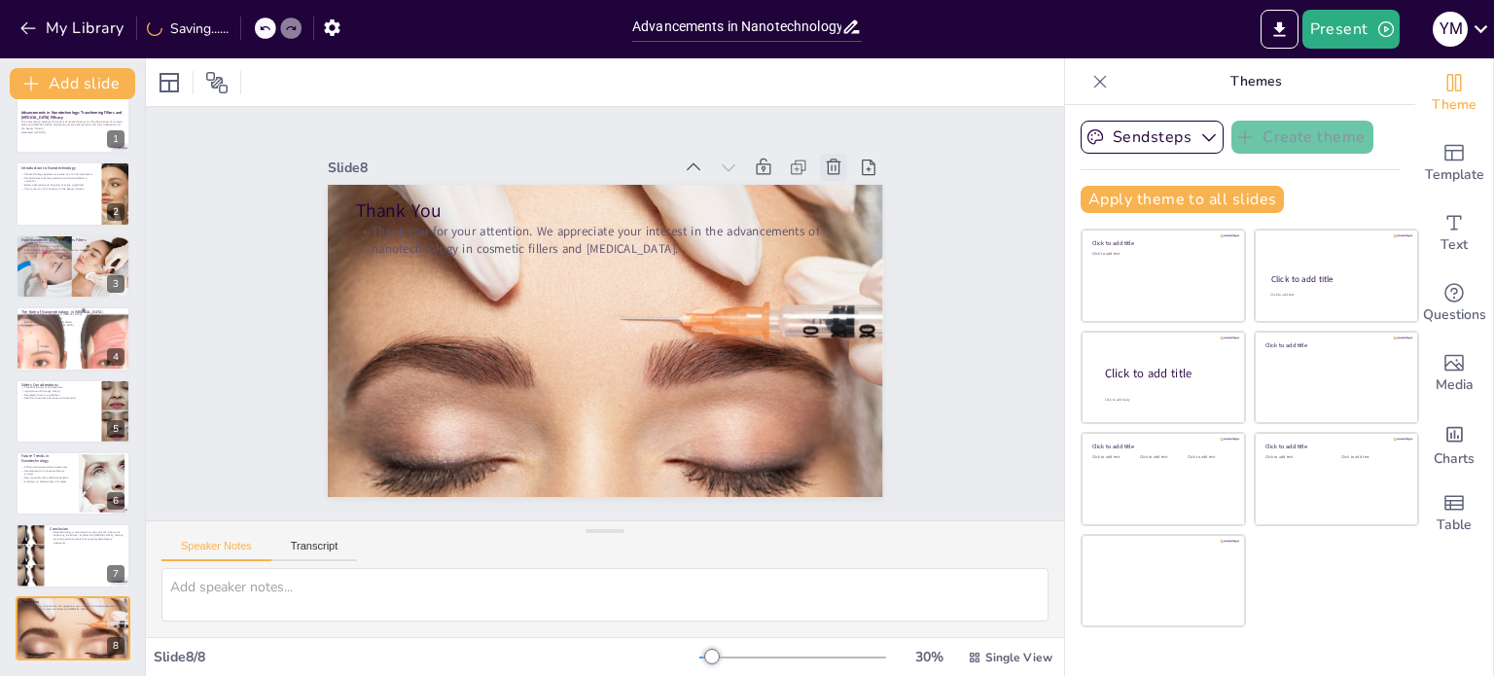
scroll to position [25, 0]
click at [61, 186] on p "Paving the way for innovation in the beauty industry." at bounding box center [58, 188] width 76 height 4
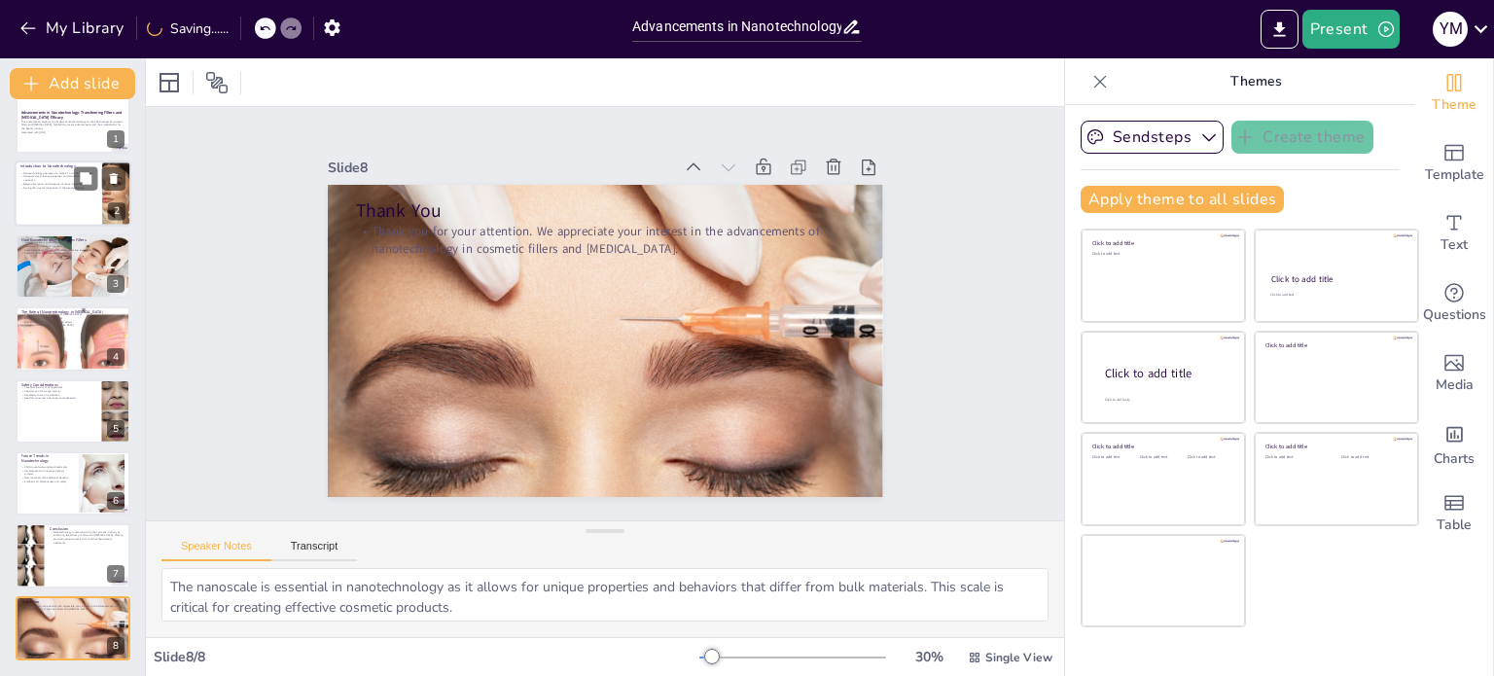
scroll to position [0, 0]
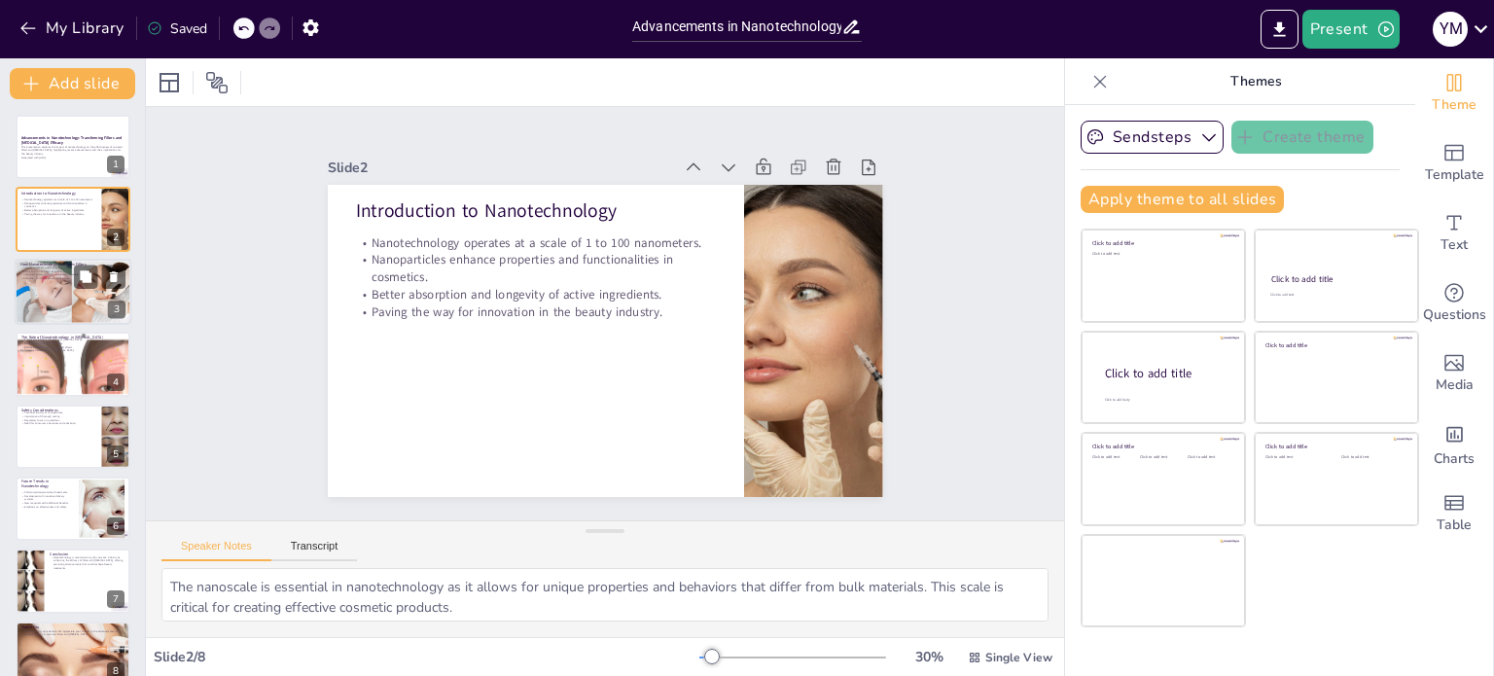
click at [72, 301] on div at bounding box center [73, 292] width 117 height 66
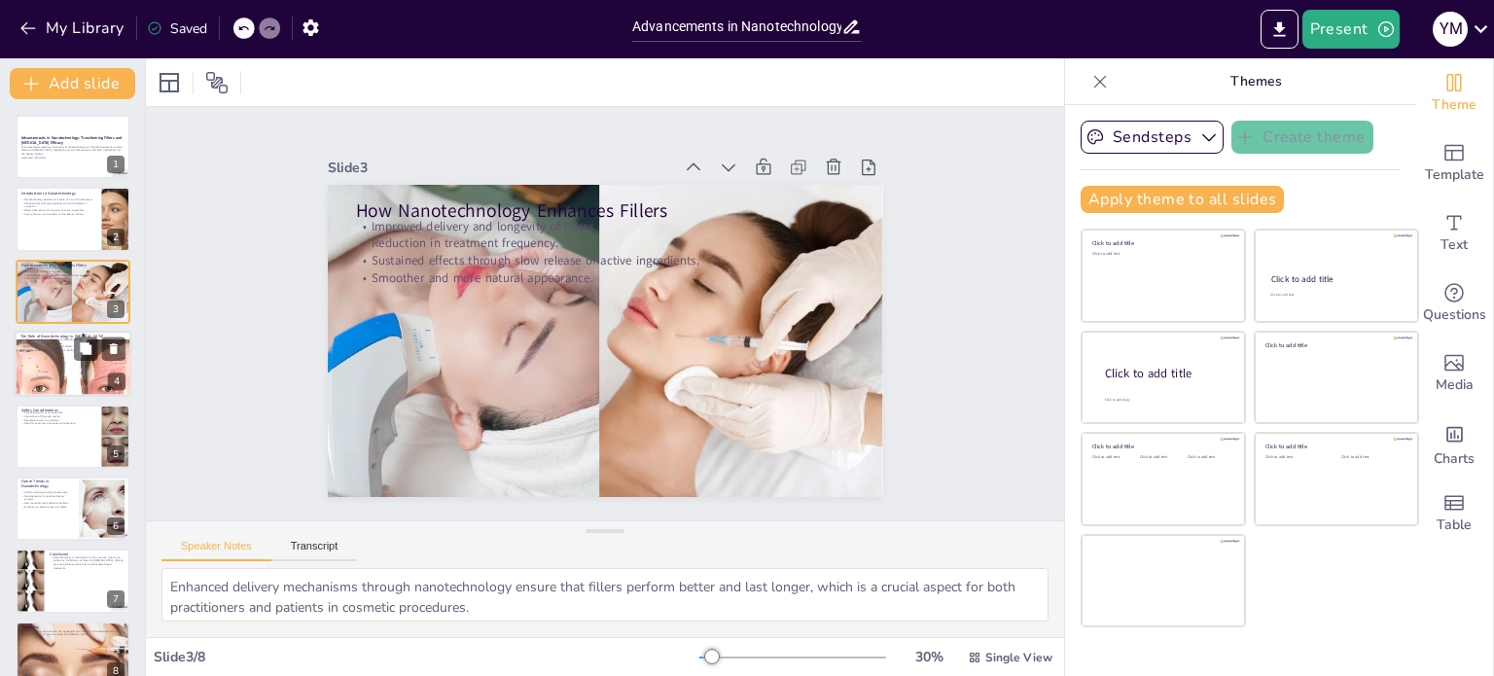
click at [75, 368] on div at bounding box center [72, 364] width 197 height 66
type textarea "The stability of Botox formulations is crucial for maintaining effectiveness an…"
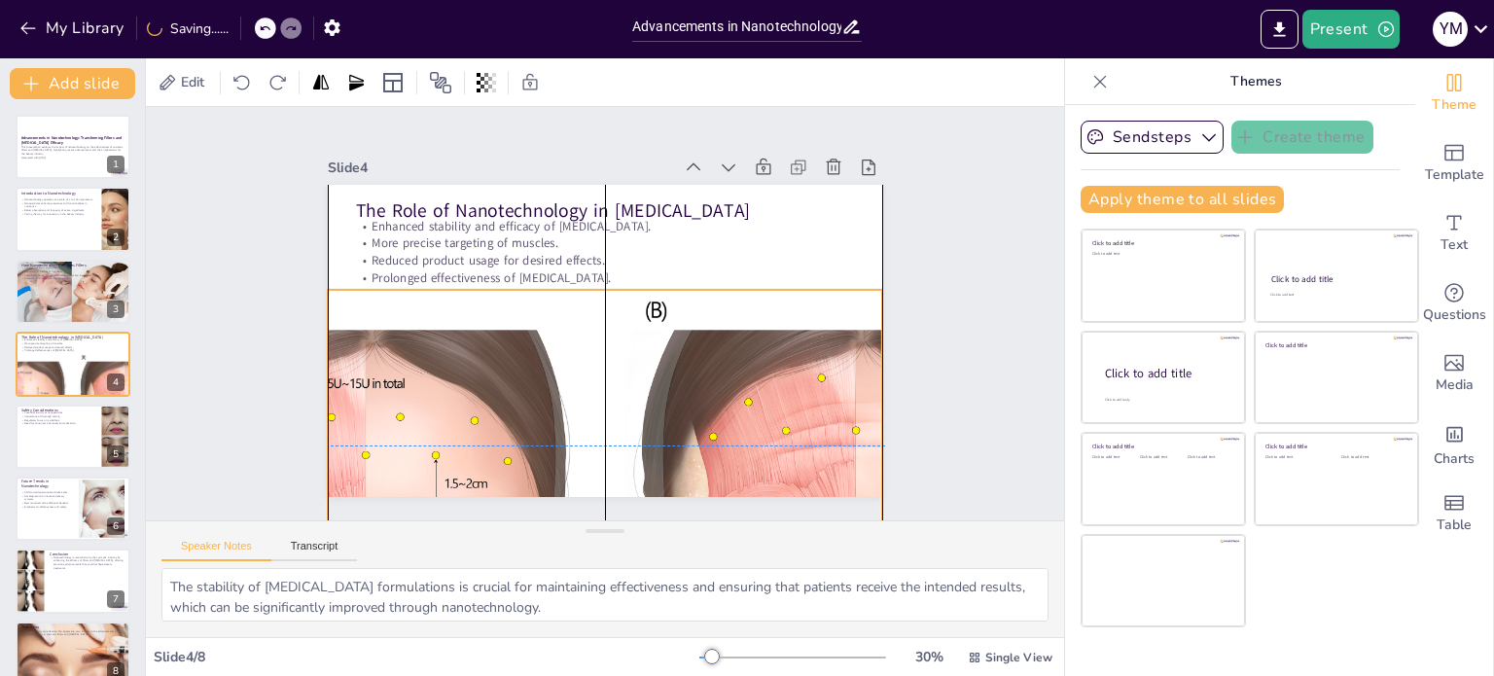
drag, startPoint x: 484, startPoint y: 316, endPoint x: 487, endPoint y: 417, distance: 101.2
click at [487, 417] on div at bounding box center [591, 445] width 965 height 409
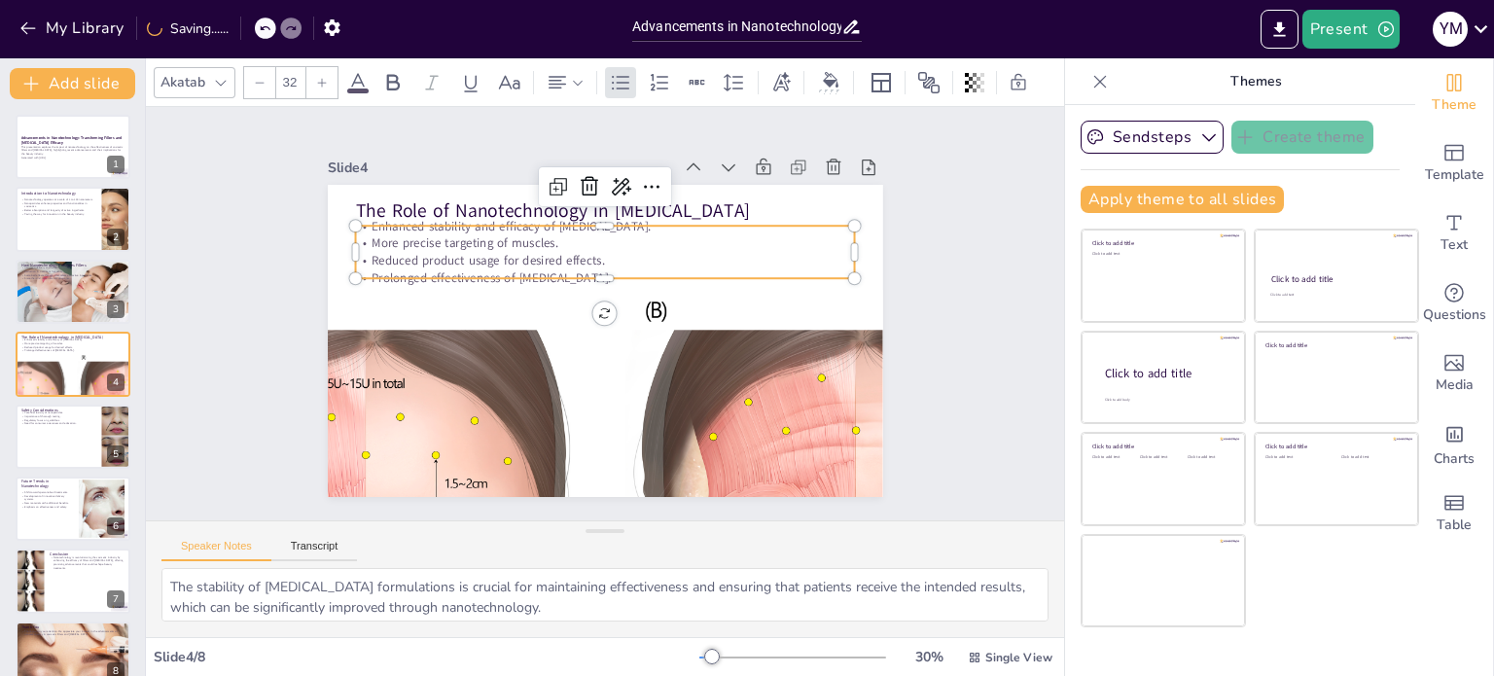
click at [836, 239] on p "More precise targeting of muscles." at bounding box center [620, 245] width 492 height 121
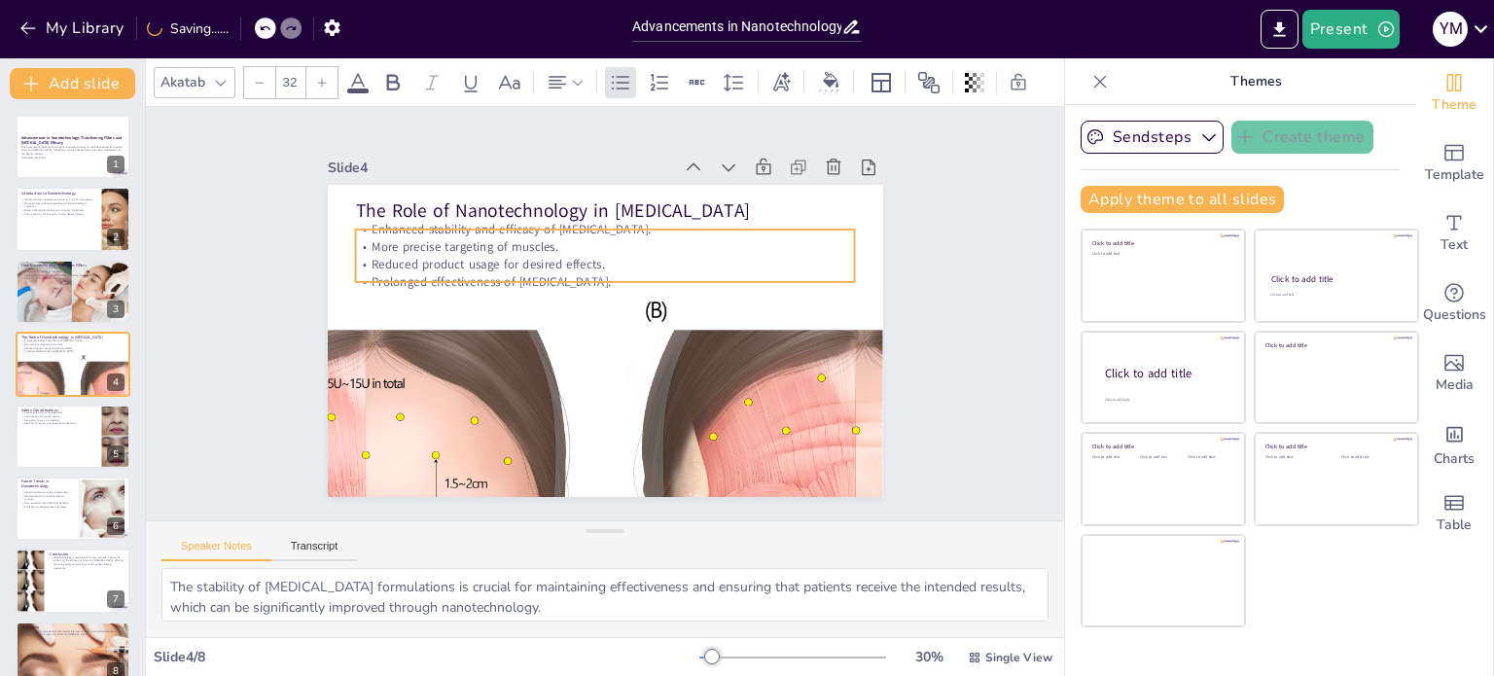
click at [836, 239] on p "More precise targeting of muscles." at bounding box center [619, 248] width 492 height 121
click at [585, 271] on p "Prolonged effectiveness of Botox." at bounding box center [608, 282] width 499 height 70
click at [585, 271] on p "Prolonged effectiveness of Botox." at bounding box center [612, 282] width 492 height 121
click at [586, 272] on p "Prolonged effectiveness of Botox." at bounding box center [608, 281] width 499 height 69
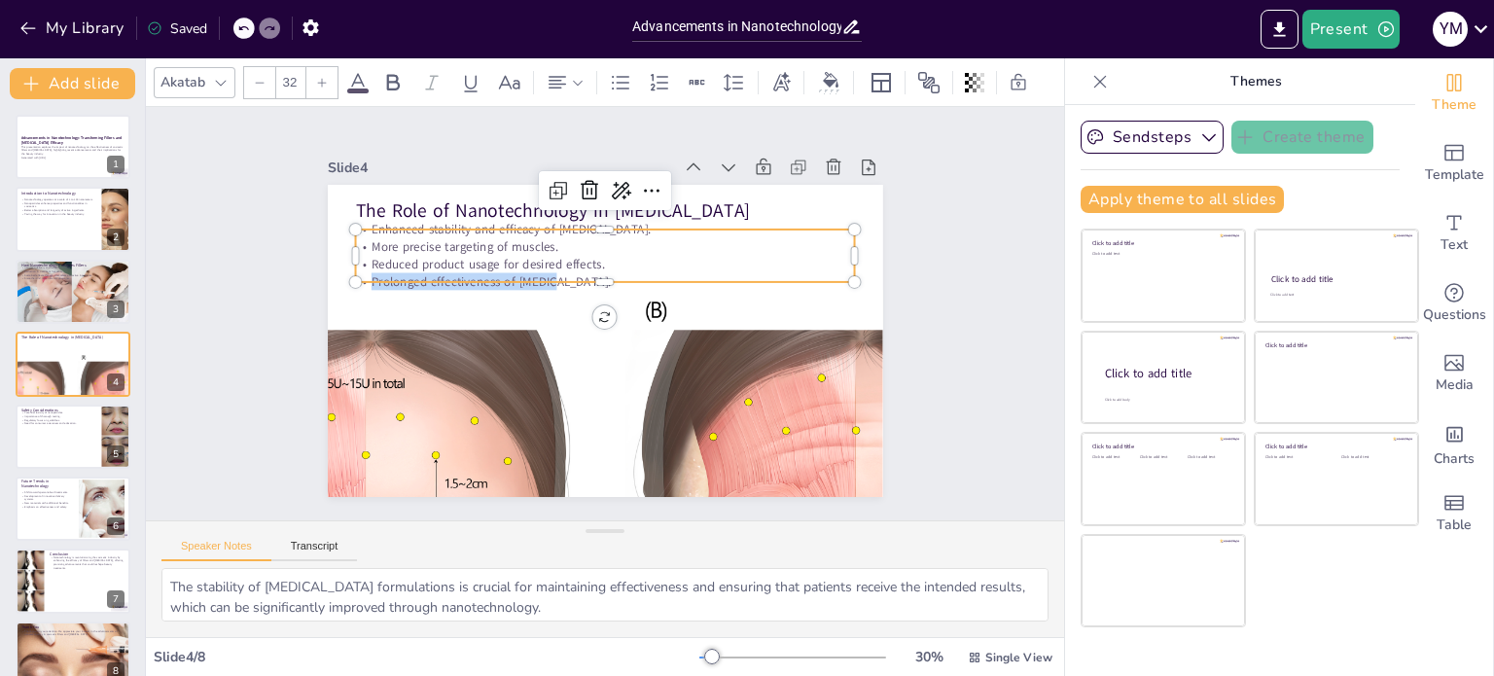
click at [586, 272] on p "Prolonged effectiveness of Botox." at bounding box center [608, 281] width 499 height 69
click at [917, 182] on div "Slide 1 Advancements in Nanotechnology: Transforming Fillers and Botox Efficacy…" at bounding box center [605, 313] width 698 height 434
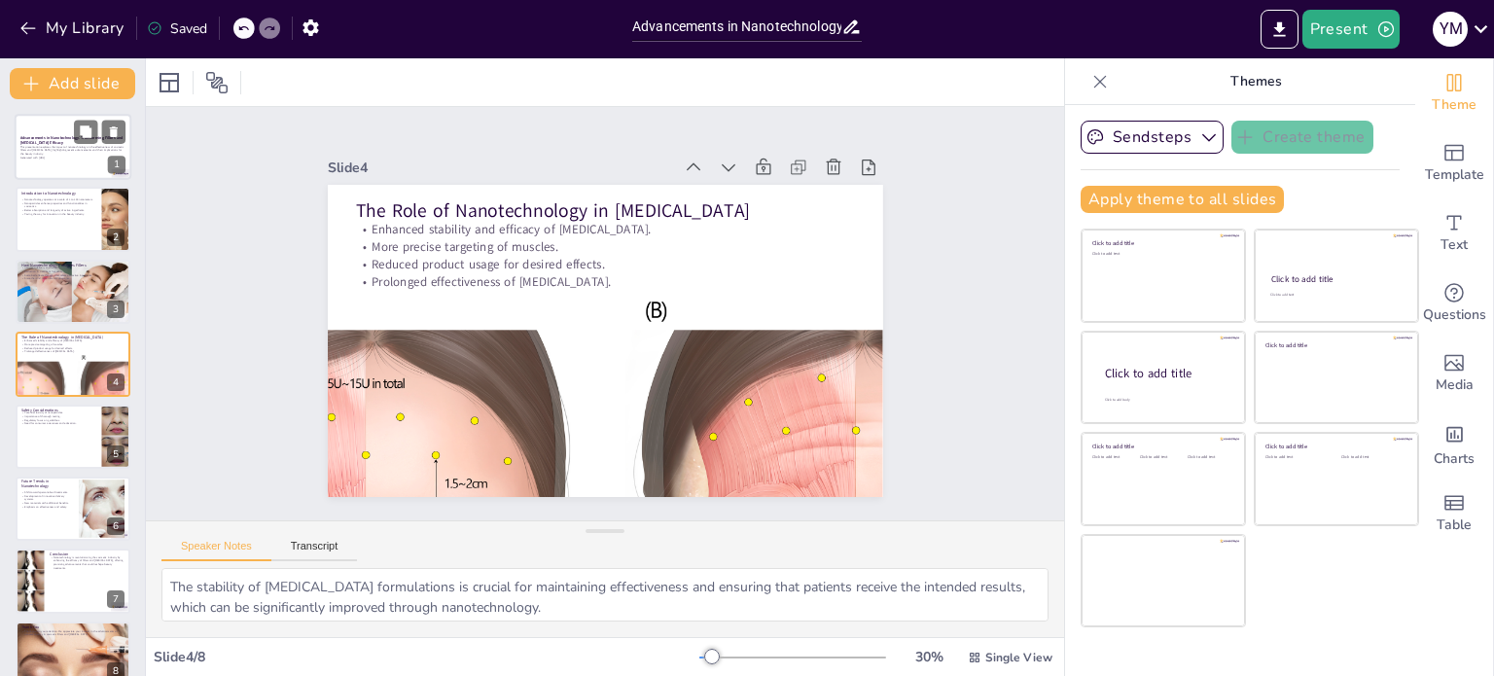
click at [69, 151] on p "This presentation explores the impact of nanotechnology on the effectiveness of…" at bounding box center [72, 150] width 105 height 11
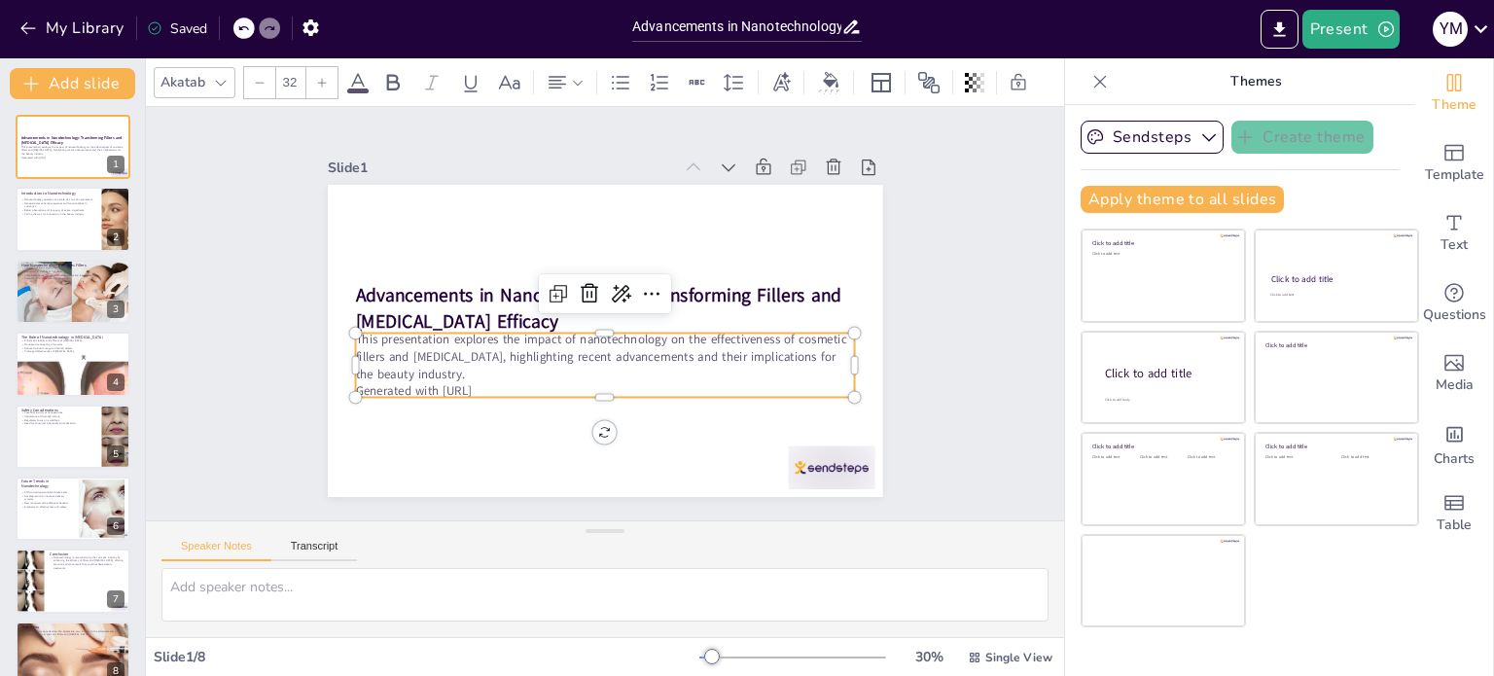
click at [407, 368] on p "This presentation explores the impact of nanotechnology on the effectiveness of…" at bounding box center [600, 356] width 502 height 104
click at [490, 381] on p "Generated with [URL]" at bounding box center [588, 389] width 492 height 121
click at [490, 381] on p "Generated with [URL]" at bounding box center [597, 385] width 499 height 69
click at [490, 381] on p "Generated with [URL]" at bounding box center [589, 385] width 492 height 121
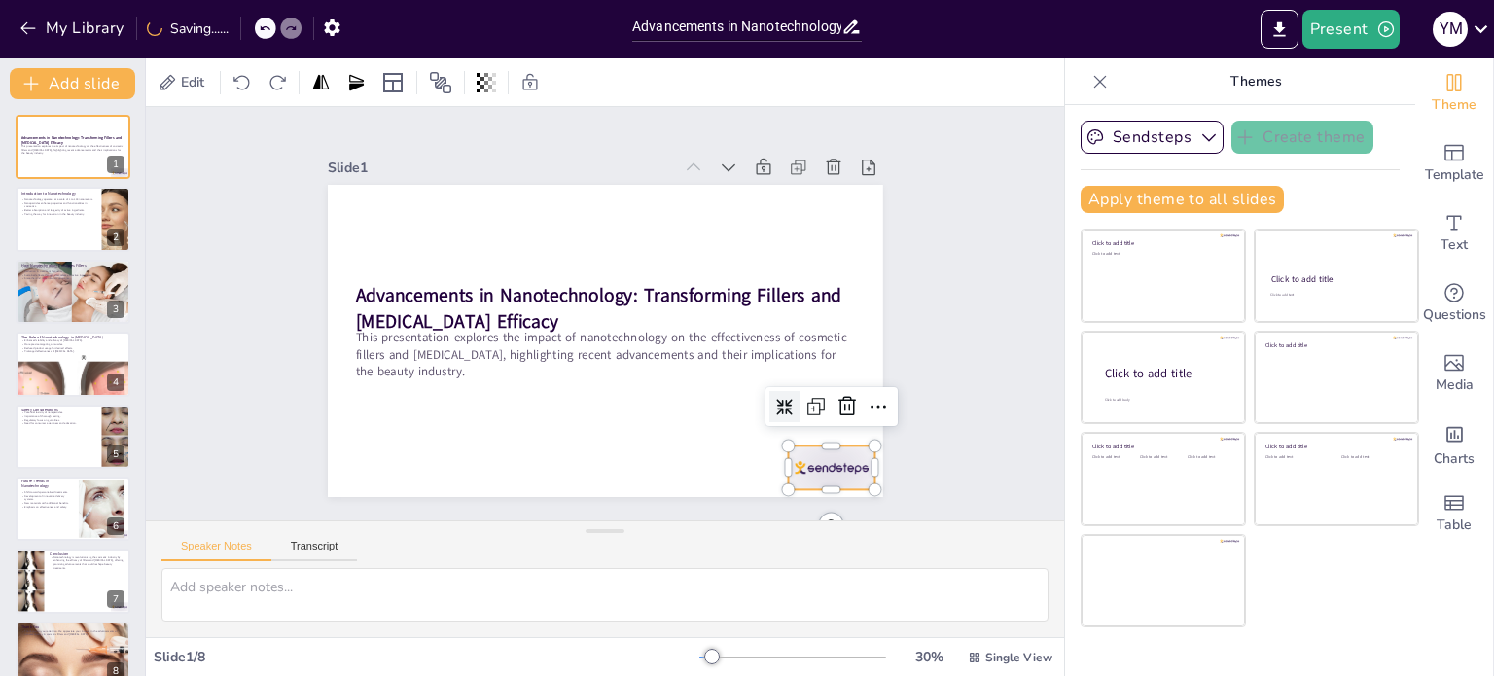
click at [835, 464] on div at bounding box center [813, 490] width 90 height 53
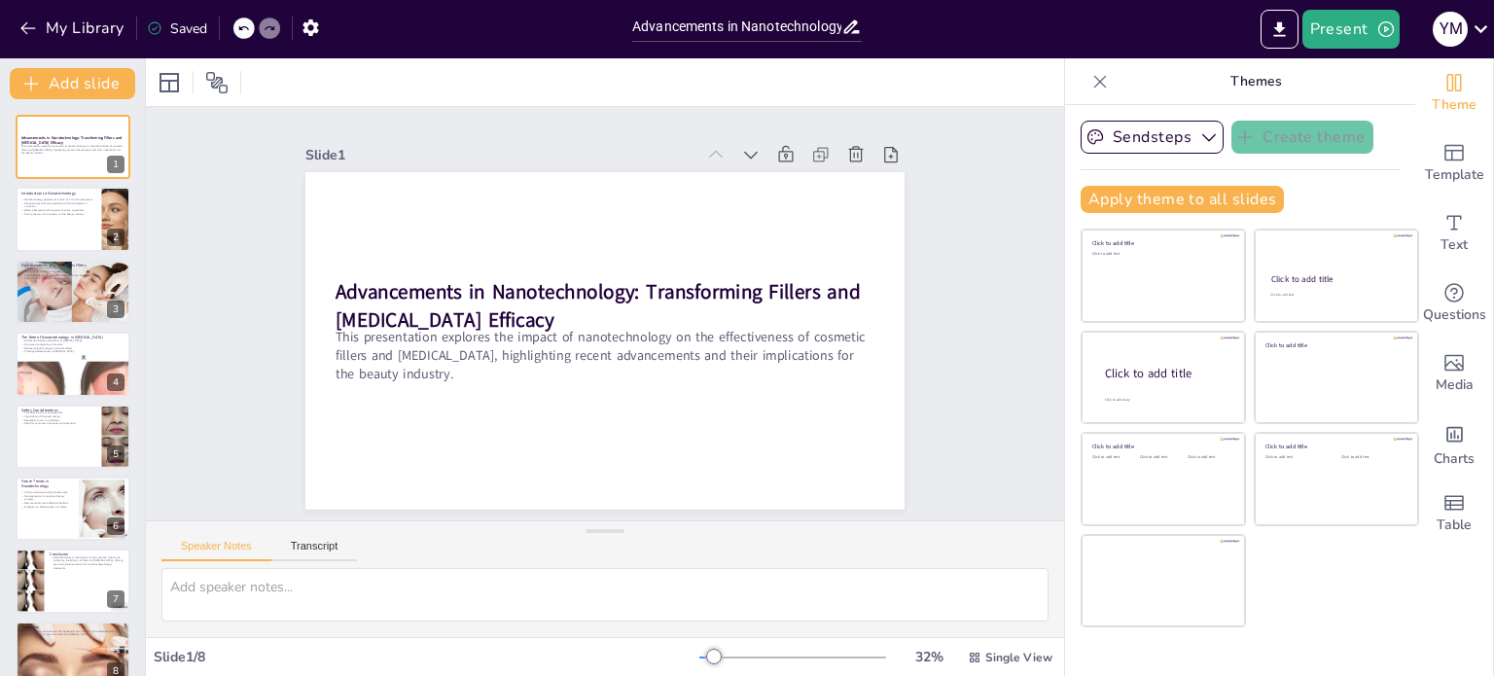
click at [1090, 77] on icon at bounding box center [1099, 81] width 19 height 19
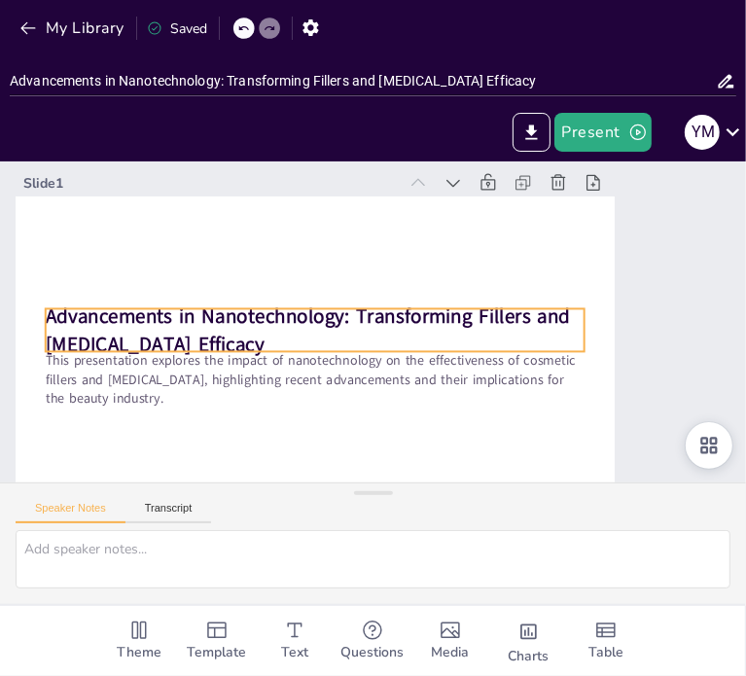
click at [383, 330] on p "Advancements in Nanotechnology: Transforming Fillers and Botox Efficacy" at bounding box center [315, 324] width 542 height 112
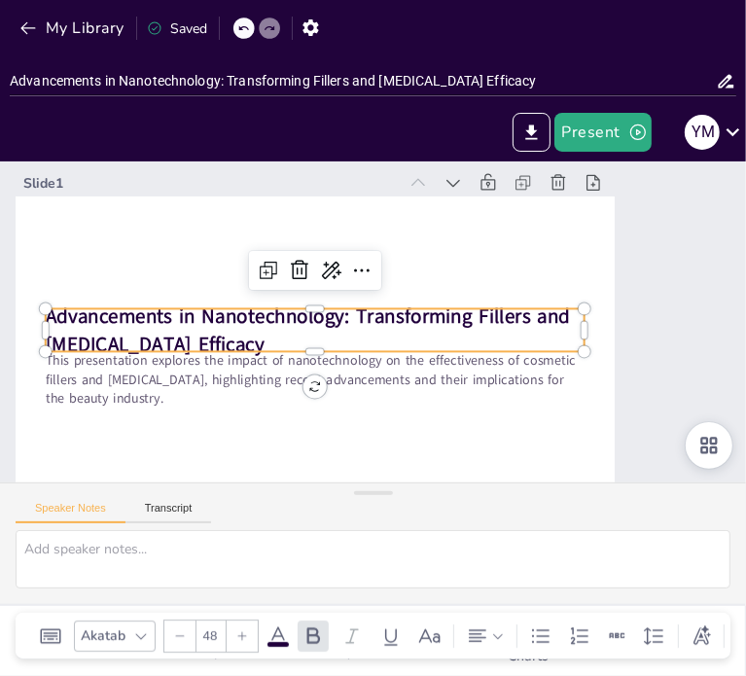
click at [129, 318] on strong "Advancements in Nanotechnology: Transforming Fillers and Botox Efficacy" at bounding box center [308, 302] width 524 height 135
click at [129, 318] on strong "Advancements in Nanotechnology: Transforming Fillers and Botox Efficacy" at bounding box center [308, 330] width 524 height 55
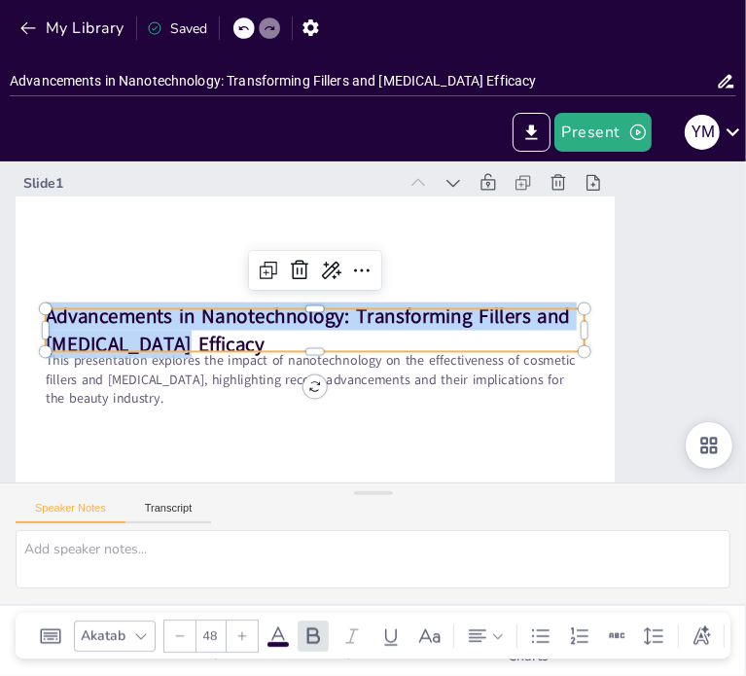
click at [129, 318] on strong "Advancements in Nanotechnology: Transforming Fillers and Botox Efficacy" at bounding box center [309, 296] width 516 height 188
